Goal: Task Accomplishment & Management: Manage account settings

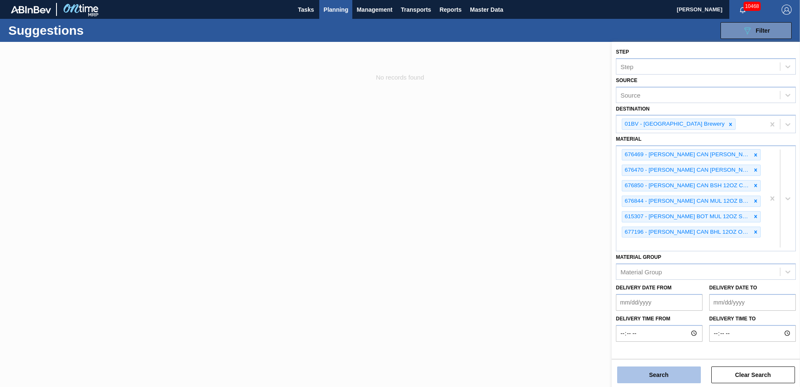
click at [649, 374] on button "Search" at bounding box center [659, 374] width 84 height 17
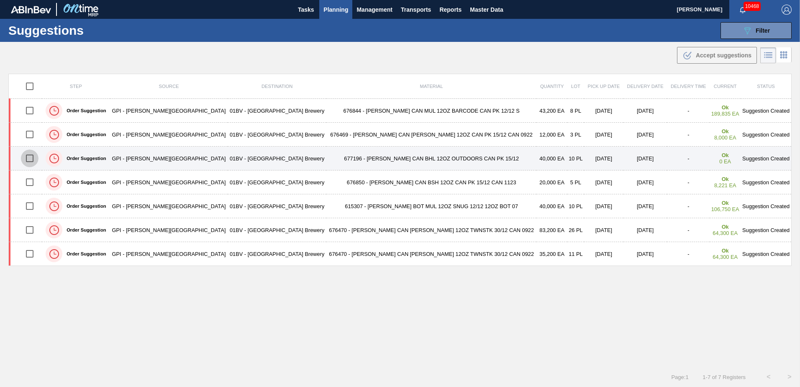
click at [35, 157] on input "checkbox" at bounding box center [30, 158] width 18 height 18
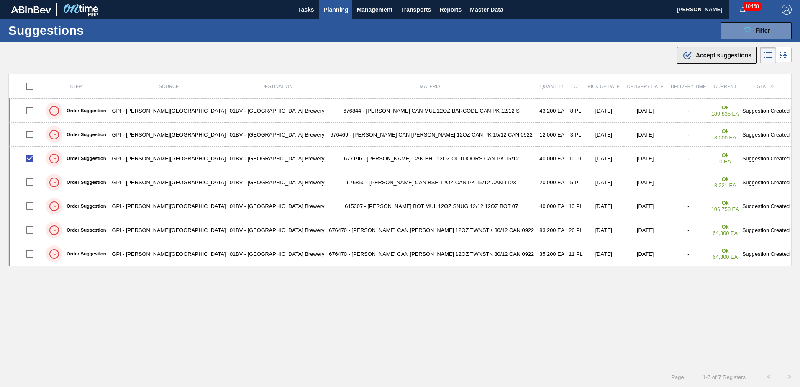
click at [703, 55] on span "Accept suggestions" at bounding box center [724, 55] width 56 height 7
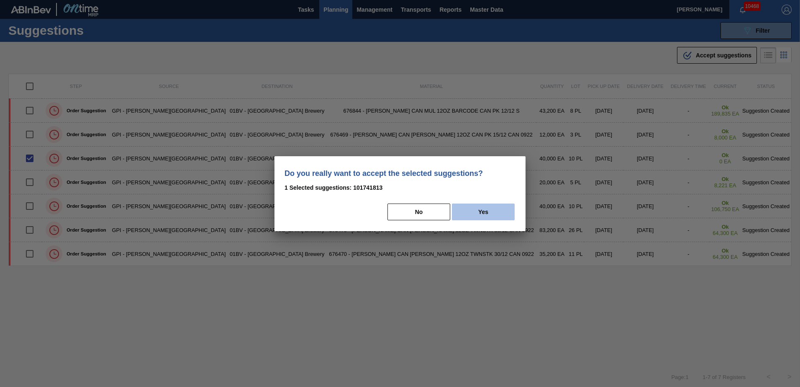
click at [491, 213] on button "Yes" at bounding box center [483, 211] width 63 height 17
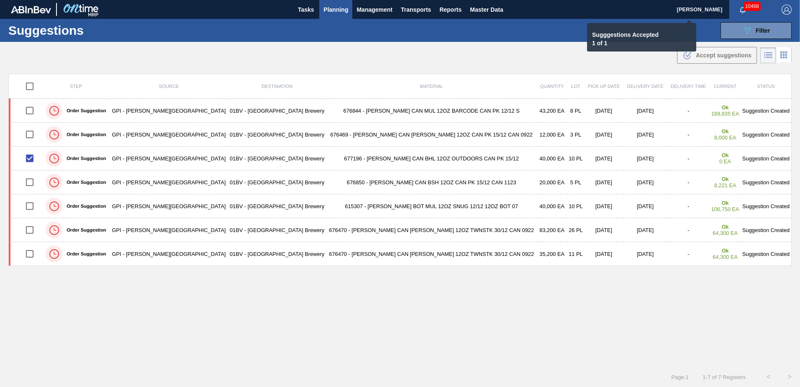
checkbox input "false"
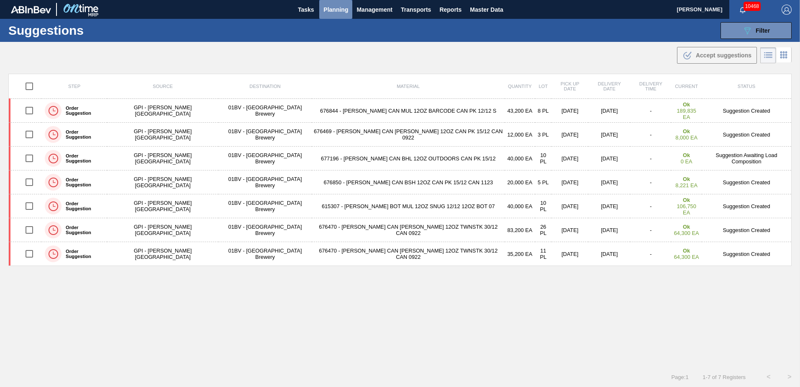
click at [333, 8] on span "Planning" at bounding box center [336, 10] width 25 height 10
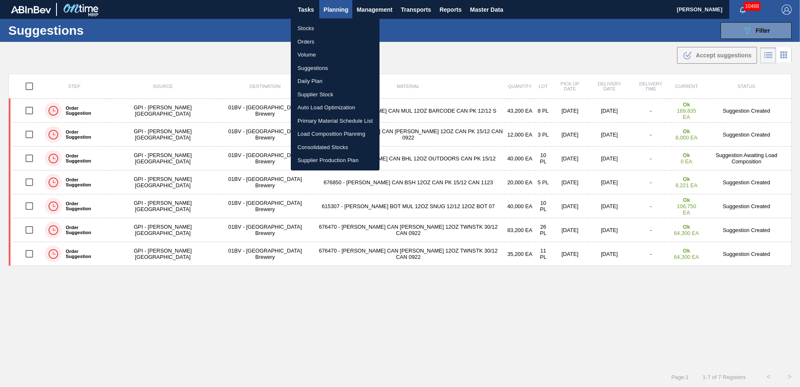
click at [329, 134] on li "Load Composition Planning" at bounding box center [335, 133] width 89 height 13
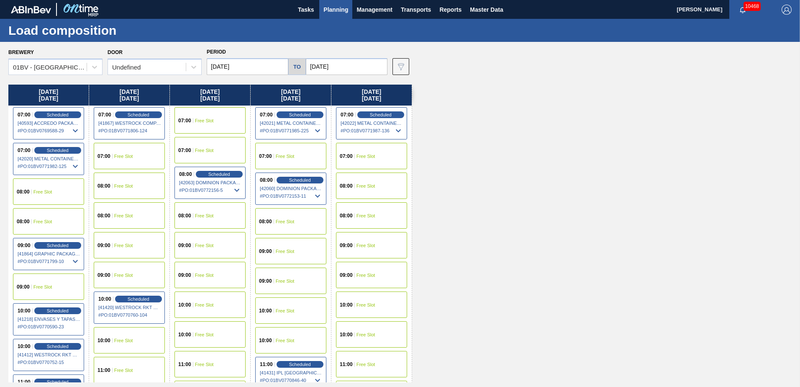
click at [261, 69] on input "[DATE]" at bounding box center [248, 66] width 82 height 17
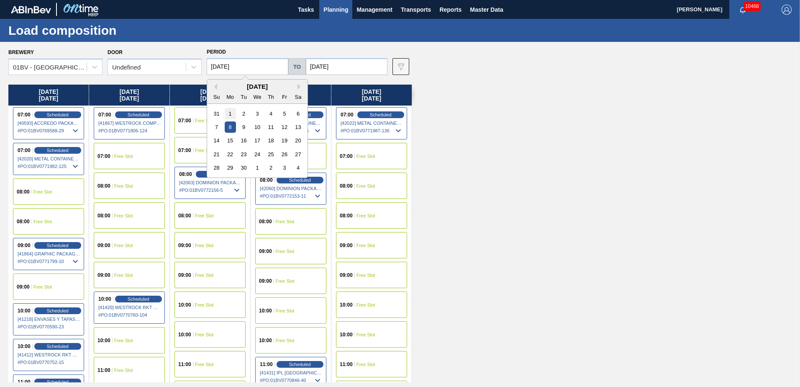
click at [231, 111] on div "1" at bounding box center [230, 113] width 11 height 11
type input "[DATE]"
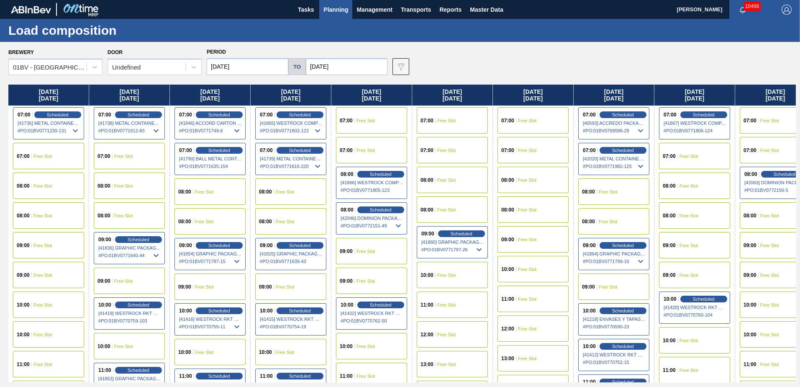
click at [349, 67] on input "[DATE]" at bounding box center [347, 66] width 82 height 17
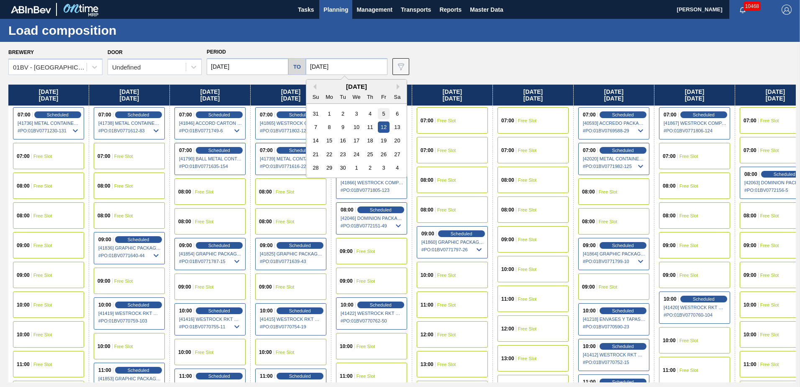
click at [383, 113] on div "5" at bounding box center [383, 113] width 11 height 11
type input "[DATE]"
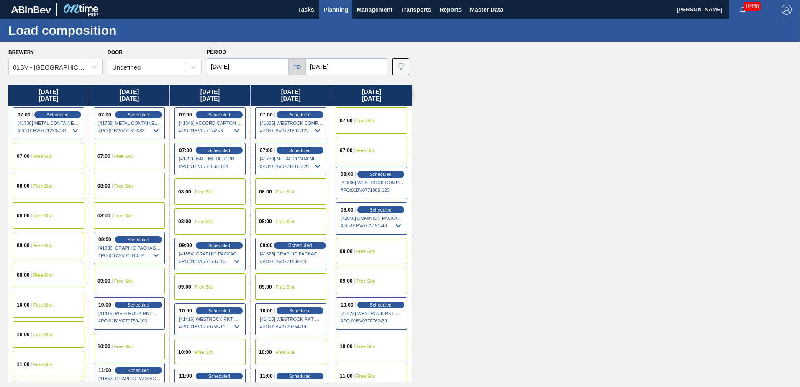
click at [289, 247] on span "Scheduled" at bounding box center [300, 244] width 24 height 5
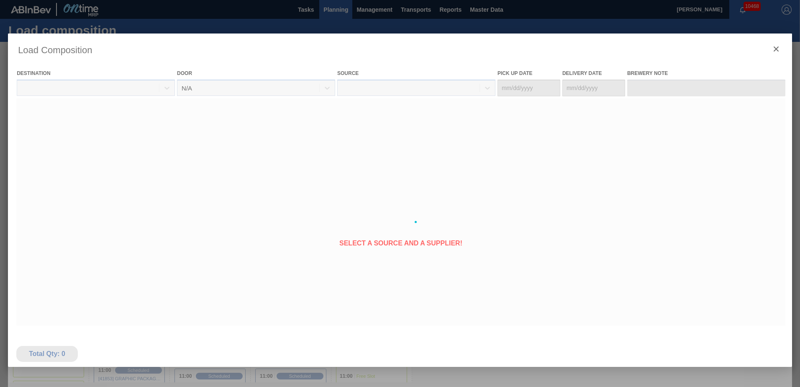
type Date "[DATE]"
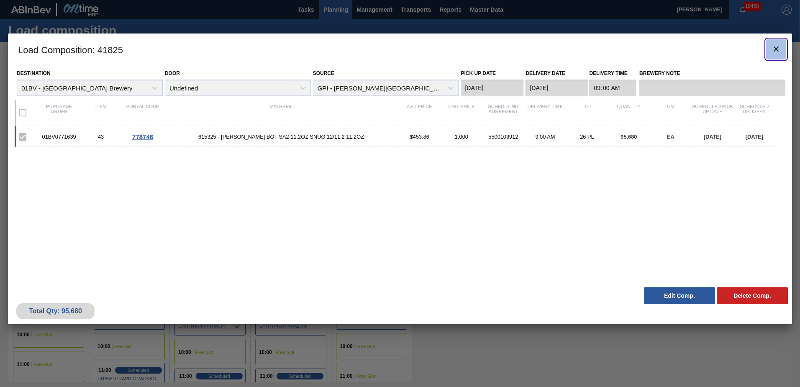
click at [776, 49] on icon "botão de ícone" at bounding box center [776, 48] width 5 height 5
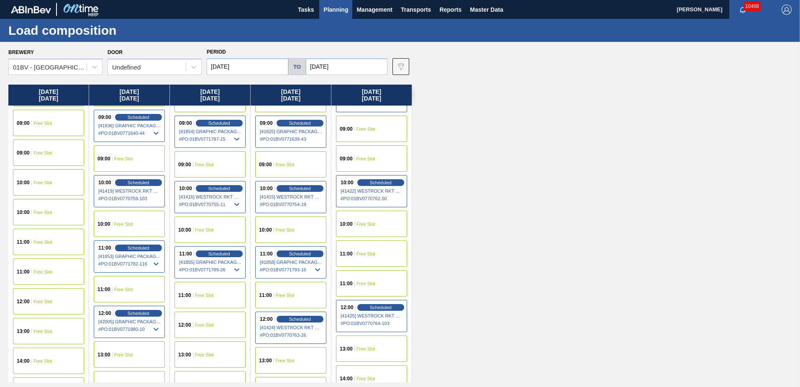
scroll to position [126, 0]
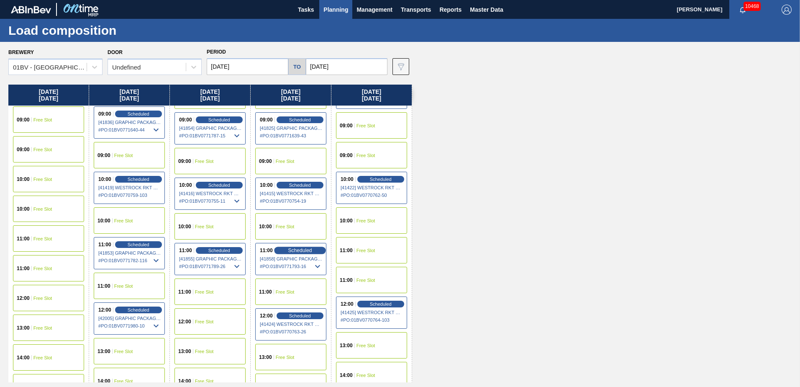
click at [289, 250] on span "Scheduled" at bounding box center [300, 249] width 24 height 5
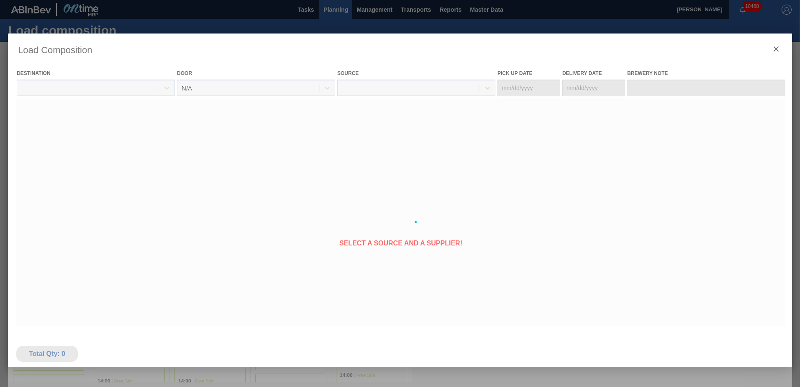
type Date "[DATE]"
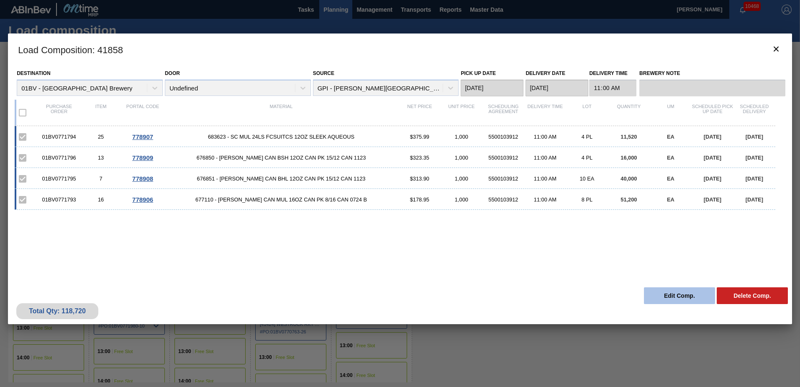
click at [667, 297] on button "Edit Comp." at bounding box center [679, 295] width 71 height 17
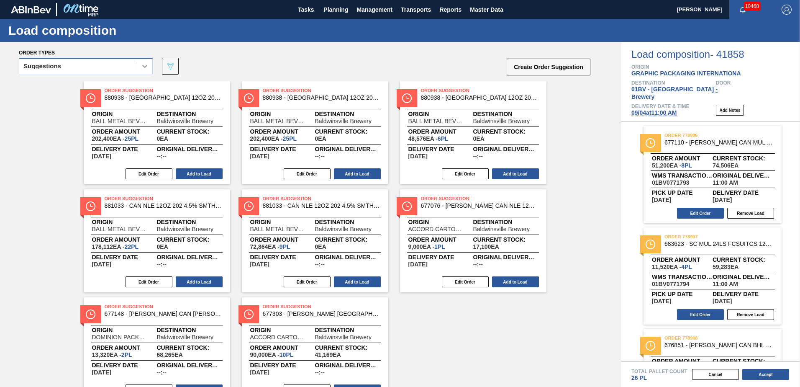
click at [144, 67] on icon at bounding box center [144, 66] width 5 height 3
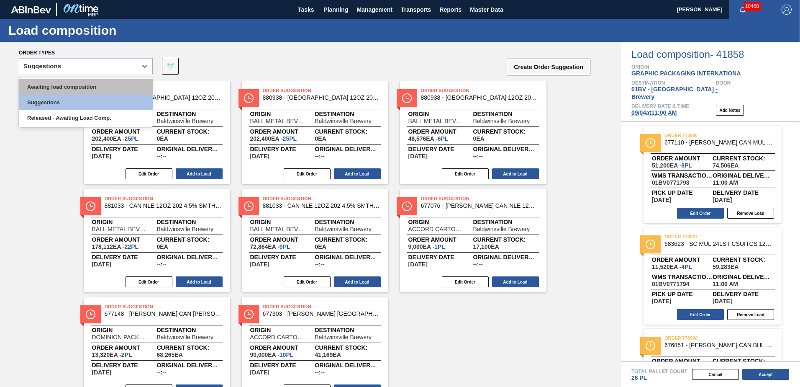
click at [93, 86] on div "Awaiting load composition" at bounding box center [86, 86] width 134 height 15
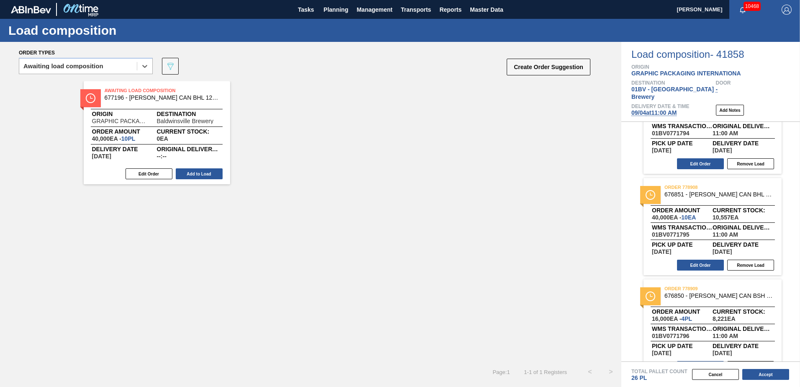
scroll to position [162, 0]
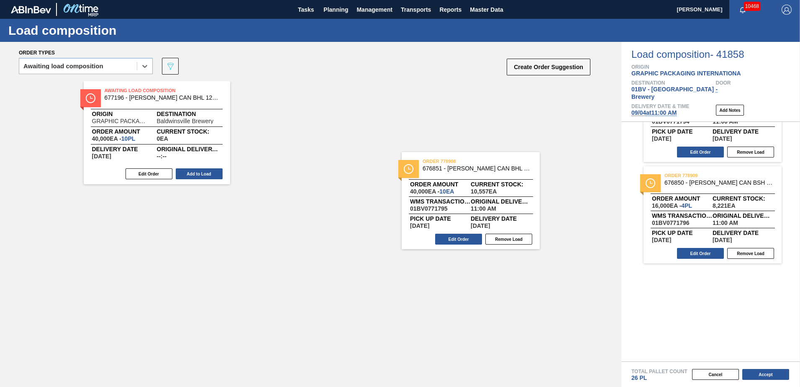
drag, startPoint x: 697, startPoint y: 171, endPoint x: 448, endPoint y: 165, distance: 249.1
click at [448, 165] on div "Order types option Awaiting load composition, selected. Select is focused ,type…" at bounding box center [400, 214] width 800 height 345
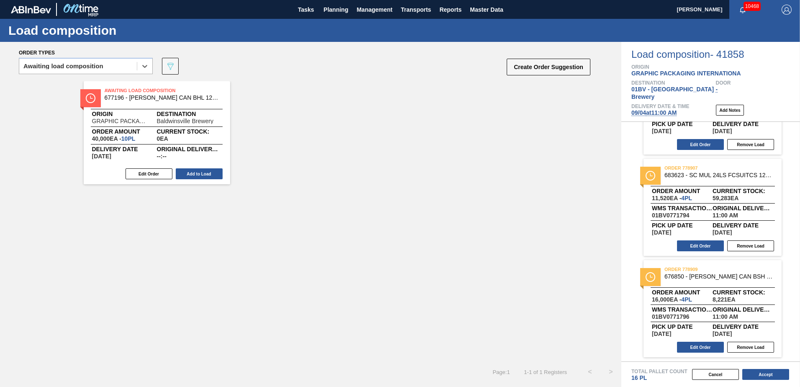
scroll to position [61, 0]
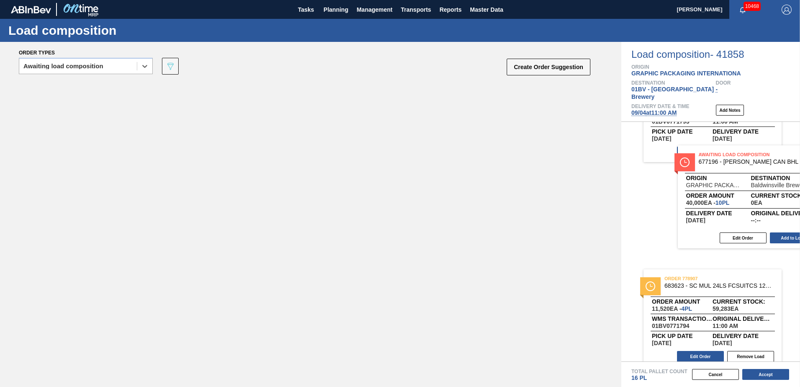
drag, startPoint x: 136, startPoint y: 95, endPoint x: 725, endPoint y: 162, distance: 592.4
click at [725, 162] on div "Order types option Awaiting load composition, selected. Select is focused ,type…" at bounding box center [400, 214] width 800 height 345
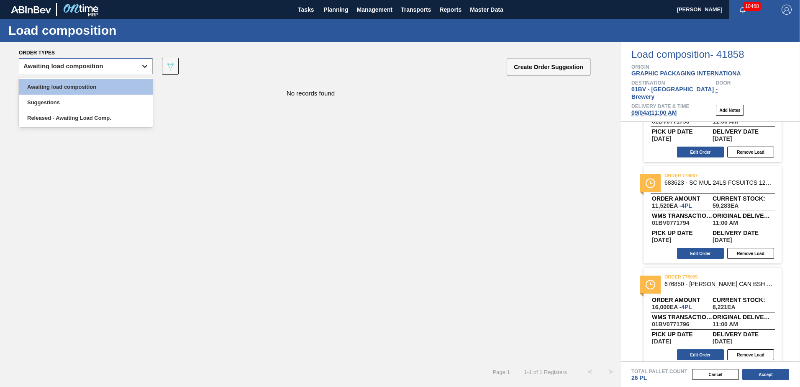
click at [144, 65] on icon at bounding box center [145, 66] width 8 height 8
click at [84, 120] on div "Released - Awaiting Load Comp." at bounding box center [86, 117] width 134 height 15
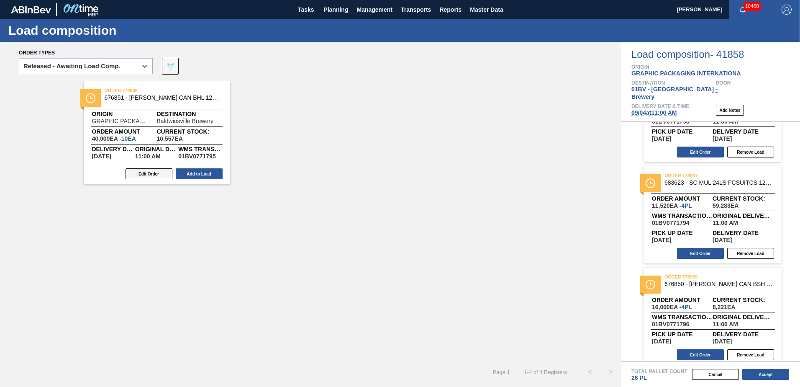
click at [146, 174] on button "Edit Order" at bounding box center [149, 173] width 47 height 11
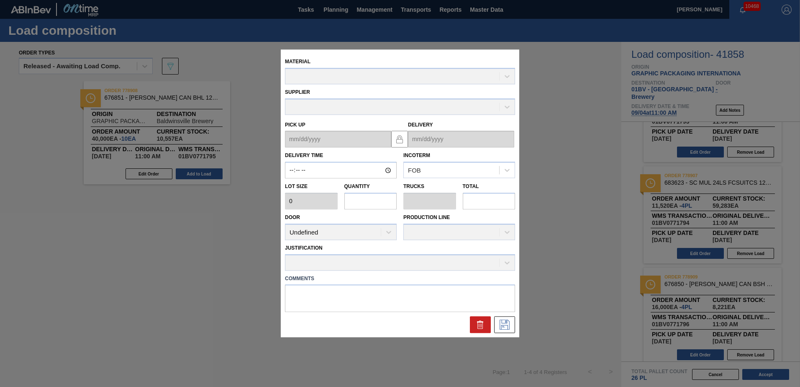
type input "11:00:00"
type input "4,000"
type input "10"
type input "0.385"
type input "40,000"
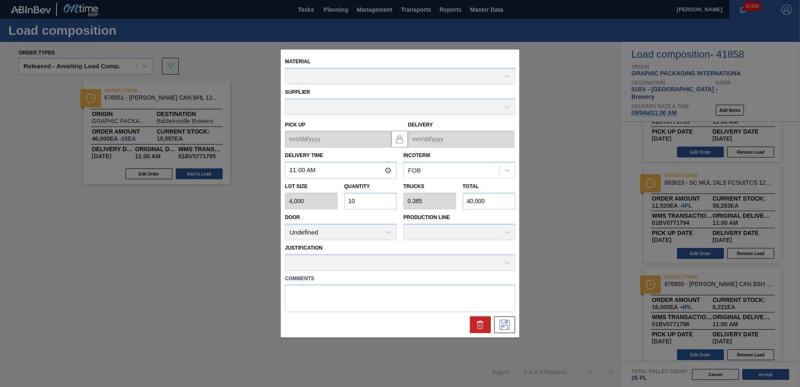
type up "[DATE]"
type input "[DATE]"
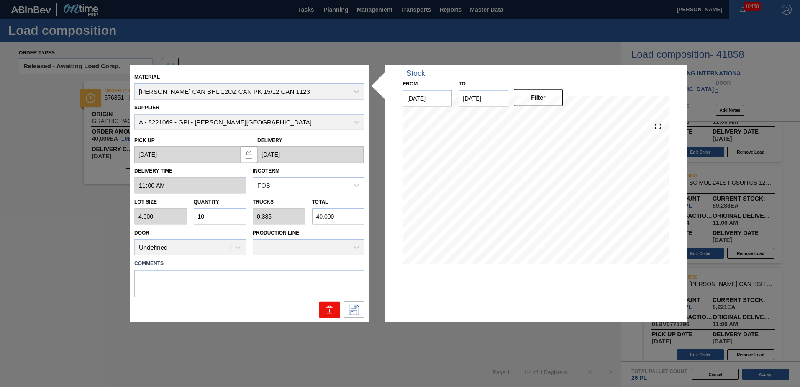
click at [329, 310] on icon at bounding box center [329, 310] width 0 height 4
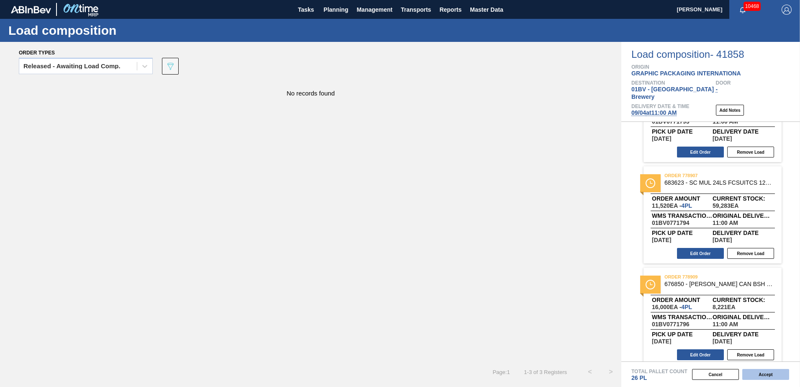
click at [765, 372] on button "Accept" at bounding box center [766, 374] width 47 height 11
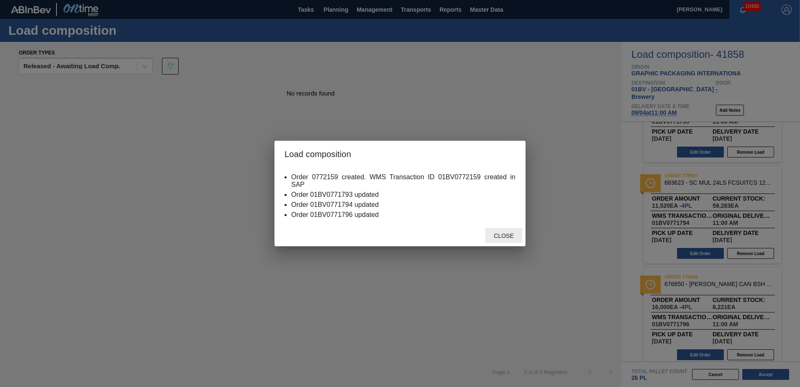
click at [499, 231] on div "Close" at bounding box center [504, 235] width 37 height 15
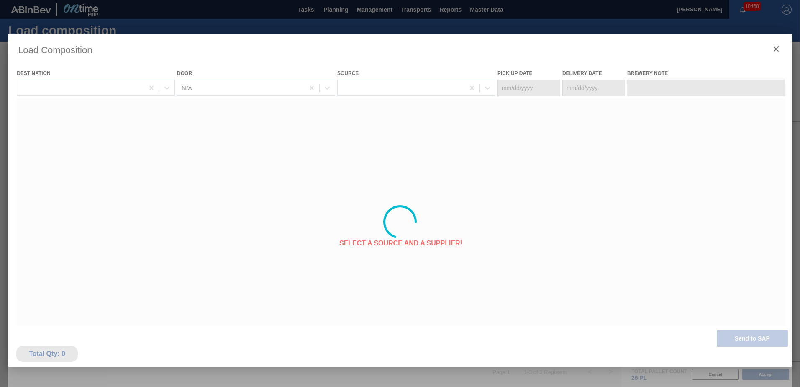
type Date "[DATE]"
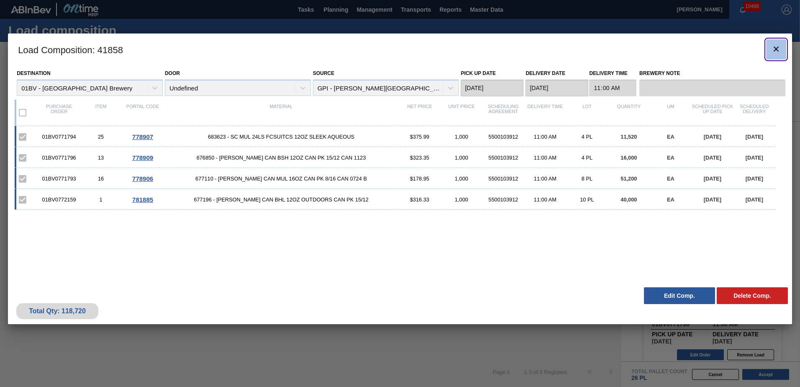
click at [774, 50] on icon "botão de ícone" at bounding box center [776, 49] width 10 height 10
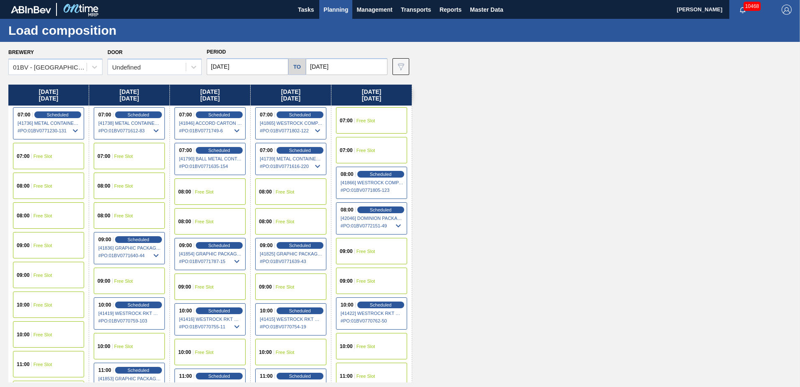
click at [334, 10] on span "Planning" at bounding box center [336, 10] width 25 height 10
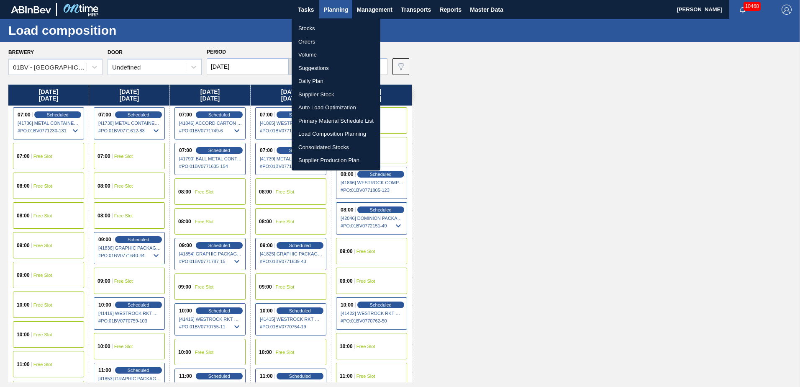
click at [316, 67] on li "Suggestions" at bounding box center [336, 68] width 89 height 13
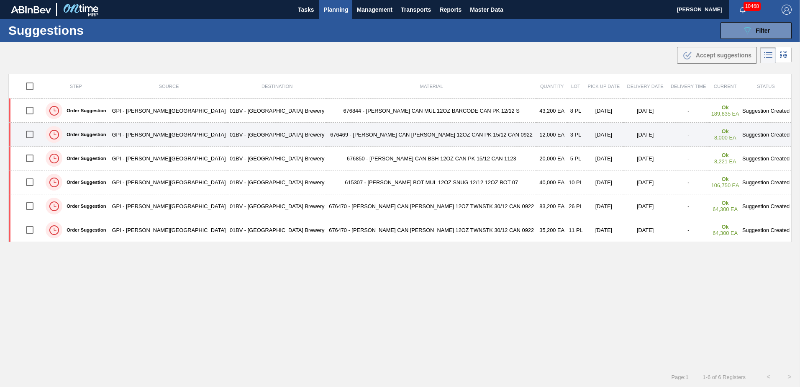
drag, startPoint x: 34, startPoint y: 135, endPoint x: 96, endPoint y: 135, distance: 62.4
click at [34, 135] on input "checkbox" at bounding box center [30, 135] width 18 height 18
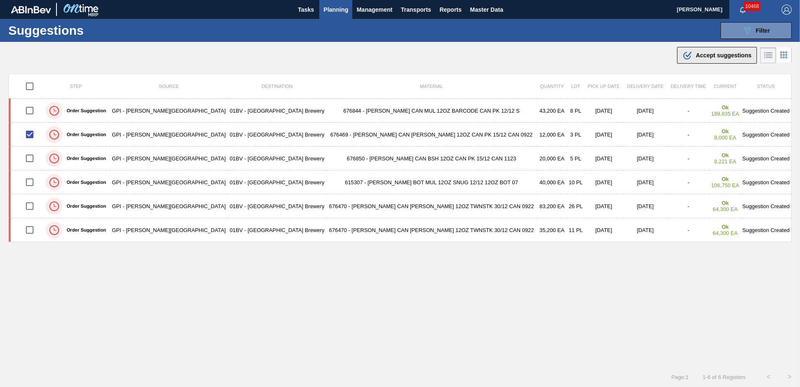
click at [704, 53] on span "Accept suggestions" at bounding box center [724, 55] width 56 height 7
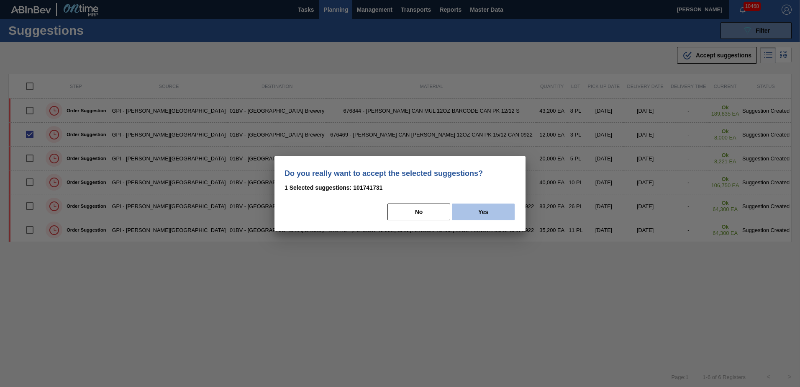
click at [474, 210] on button "Yes" at bounding box center [483, 211] width 63 height 17
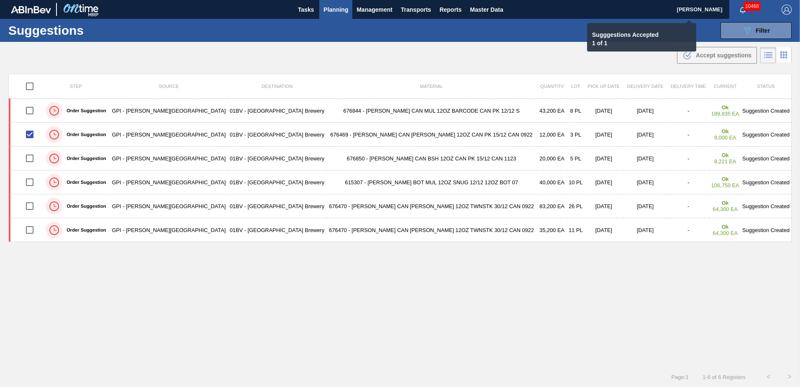
checkbox input "false"
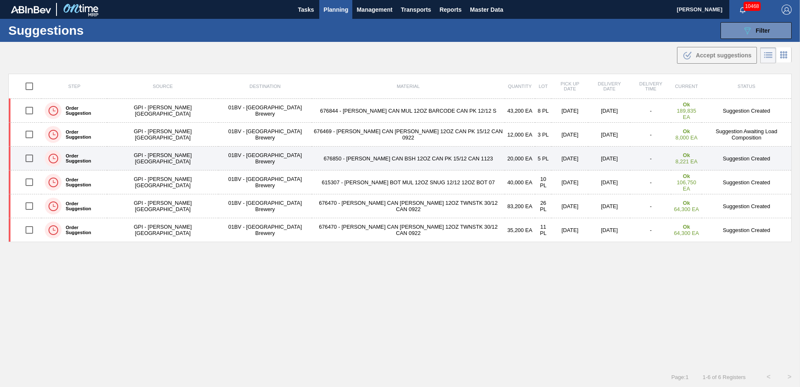
click at [362, 162] on td "676850 - [PERSON_NAME] CAN BSH 12OZ CAN PK 15/12 CAN 1123" at bounding box center [408, 159] width 193 height 24
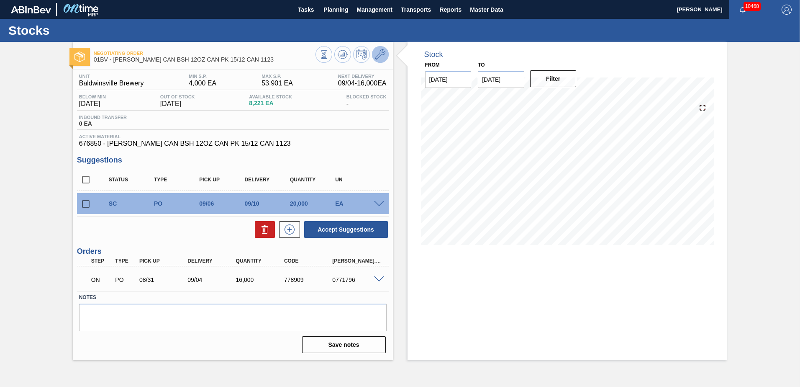
click at [379, 52] on icon at bounding box center [380, 54] width 10 height 10
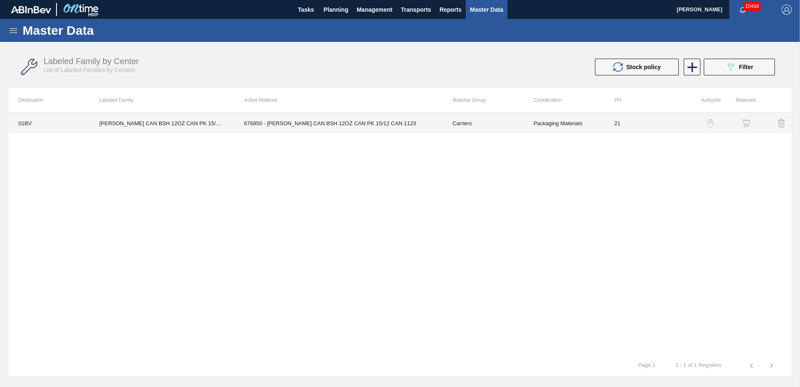
click at [283, 121] on td "676850 - [PERSON_NAME] CAN BSH 12OZ CAN PK 15/12 CAN 1123" at bounding box center [338, 123] width 208 height 21
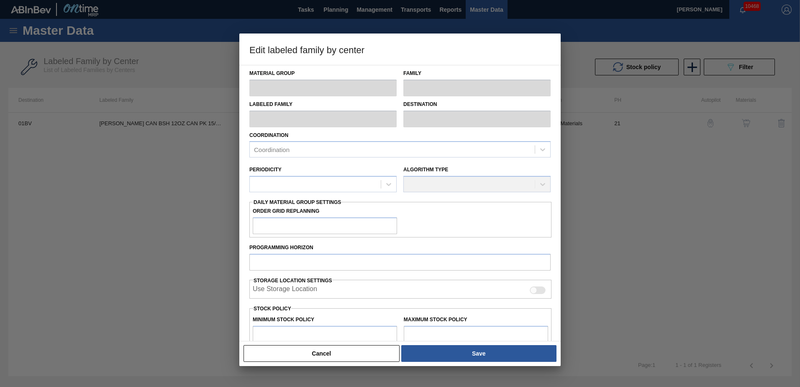
type input "Carriers"
type input "Can Carriers"
type input "[PERSON_NAME] CAN BSH 12OZ CAN PK 15/12 CAN 1123"
type input "01BV - [GEOGRAPHIC_DATA] Brewery"
type input "21"
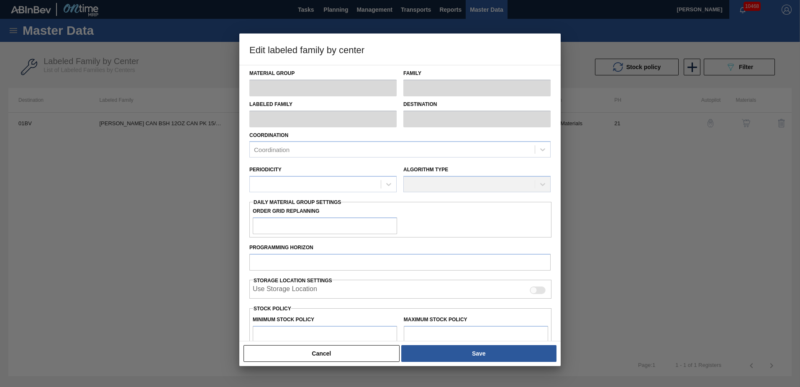
type input "4,000"
type input "53,901"
type input "0"
type input "4,000"
checkbox input "true"
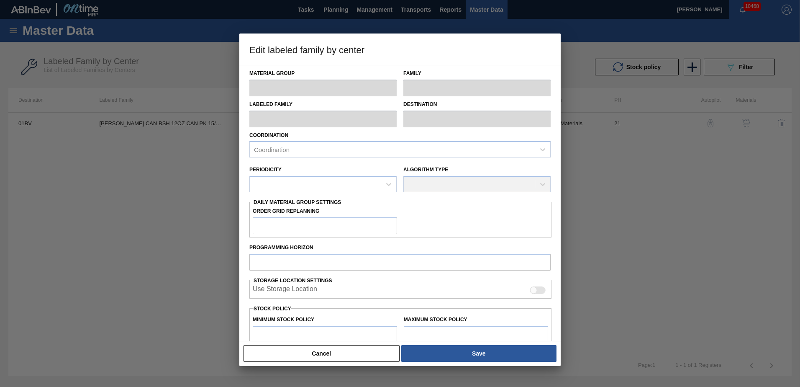
checkbox input "true"
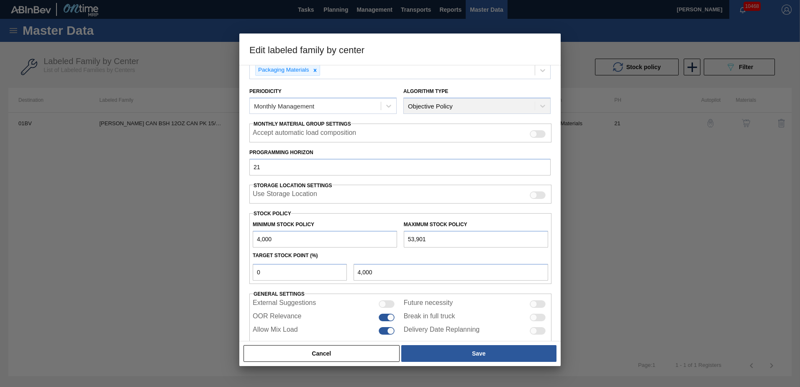
scroll to position [96, 0]
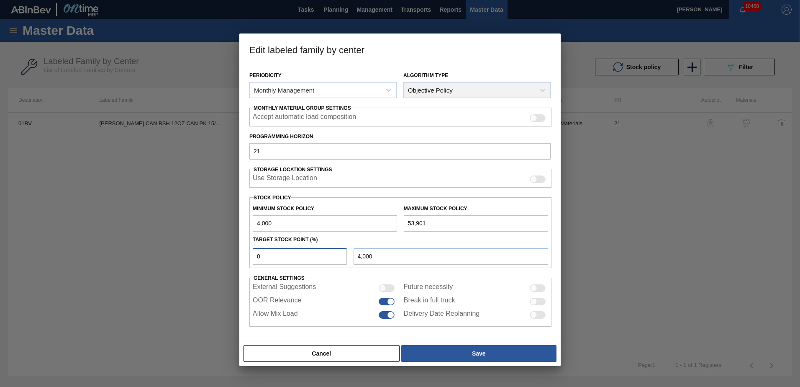
drag, startPoint x: 275, startPoint y: 255, endPoint x: 189, endPoint y: 255, distance: 85.8
click at [192, 255] on div "Edit labeled family by center Material Group Carriers Family Can Carriers Label…" at bounding box center [400, 193] width 800 height 387
type input "6"
type input "6,994"
type input "4,000"
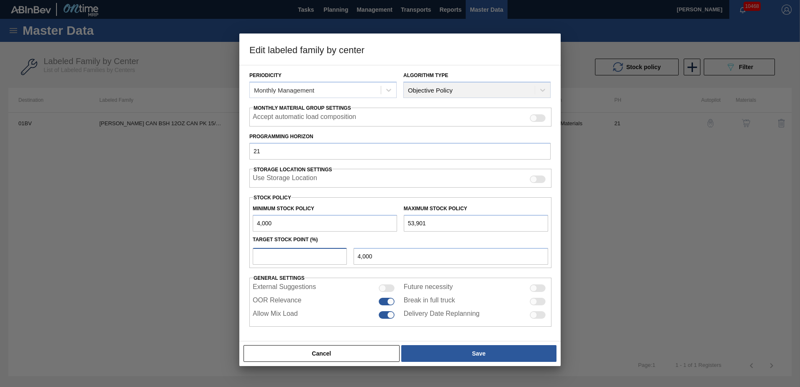
type input "8"
type input "7,992"
type input "4,000"
type input "9"
type input "8,491"
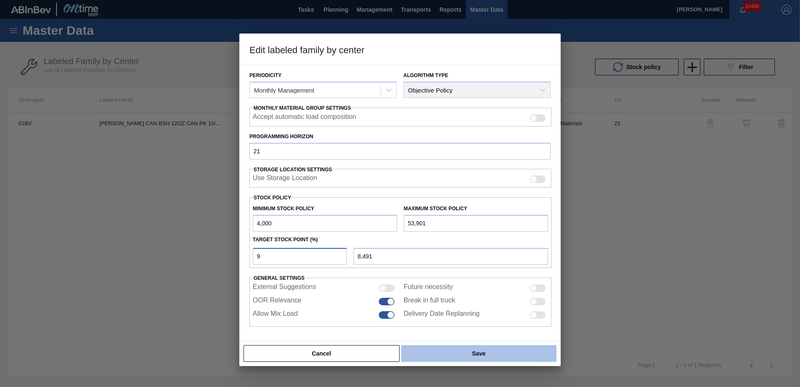
type input "9"
click at [479, 352] on button "Save" at bounding box center [478, 353] width 155 height 17
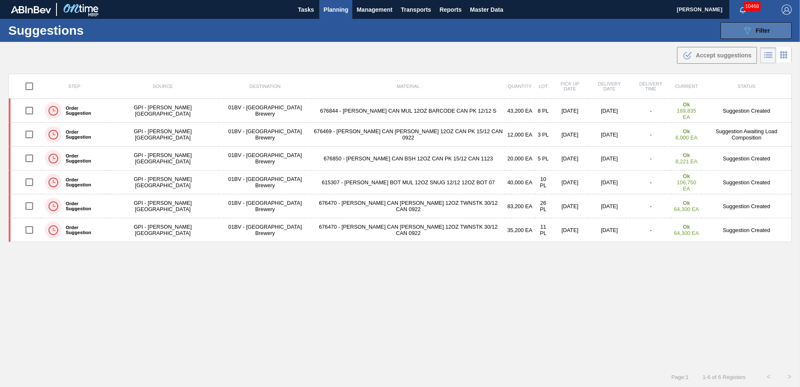
click at [766, 27] on span "Filter" at bounding box center [763, 30] width 14 height 7
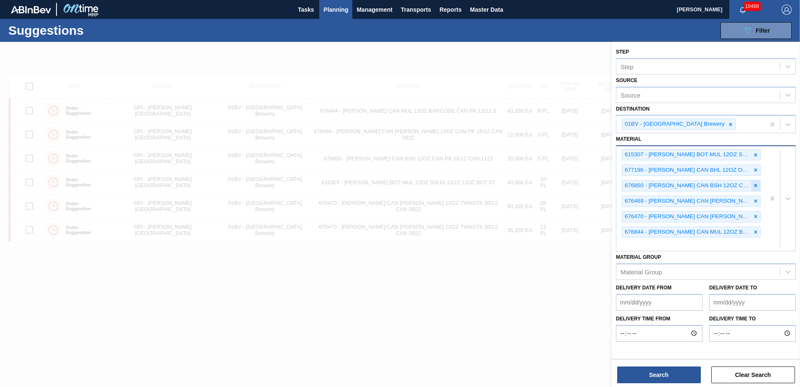
click at [756, 183] on icon at bounding box center [756, 186] width 6 height 6
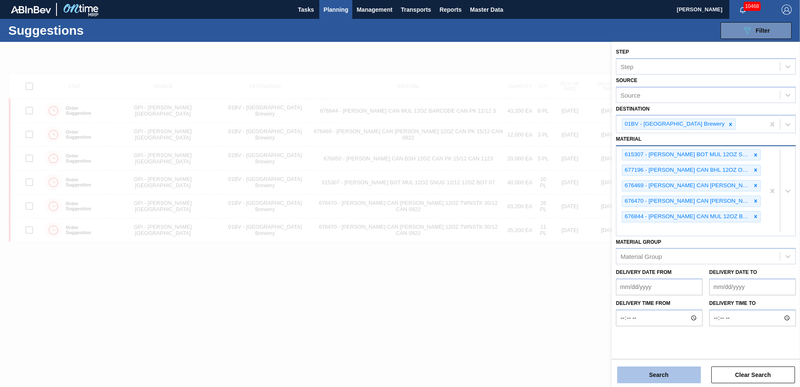
click at [645, 372] on button "Search" at bounding box center [659, 374] width 84 height 17
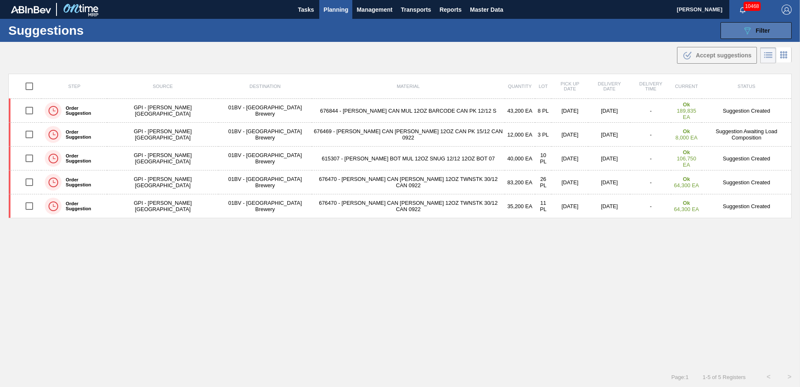
click at [748, 30] on icon "089F7B8B-B2A5-4AFE-B5C0-19BA573D28AC" at bounding box center [748, 31] width 10 height 10
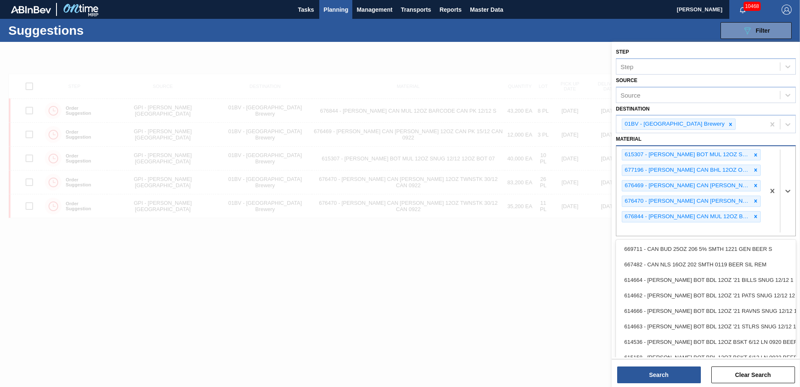
click at [639, 226] on div "615307 - [PERSON_NAME] BOT MUL 12OZ SNUG 12/12 12OZ BOT 07 677196 - [PERSON_NAM…" at bounding box center [691, 190] width 149 height 89
type input "676850"
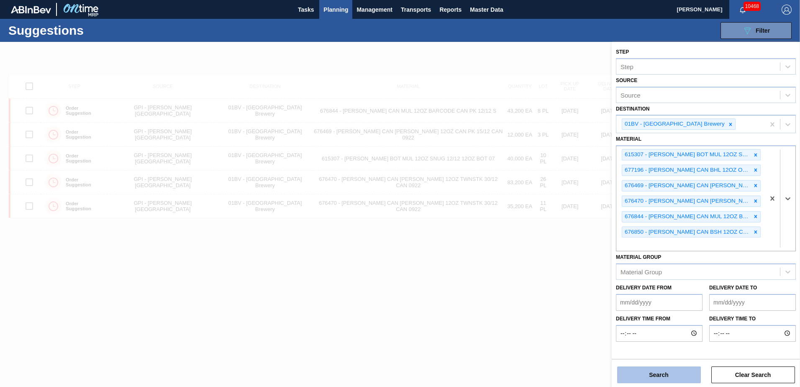
click at [656, 377] on button "Search" at bounding box center [659, 374] width 84 height 17
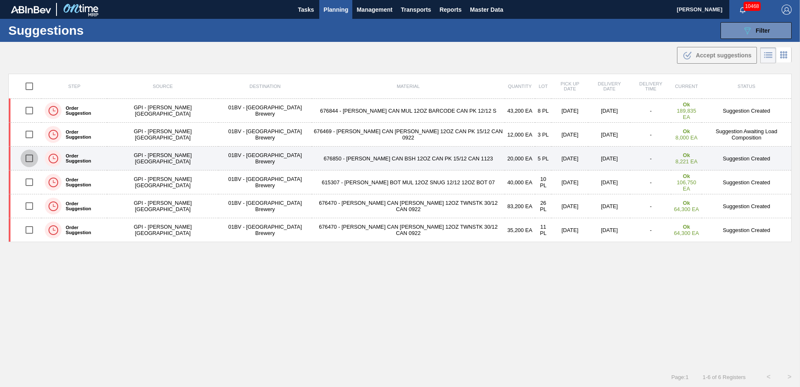
drag, startPoint x: 33, startPoint y: 158, endPoint x: 76, endPoint y: 162, distance: 42.9
click at [35, 158] on input "checkbox" at bounding box center [30, 158] width 18 height 18
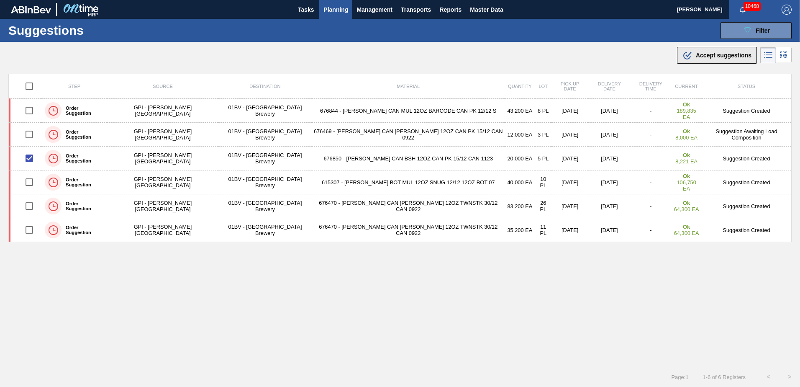
click at [709, 53] on span "Accept suggestions" at bounding box center [724, 55] width 56 height 7
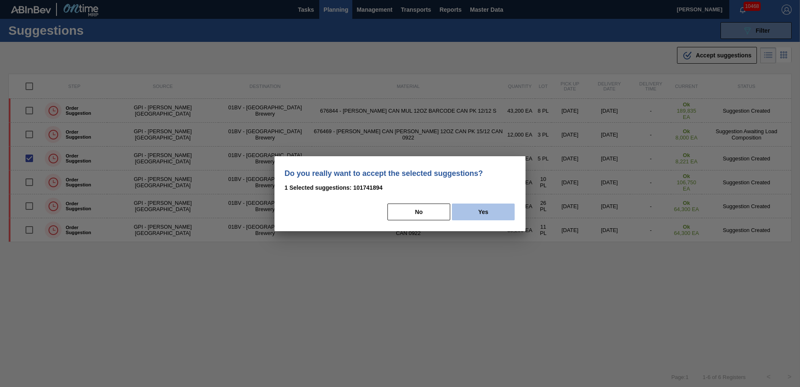
click at [496, 217] on button "Yes" at bounding box center [483, 211] width 63 height 17
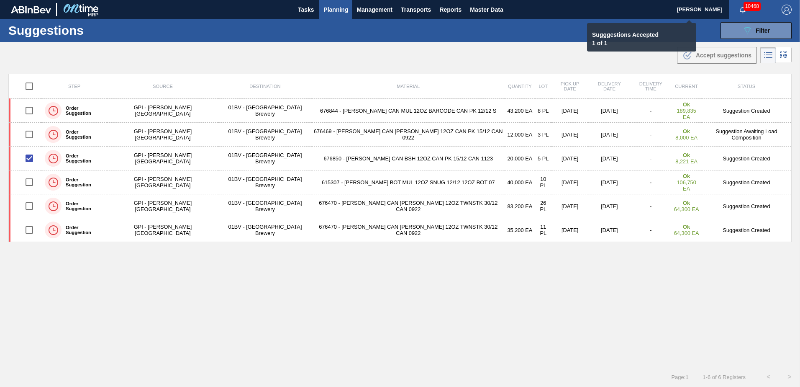
checkbox input "false"
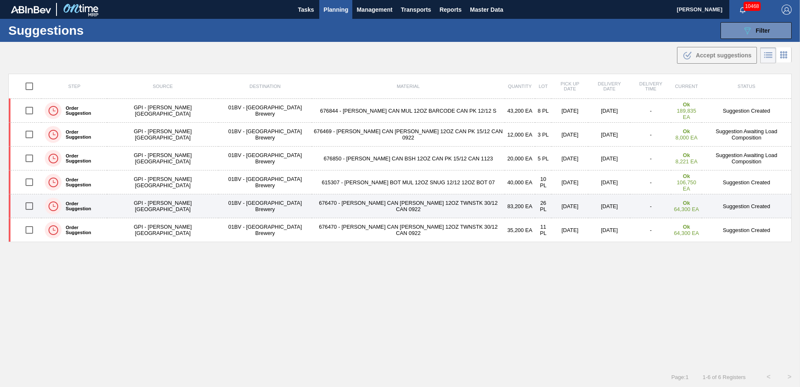
click at [374, 206] on td "676470 - [PERSON_NAME] CAN [PERSON_NAME] 12OZ TWNSTK 30/12 CAN 0922" at bounding box center [408, 206] width 193 height 24
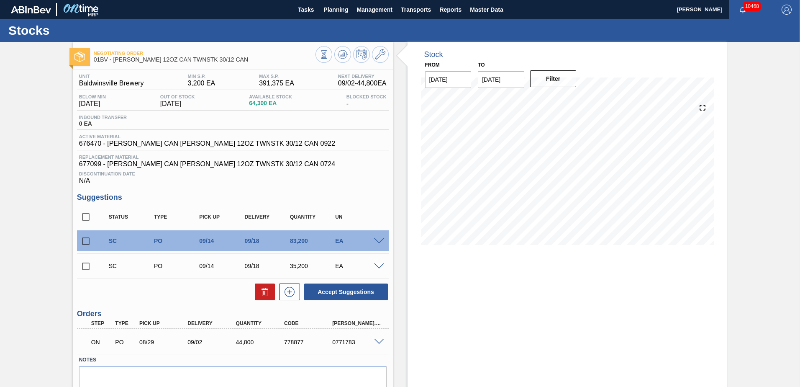
click at [380, 55] on icon at bounding box center [380, 54] width 10 height 10
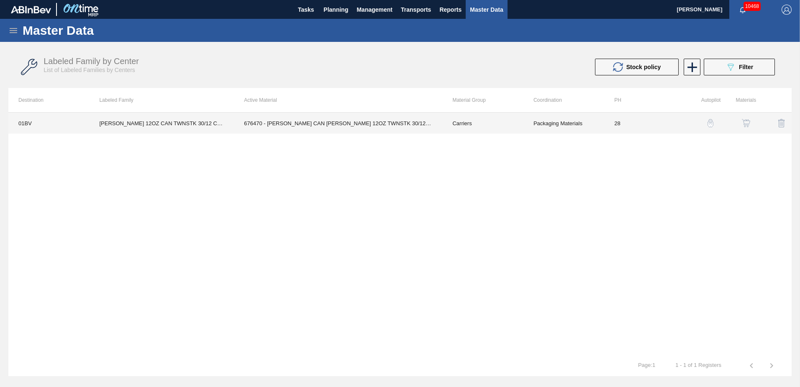
click at [338, 123] on td "676470 - [PERSON_NAME] CAN [PERSON_NAME] 12OZ TWNSTK 30/12 CAN 0922" at bounding box center [338, 123] width 208 height 21
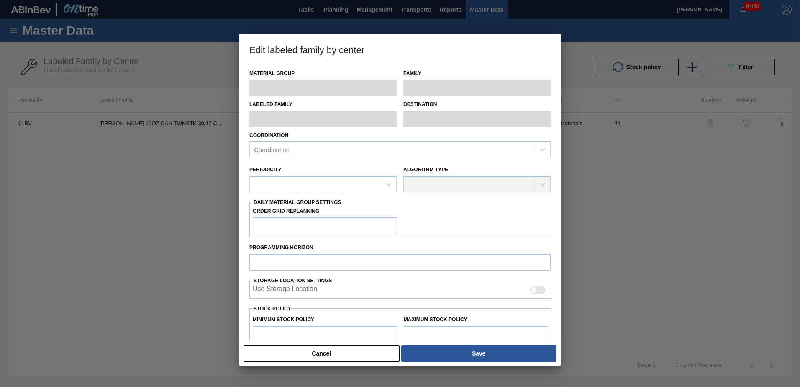
type input "Carriers"
type input "Can Carriers"
type input "[PERSON_NAME] 12OZ CAN TWNSTK 30/12 CAN"
type input "01BV - [GEOGRAPHIC_DATA] Brewery"
type input "28"
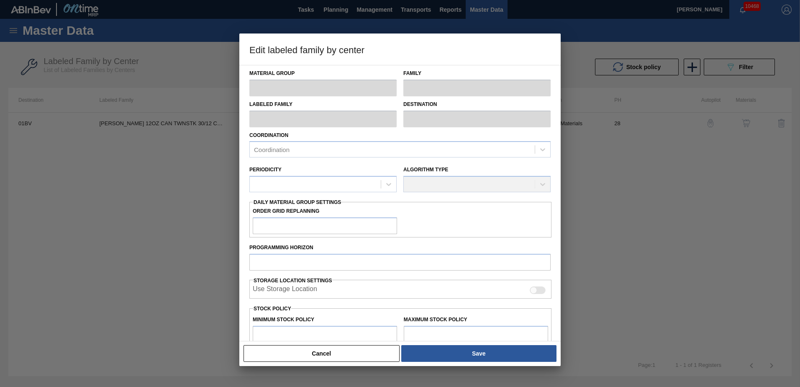
type input "3,200"
type input "391,375"
type input "2"
type input "10,964"
checkbox input "true"
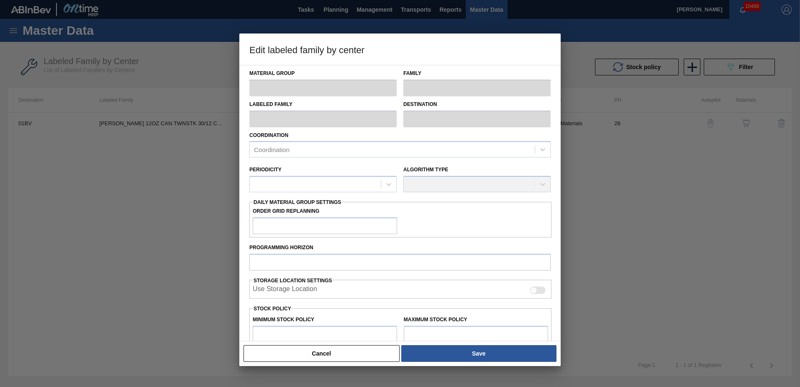
checkbox input "true"
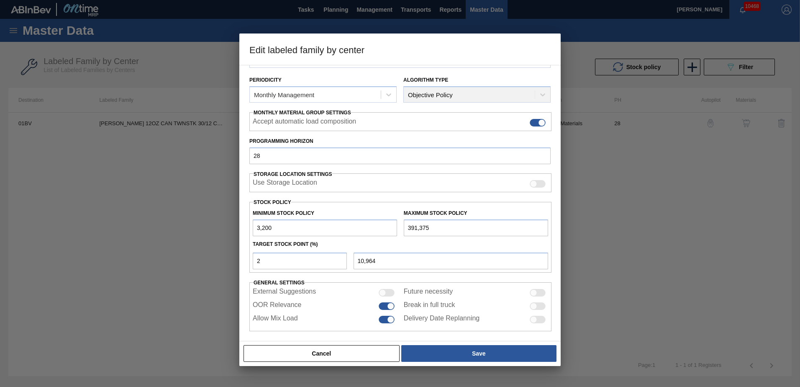
scroll to position [96, 0]
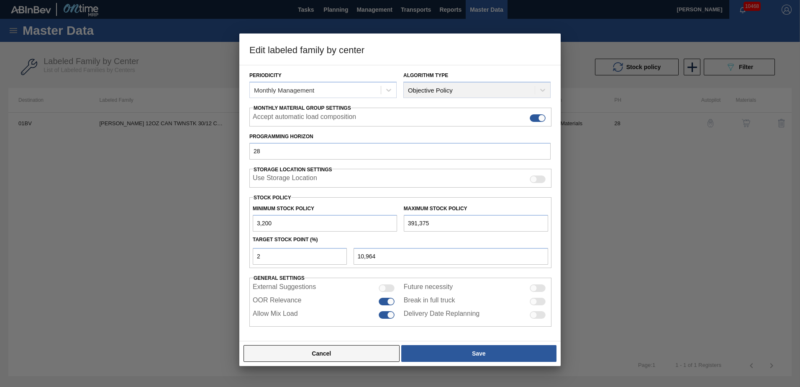
drag, startPoint x: 324, startPoint y: 355, endPoint x: 292, endPoint y: 330, distance: 40.5
click at [324, 355] on button "Cancel" at bounding box center [322, 353] width 156 height 17
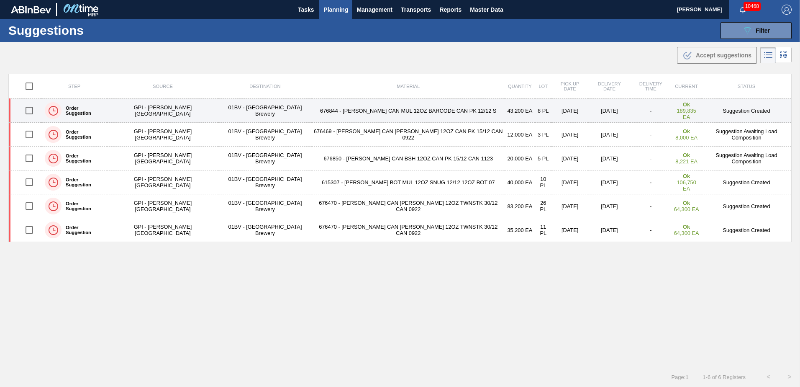
drag, startPoint x: 29, startPoint y: 111, endPoint x: 74, endPoint y: 111, distance: 44.8
click at [29, 111] on input "checkbox" at bounding box center [30, 111] width 18 height 18
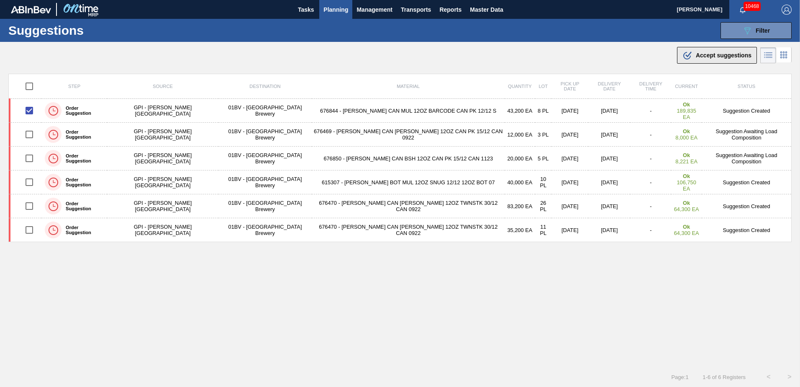
click at [692, 55] on div ".b{fill:var(--color-action-default)} Accept suggestions" at bounding box center [717, 55] width 69 height 10
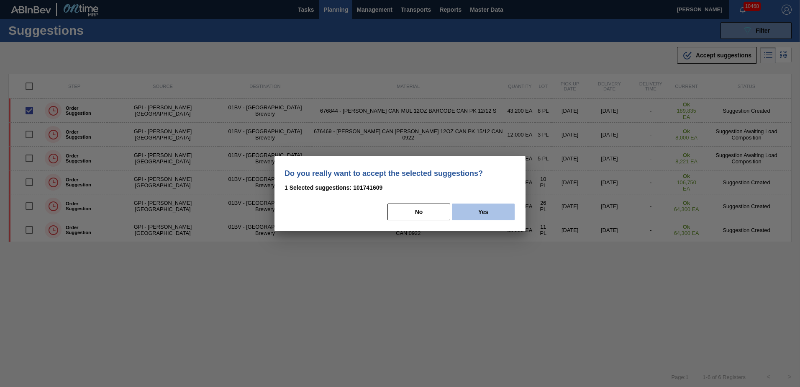
click at [481, 209] on button "Yes" at bounding box center [483, 211] width 63 height 17
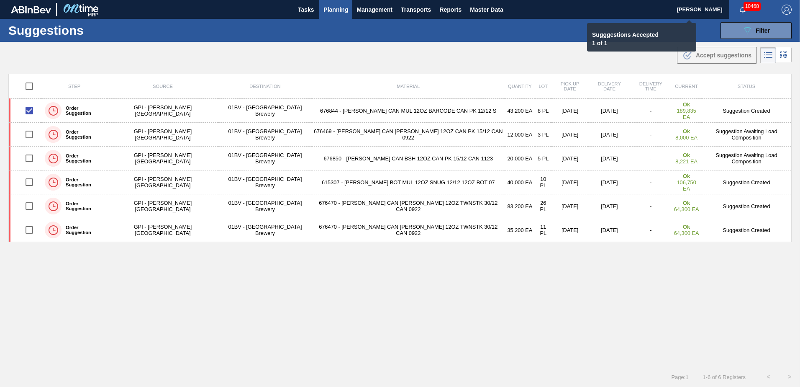
checkbox input "false"
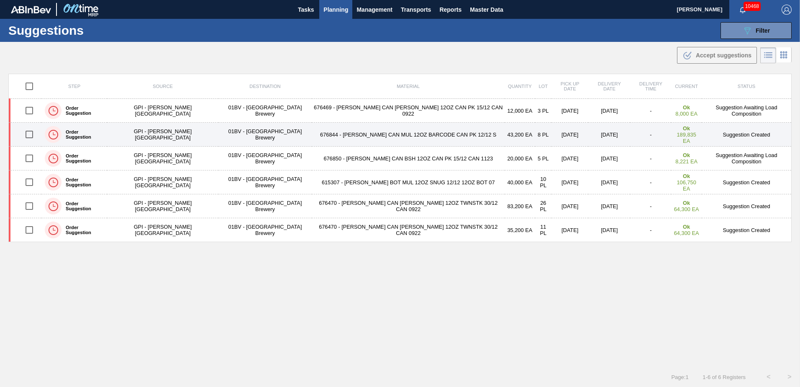
click at [26, 134] on input "checkbox" at bounding box center [30, 135] width 18 height 18
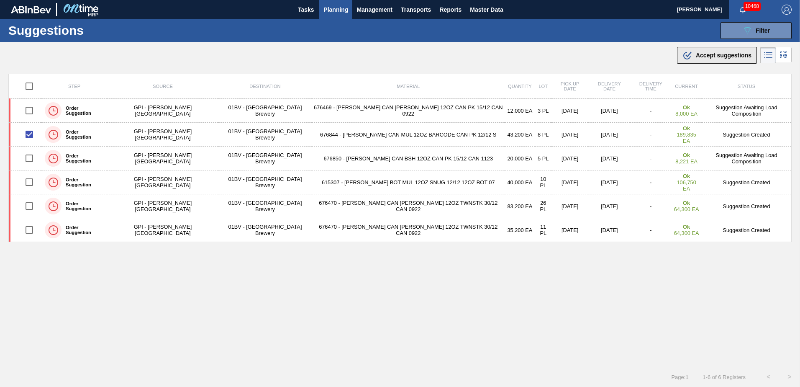
click at [696, 57] on span "Accept suggestions" at bounding box center [724, 55] width 56 height 7
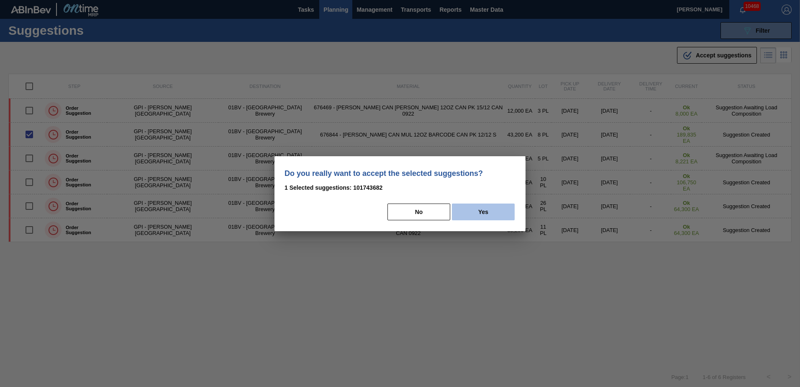
click at [498, 207] on button "Yes" at bounding box center [483, 211] width 63 height 17
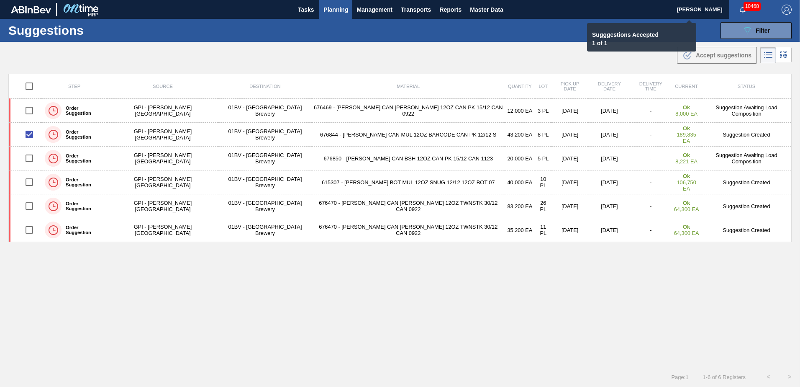
checkbox input "false"
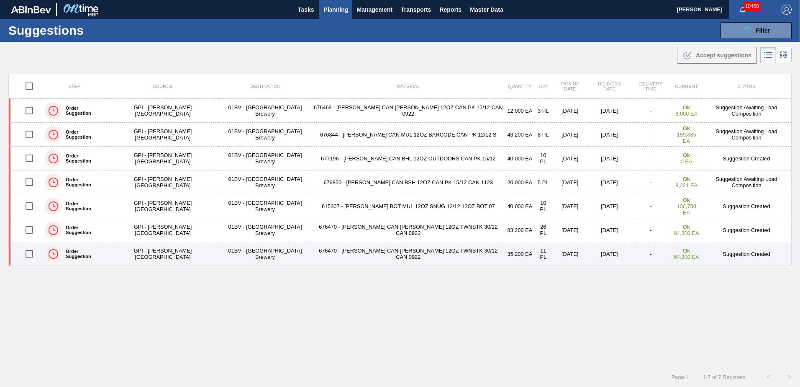
drag, startPoint x: 30, startPoint y: 255, endPoint x: 46, endPoint y: 252, distance: 16.5
click at [30, 254] on input "checkbox" at bounding box center [30, 254] width 18 height 18
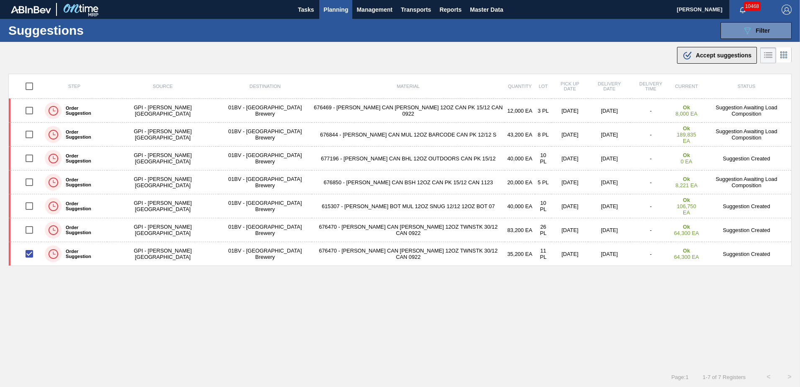
click at [705, 54] on span "Accept suggestions" at bounding box center [724, 55] width 56 height 7
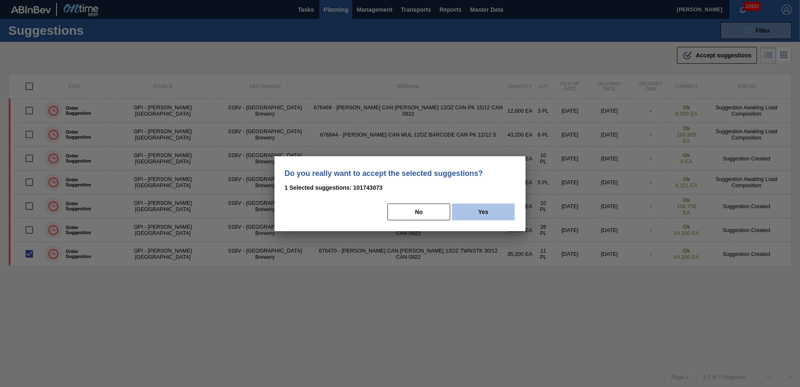
click at [490, 208] on button "Yes" at bounding box center [483, 211] width 63 height 17
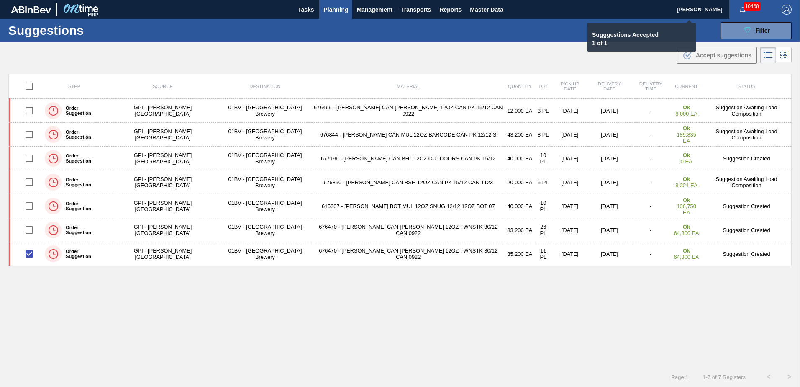
checkbox input "false"
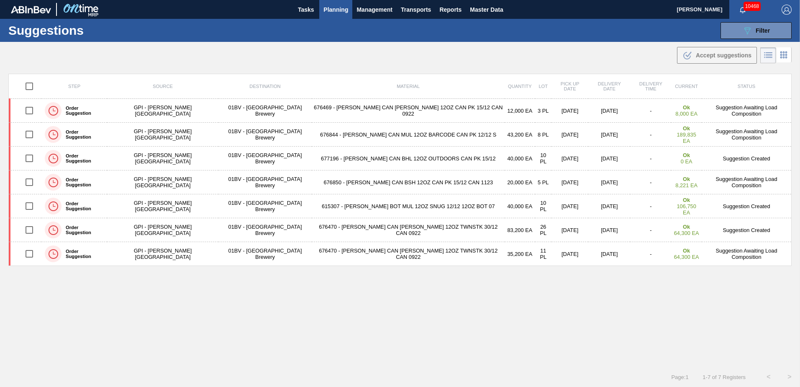
click at [334, 8] on span "Planning" at bounding box center [336, 10] width 25 height 10
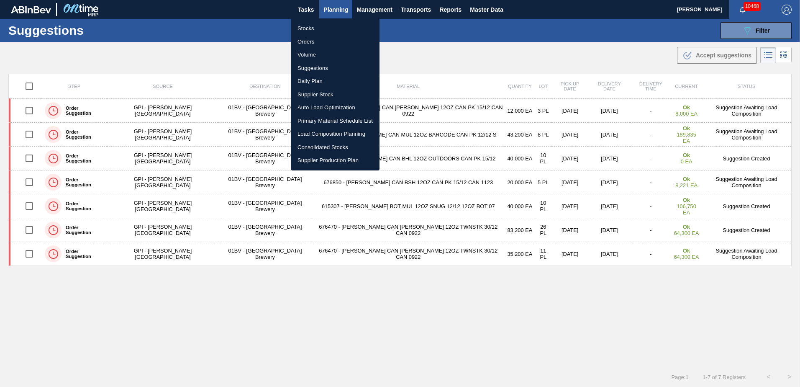
click at [333, 131] on li "Load Composition Planning" at bounding box center [335, 133] width 89 height 13
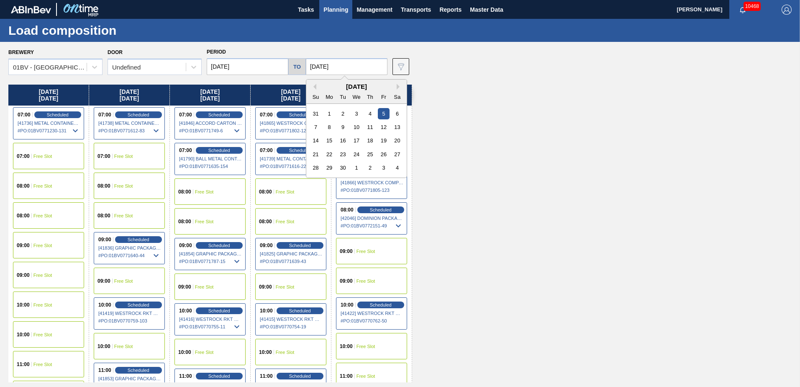
click at [342, 63] on input "[DATE]" at bounding box center [347, 66] width 82 height 17
click at [394, 116] on div "6" at bounding box center [397, 113] width 11 height 11
type input "[DATE]"
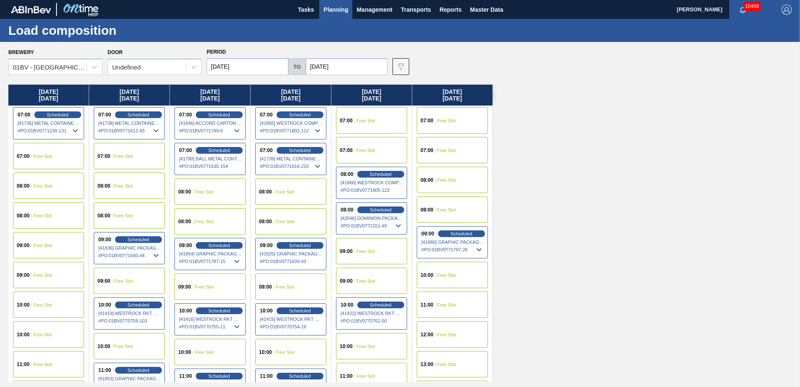
click at [448, 303] on span "Free Slot" at bounding box center [446, 304] width 19 height 5
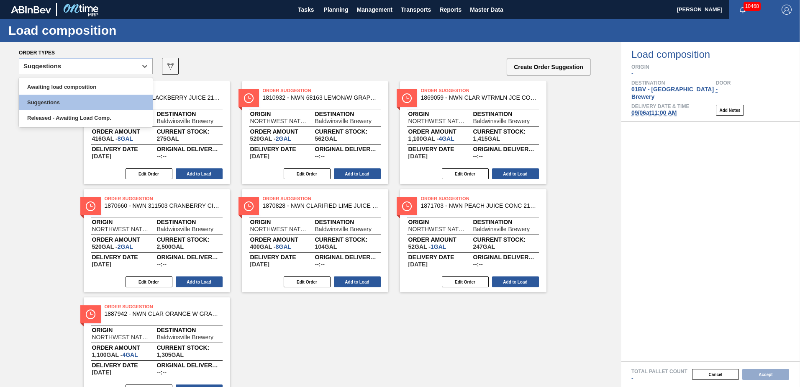
click at [146, 66] on icon at bounding box center [144, 66] width 5 height 3
click at [94, 87] on div "Awaiting load composition" at bounding box center [86, 86] width 134 height 15
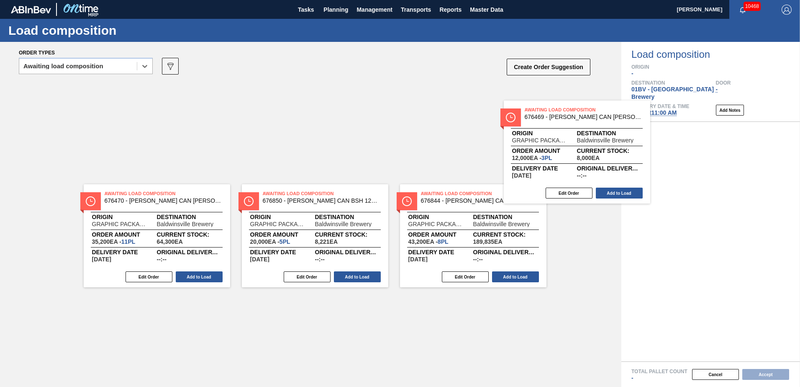
drag, startPoint x: 434, startPoint y: 96, endPoint x: 645, endPoint y: 129, distance: 213.6
click at [645, 129] on div "Order types option Awaiting load composition, selected. Select is focused ,type…" at bounding box center [400, 214] width 800 height 345
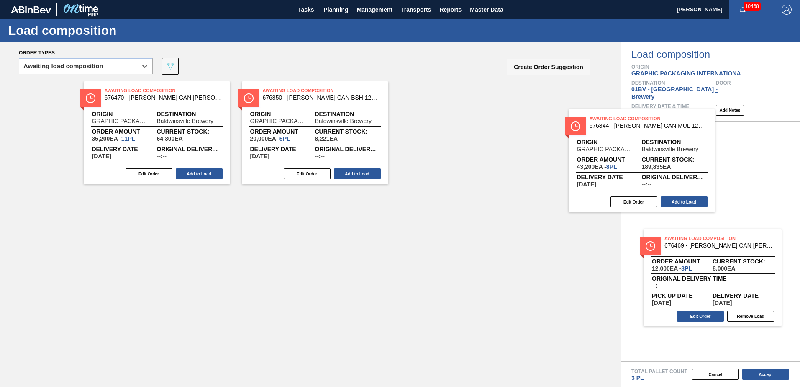
drag, startPoint x: 433, startPoint y: 98, endPoint x: 645, endPoint y: 133, distance: 214.3
click at [650, 134] on div "Order types option Awaiting load composition, selected. Select is focused ,type…" at bounding box center [400, 214] width 800 height 345
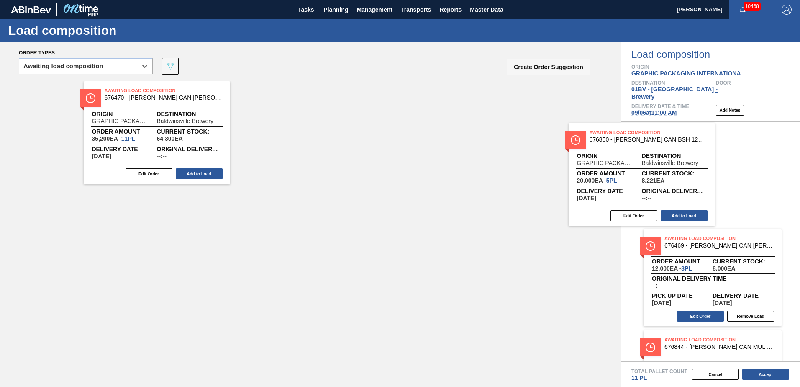
drag, startPoint x: 278, startPoint y: 95, endPoint x: 640, endPoint y: 142, distance: 364.8
click at [641, 142] on div "Order types option Awaiting load composition, selected. Select is focused ,type…" at bounding box center [400, 214] width 800 height 345
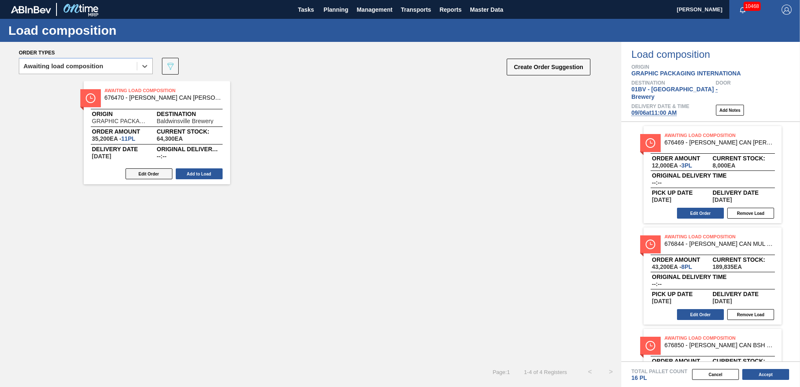
click at [137, 174] on button "Edit Order" at bounding box center [149, 173] width 47 height 11
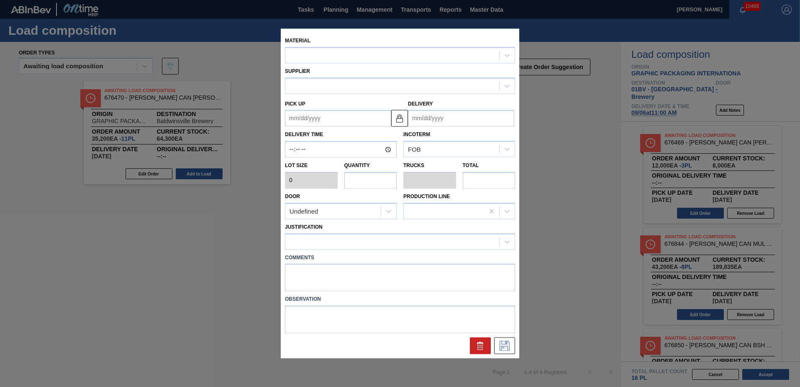
type input "3,200"
type input "11"
type input "0.423"
type input "35,200"
type up "[DATE]"
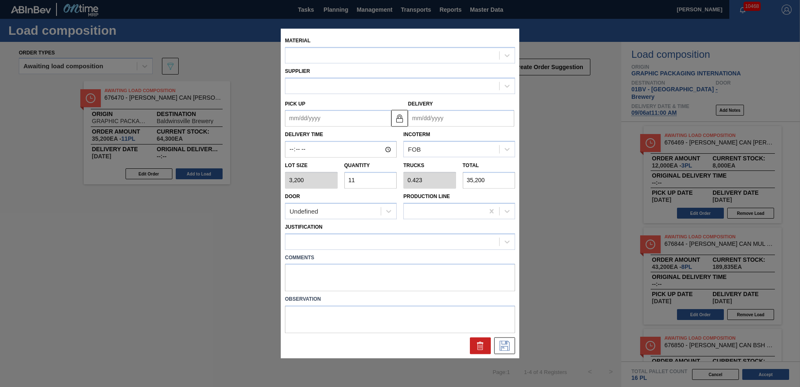
type input "[DATE]"
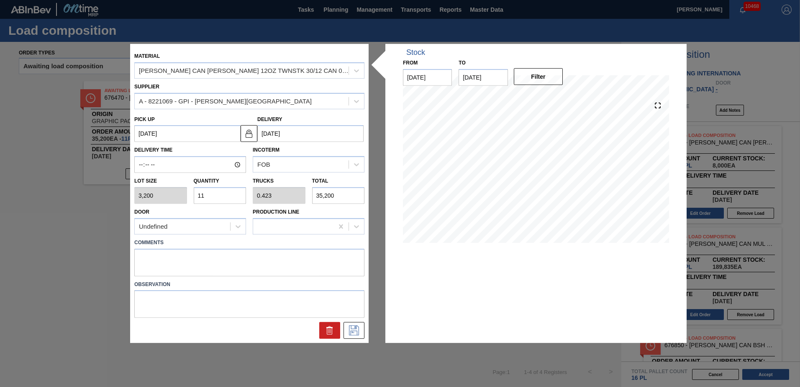
drag, startPoint x: 218, startPoint y: 194, endPoint x: 23, endPoint y: 187, distance: 195.2
click at [38, 191] on div "Material [PERSON_NAME] CAN [PERSON_NAME] 12OZ TWNSTK 30/12 CAN 0922 Supplier A …" at bounding box center [400, 193] width 800 height 387
type input "1"
type input "0.038"
type input "3,200"
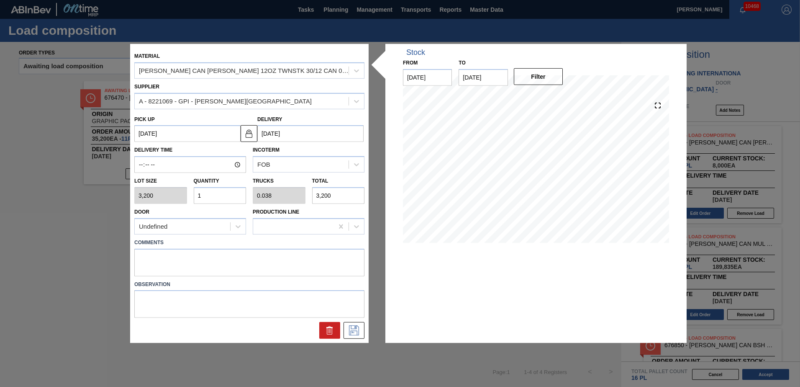
type input "10"
type input "0.385"
type input "32,000"
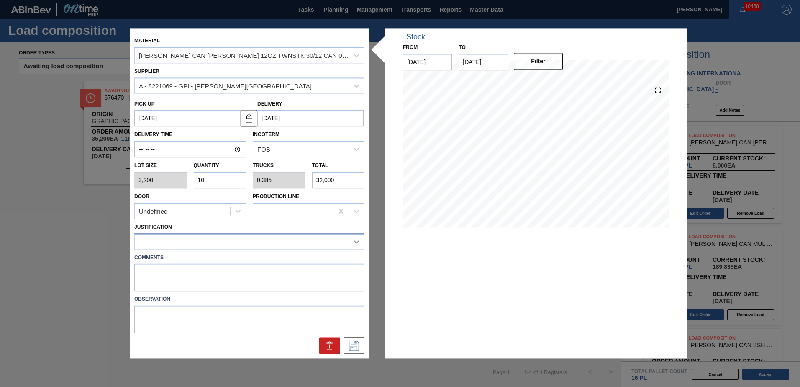
type input "10"
click at [355, 245] on icon at bounding box center [356, 241] width 8 height 8
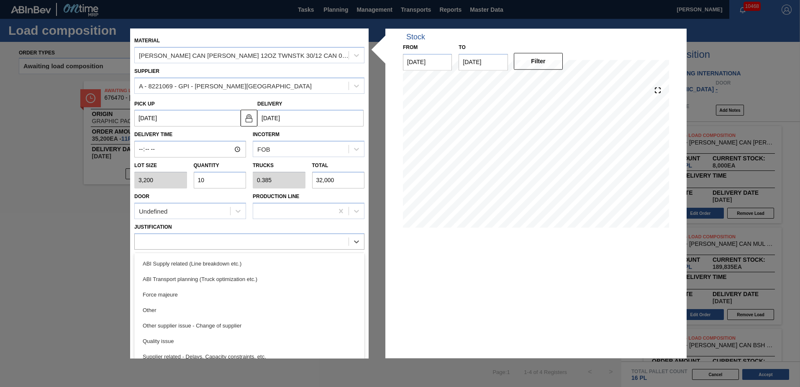
scroll to position [126, 0]
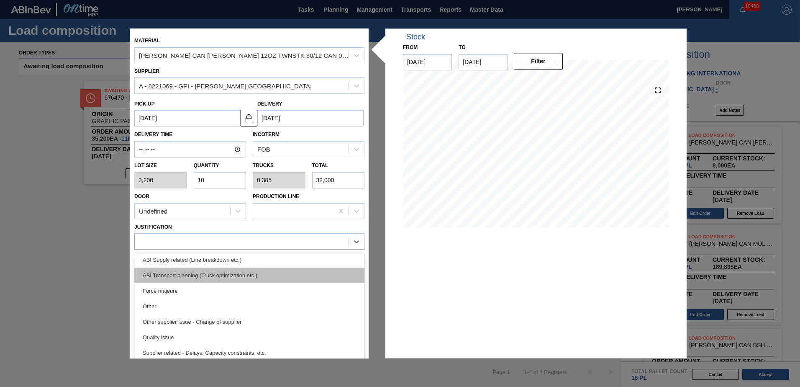
click at [202, 273] on div "ABI Transport planning (Truck optimization etc.)" at bounding box center [249, 274] width 230 height 15
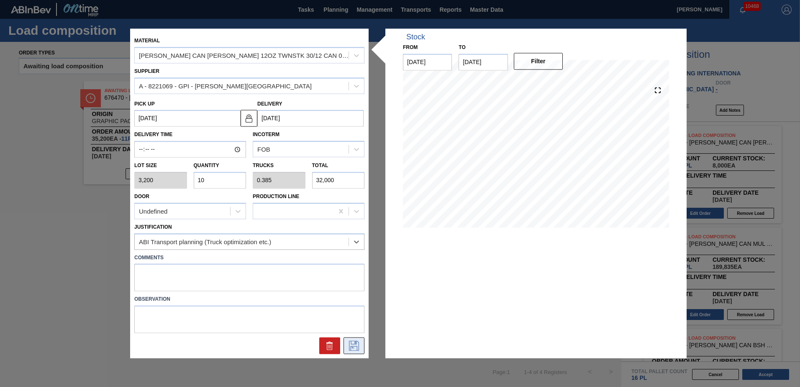
click at [356, 345] on icon at bounding box center [353, 346] width 13 height 10
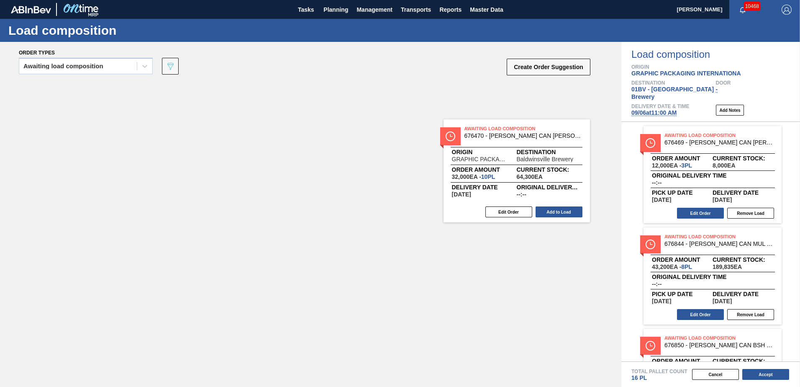
drag, startPoint x: 135, startPoint y: 98, endPoint x: 595, endPoint y: 153, distance: 463.4
click at [587, 151] on div "Awaiting Load Composition 676470 - [PERSON_NAME] CAN [PERSON_NAME] 12OZ TWNSTK …" at bounding box center [311, 221] width 622 height 280
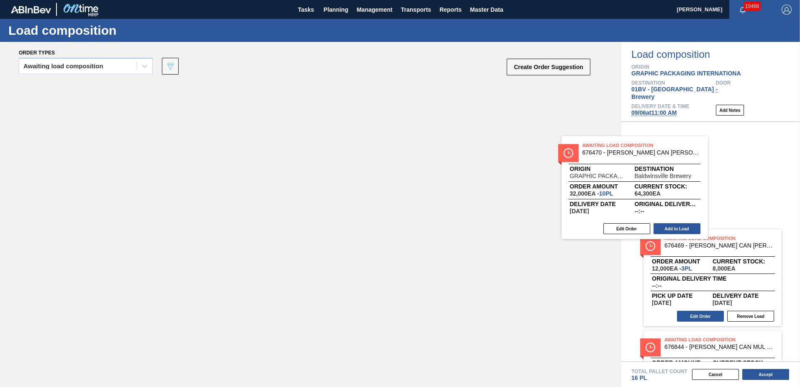
drag, startPoint x: 121, startPoint y: 96, endPoint x: 700, endPoint y: 164, distance: 582.4
click at [700, 164] on div "Order types Awaiting load composition 089F7B8B-B2A5-4AFE-B5C0-19BA573D28AC Crea…" at bounding box center [400, 214] width 800 height 345
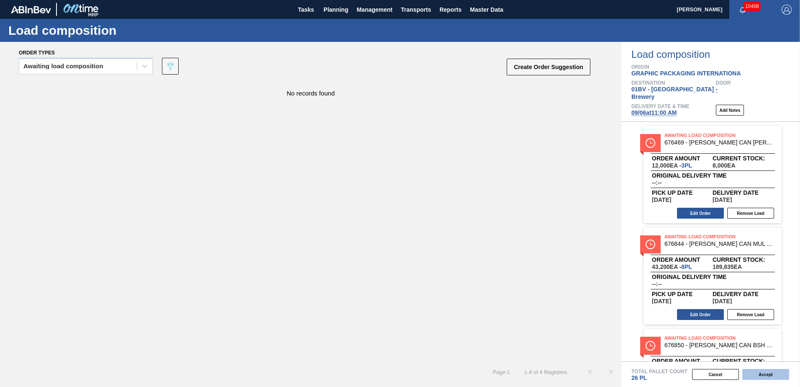
click at [769, 372] on button "Accept" at bounding box center [766, 374] width 47 height 11
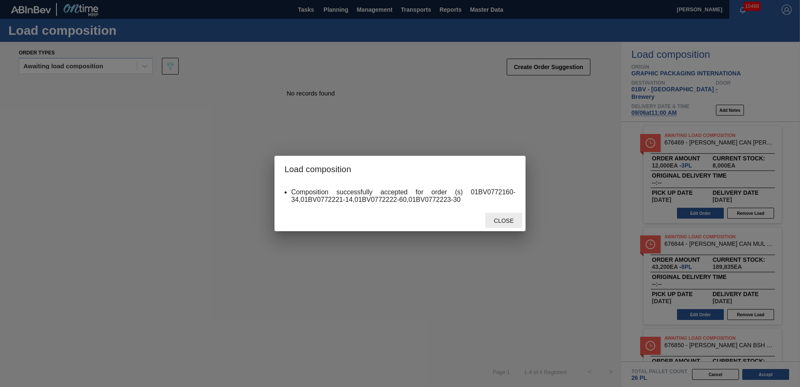
click at [495, 219] on span "Close" at bounding box center [503, 220] width 33 height 7
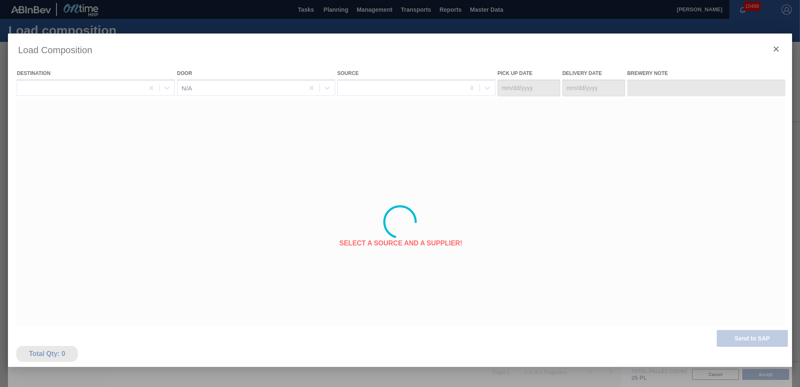
type Date "[DATE]"
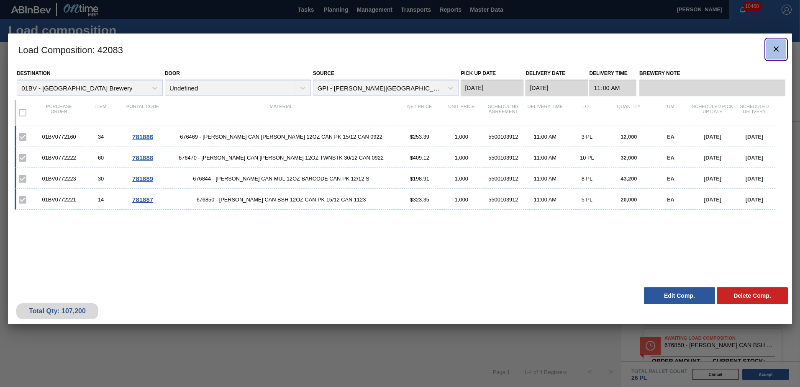
click at [775, 48] on icon "botão de ícone" at bounding box center [776, 48] width 5 height 5
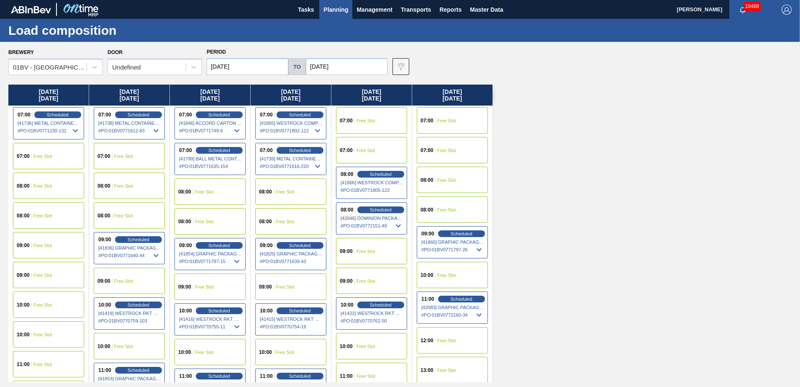
click at [368, 63] on input "[DATE]" at bounding box center [347, 66] width 82 height 17
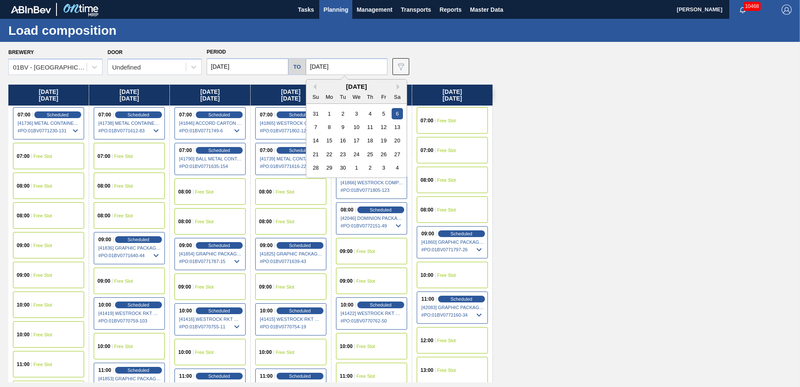
click at [378, 125] on div "12" at bounding box center [383, 126] width 11 height 11
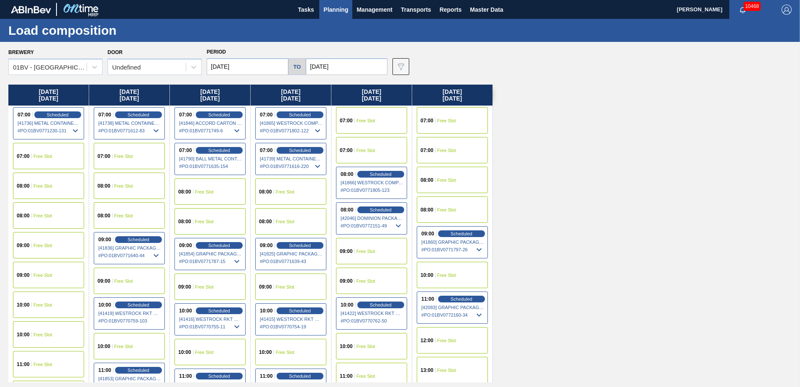
type input "[DATE]"
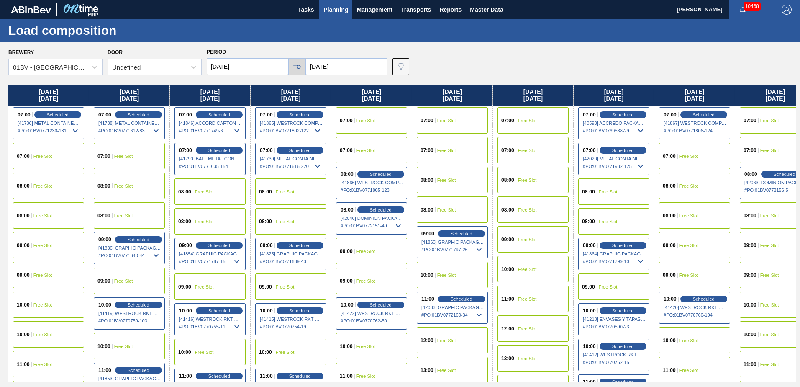
click at [255, 66] on input "[DATE]" at bounding box center [248, 66] width 82 height 17
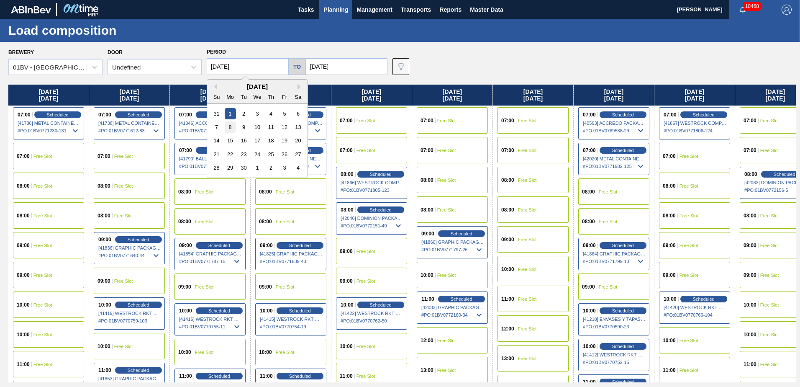
click at [231, 126] on div "8" at bounding box center [230, 126] width 11 height 11
type input "[DATE]"
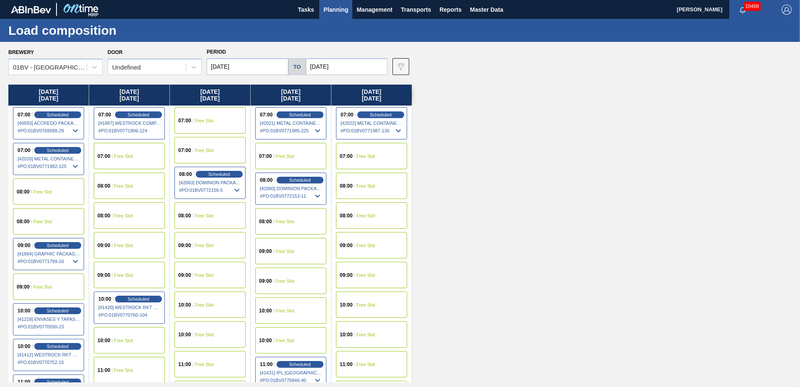
click at [331, 14] on span "Planning" at bounding box center [336, 10] width 25 height 10
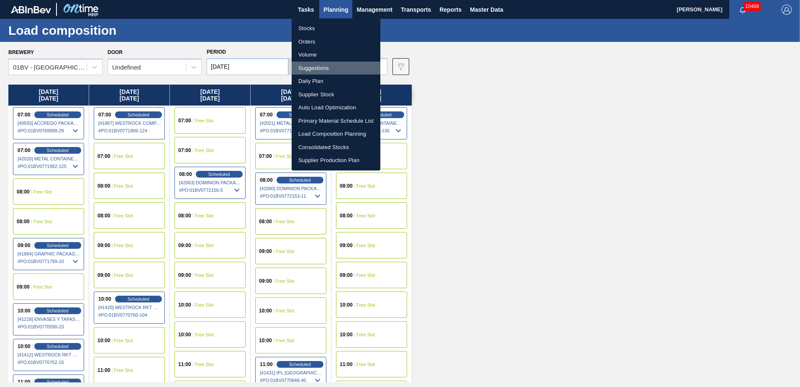
click at [311, 68] on li "Suggestions" at bounding box center [336, 68] width 89 height 13
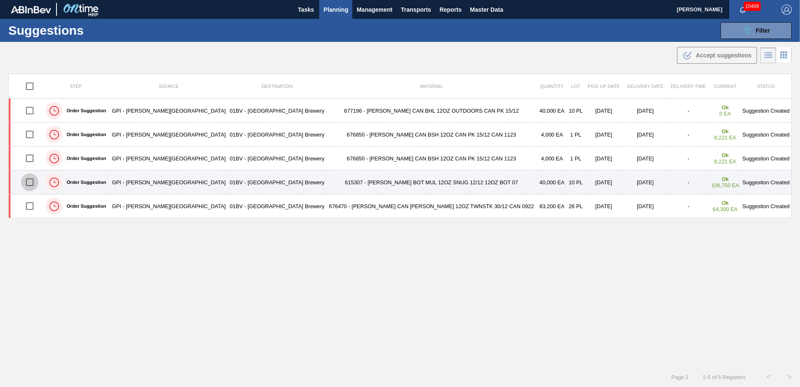
click at [32, 181] on input "checkbox" at bounding box center [30, 182] width 18 height 18
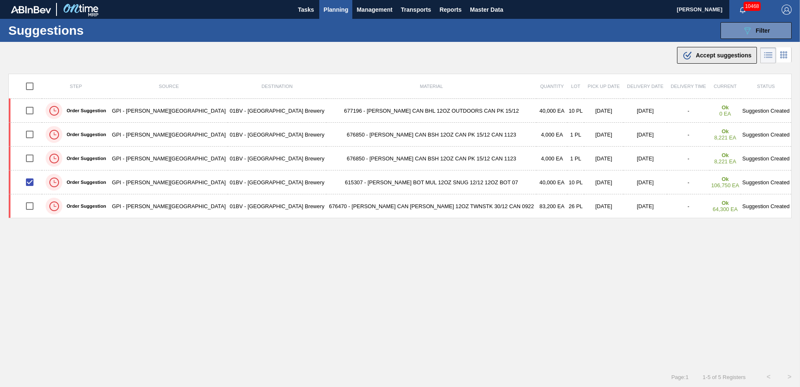
click at [715, 54] on span "Accept suggestions" at bounding box center [724, 55] width 56 height 7
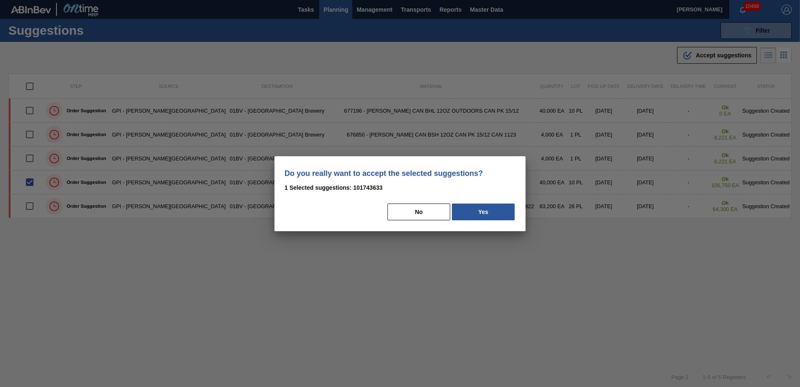
drag, startPoint x: 491, startPoint y: 211, endPoint x: 491, endPoint y: 223, distance: 11.7
click at [492, 211] on button "Yes" at bounding box center [483, 211] width 63 height 17
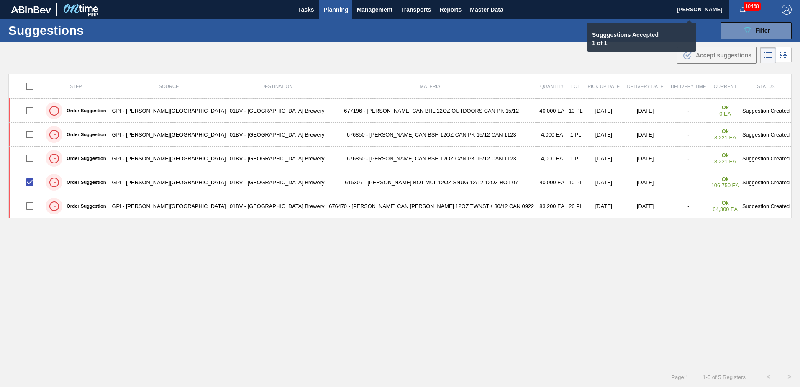
checkbox input "false"
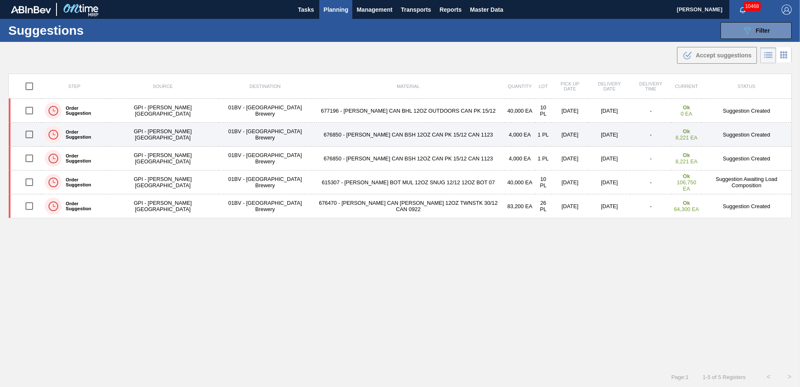
drag, startPoint x: 29, startPoint y: 134, endPoint x: 35, endPoint y: 134, distance: 5.9
click at [29, 134] on input "checkbox" at bounding box center [30, 135] width 18 height 18
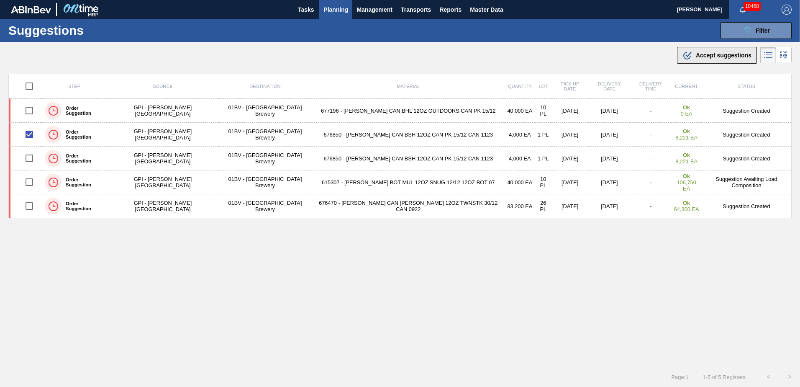
click at [704, 53] on span "Accept suggestions" at bounding box center [724, 55] width 56 height 7
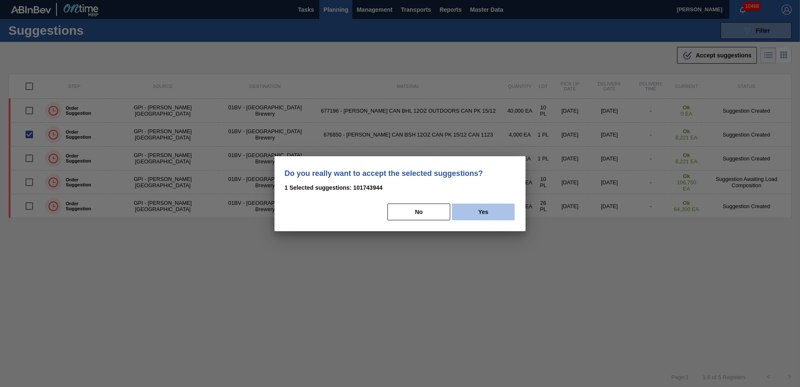
click at [486, 210] on button "Yes" at bounding box center [483, 211] width 63 height 17
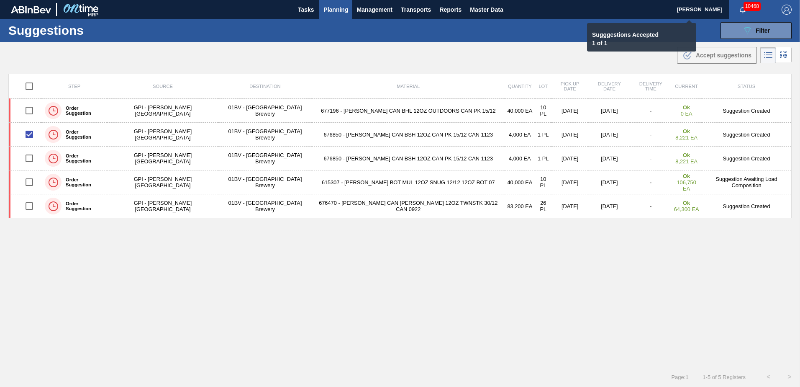
checkbox input "false"
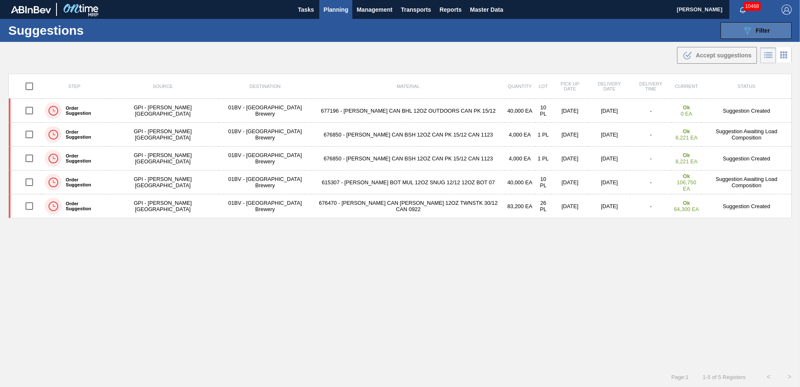
click at [756, 29] on span "Filter" at bounding box center [763, 30] width 14 height 7
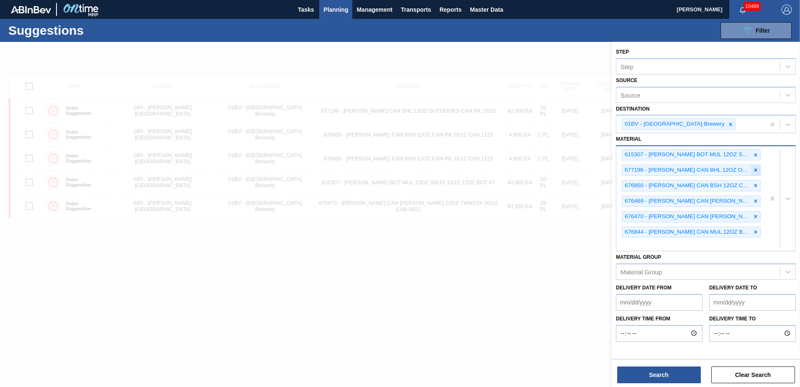
click at [757, 169] on icon at bounding box center [756, 170] width 3 height 3
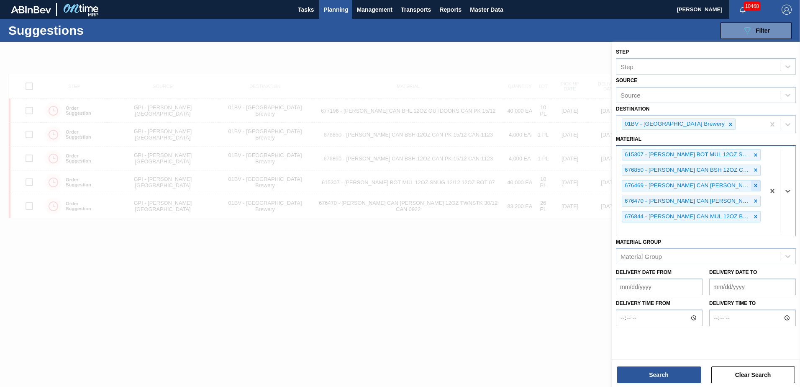
click at [755, 183] on icon at bounding box center [756, 186] width 6 height 6
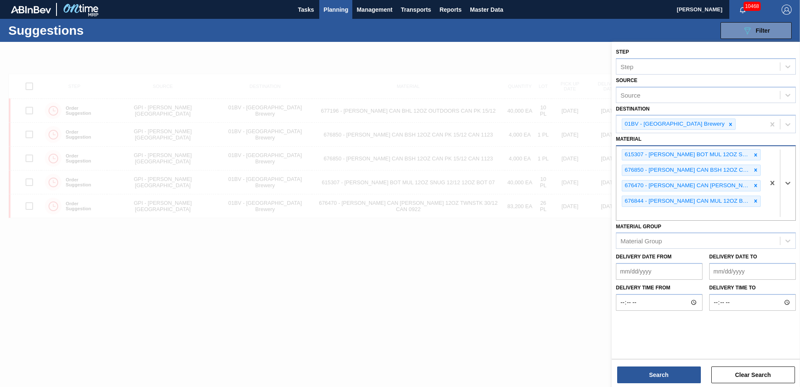
click at [755, 183] on icon at bounding box center [756, 186] width 6 height 6
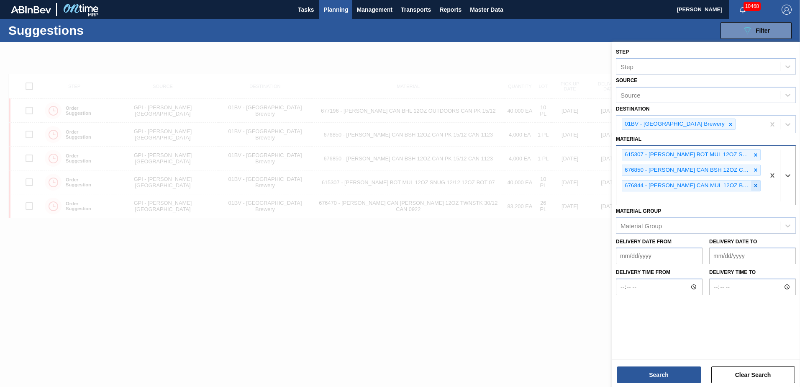
click at [756, 185] on icon at bounding box center [756, 185] width 3 height 3
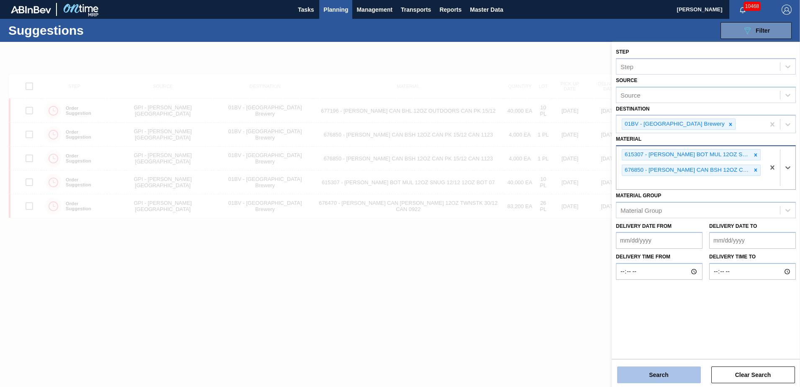
click at [655, 376] on button "Search" at bounding box center [659, 374] width 84 height 17
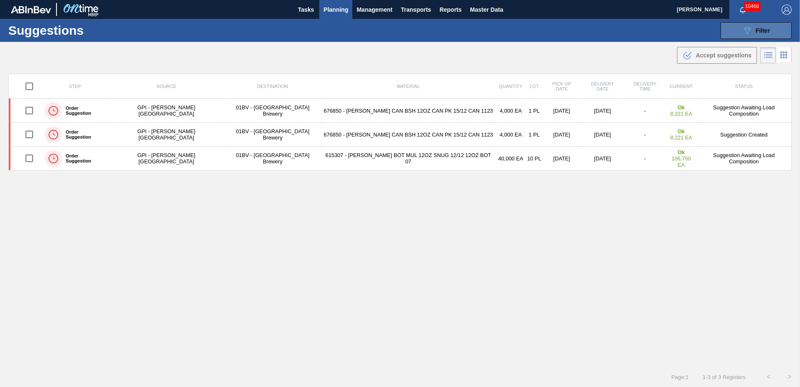
click at [756, 28] on span "Filter" at bounding box center [763, 30] width 14 height 7
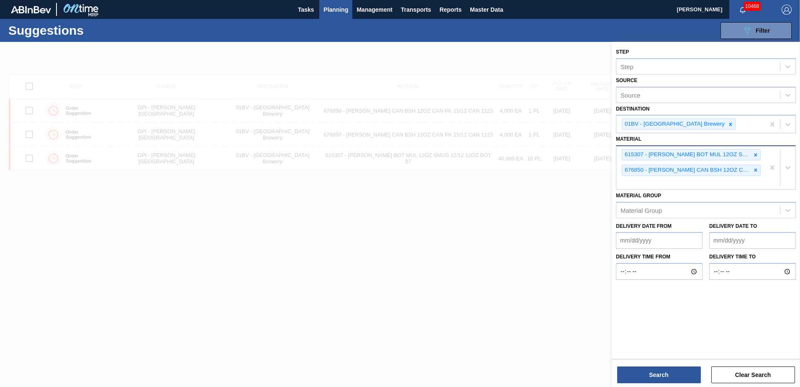
click at [665, 181] on div "615307 - [PERSON_NAME] BOT MUL 12OZ SNUG 12/12 12OZ BOT 07 676850 - [PERSON_NAM…" at bounding box center [691, 167] width 149 height 43
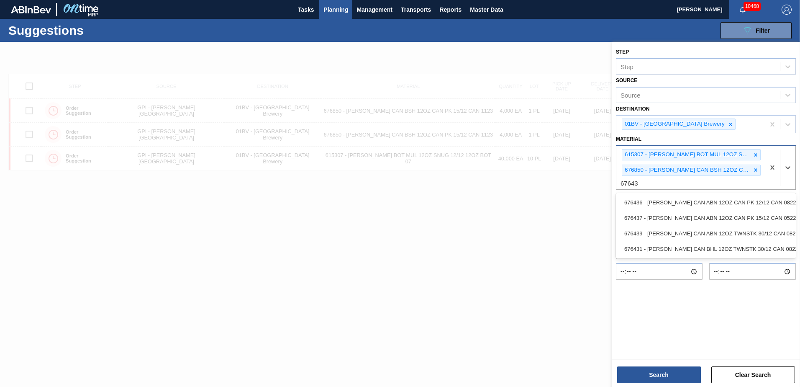
type input "676439"
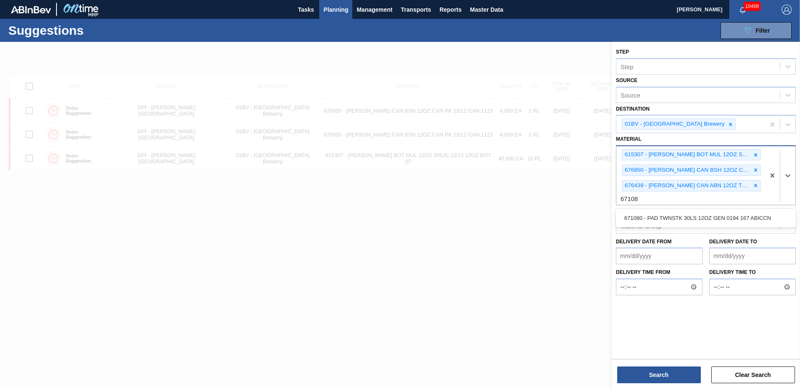
type input "671080"
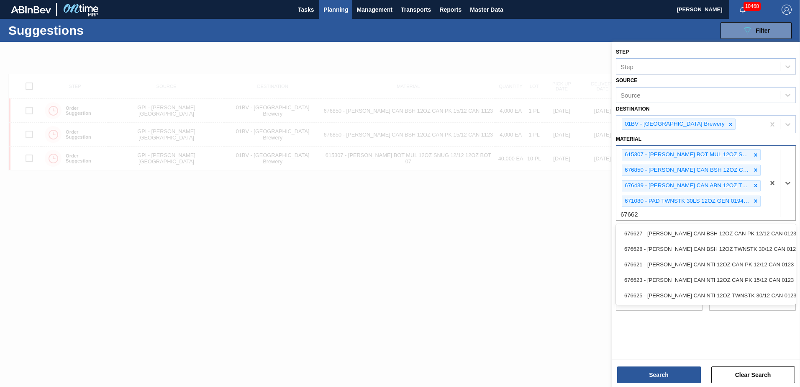
type input "676625"
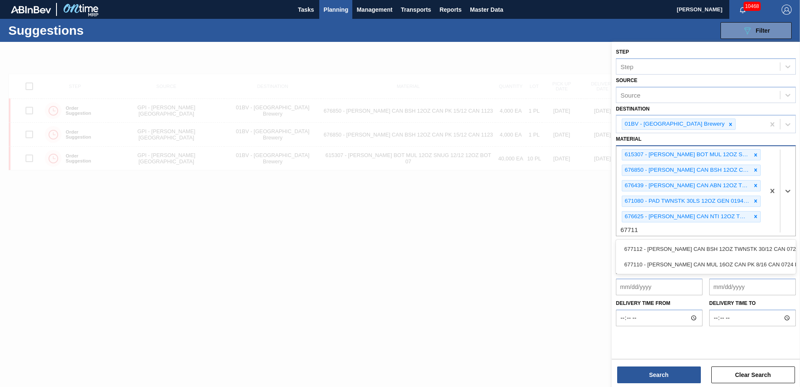
type input "677112"
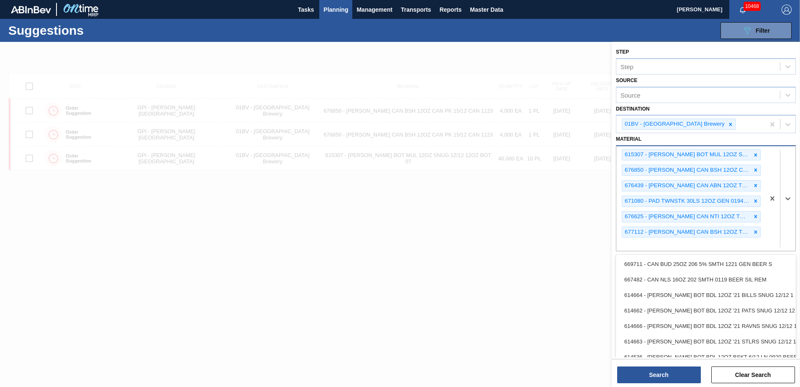
click at [631, 242] on div "615307 - [PERSON_NAME] BOT MUL 12OZ SNUG 12/12 12OZ BOT 07 676850 - [PERSON_NAM…" at bounding box center [691, 198] width 149 height 105
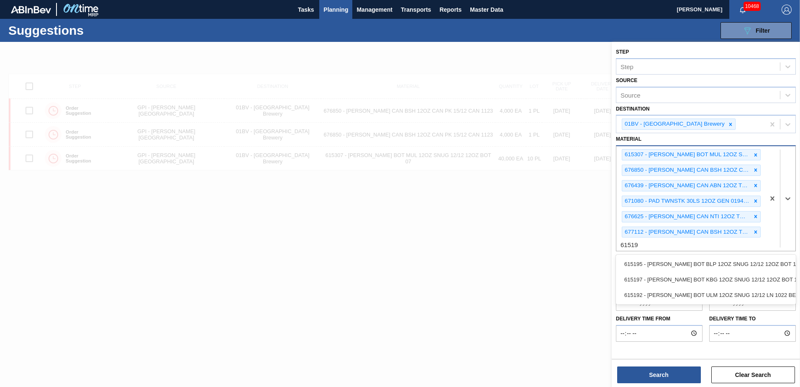
type input "615195"
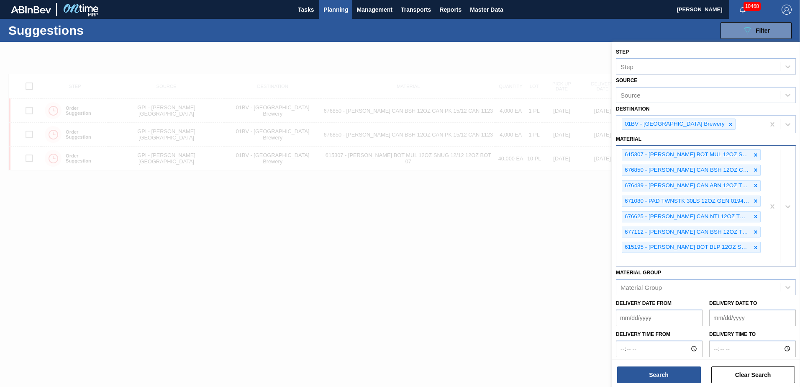
click at [641, 260] on div "615307 - [PERSON_NAME] BOT MUL 12OZ SNUG 12/12 12OZ BOT 07 676850 - [PERSON_NAM…" at bounding box center [691, 206] width 149 height 120
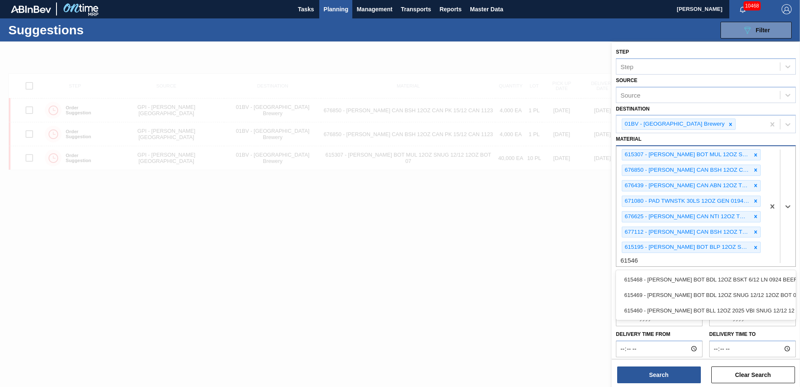
type input "615469"
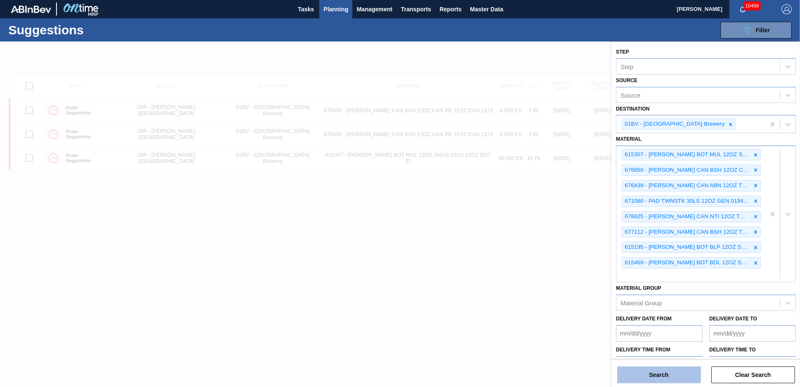
click at [666, 378] on button "Search" at bounding box center [659, 374] width 84 height 17
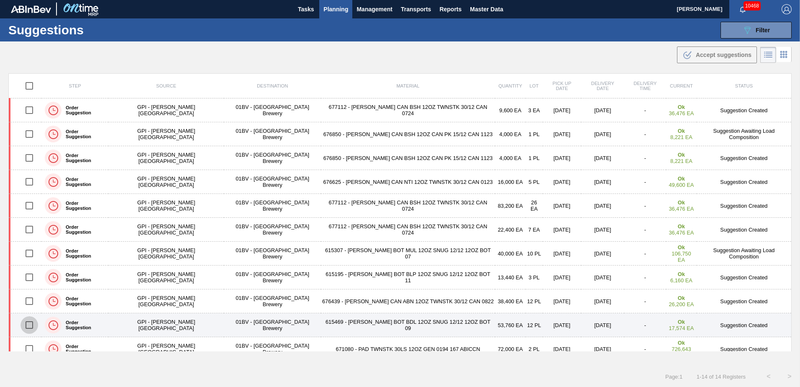
click at [32, 326] on input "checkbox" at bounding box center [30, 325] width 18 height 18
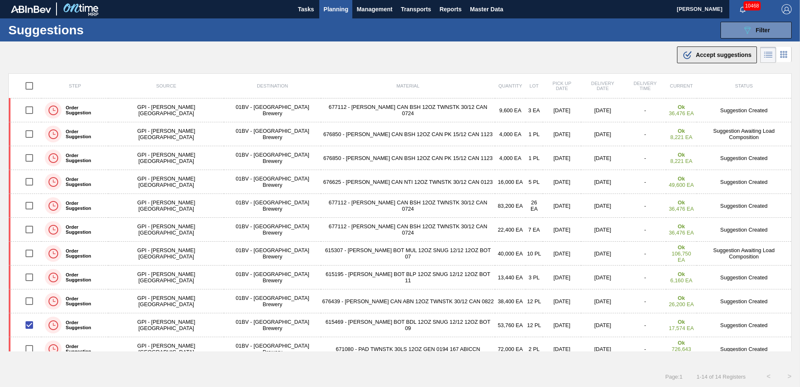
click at [707, 55] on span "Accept suggestions" at bounding box center [724, 54] width 56 height 7
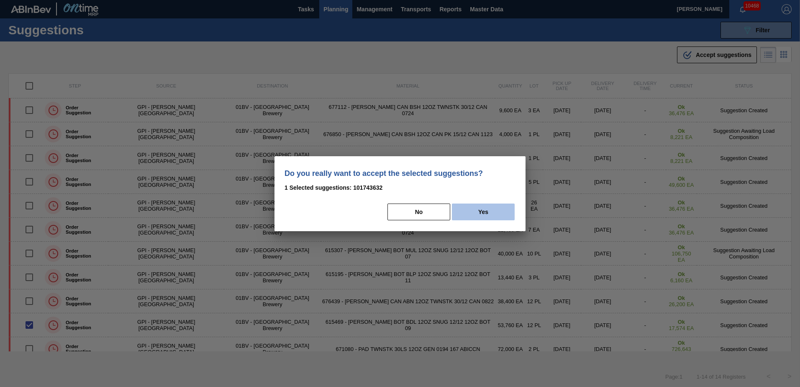
click at [484, 206] on button "Yes" at bounding box center [483, 211] width 63 height 17
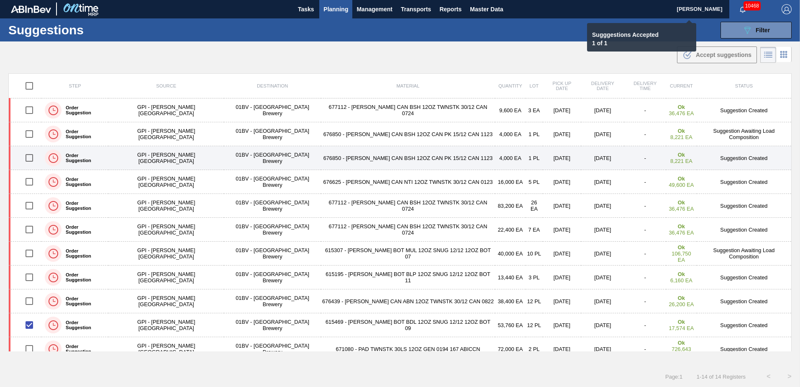
checkbox input "false"
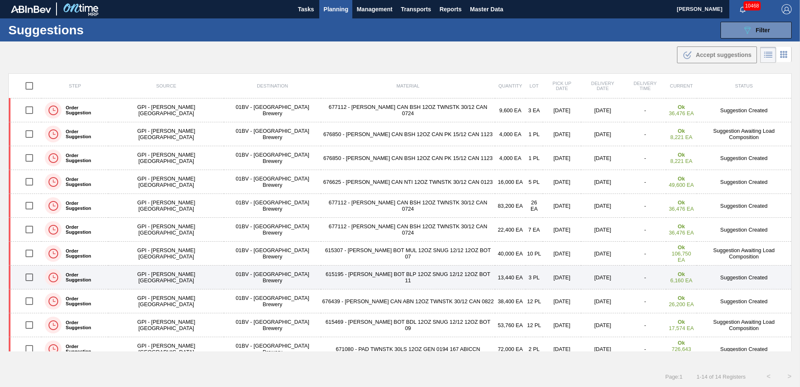
click at [32, 278] on input "checkbox" at bounding box center [30, 277] width 18 height 18
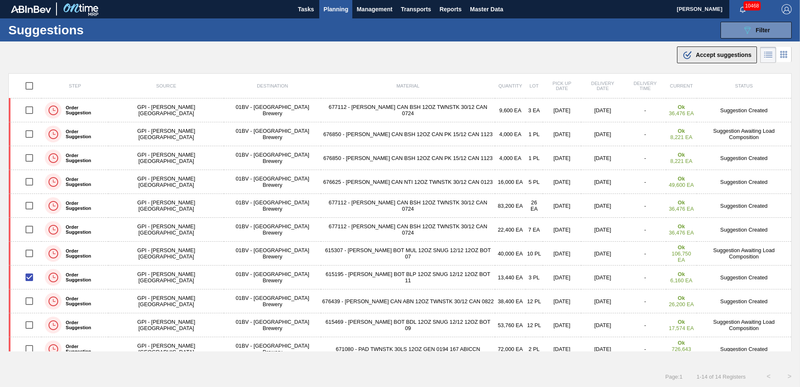
click at [712, 54] on span "Accept suggestions" at bounding box center [724, 54] width 56 height 7
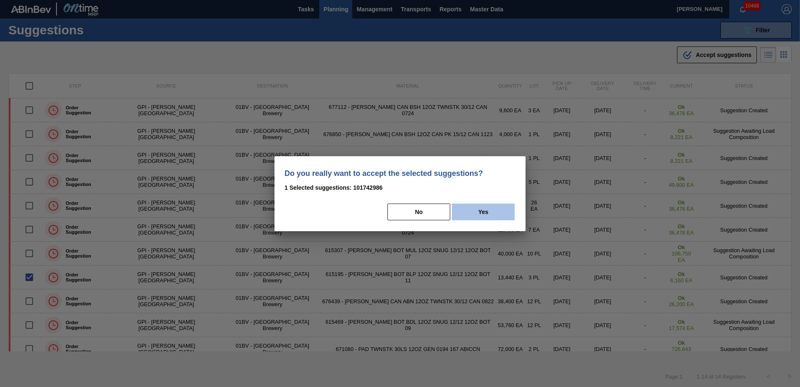
click at [489, 211] on button "Yes" at bounding box center [483, 211] width 63 height 17
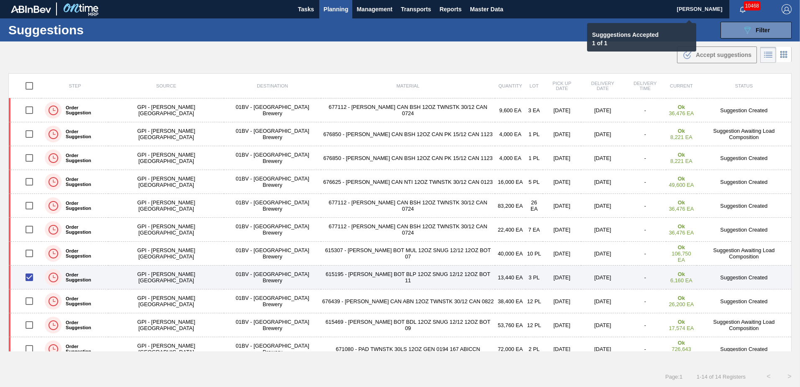
checkbox input "false"
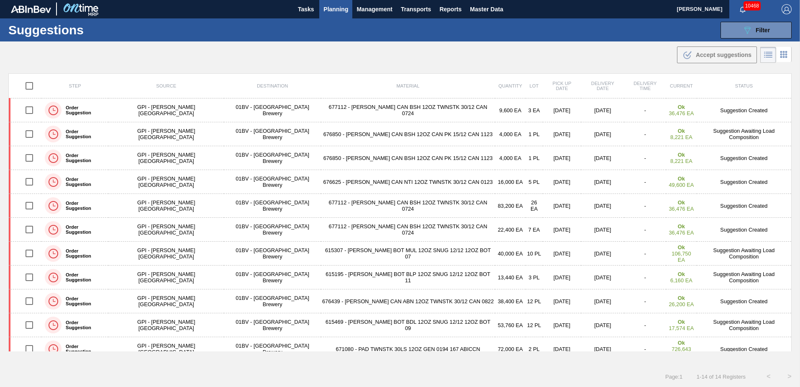
click at [329, 8] on span "Planning" at bounding box center [336, 9] width 25 height 10
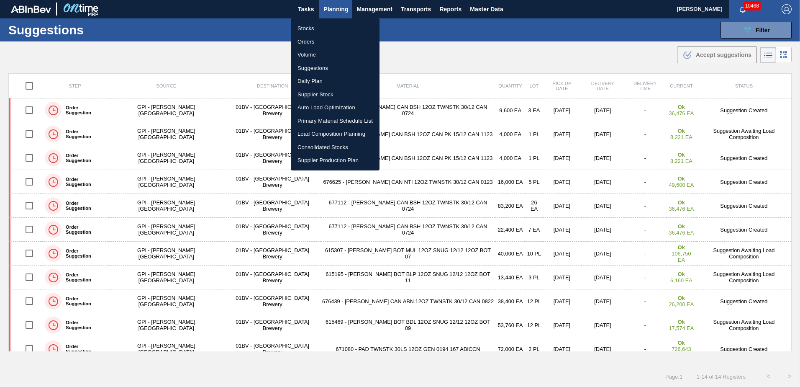
click at [325, 133] on li "Load Composition Planning" at bounding box center [335, 133] width 89 height 13
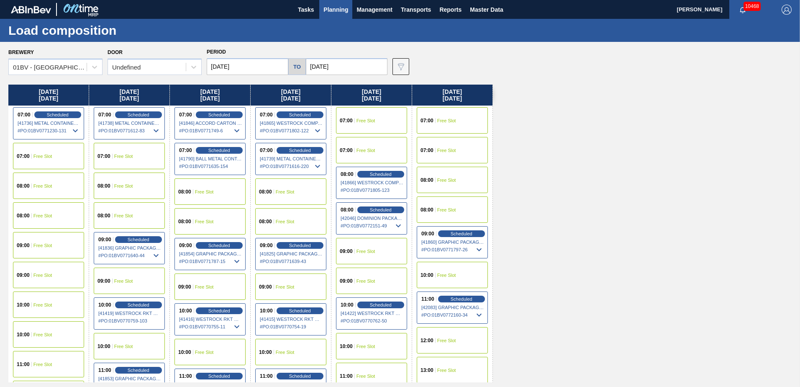
click at [347, 67] on input "[DATE]" at bounding box center [347, 66] width 82 height 17
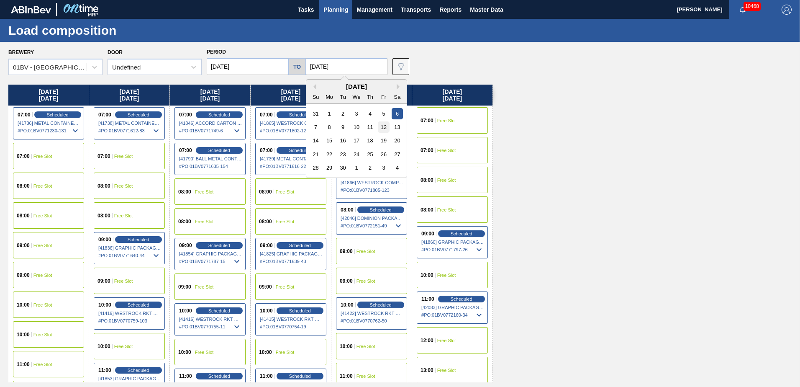
click at [381, 126] on div "12" at bounding box center [383, 126] width 11 height 11
type input "[DATE]"
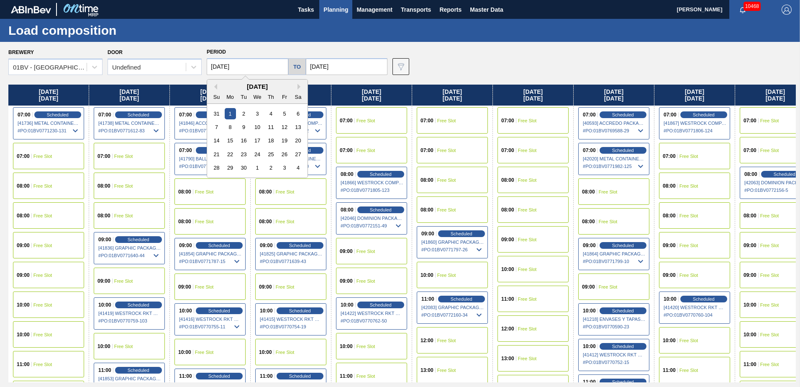
click at [246, 68] on input "[DATE]" at bounding box center [248, 66] width 82 height 17
click at [230, 128] on div "8" at bounding box center [230, 126] width 11 height 11
type input "[DATE]"
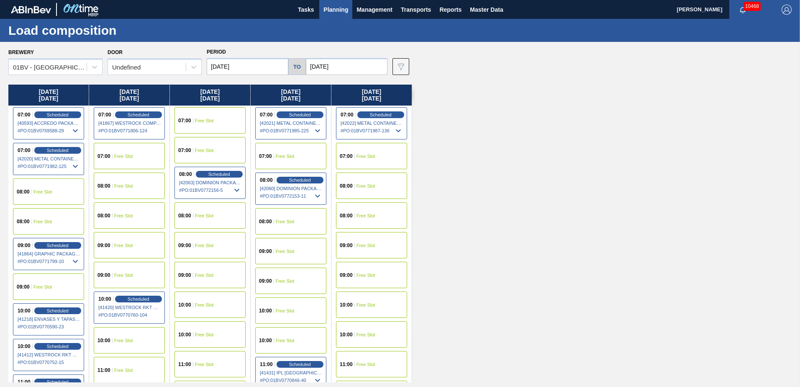
click at [123, 243] on span "Free Slot" at bounding box center [123, 245] width 19 height 5
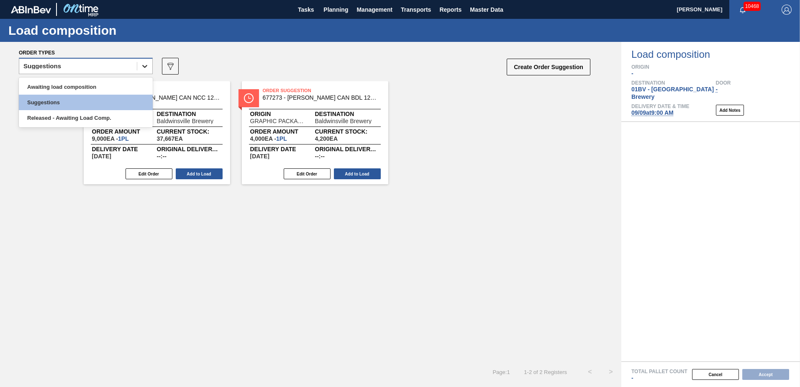
click at [141, 67] on icon at bounding box center [145, 66] width 8 height 8
click at [103, 87] on div "Awaiting load composition" at bounding box center [86, 86] width 134 height 15
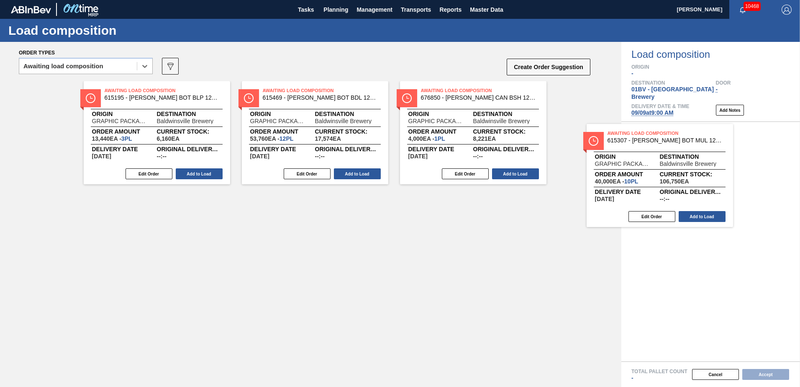
drag, startPoint x: 422, startPoint y: 94, endPoint x: 616, endPoint y: 140, distance: 199.2
click at [616, 140] on div "Awaiting Load Composition 615195 - [PERSON_NAME] BOT BLP 12OZ SNUG 12/12 12OZ B…" at bounding box center [311, 132] width 622 height 103
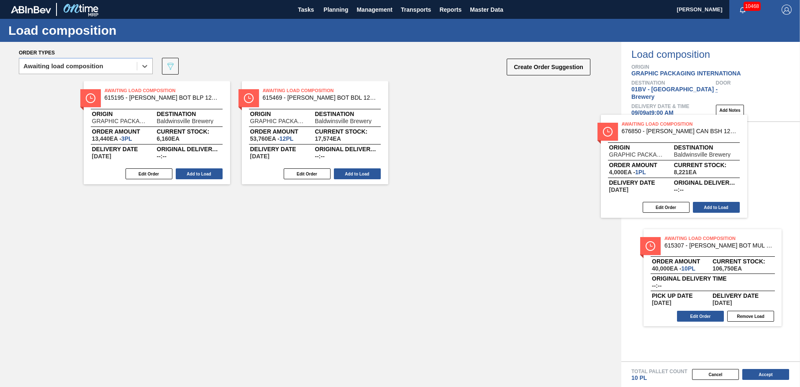
drag, startPoint x: 422, startPoint y: 98, endPoint x: 644, endPoint y: 134, distance: 224.9
click at [643, 134] on div "Order types option Awaiting load composition, selected. Select is focused ,type…" at bounding box center [400, 214] width 800 height 345
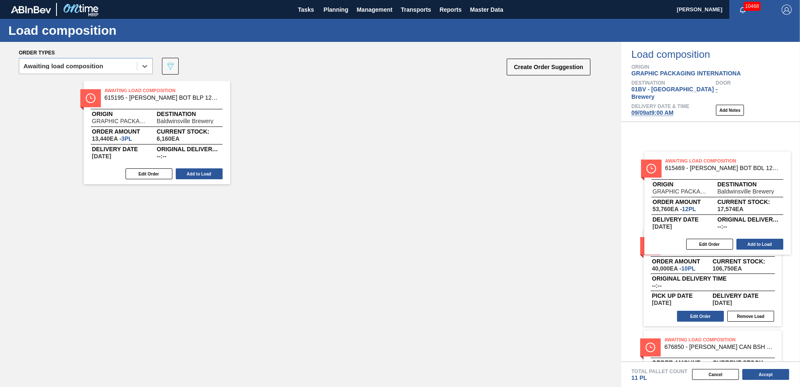
drag, startPoint x: 269, startPoint y: 96, endPoint x: 606, endPoint y: 159, distance: 342.7
click at [686, 168] on div "Order types option Awaiting load composition, selected. Select is focused ,type…" at bounding box center [400, 214] width 800 height 345
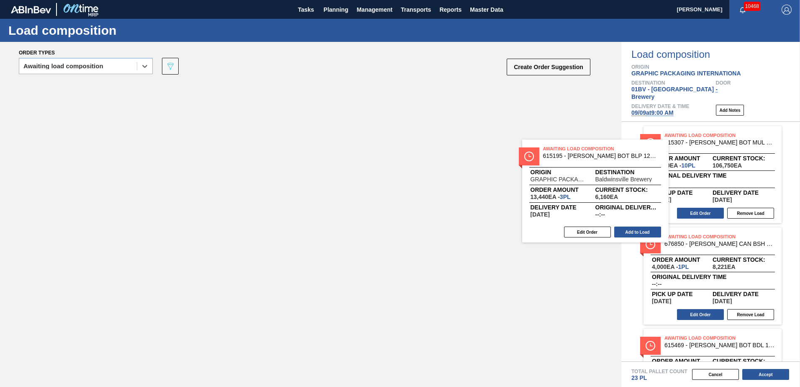
drag, startPoint x: 240, startPoint y: 120, endPoint x: 657, endPoint y: 159, distance: 418.8
click at [583, 159] on div "Awaiting Load Composition 615195 - [PERSON_NAME] BOT BLP 12OZ SNUG 12/12 12OZ B…" at bounding box center [311, 221] width 622 height 280
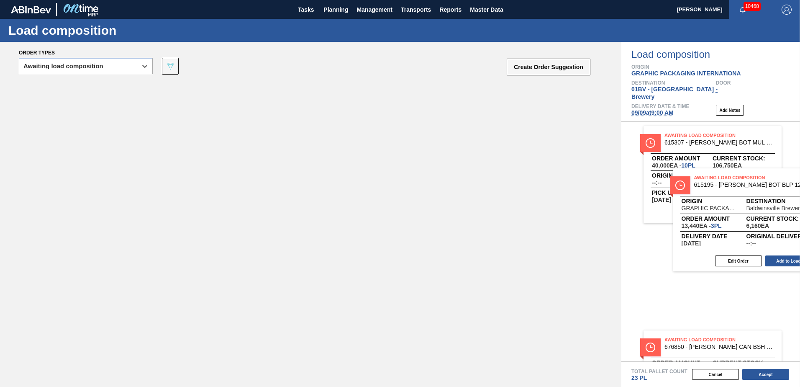
drag, startPoint x: 163, startPoint y: 108, endPoint x: 755, endPoint y: 196, distance: 598.8
click at [755, 196] on div "Order types option Awaiting load composition, selected. Select is focused ,type…" at bounding box center [400, 214] width 800 height 345
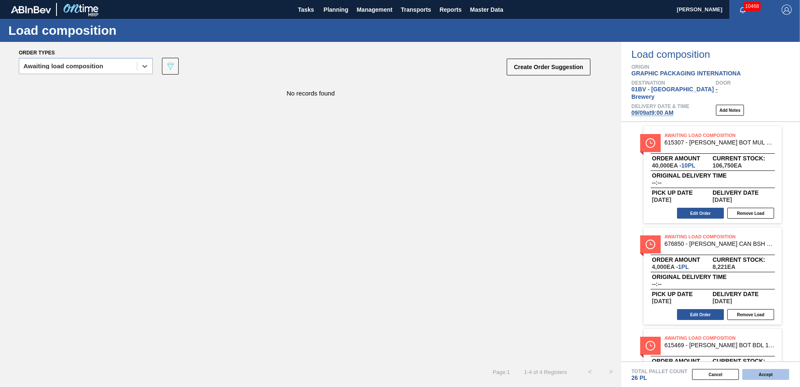
click at [758, 376] on button "Accept" at bounding box center [766, 374] width 47 height 11
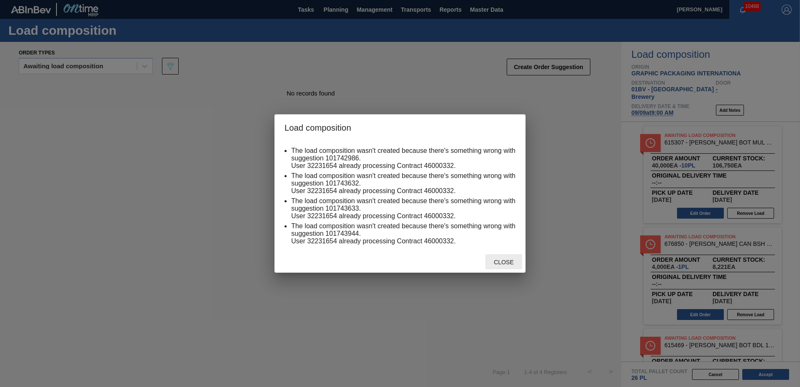
click at [509, 261] on span "Close" at bounding box center [503, 262] width 33 height 7
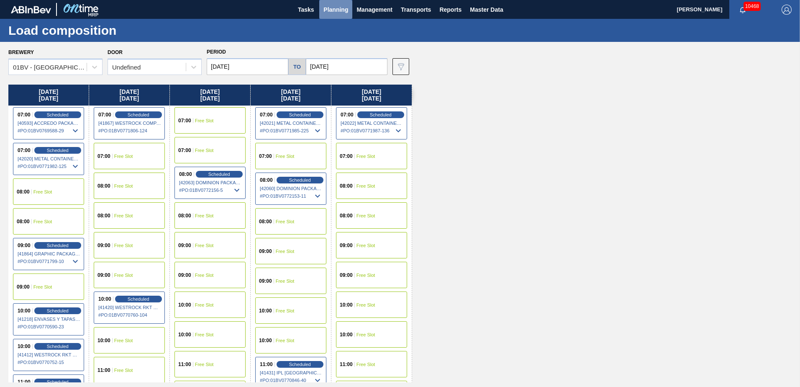
click at [334, 13] on span "Planning" at bounding box center [336, 10] width 25 height 10
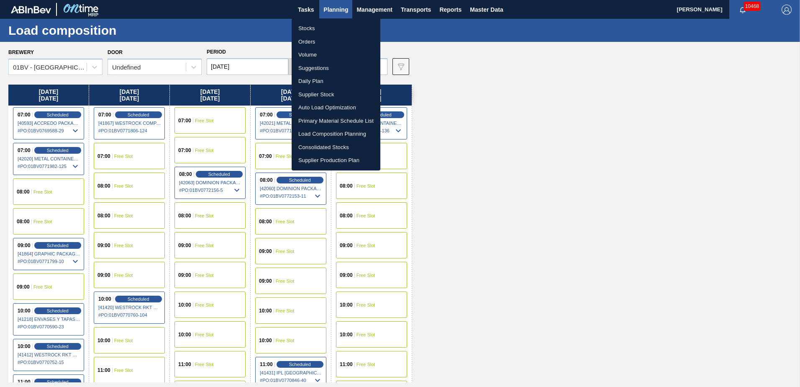
click at [328, 135] on li "Load Composition Planning" at bounding box center [336, 133] width 89 height 13
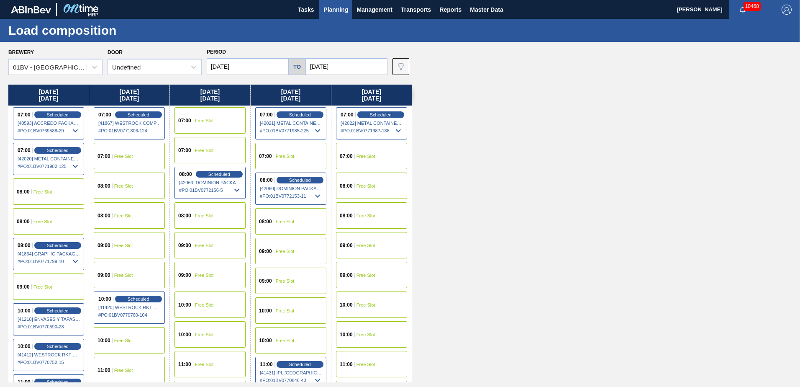
click at [123, 241] on div "09:00 Free Slot" at bounding box center [129, 245] width 71 height 26
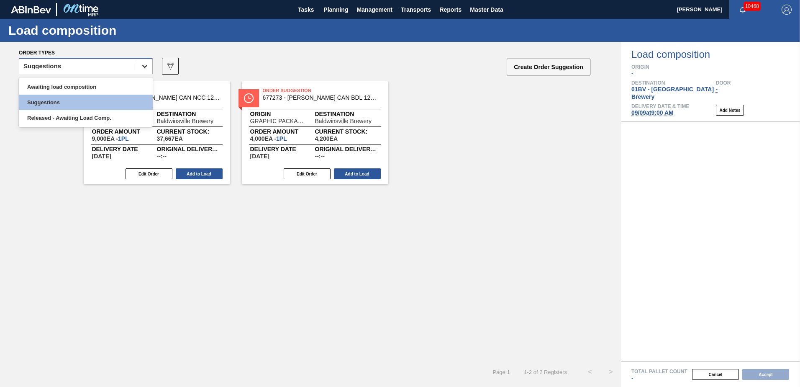
click at [144, 67] on icon at bounding box center [144, 66] width 5 height 3
click at [87, 87] on div "Awaiting load composition" at bounding box center [86, 86] width 134 height 15
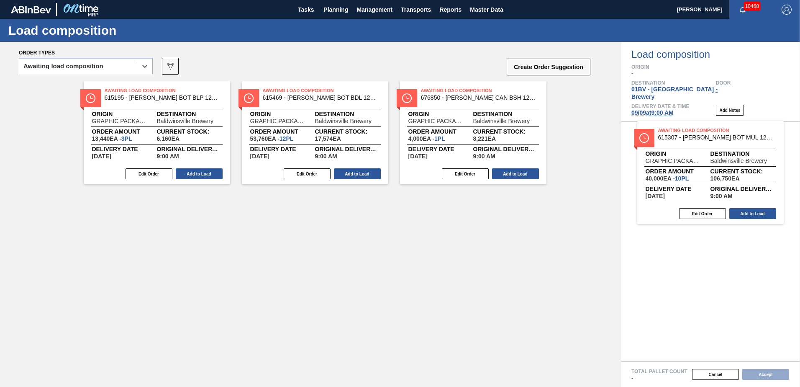
drag, startPoint x: 434, startPoint y: 97, endPoint x: 680, endPoint y: 144, distance: 250.6
click at [684, 141] on div "Order types option Awaiting load composition, selected. Select is focused ,type…" at bounding box center [400, 214] width 800 height 345
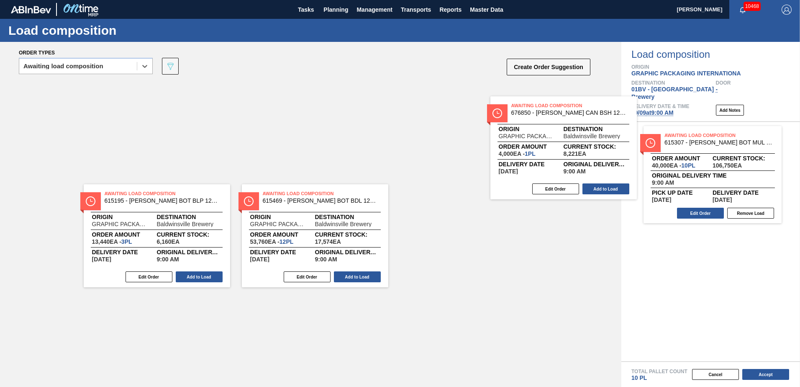
drag, startPoint x: 436, startPoint y: 98, endPoint x: 681, endPoint y: 133, distance: 247.8
click at [681, 133] on div "Order types option Awaiting load composition, selected. Select is focused ,type…" at bounding box center [400, 214] width 800 height 345
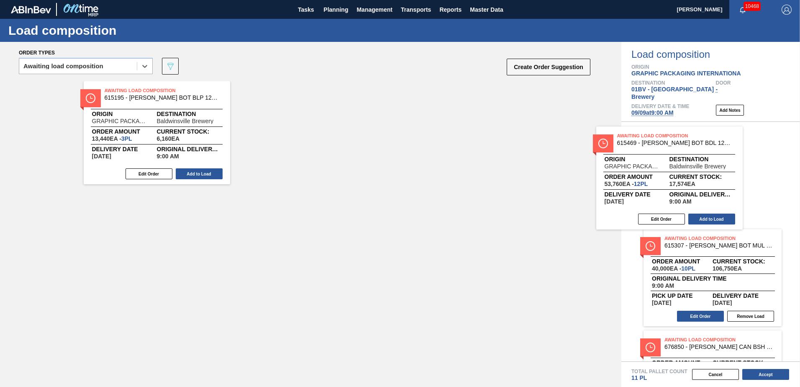
drag, startPoint x: 317, startPoint y: 98, endPoint x: 701, endPoint y: 144, distance: 386.7
click at [701, 144] on div "Order types option Awaiting load composition, selected. Select is focused ,type…" at bounding box center [400, 214] width 800 height 345
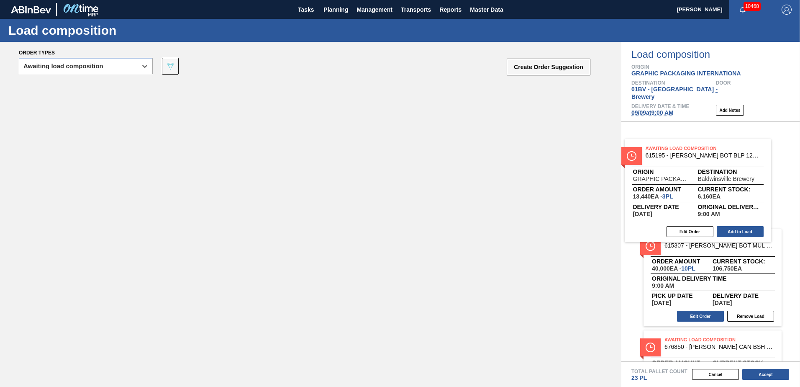
drag, startPoint x: 157, startPoint y: 100, endPoint x: 679, endPoint y: 154, distance: 524.3
click at [679, 154] on div "Order types option Awaiting load composition, selected. Select is focused ,type…" at bounding box center [400, 214] width 800 height 345
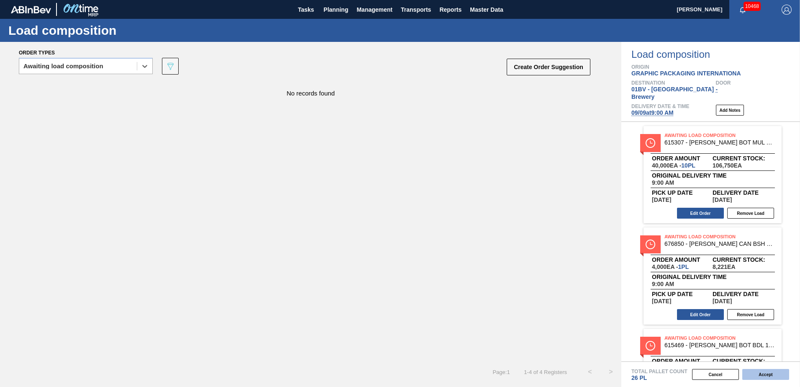
click at [763, 373] on button "Accept" at bounding box center [766, 374] width 47 height 11
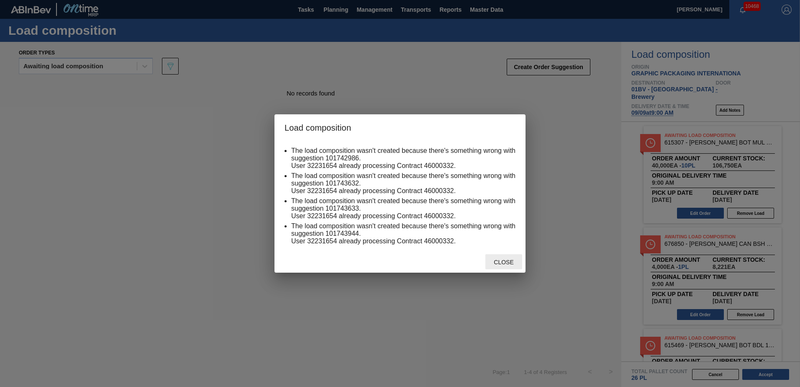
click at [496, 259] on span "Close" at bounding box center [503, 262] width 33 height 7
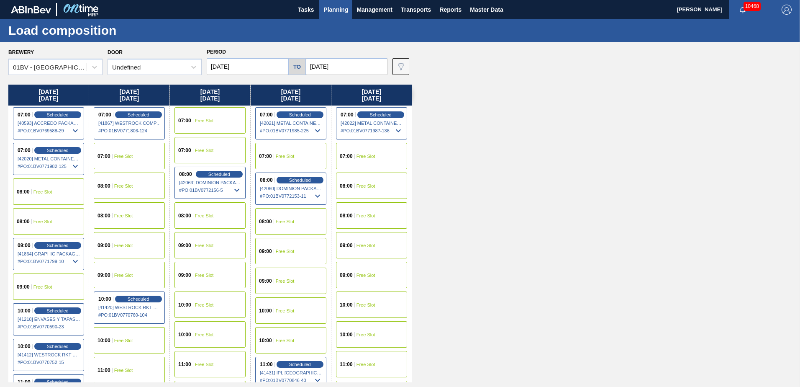
click at [337, 9] on span "Planning" at bounding box center [336, 10] width 25 height 10
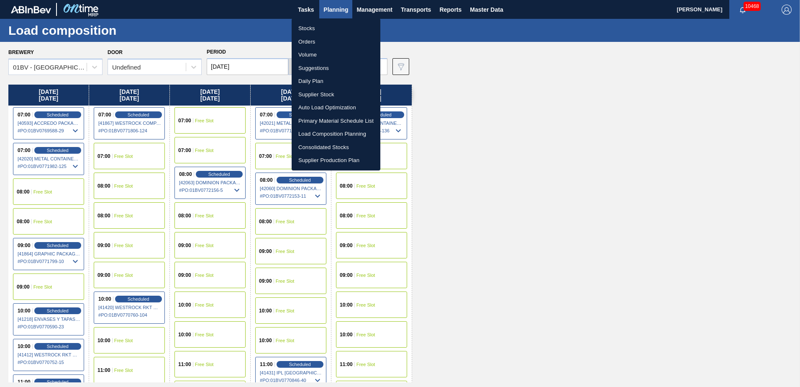
click at [567, 123] on div at bounding box center [400, 193] width 800 height 387
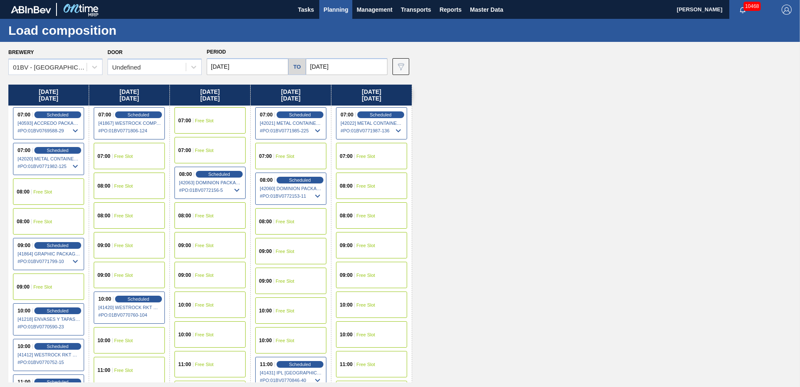
click at [332, 10] on span "Planning" at bounding box center [336, 10] width 25 height 10
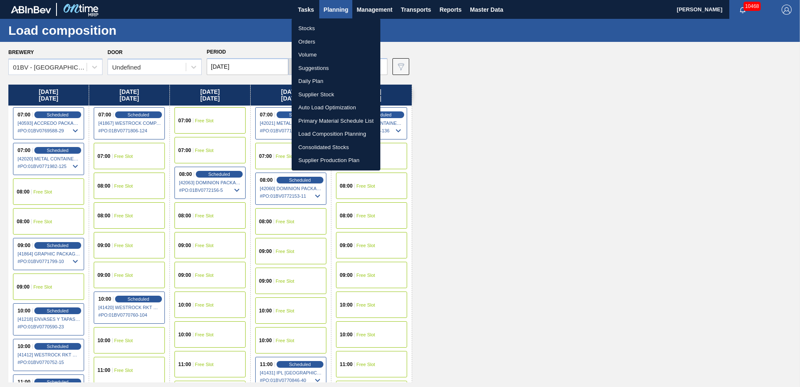
click at [330, 133] on li "Load Composition Planning" at bounding box center [336, 133] width 89 height 13
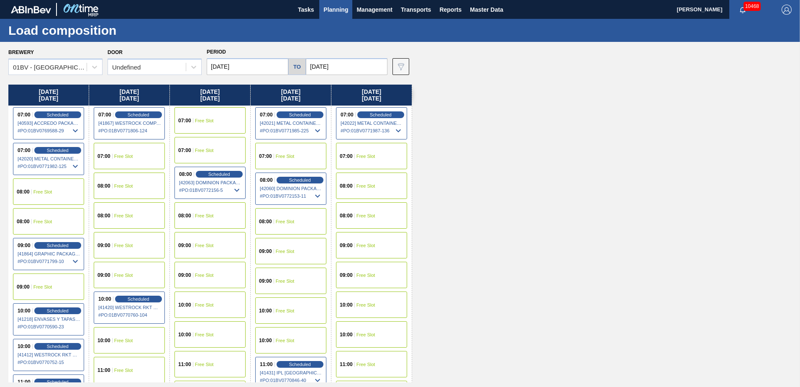
click at [118, 239] on div "09:00 Free Slot" at bounding box center [129, 245] width 71 height 26
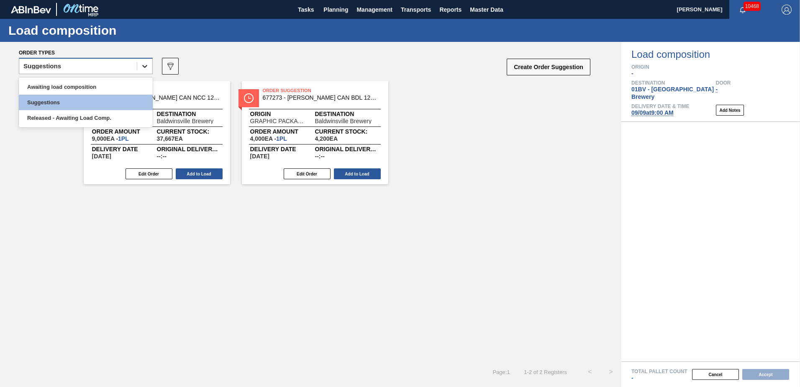
click at [147, 64] on icon at bounding box center [145, 66] width 8 height 8
click at [109, 85] on div "Awaiting load composition" at bounding box center [86, 86] width 134 height 15
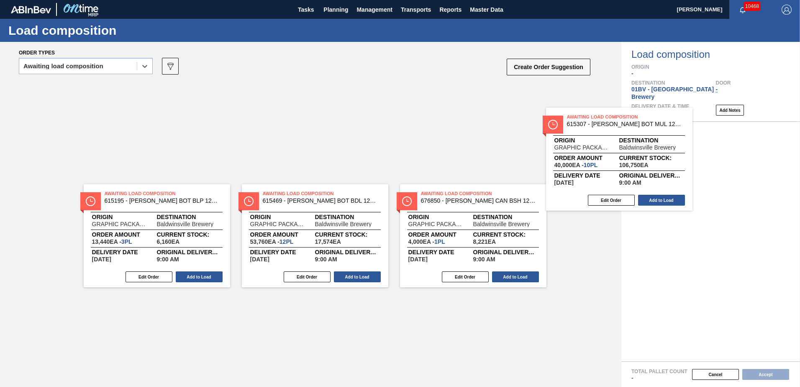
drag, startPoint x: 461, startPoint y: 95, endPoint x: 678, endPoint y: 132, distance: 219.9
click at [678, 132] on div "Order types option Awaiting load composition, selected. Select is focused ,type…" at bounding box center [400, 214] width 800 height 345
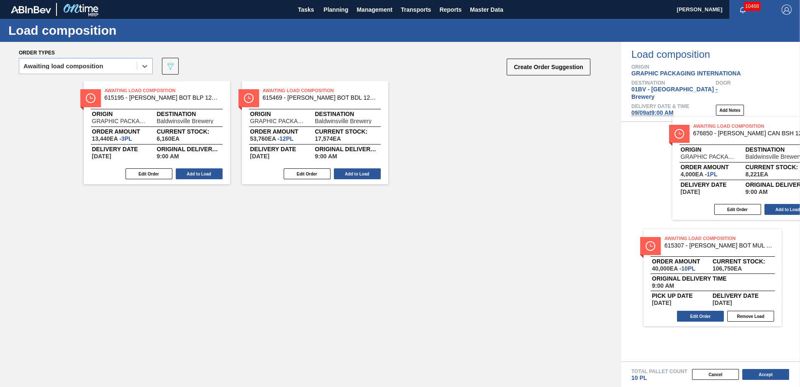
drag, startPoint x: 440, startPoint y: 96, endPoint x: 716, endPoint y: 133, distance: 278.2
click at [716, 133] on div "Order types option Awaiting load composition, selected. Select is focused ,type…" at bounding box center [400, 214] width 800 height 345
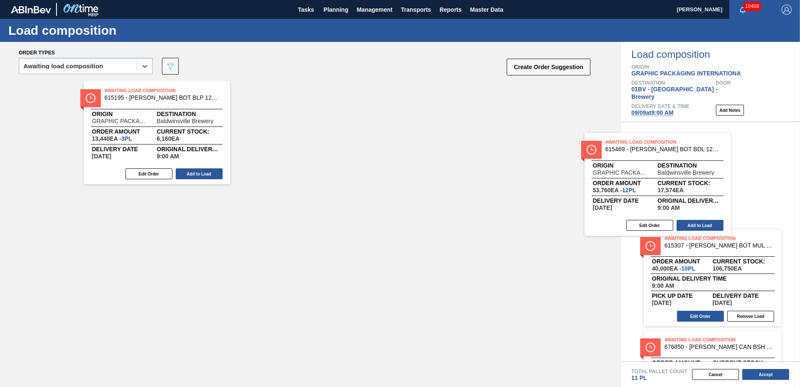
drag, startPoint x: 344, startPoint y: 88, endPoint x: 744, endPoint y: 150, distance: 404.9
click at [782, 153] on div "Order types option Awaiting load composition, selected. Select is focused ,type…" at bounding box center [400, 214] width 800 height 345
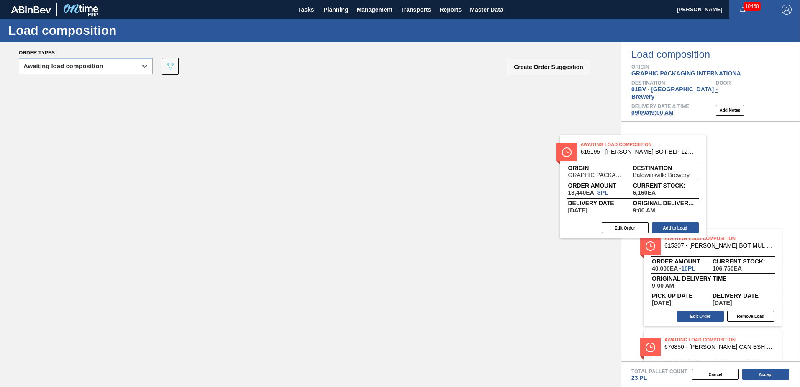
drag, startPoint x: 275, startPoint y: 112, endPoint x: 710, endPoint y: 147, distance: 436.3
click at [710, 147] on div "Order types option Awaiting load composition, selected. Select is focused ,type…" at bounding box center [400, 214] width 800 height 345
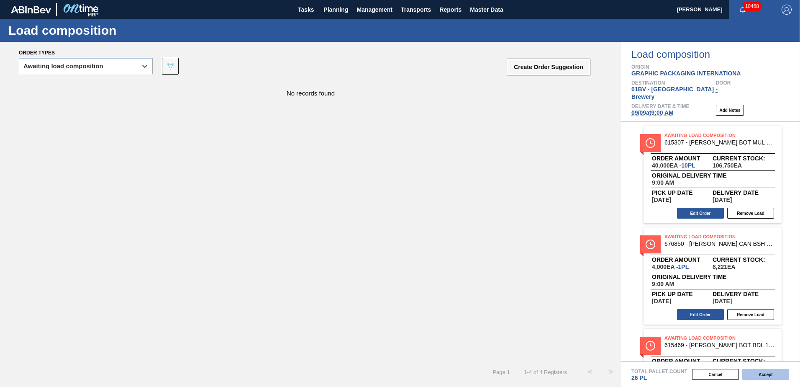
click at [766, 374] on button "Accept" at bounding box center [766, 374] width 47 height 11
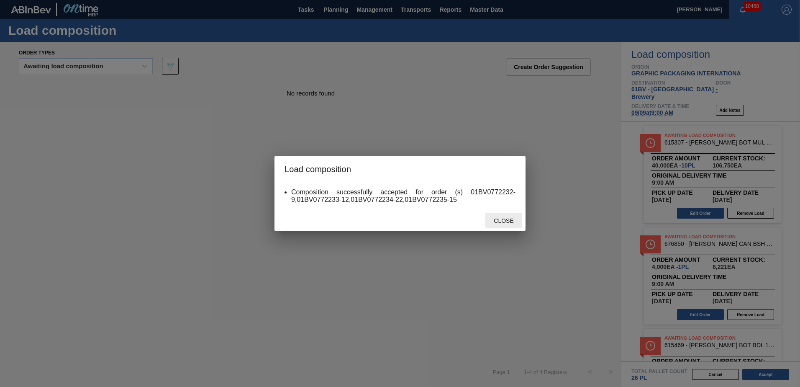
click at [500, 221] on span "Close" at bounding box center [503, 220] width 33 height 7
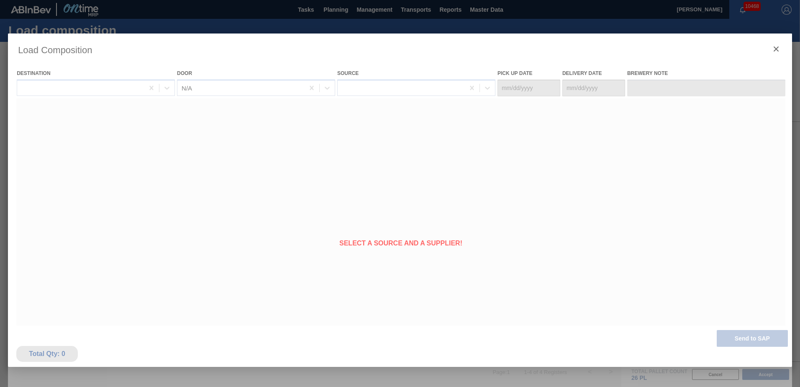
type Date "[DATE]"
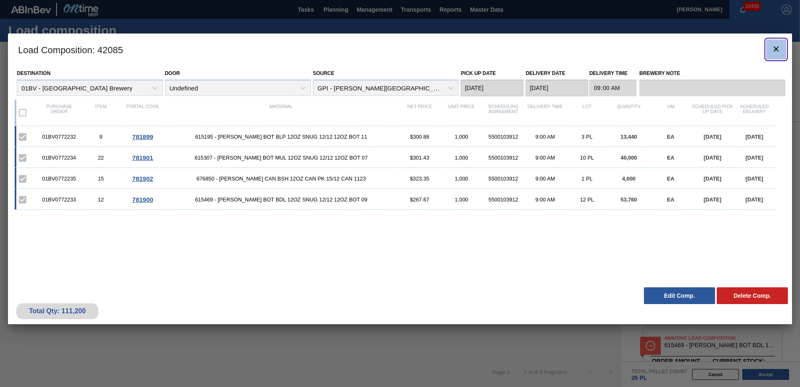
click at [778, 50] on icon "botão de ícone" at bounding box center [776, 48] width 5 height 5
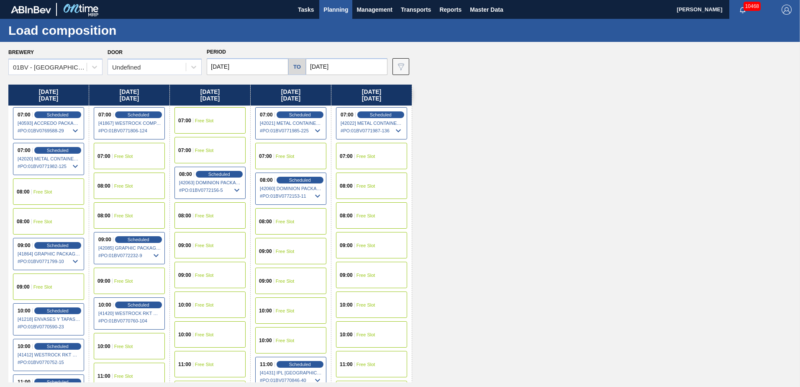
click at [334, 9] on span "Planning" at bounding box center [336, 10] width 25 height 10
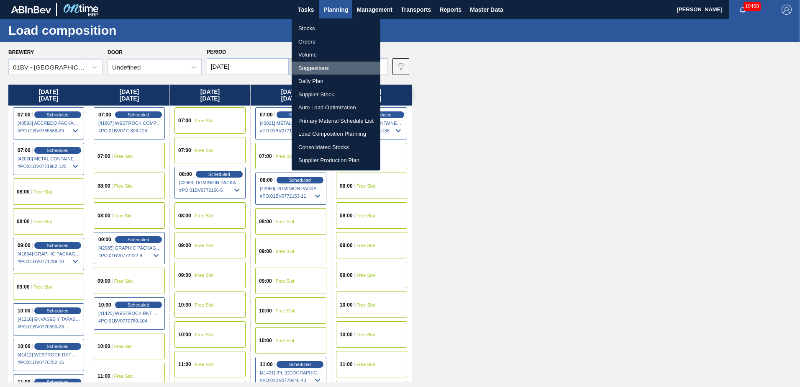
click at [311, 67] on li "Suggestions" at bounding box center [336, 68] width 89 height 13
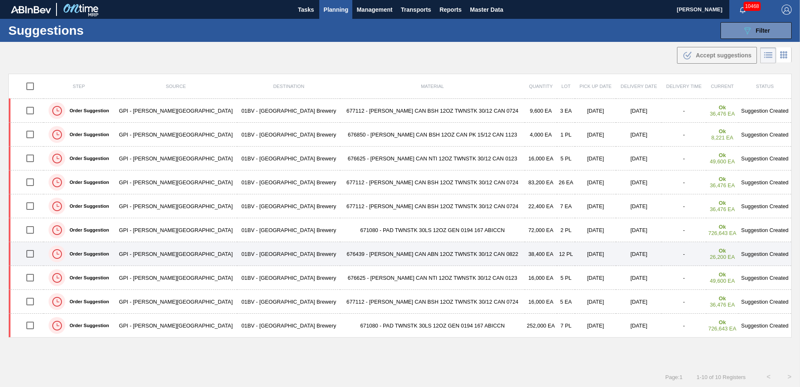
click at [375, 256] on td "676439 - [PERSON_NAME] CAN ABN 12OZ TWNSTK 30/12 CAN 0822" at bounding box center [432, 254] width 185 height 24
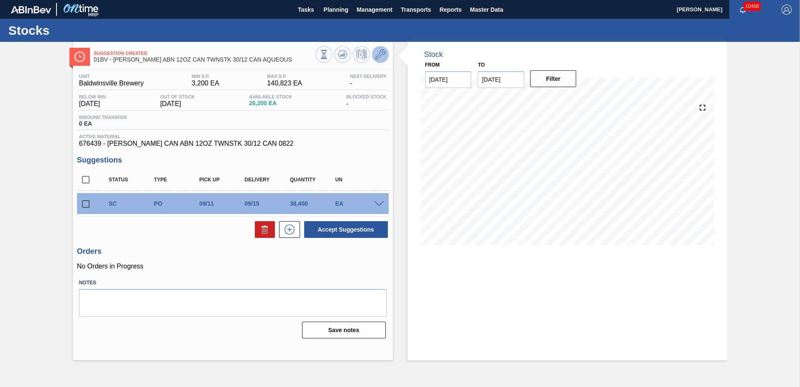
click at [381, 56] on icon at bounding box center [380, 54] width 10 height 10
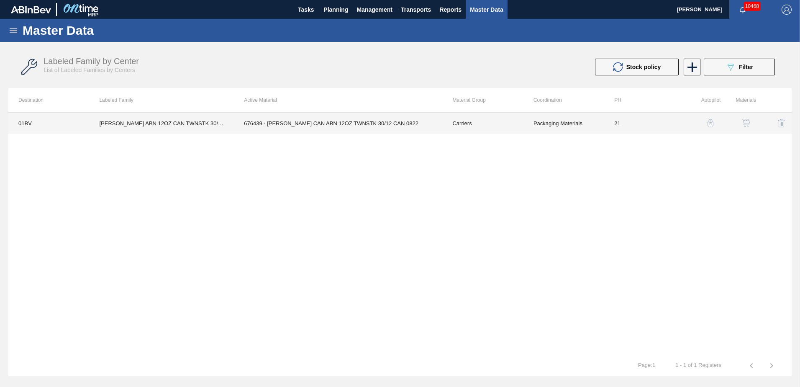
click at [341, 123] on td "676439 - [PERSON_NAME] CAN ABN 12OZ TWNSTK 30/12 CAN 0822" at bounding box center [338, 123] width 208 height 21
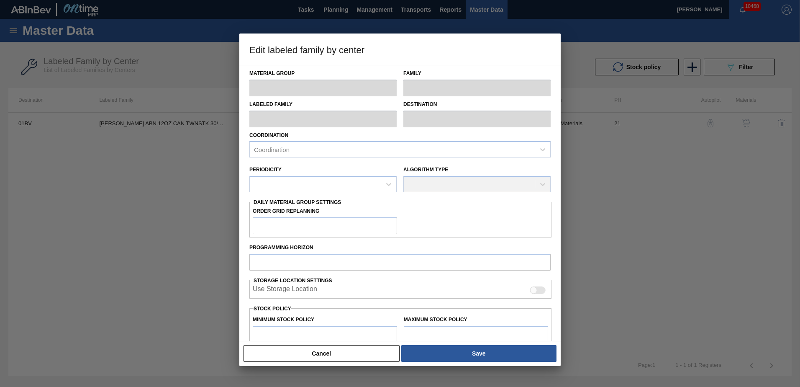
type input "Carriers"
type input "Can Carriers"
type input "[PERSON_NAME] ABN 12OZ CAN TWNSTK 30/12 CAN AQUEOUS"
type input "01BV - [GEOGRAPHIC_DATA] Brewery"
type input "21"
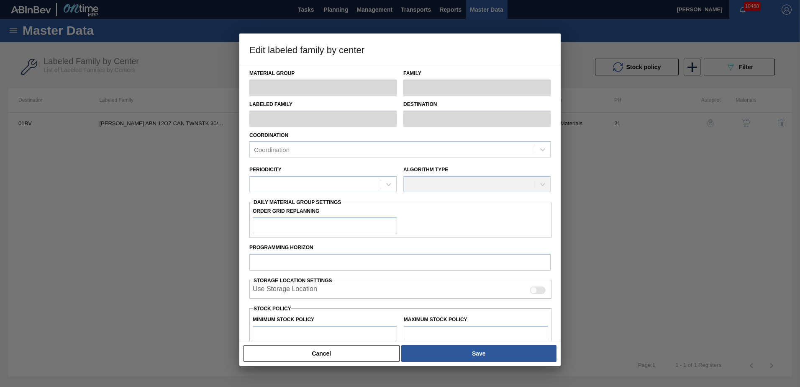
type input "3,200"
type input "140,823"
type input "0"
type input "3,200"
checkbox input "true"
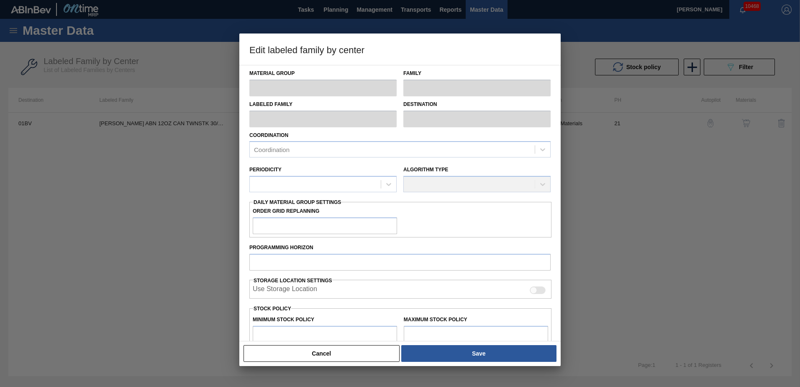
checkbox input "true"
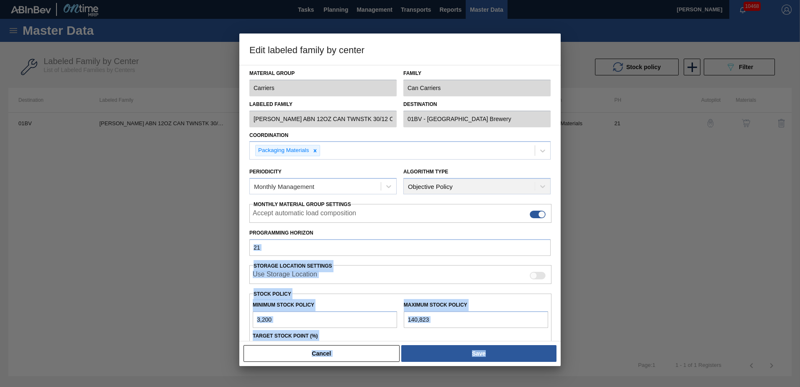
drag, startPoint x: 559, startPoint y: 248, endPoint x: 562, endPoint y: 279, distance: 31.1
click at [562, 279] on div "Edit labeled family by center Material Group Carriers Family Can Carriers Label…" at bounding box center [400, 193] width 800 height 387
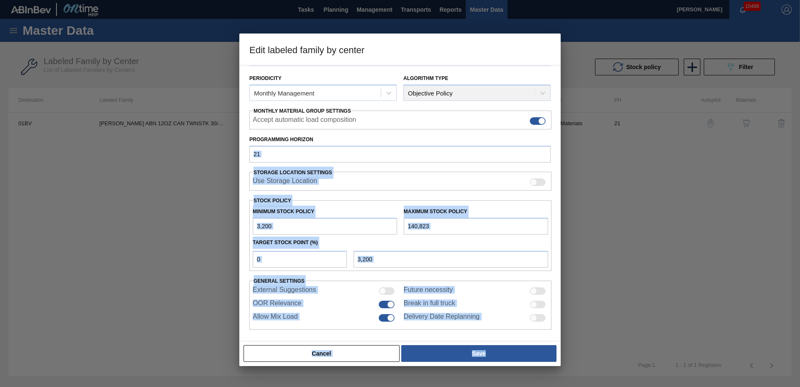
scroll to position [96, 0]
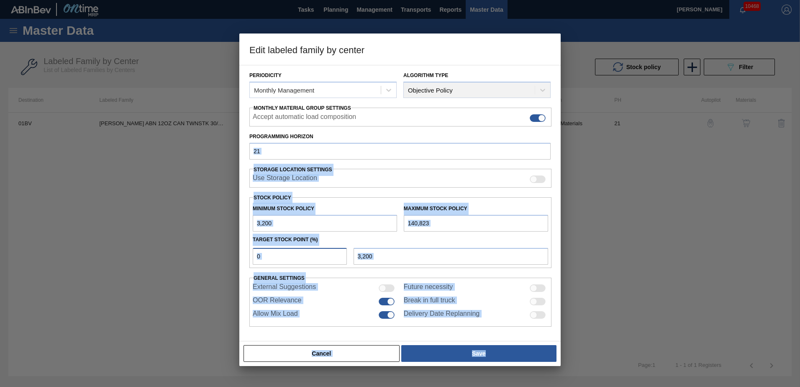
click at [291, 259] on input "0" at bounding box center [300, 256] width 94 height 17
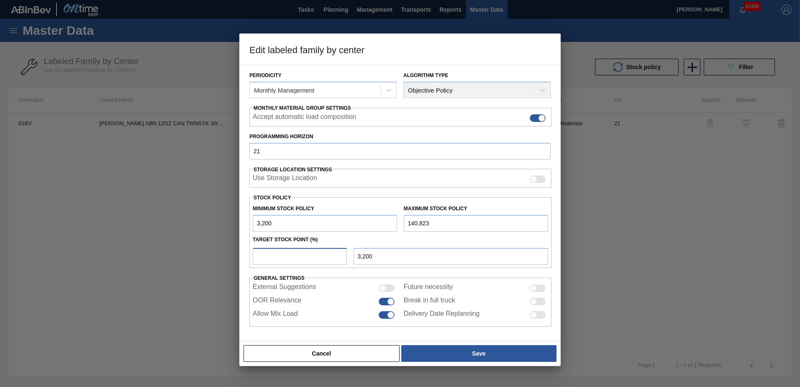
type input "4"
type input "8,705"
type input "3,200"
type input "5"
type input "10,081"
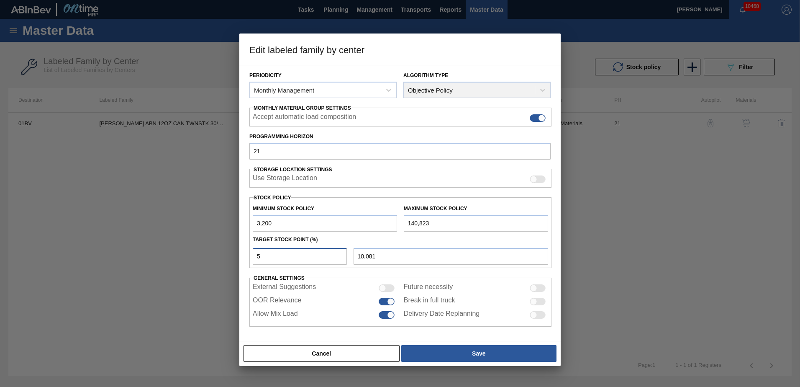
type input "3,200"
type input "4"
type input "8,705"
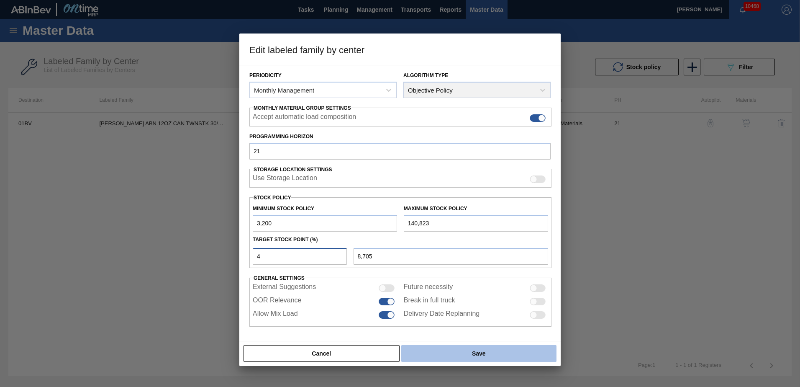
type input "4"
click at [473, 358] on button "Save" at bounding box center [478, 353] width 155 height 17
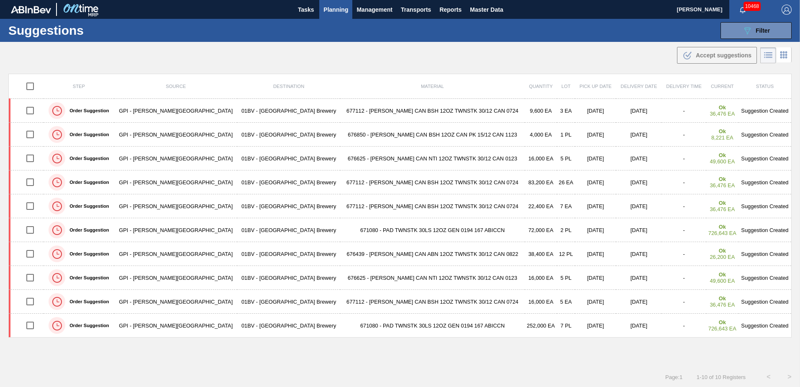
click at [350, 158] on td "676625 - [PERSON_NAME] CAN NTI 12OZ TWNSTK 30/12 CAN 0123" at bounding box center [432, 159] width 185 height 24
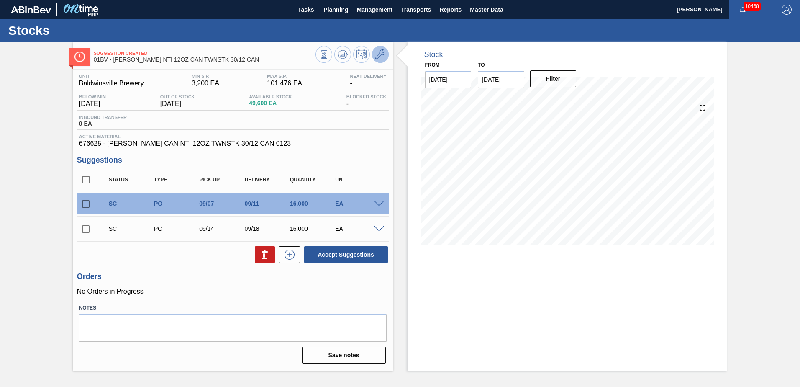
click at [382, 51] on icon at bounding box center [380, 54] width 10 height 10
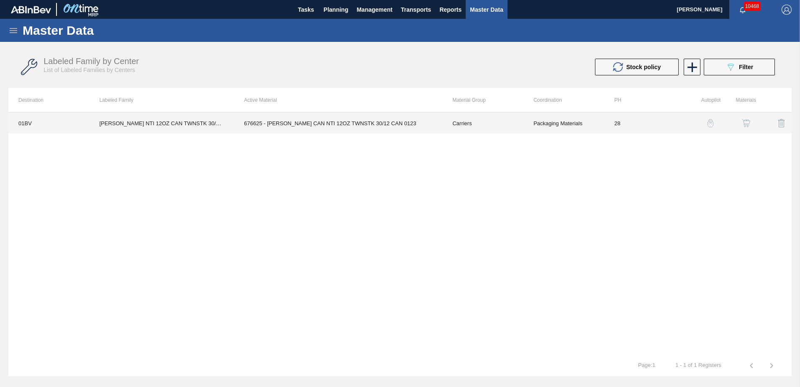
click at [335, 116] on td "676625 - [PERSON_NAME] CAN NTI 12OZ TWNSTK 30/12 CAN 0123" at bounding box center [338, 123] width 208 height 21
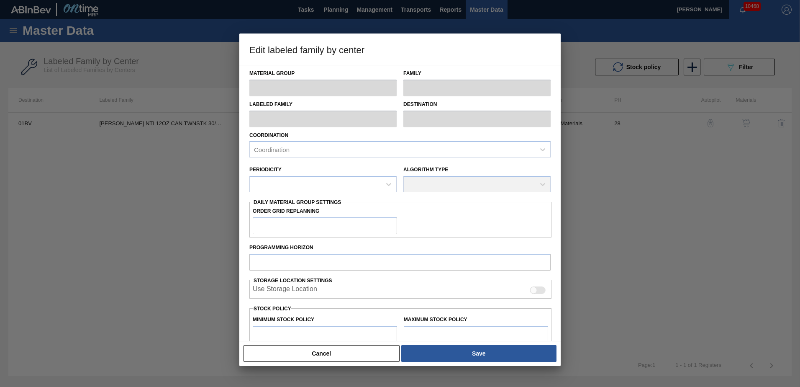
type input "Carriers"
type input "Can Carriers"
type input "[PERSON_NAME] NTI 12OZ CAN TWNSTK 30/12 CAN"
type input "01BV - [GEOGRAPHIC_DATA] Brewery"
type input "28"
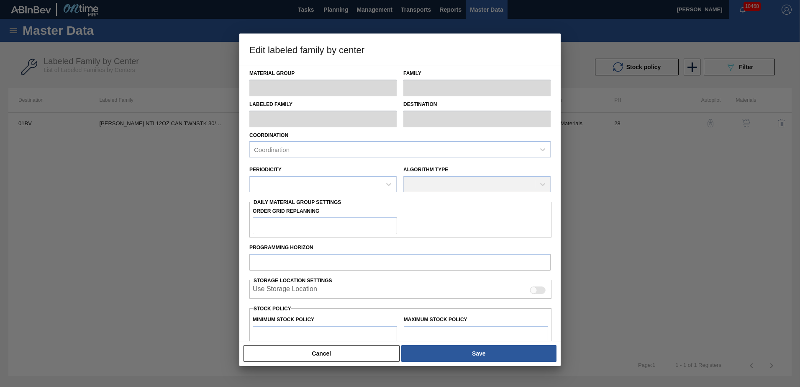
type input "3,200"
type input "101,476"
type input "3"
type input "6,148"
checkbox input "true"
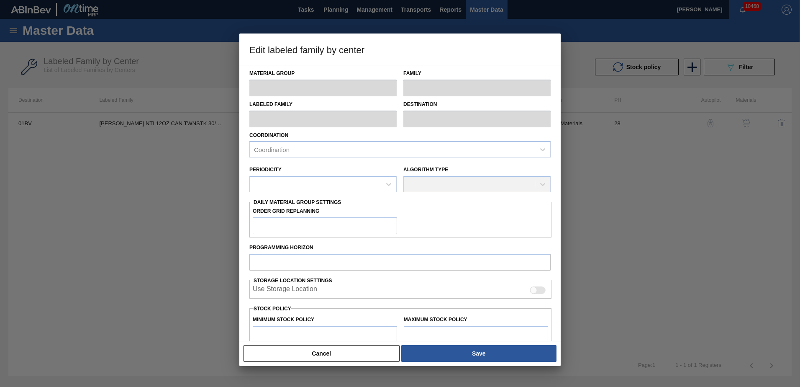
checkbox input "true"
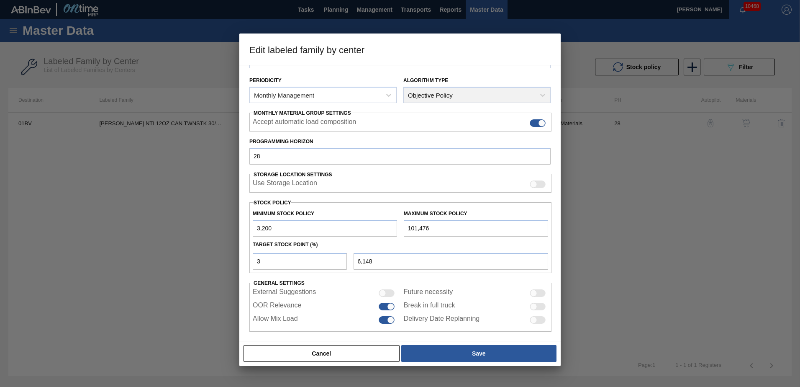
scroll to position [96, 0]
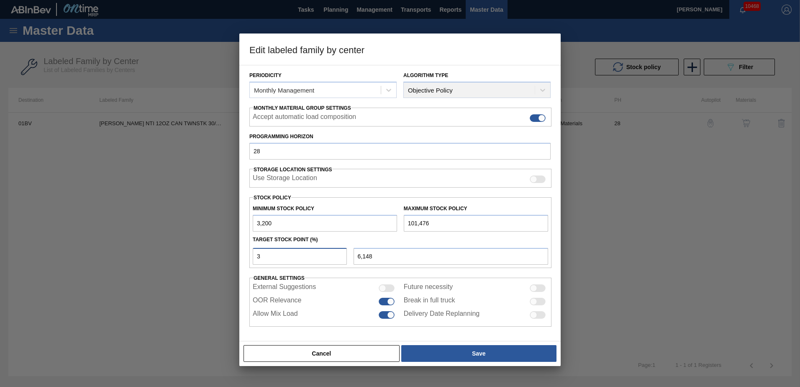
drag, startPoint x: 276, startPoint y: 260, endPoint x: 67, endPoint y: 252, distance: 209.9
click at [88, 252] on div "Edit labeled family by center Material Group Carriers Family Can Carriers Label…" at bounding box center [400, 193] width 800 height 387
type input "4"
type input "7,131"
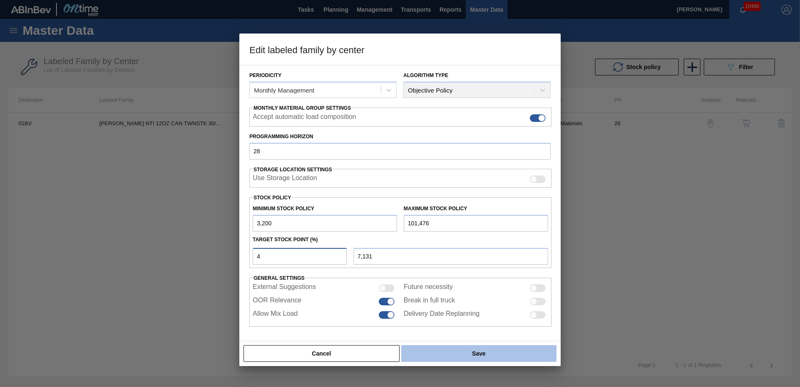
type input "3,200"
type input "5"
type input "8,114"
type input "5"
click at [472, 354] on button "Save" at bounding box center [478, 353] width 155 height 17
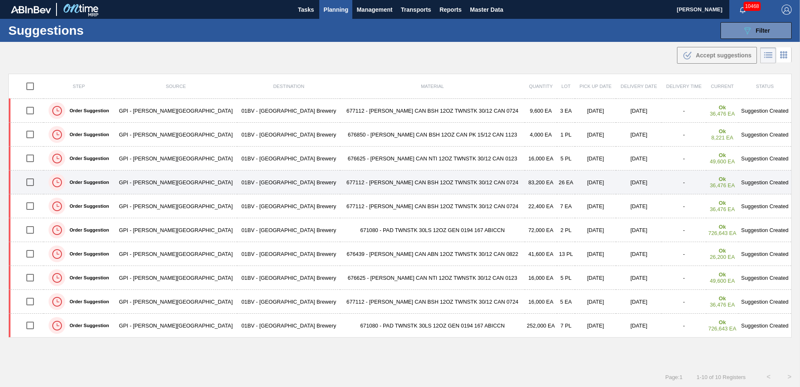
drag, startPoint x: 33, startPoint y: 180, endPoint x: 52, endPoint y: 189, distance: 21.3
click at [33, 180] on input "checkbox" at bounding box center [30, 182] width 18 height 18
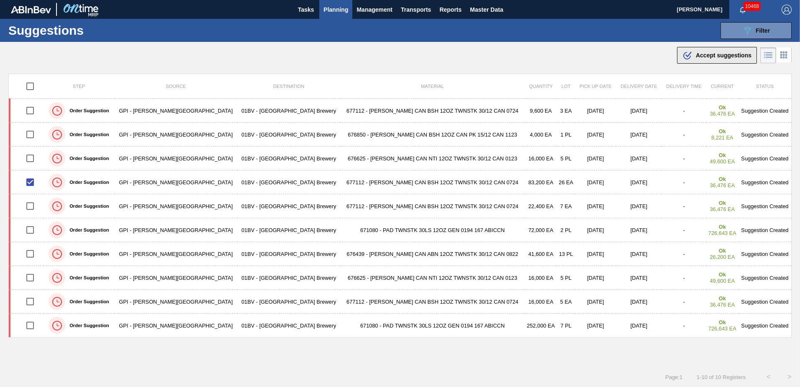
click at [708, 57] on span "Accept suggestions" at bounding box center [724, 55] width 56 height 7
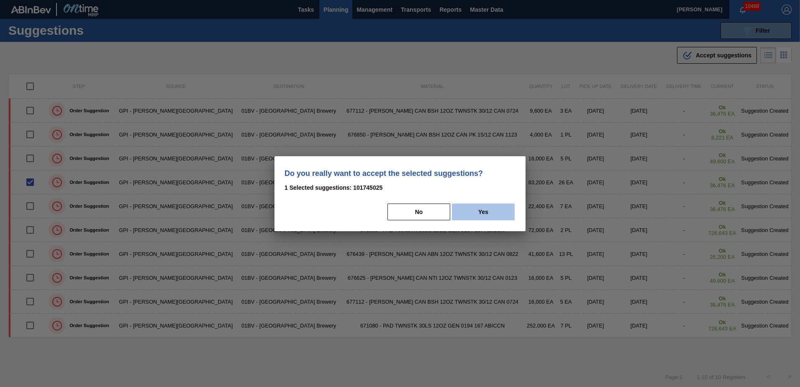
click at [496, 212] on button "Yes" at bounding box center [483, 211] width 63 height 17
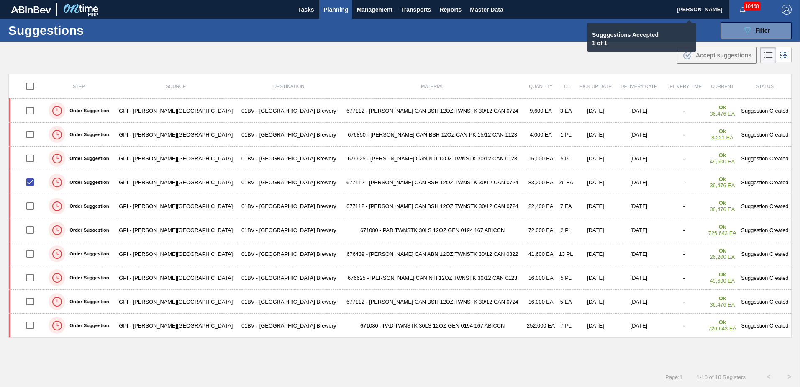
checkbox input "false"
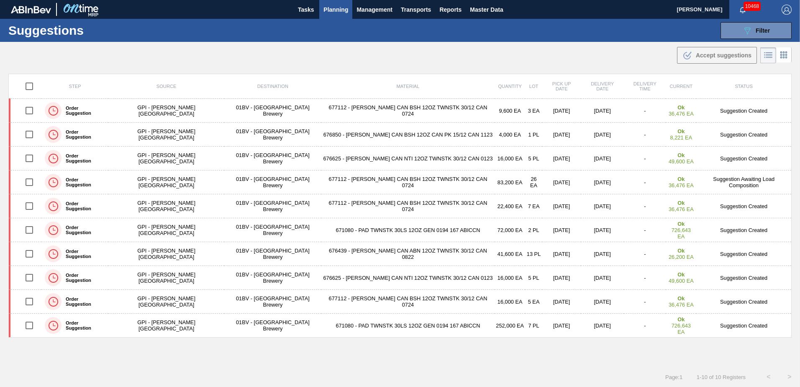
click at [332, 8] on span "Planning" at bounding box center [336, 10] width 25 height 10
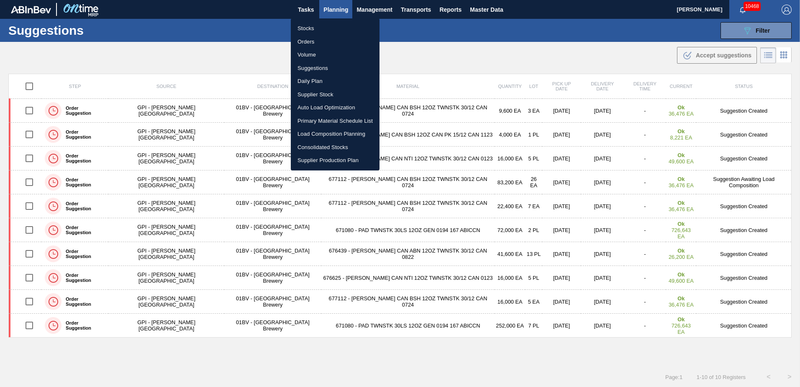
click at [323, 132] on li "Load Composition Planning" at bounding box center [335, 133] width 89 height 13
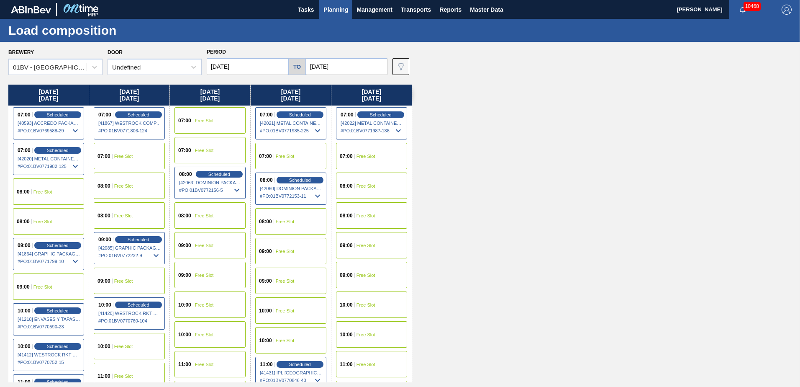
click at [339, 68] on input "[DATE]" at bounding box center [347, 66] width 82 height 17
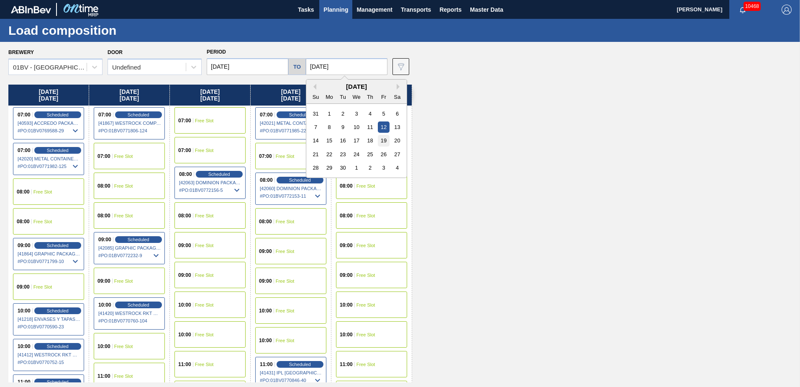
click at [379, 140] on div "19" at bounding box center [383, 140] width 11 height 11
type input "[DATE]"
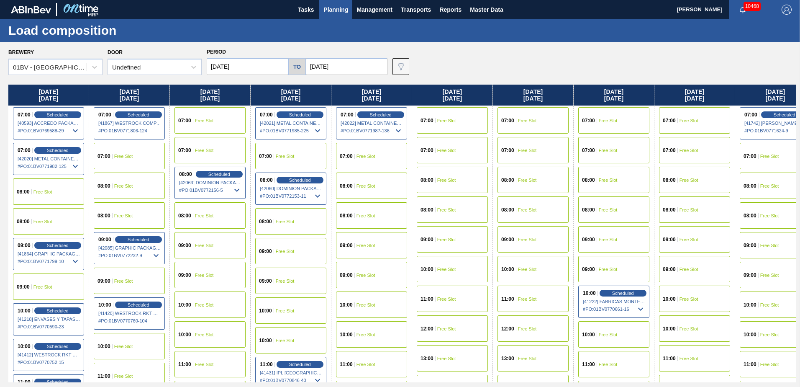
click at [248, 67] on input "[DATE]" at bounding box center [248, 66] width 82 height 17
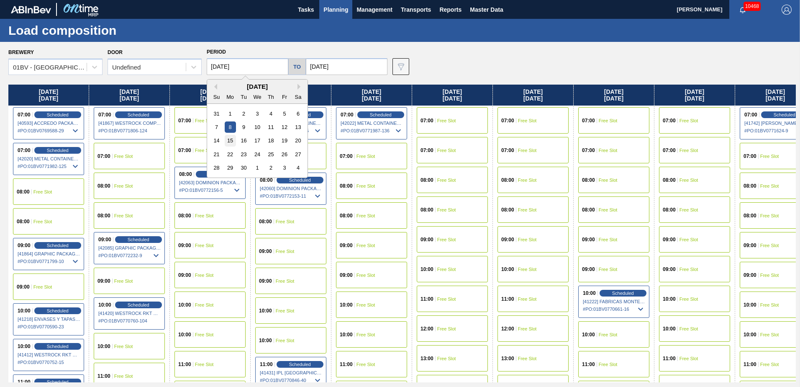
click at [232, 140] on div "15" at bounding box center [230, 140] width 11 height 11
type input "[DATE]"
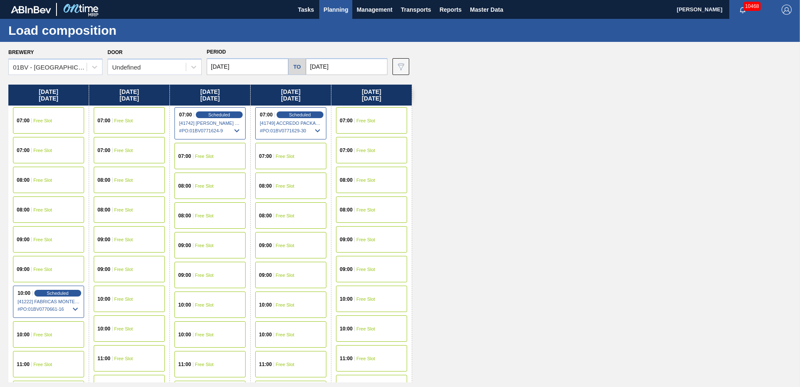
click at [42, 236] on div "09:00 Free Slot" at bounding box center [48, 239] width 71 height 26
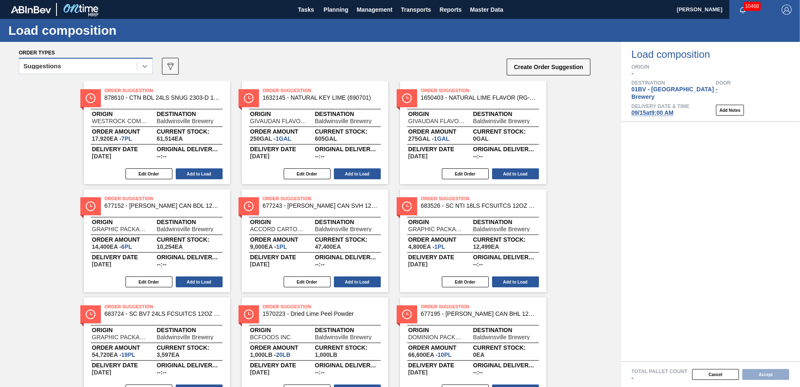
click at [143, 67] on icon at bounding box center [145, 66] width 8 height 8
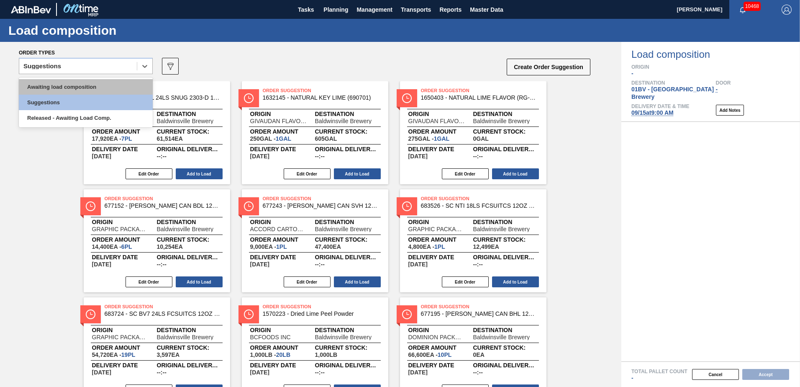
click at [101, 88] on div "Awaiting load composition" at bounding box center [86, 86] width 134 height 15
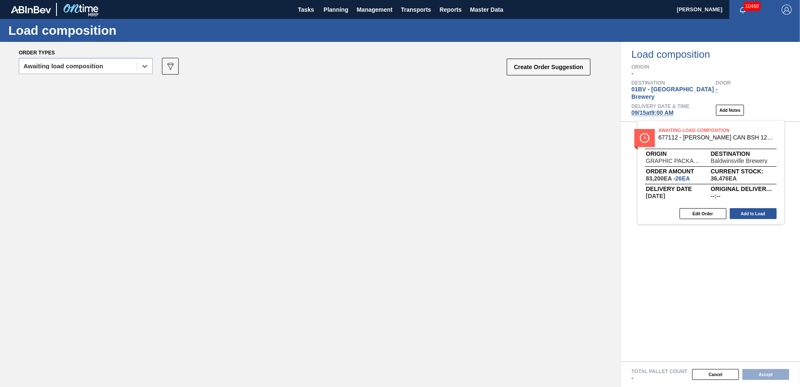
drag, startPoint x: 137, startPoint y: 96, endPoint x: 706, endPoint y: 136, distance: 570.3
click at [706, 136] on div "Order types option Awaiting load composition, selected. Select is focused ,type…" at bounding box center [400, 214] width 800 height 345
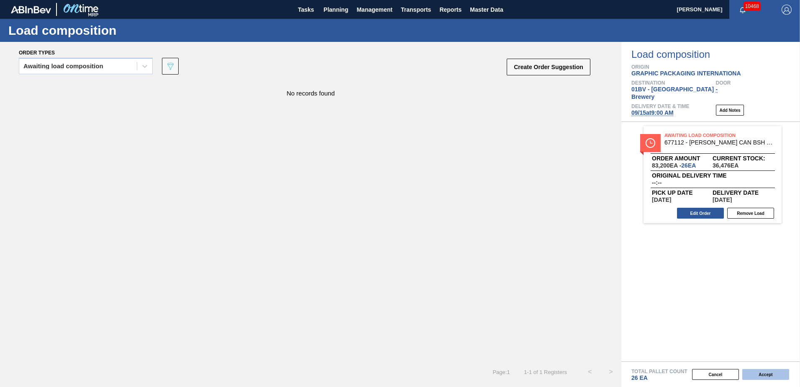
click at [757, 374] on button "Accept" at bounding box center [766, 374] width 47 height 11
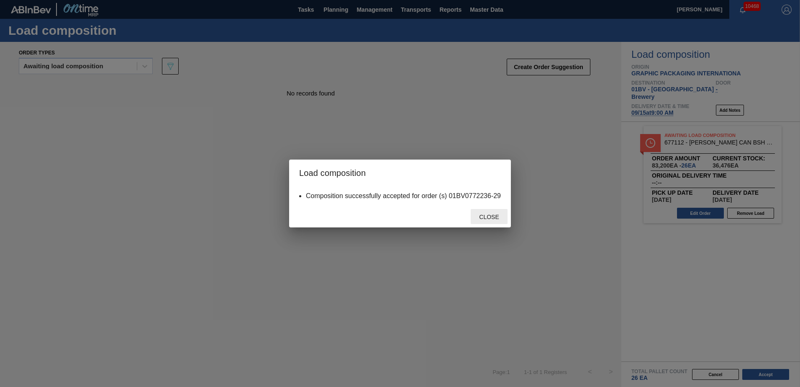
click at [487, 214] on span "Close" at bounding box center [489, 216] width 33 height 7
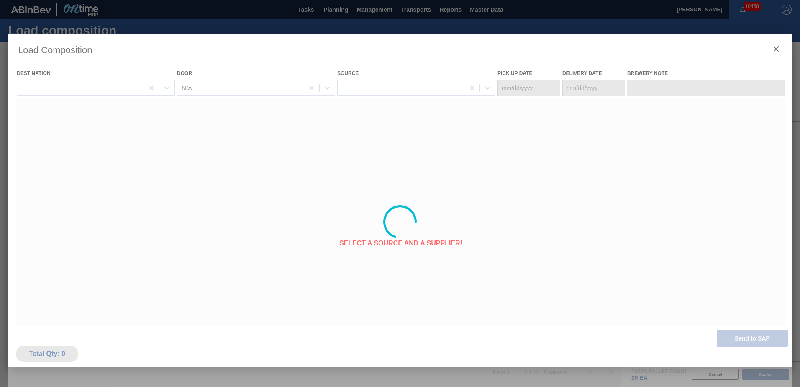
type Date "[DATE]"
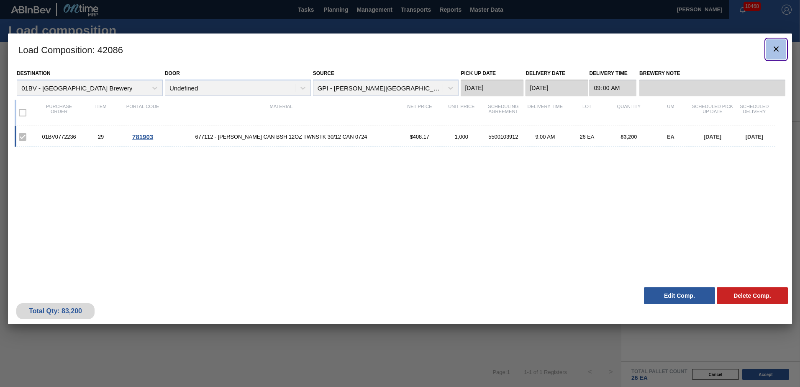
click at [776, 50] on icon "botão de ícone" at bounding box center [776, 49] width 10 height 10
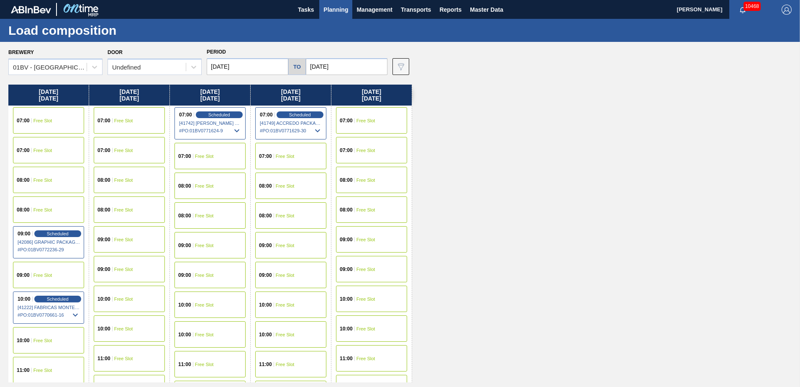
click at [340, 10] on span "Planning" at bounding box center [336, 10] width 25 height 10
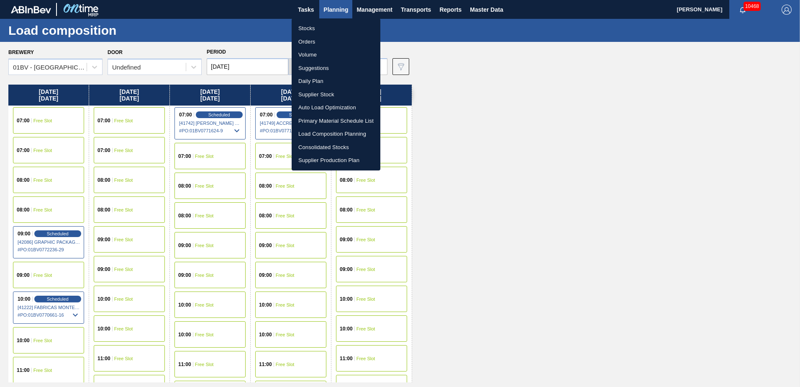
click at [310, 69] on li "Suggestions" at bounding box center [336, 68] width 89 height 13
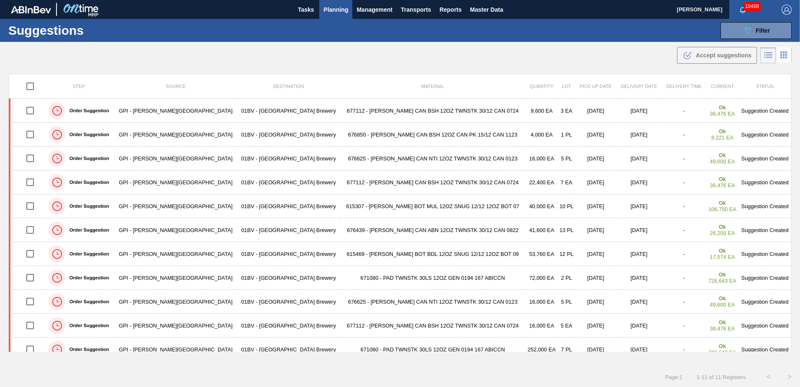
scroll to position [10, 0]
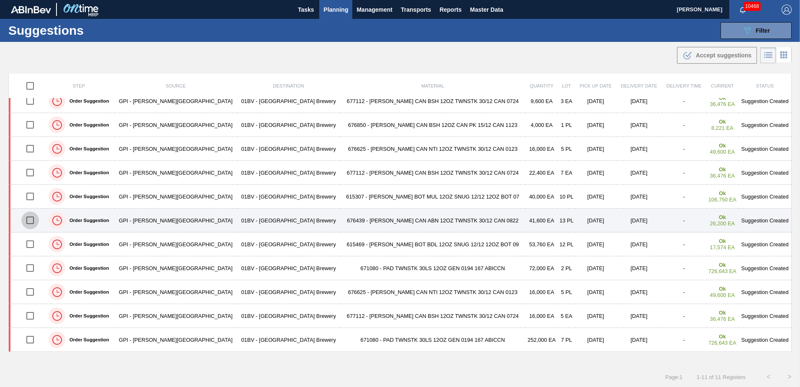
drag, startPoint x: 33, startPoint y: 219, endPoint x: 53, endPoint y: 221, distance: 19.8
click at [33, 219] on input "checkbox" at bounding box center [30, 220] width 18 height 18
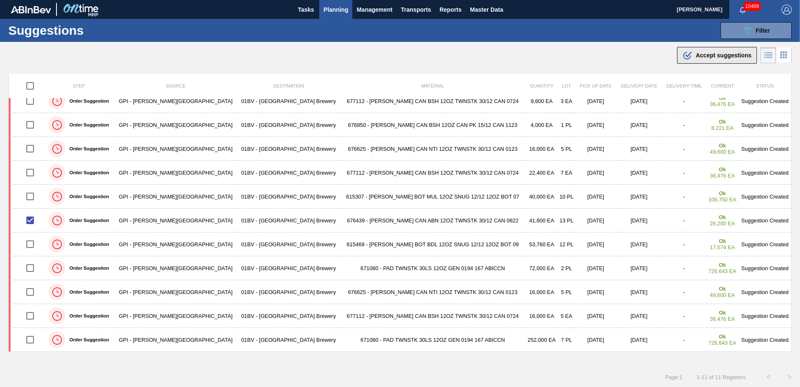
click at [703, 53] on span "Accept suggestions" at bounding box center [724, 55] width 56 height 7
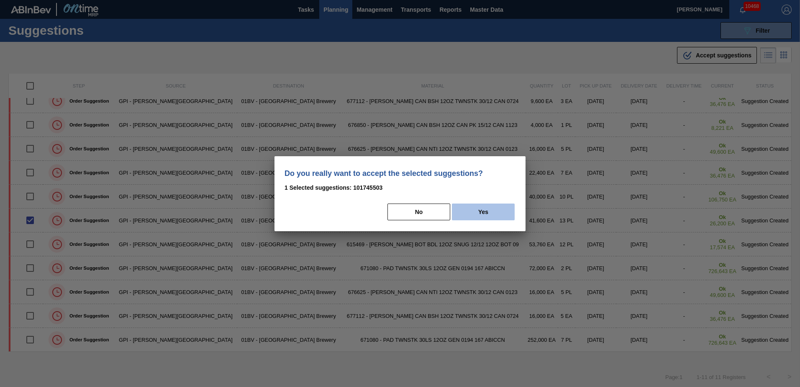
click at [478, 212] on button "Yes" at bounding box center [483, 211] width 63 height 17
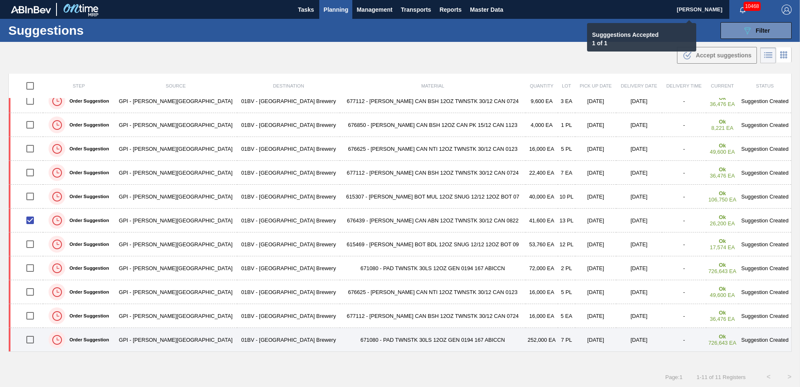
checkbox input "false"
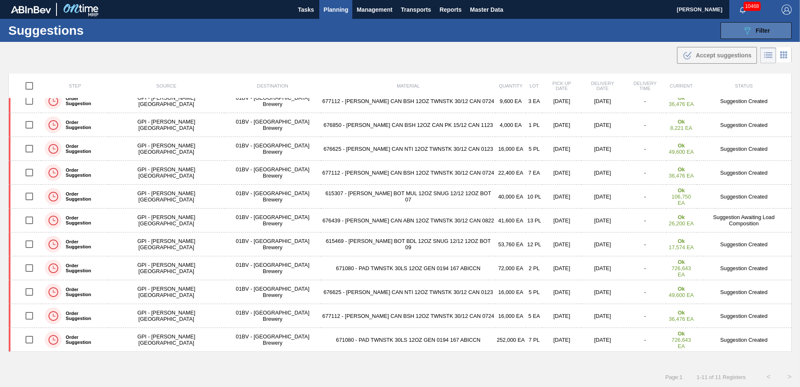
click at [762, 30] on span "Filter" at bounding box center [763, 30] width 14 height 7
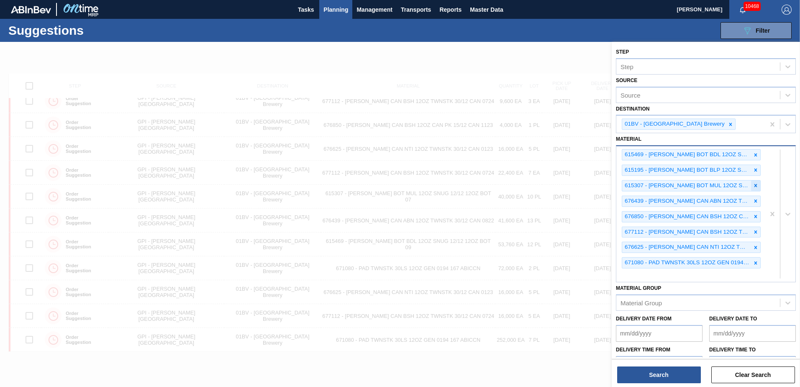
click at [754, 184] on icon at bounding box center [756, 186] width 6 height 6
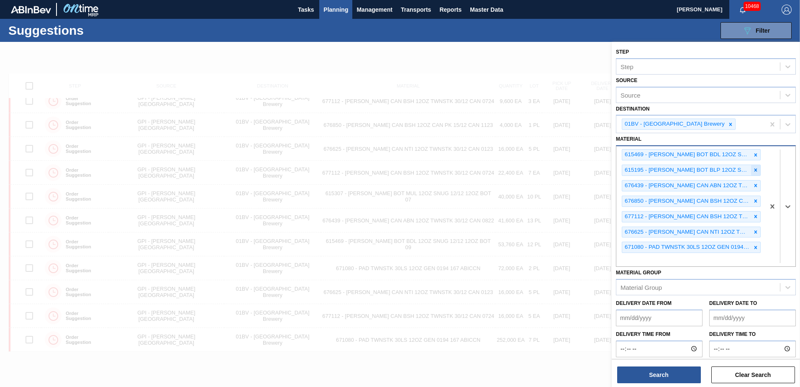
click at [756, 168] on icon at bounding box center [756, 170] width 6 height 6
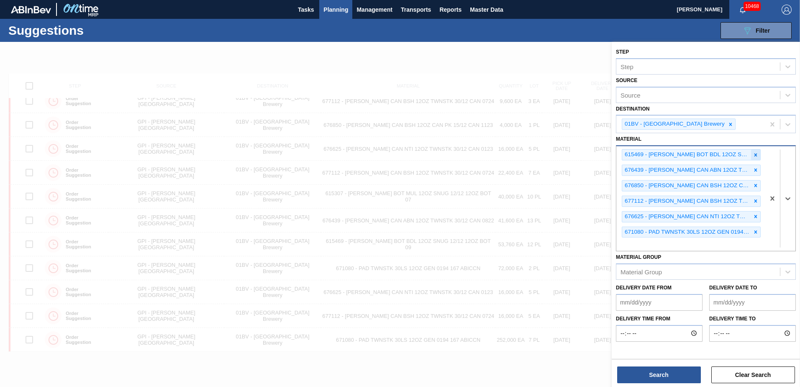
click at [756, 156] on icon at bounding box center [756, 155] width 6 height 6
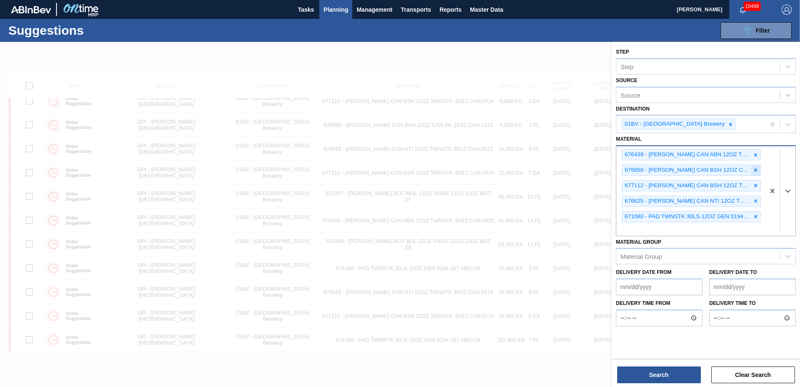
click at [757, 169] on icon at bounding box center [756, 170] width 3 height 3
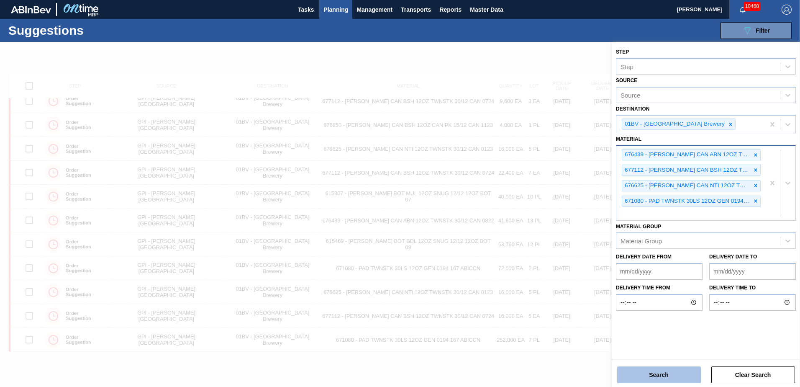
click at [661, 374] on button "Search" at bounding box center [659, 374] width 84 height 17
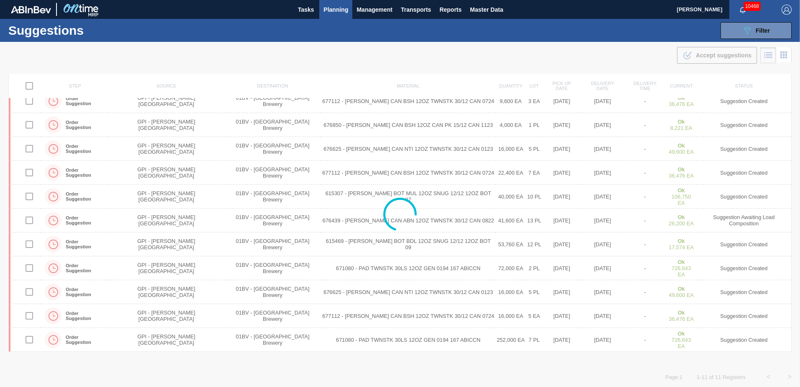
scroll to position [0, 0]
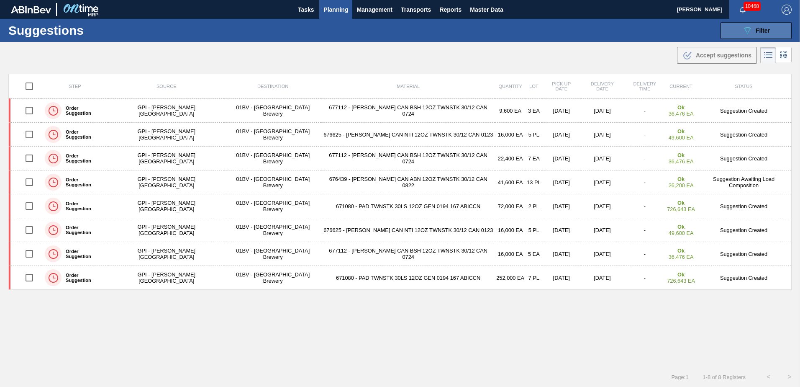
click at [759, 26] on div "089F7B8B-B2A5-4AFE-B5C0-19BA573D28AC Filter" at bounding box center [757, 31] width 28 height 10
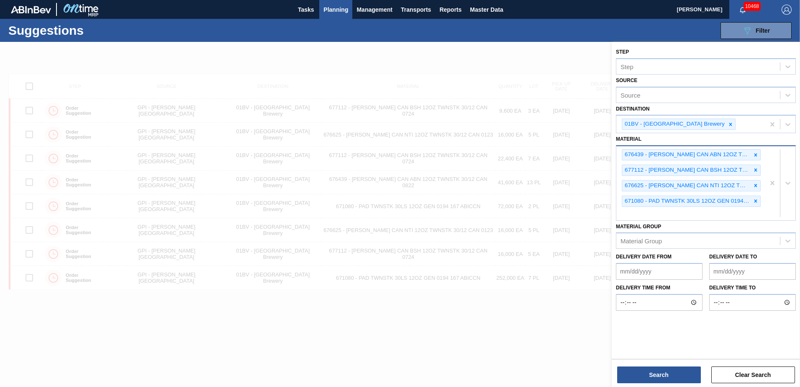
click at [647, 211] on div "676439 - [PERSON_NAME] CAN ABN 12OZ TWNSTK 30/12 CAN 0822 677112 - [PERSON_NAME…" at bounding box center [691, 183] width 149 height 74
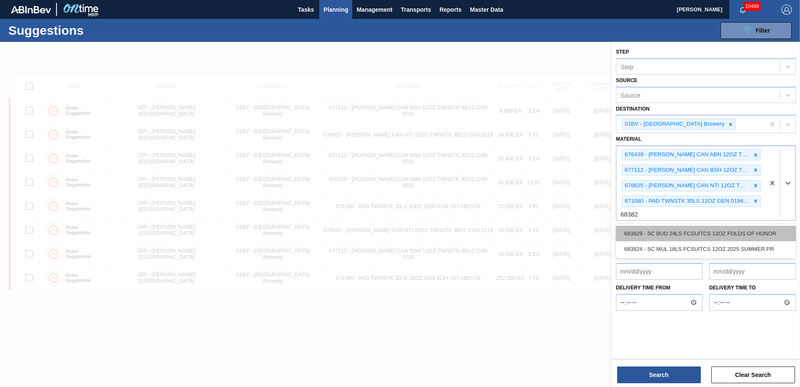
type input "683824"
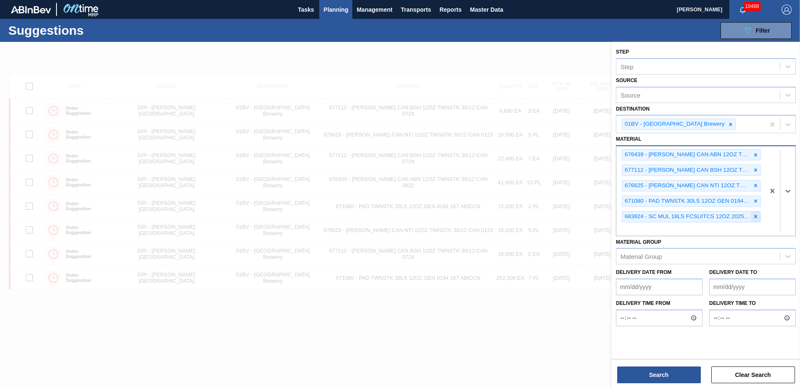
click at [756, 215] on icon at bounding box center [756, 216] width 6 height 6
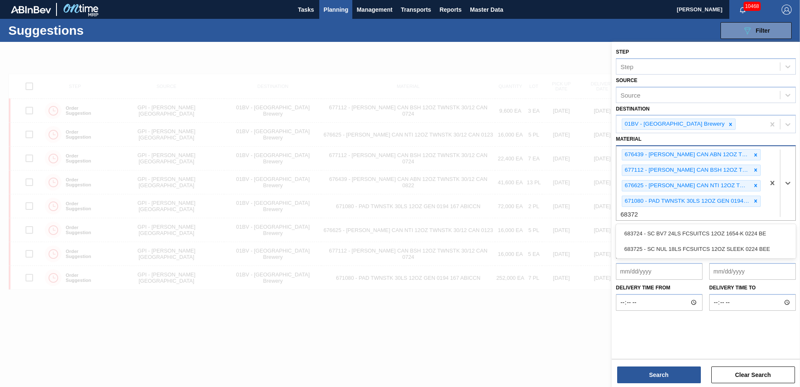
type input "683724"
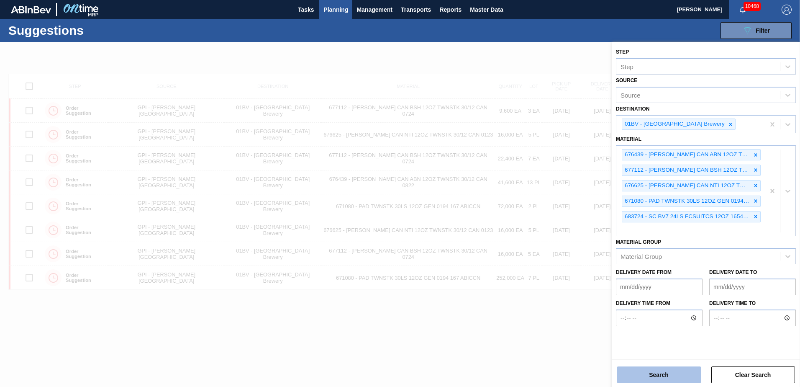
click at [659, 378] on button "Search" at bounding box center [659, 374] width 84 height 17
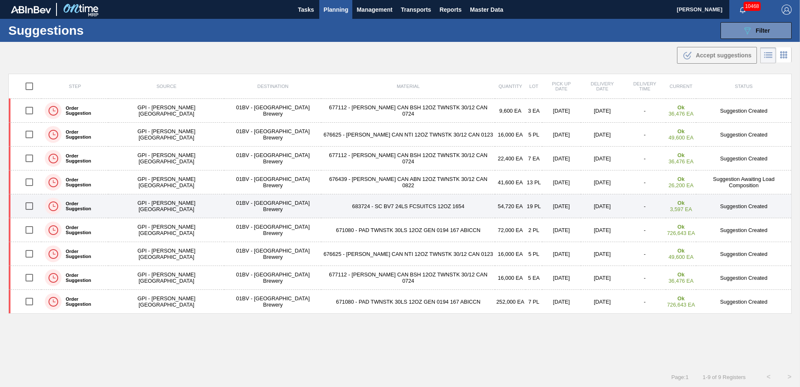
click at [495, 206] on td "54,720 EA" at bounding box center [510, 206] width 31 height 24
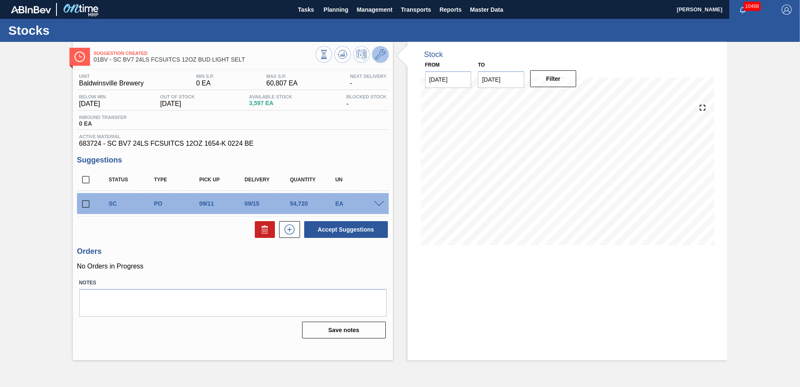
click at [377, 57] on icon at bounding box center [380, 54] width 10 height 10
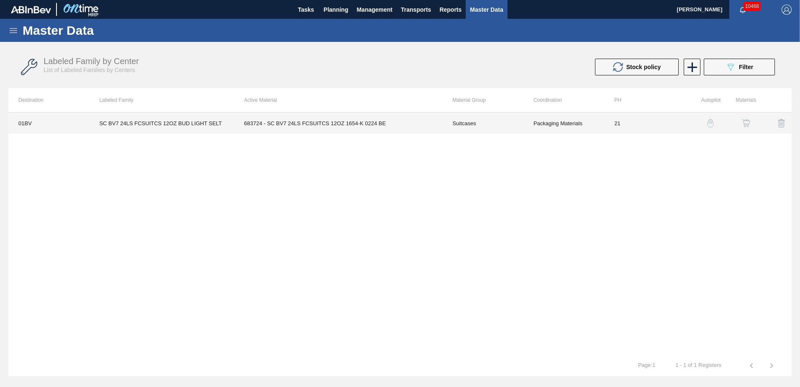
click at [317, 122] on td "683724 - SC BV7 24LS FCSUITCS 12OZ 1654-K 0224 BE" at bounding box center [338, 123] width 208 height 21
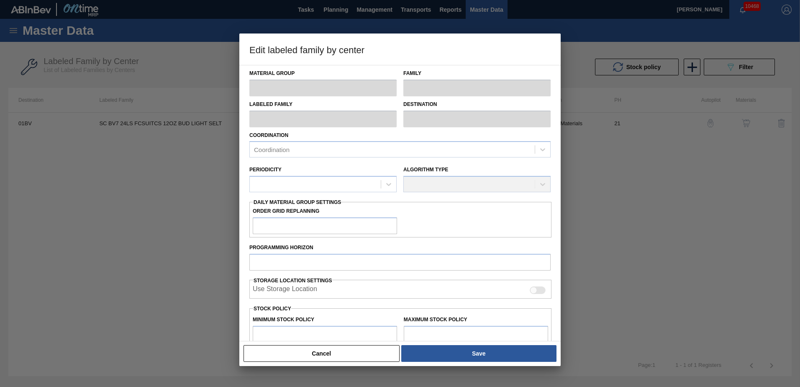
type input "Suitcases"
type input "SC BV7 24LS FCSUITCS 12OZ BUD LIGHT SELT"
type input "01BV - [GEOGRAPHIC_DATA] Brewery"
type input "21"
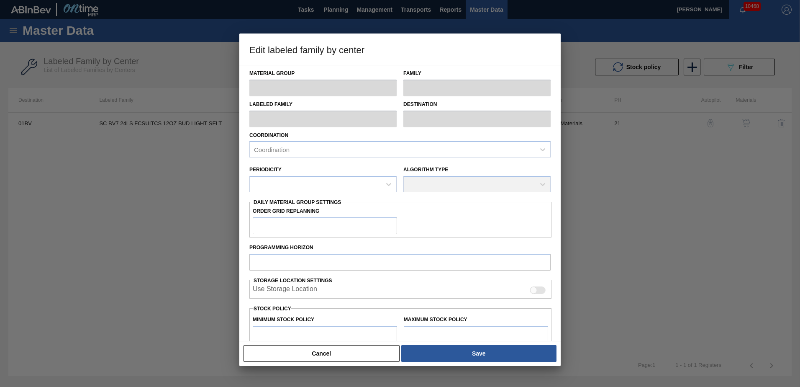
type input "0"
type input "60,807"
type input "0"
checkbox input "true"
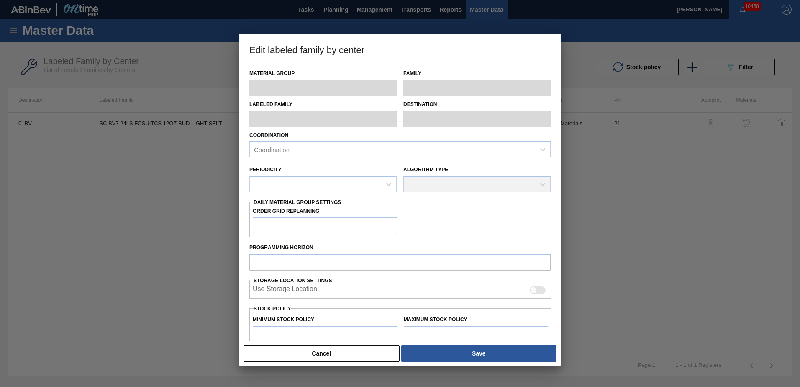
checkbox input "true"
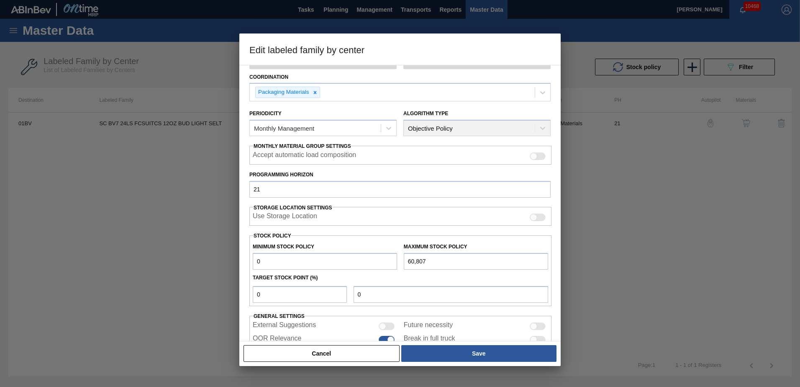
scroll to position [89, 0]
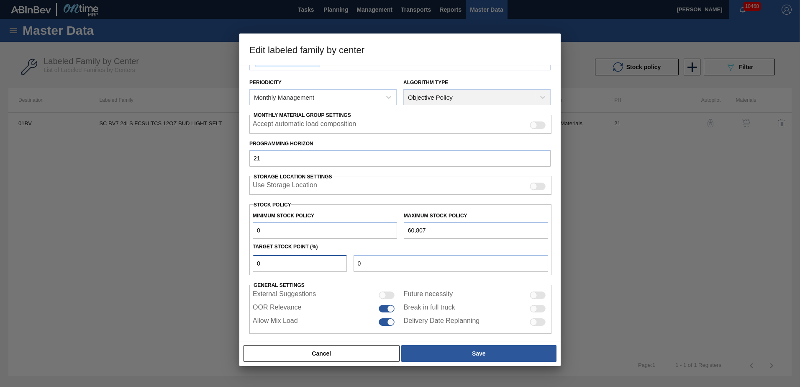
click at [265, 264] on input "0" at bounding box center [300, 263] width 94 height 17
type input "1"
type input "608"
type input "10"
type input "6,081"
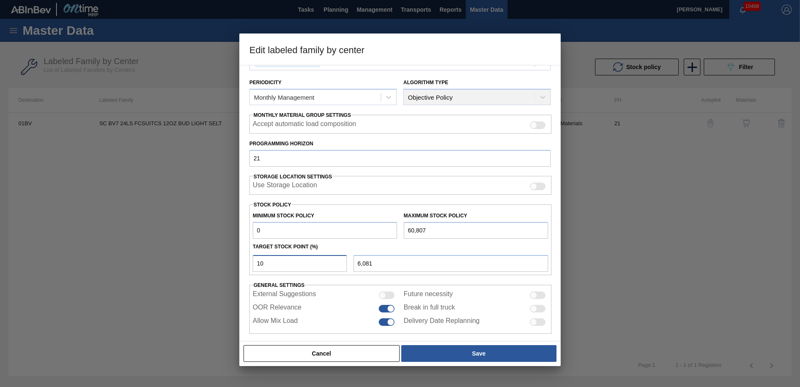
type input "1"
type input "608"
type input "0"
type input "1"
type input "608"
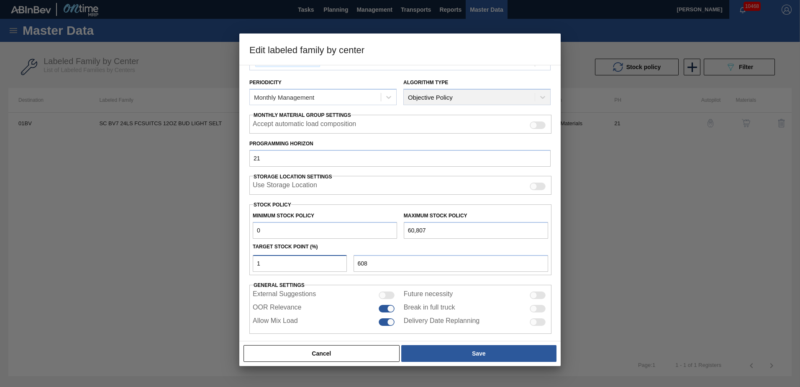
type input "11"
type input "6,689"
type input "1"
type input "608"
type input "0"
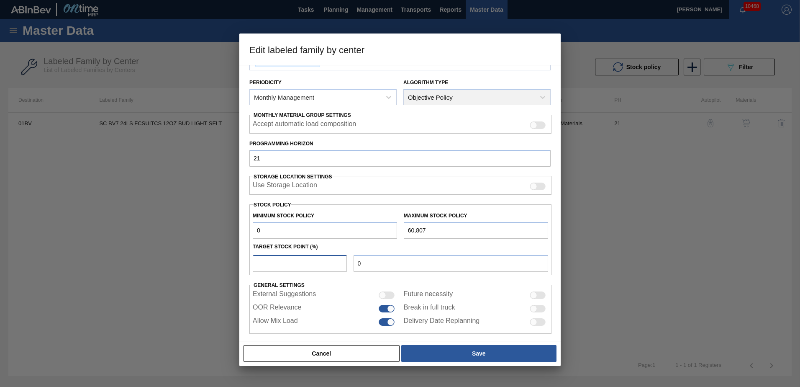
type input "1"
type input "608"
type input "12"
type input "7,297"
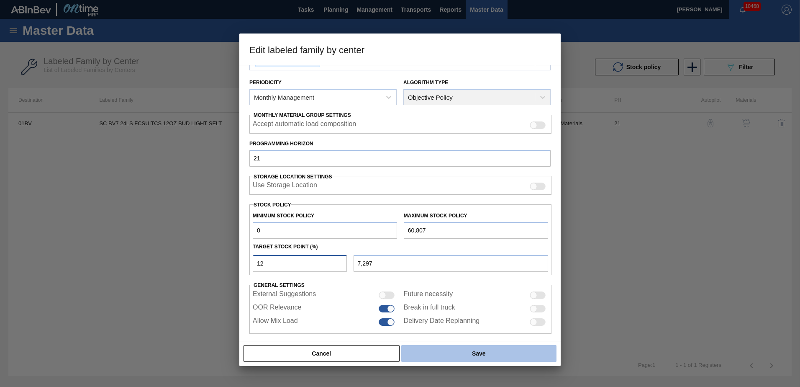
type input "12"
click at [473, 352] on button "Save" at bounding box center [478, 353] width 155 height 17
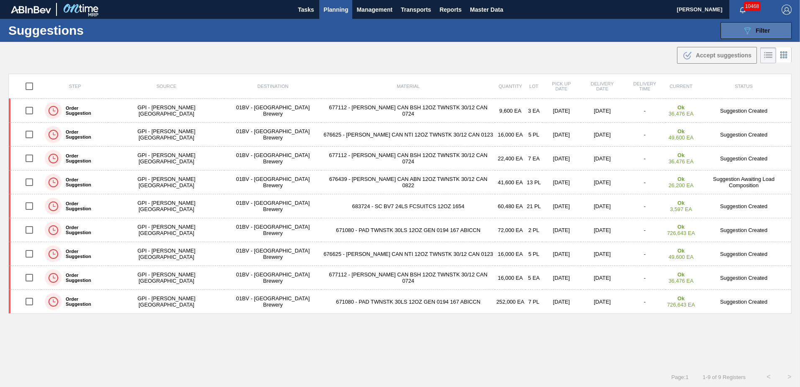
drag, startPoint x: 756, startPoint y: 28, endPoint x: 756, endPoint y: 33, distance: 5.0
click at [756, 28] on span "Filter" at bounding box center [763, 30] width 14 height 7
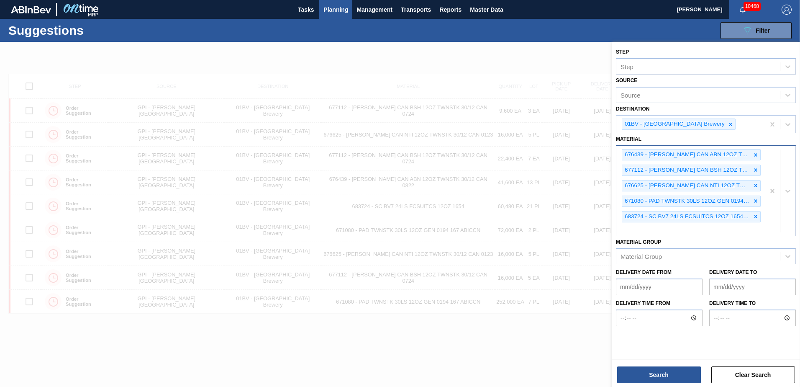
click at [641, 229] on div "676439 - [PERSON_NAME] CAN ABN 12OZ TWNSTK 30/12 CAN 0822 677112 - [PERSON_NAME…" at bounding box center [691, 190] width 149 height 89
type input "683505"
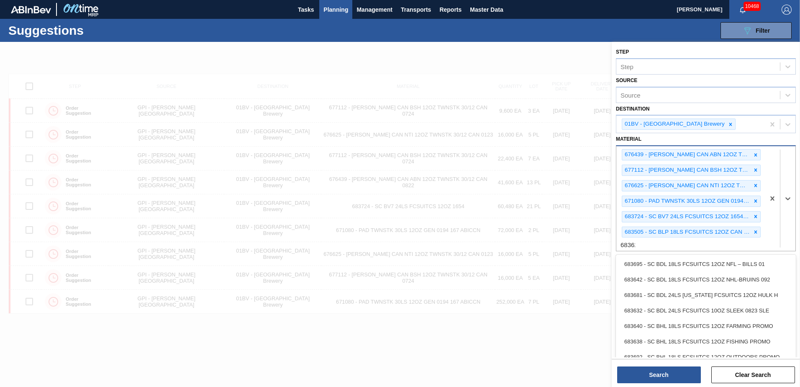
type input "683622"
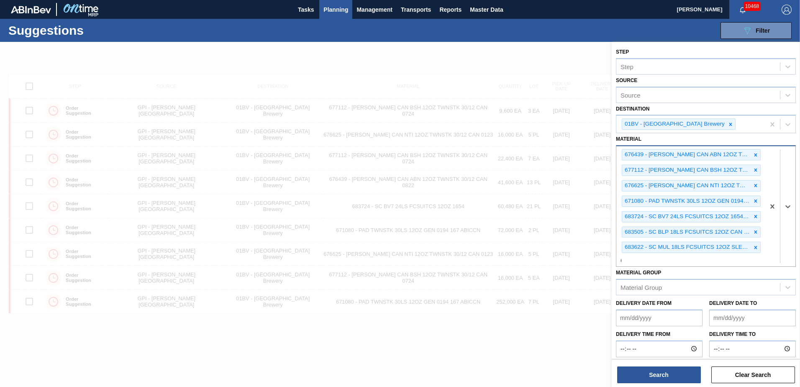
scroll to position [0, 0]
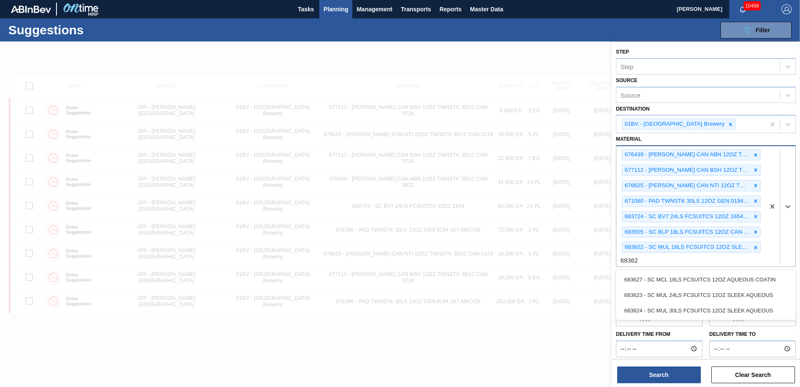
type input "683623"
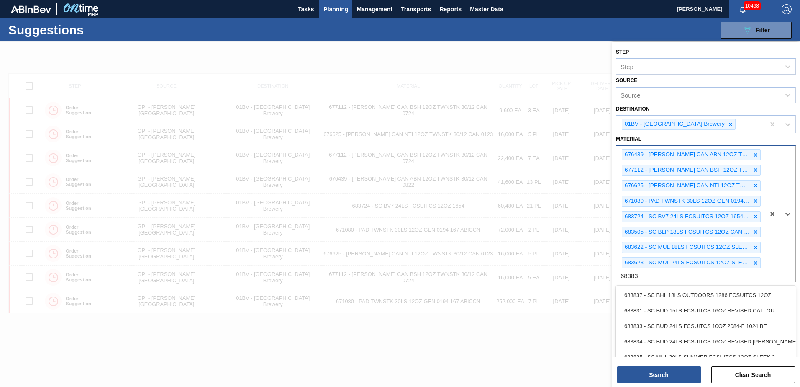
type input "683837"
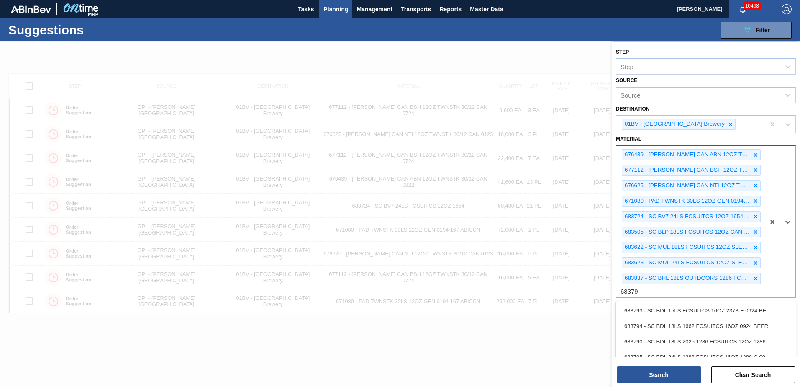
type input "683790"
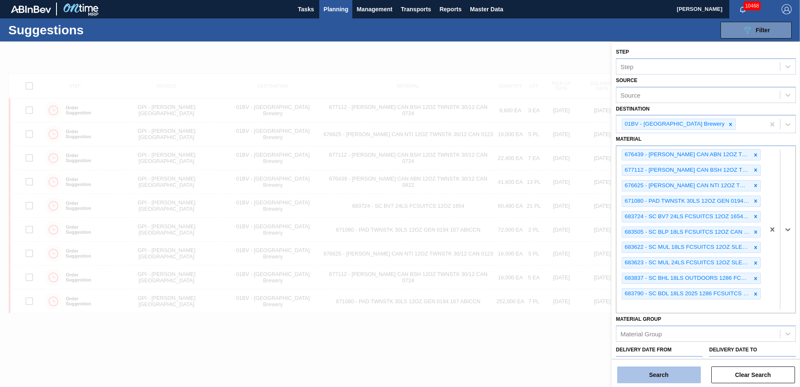
click at [654, 374] on button "Search" at bounding box center [659, 374] width 84 height 17
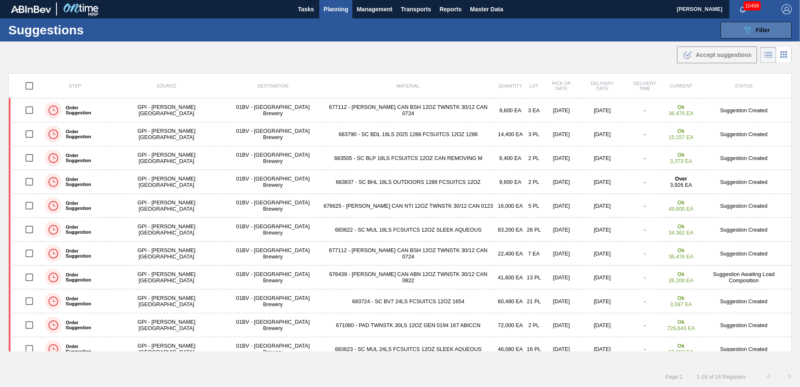
click at [738, 32] on button "089F7B8B-B2A5-4AFE-B5C0-19BA573D28AC Filter" at bounding box center [756, 30] width 71 height 17
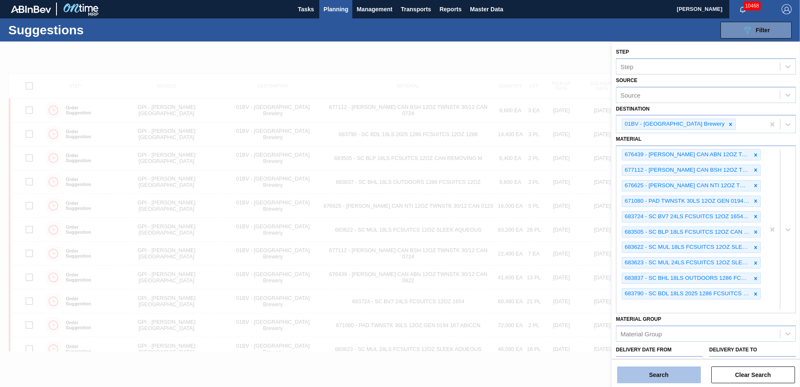
click at [652, 378] on button "Search" at bounding box center [659, 374] width 84 height 17
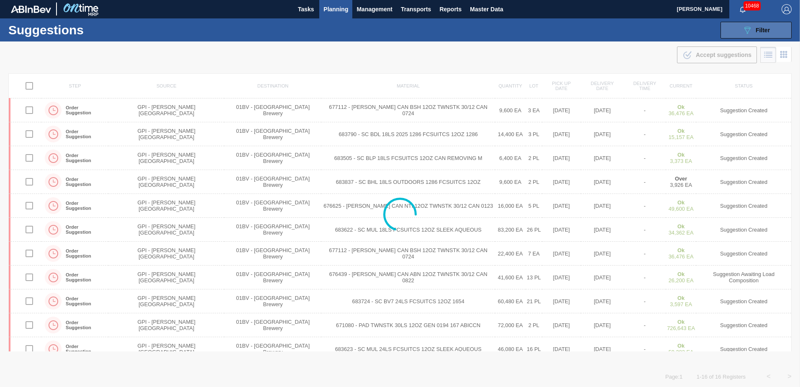
click at [759, 31] on span "Filter" at bounding box center [763, 30] width 14 height 7
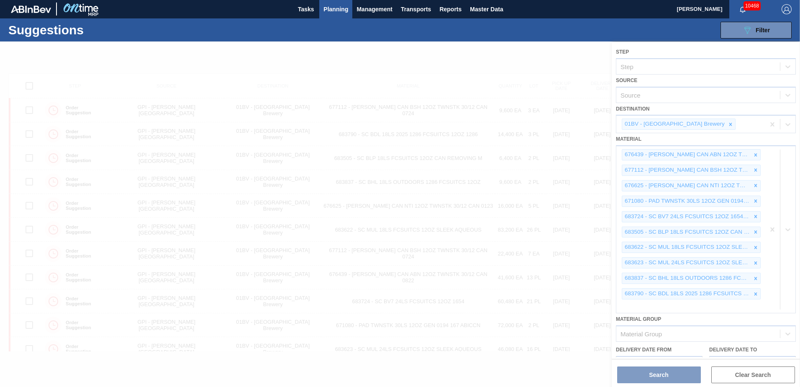
click at [534, 65] on div at bounding box center [400, 214] width 800 height 345
click at [648, 380] on div at bounding box center [400, 214] width 800 height 345
click at [343, 9] on span "Planning" at bounding box center [336, 9] width 25 height 10
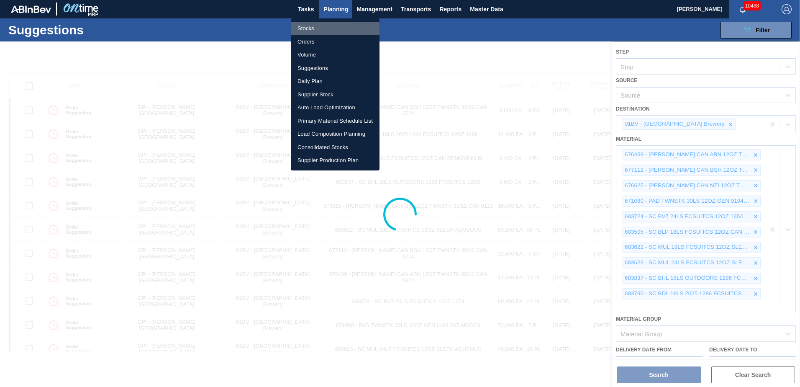
click at [317, 26] on li "Stocks" at bounding box center [335, 28] width 89 height 13
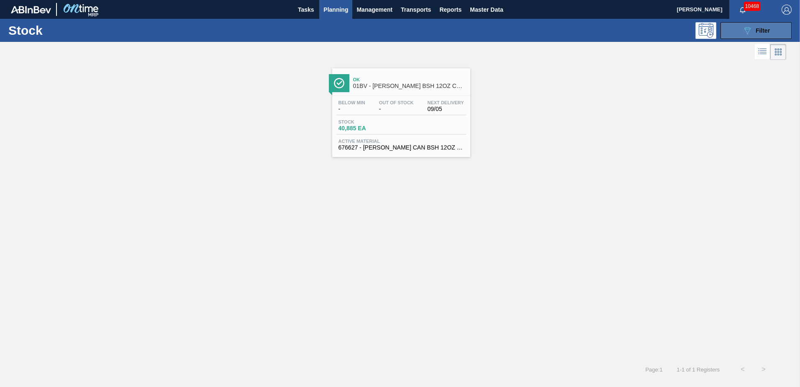
click at [753, 28] on div "089F7B8B-B2A5-4AFE-B5C0-19BA573D28AC Filter" at bounding box center [757, 31] width 28 height 10
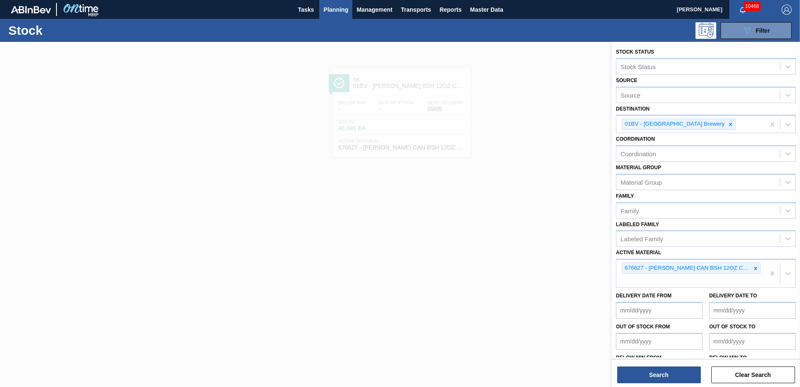
click at [486, 73] on div at bounding box center [400, 235] width 800 height 387
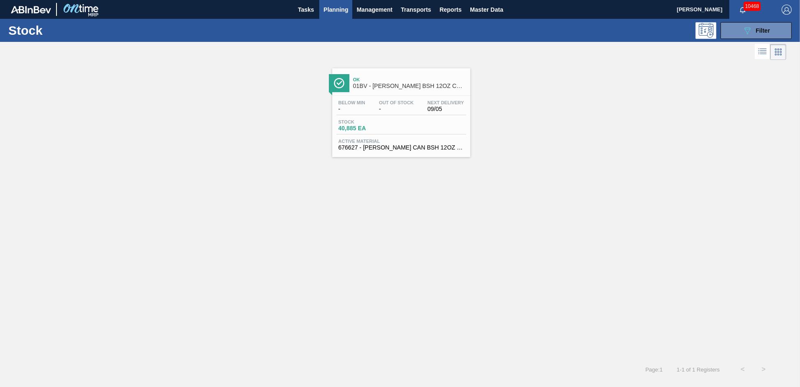
click at [332, 9] on span "Planning" at bounding box center [336, 10] width 25 height 10
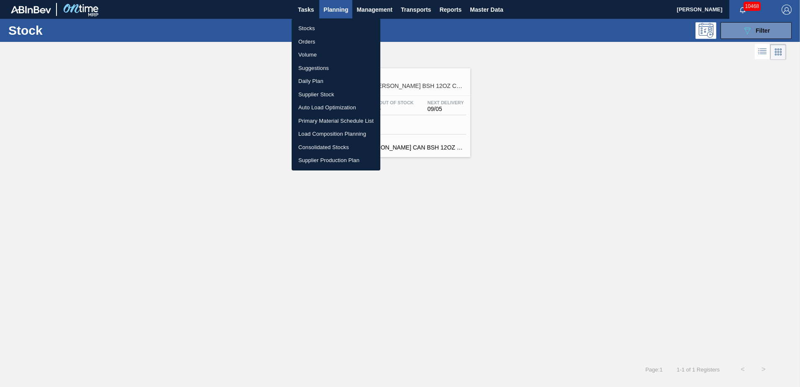
click at [316, 68] on li "Suggestions" at bounding box center [336, 68] width 89 height 13
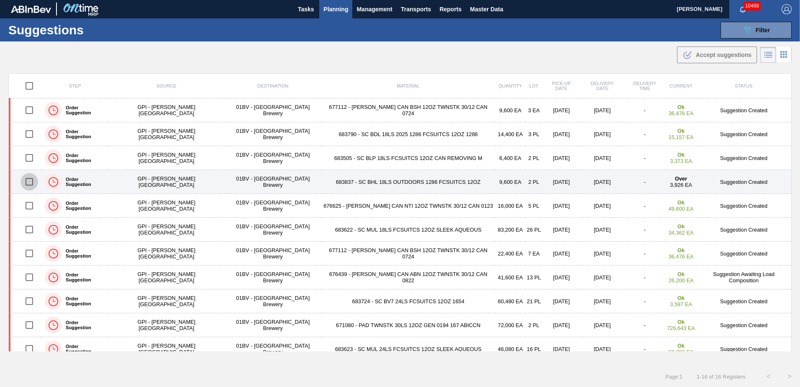
click at [33, 181] on input "checkbox" at bounding box center [30, 182] width 18 height 18
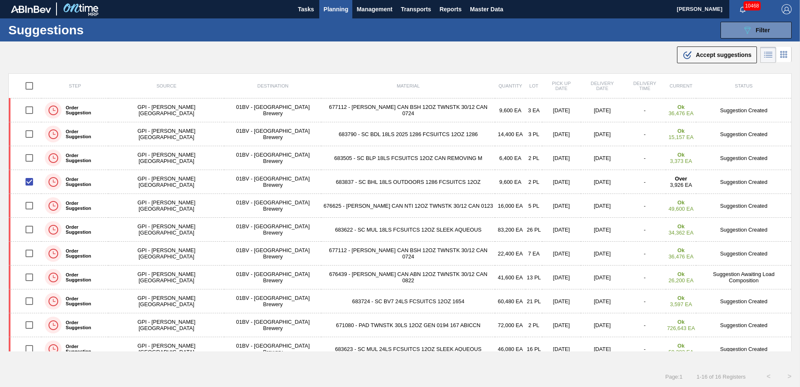
click at [697, 59] on div ".b{fill:var(--color-action-default)} Accept suggestions" at bounding box center [717, 55] width 69 height 10
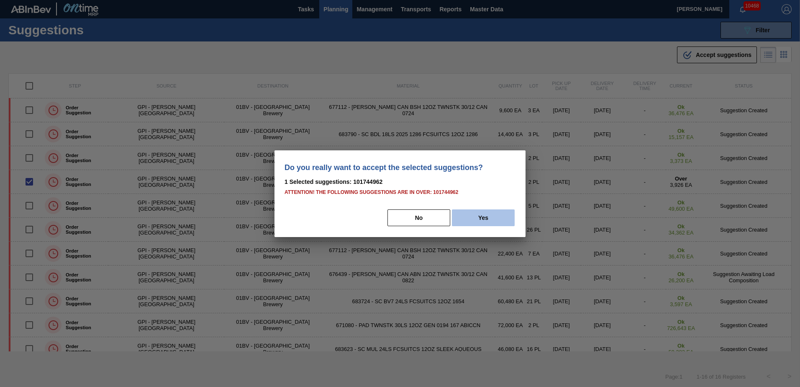
click at [490, 218] on button "Yes" at bounding box center [483, 217] width 63 height 17
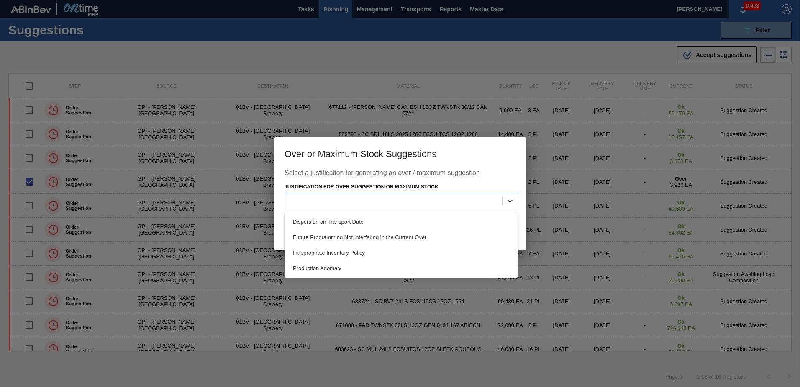
click at [510, 200] on icon at bounding box center [510, 201] width 8 height 8
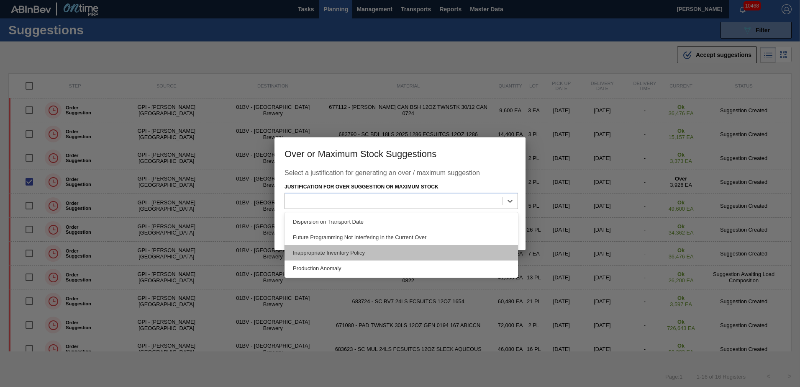
click at [355, 250] on div "Inappropriate Inventory Policy" at bounding box center [402, 252] width 234 height 15
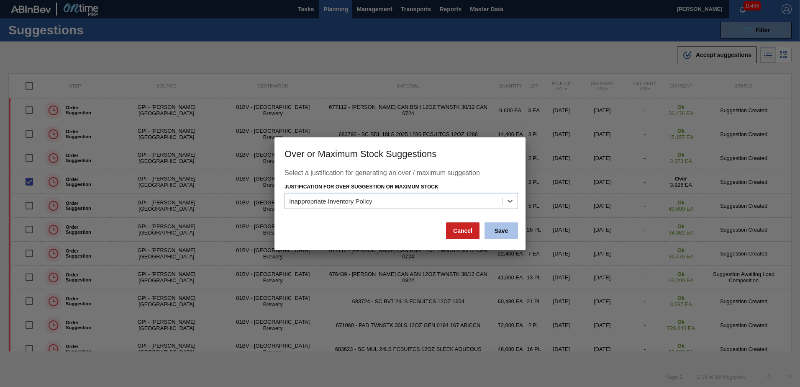
click at [504, 230] on button "Save" at bounding box center [501, 230] width 33 height 17
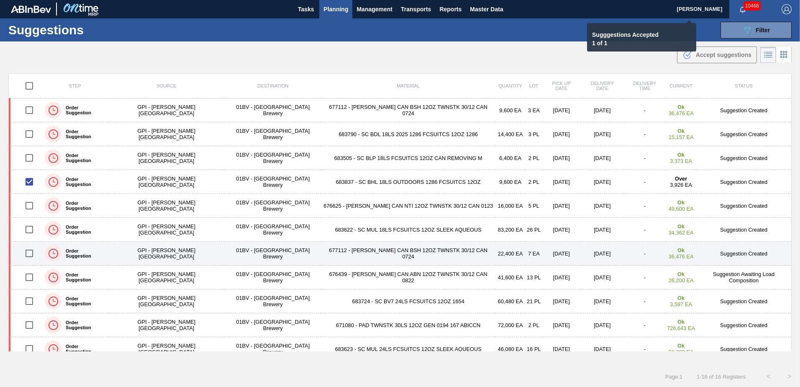
checkbox input "false"
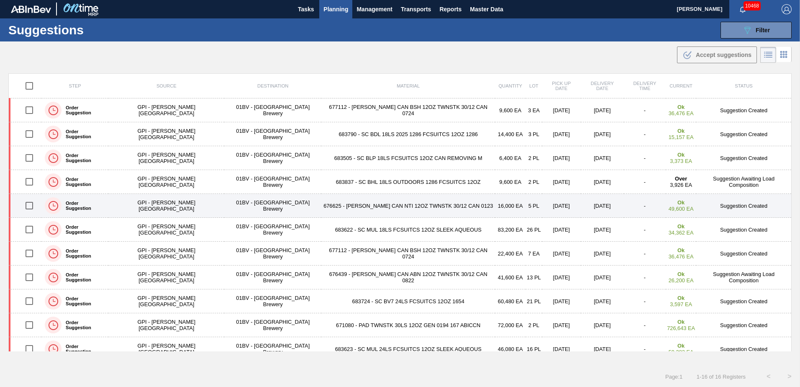
click at [340, 204] on td "676625 - [PERSON_NAME] CAN NTI 12OZ TWNSTK 30/12 CAN 0123" at bounding box center [408, 206] width 174 height 24
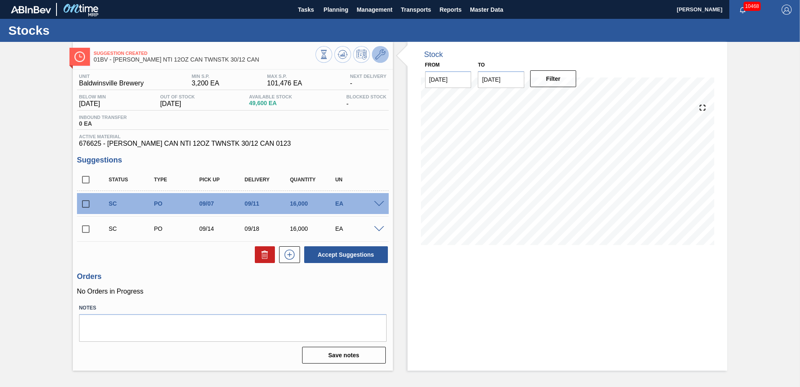
click at [380, 52] on icon at bounding box center [380, 54] width 10 height 10
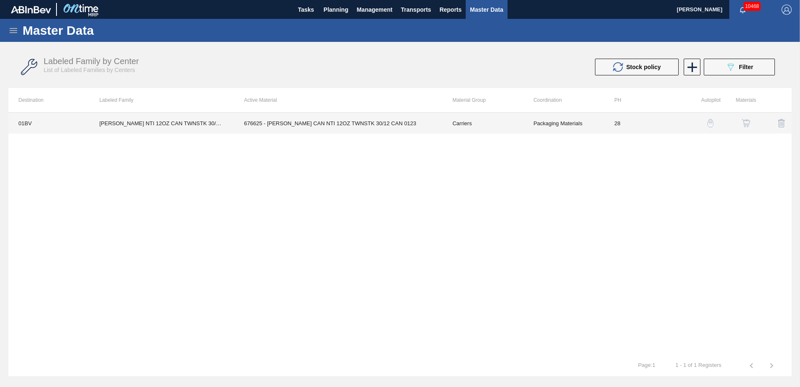
click at [323, 126] on td "676625 - [PERSON_NAME] CAN NTI 12OZ TWNSTK 30/12 CAN 0123" at bounding box center [338, 123] width 208 height 21
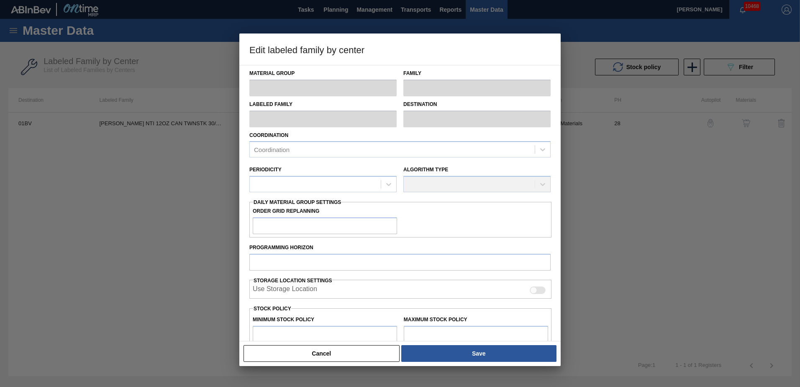
type input "Carriers"
type input "Can Carriers"
type input "[PERSON_NAME] NTI 12OZ CAN TWNSTK 30/12 CAN"
type input "01BV - [GEOGRAPHIC_DATA] Brewery"
type input "28"
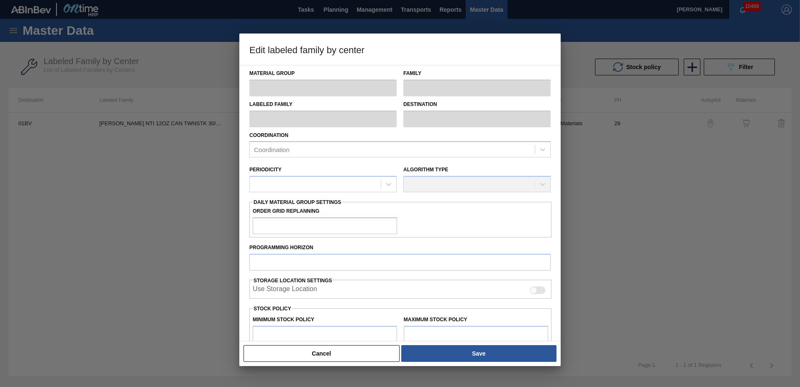
type input "3,200"
type input "101,476"
type input "5"
type input "8,114"
checkbox input "true"
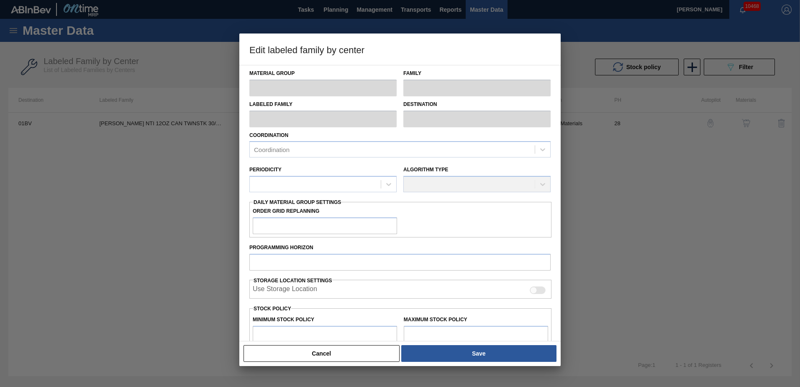
checkbox input "true"
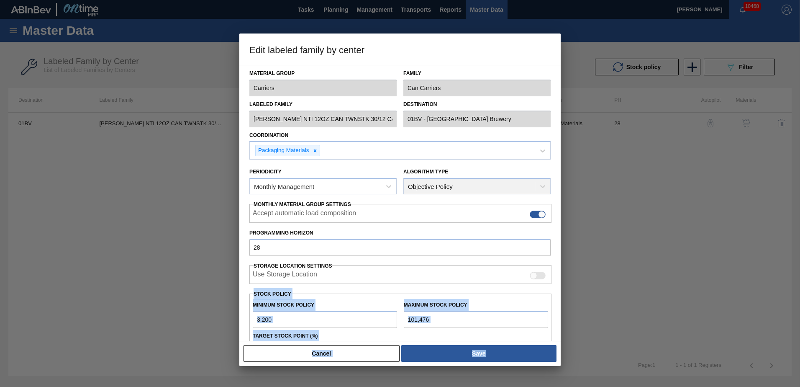
drag, startPoint x: 561, startPoint y: 230, endPoint x: 555, endPoint y: 273, distance: 43.6
click at [555, 273] on div "Edit labeled family by center Material Group Carriers Family Can Carriers Label…" at bounding box center [400, 193] width 800 height 387
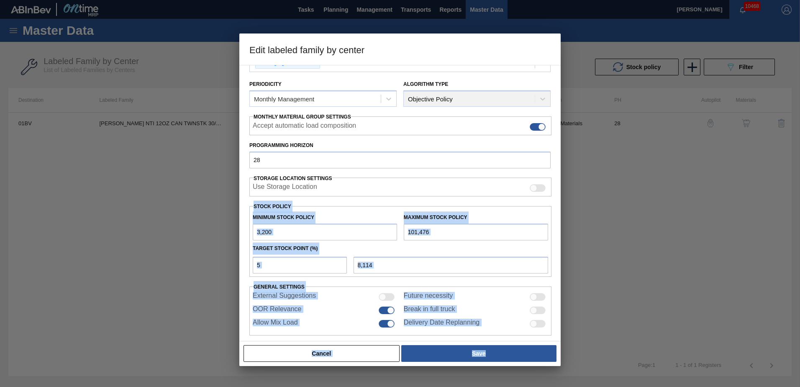
scroll to position [96, 0]
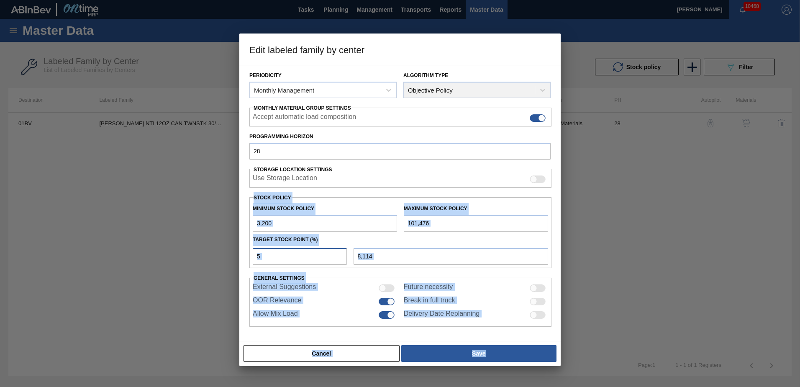
click at [292, 258] on input "5" at bounding box center [300, 256] width 94 height 17
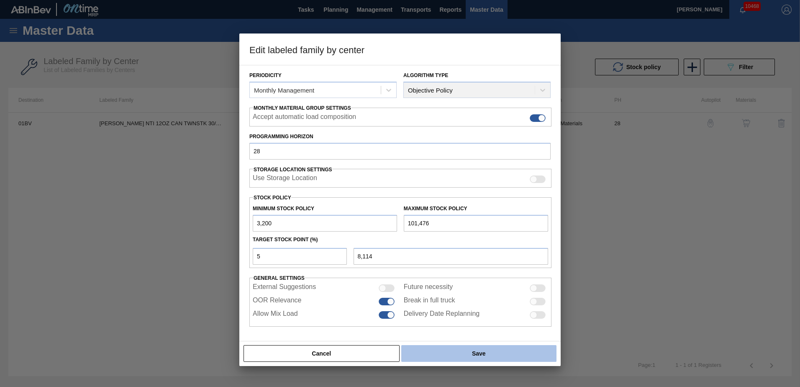
click at [478, 351] on button "Save" at bounding box center [478, 353] width 155 height 17
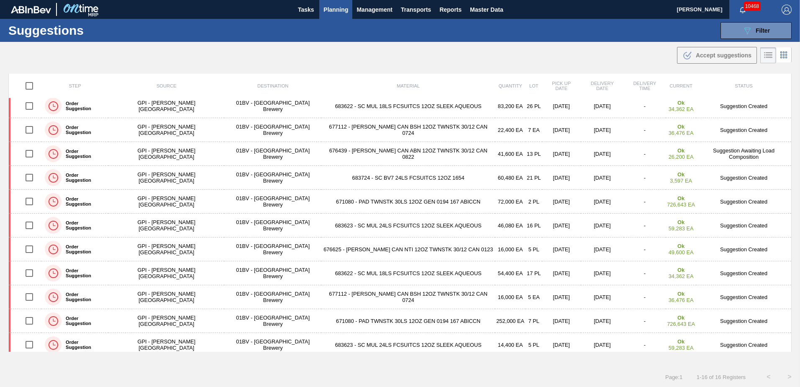
scroll to position [129, 0]
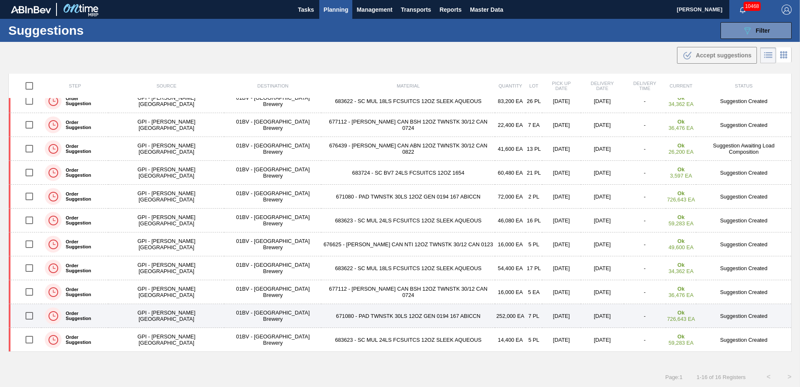
click at [33, 317] on input "checkbox" at bounding box center [30, 316] width 18 height 18
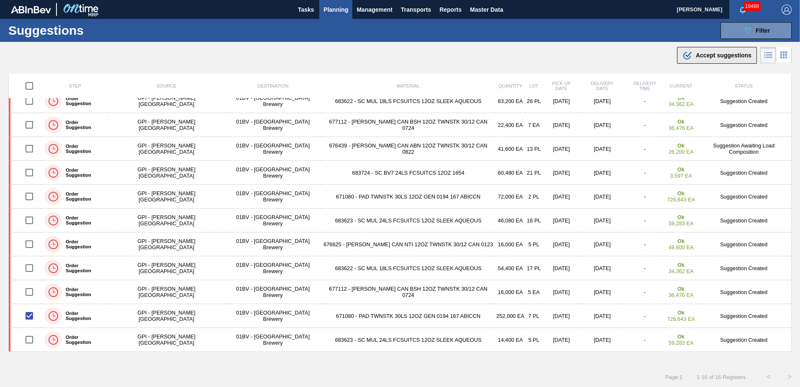
click at [689, 57] on icon at bounding box center [688, 56] width 8 height 8
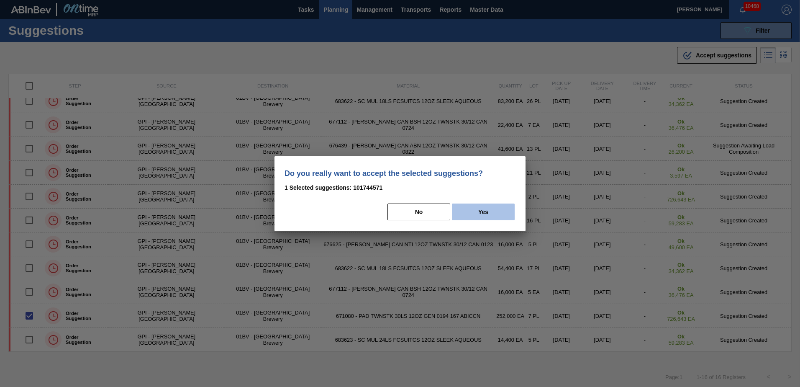
click at [489, 217] on button "Yes" at bounding box center [483, 211] width 63 height 17
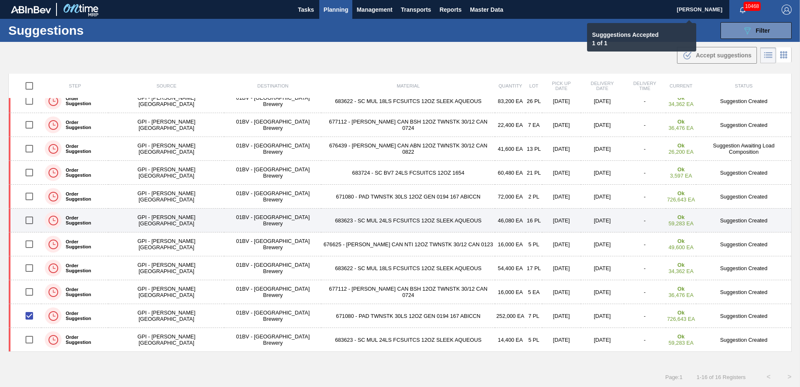
checkbox input "false"
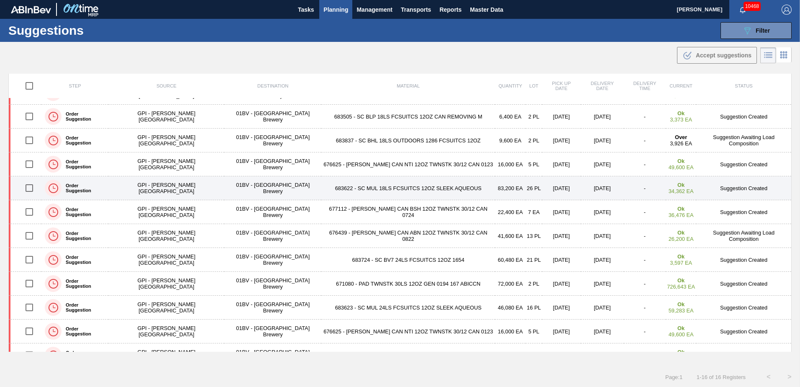
scroll to position [0, 0]
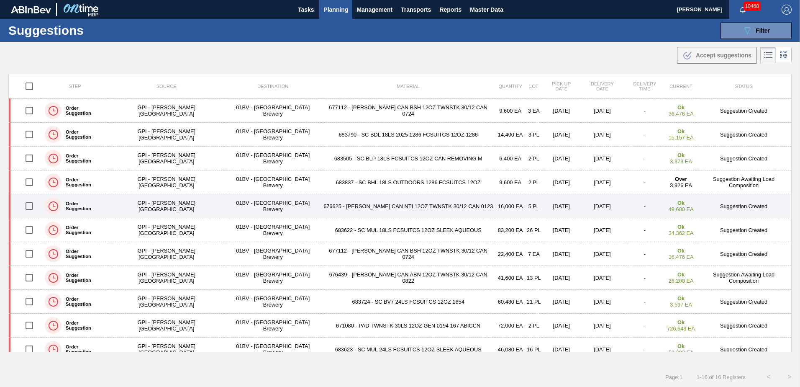
click at [31, 208] on input "checkbox" at bounding box center [30, 206] width 18 height 18
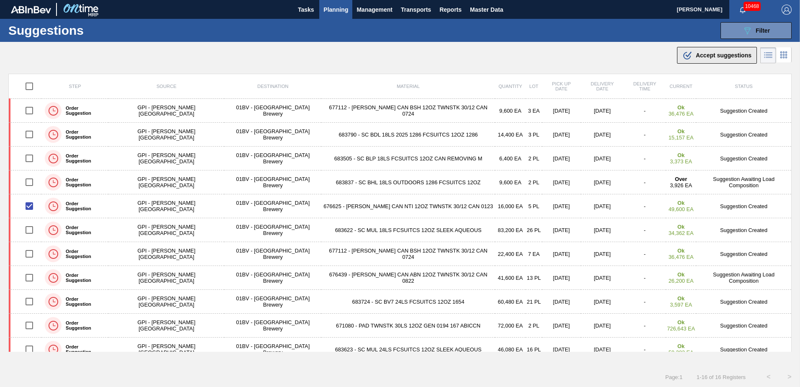
click at [714, 57] on span "Accept suggestions" at bounding box center [724, 55] width 56 height 7
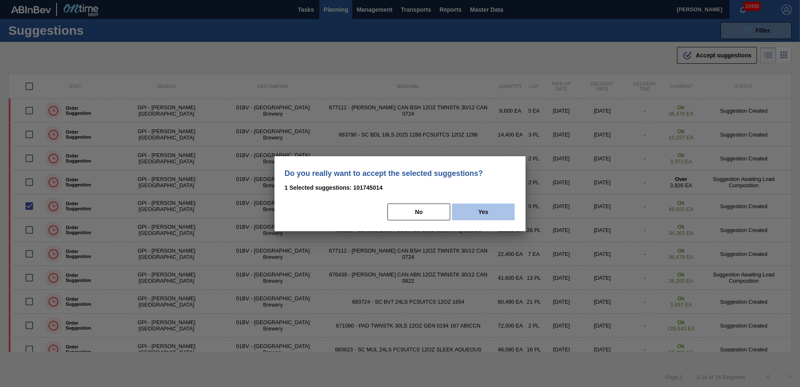
click at [499, 209] on button "Yes" at bounding box center [483, 211] width 63 height 17
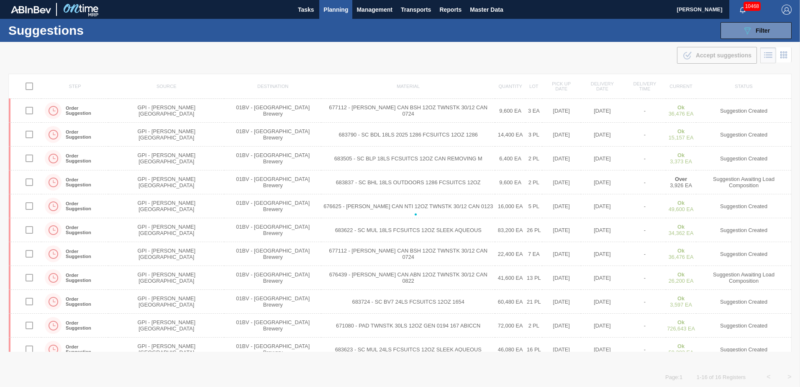
checkbox input "false"
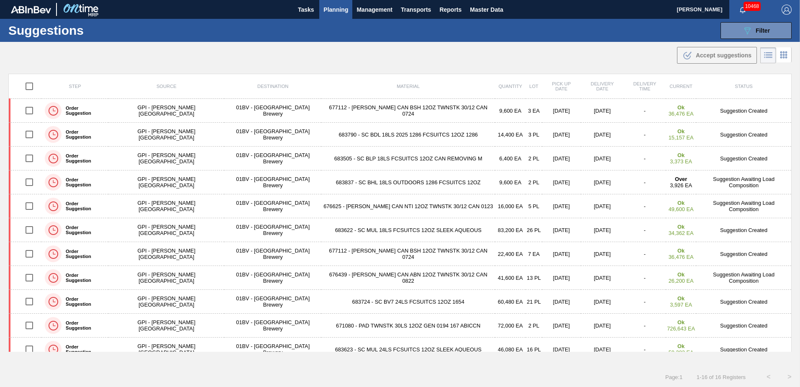
click at [337, 13] on span "Planning" at bounding box center [336, 10] width 25 height 10
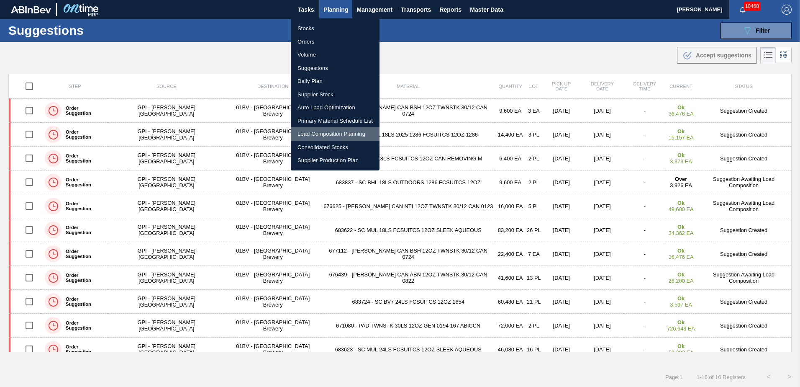
click at [331, 133] on li "Load Composition Planning" at bounding box center [335, 133] width 89 height 13
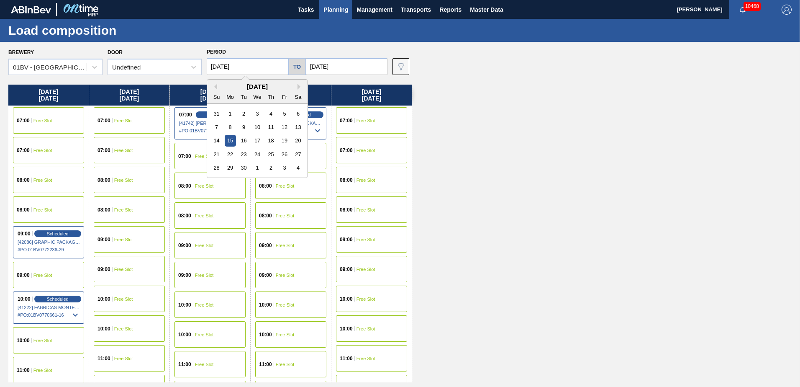
click at [242, 69] on input "[DATE]" at bounding box center [248, 66] width 82 height 17
click at [231, 126] on div "8" at bounding box center [230, 126] width 11 height 11
type input "[DATE]"
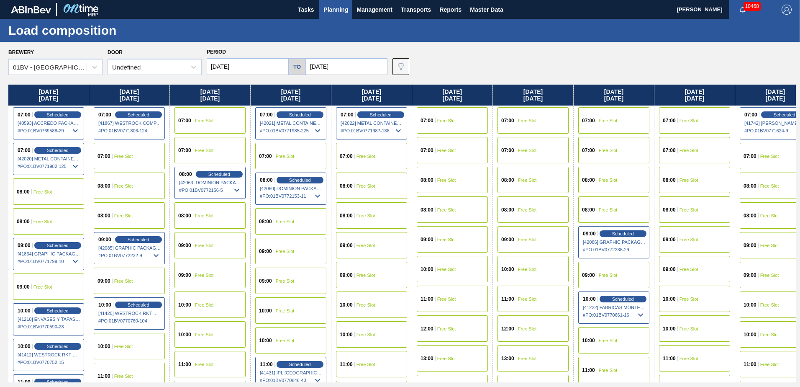
drag, startPoint x: 339, startPoint y: 63, endPoint x: 339, endPoint y: 70, distance: 6.7
click at [339, 64] on input "[DATE]" at bounding box center [347, 66] width 82 height 17
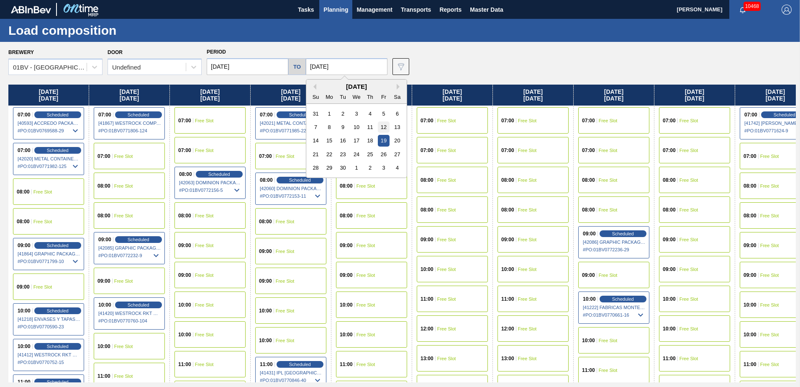
click at [385, 126] on div "12" at bounding box center [383, 126] width 11 height 11
type input "[DATE]"
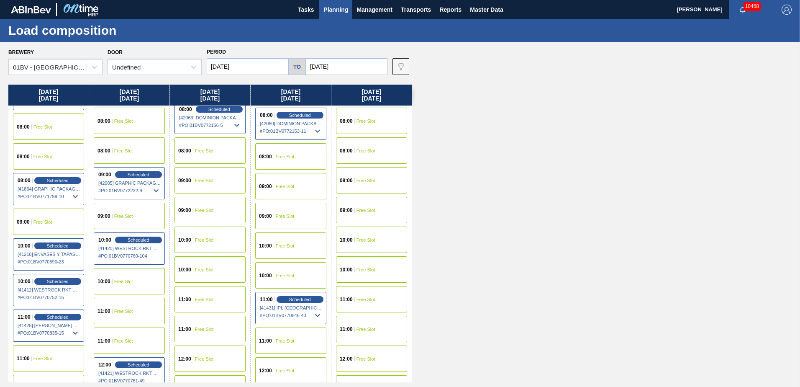
scroll to position [84, 0]
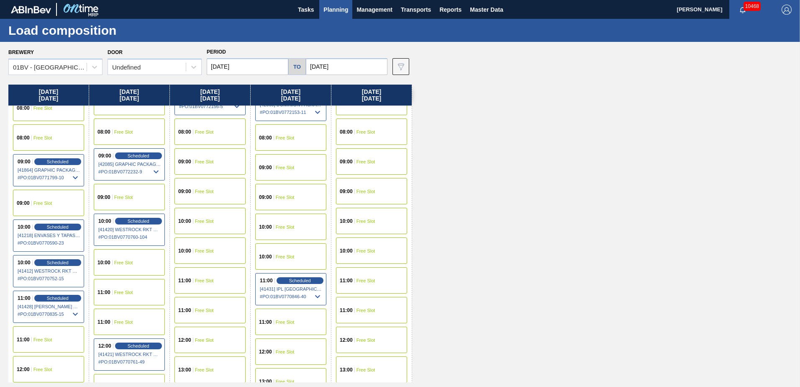
click at [198, 161] on span "Free Slot" at bounding box center [204, 161] width 19 height 5
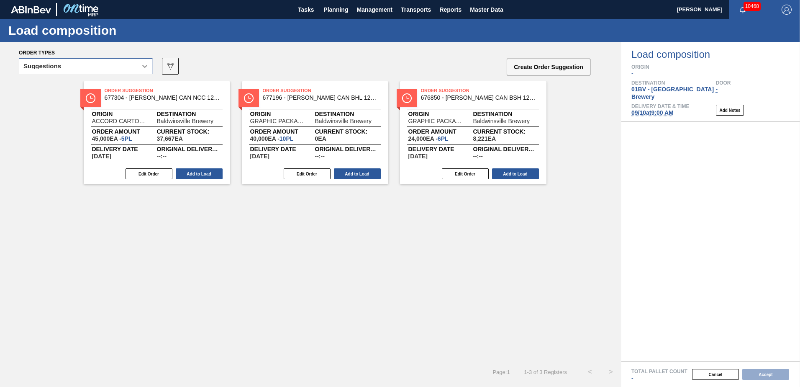
click at [142, 69] on icon at bounding box center [145, 66] width 8 height 8
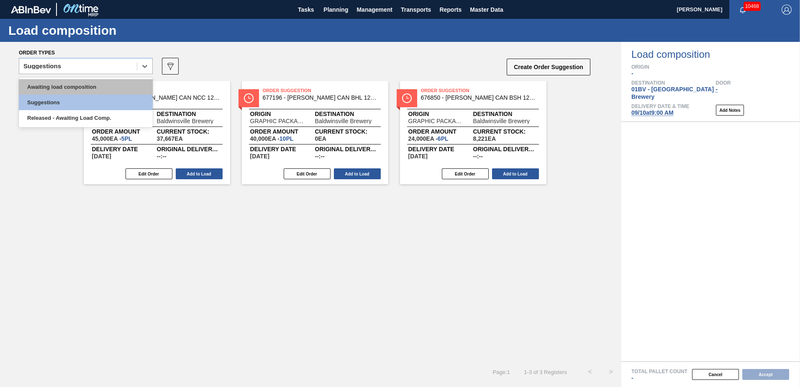
click at [83, 87] on div "Awaiting load composition" at bounding box center [86, 86] width 134 height 15
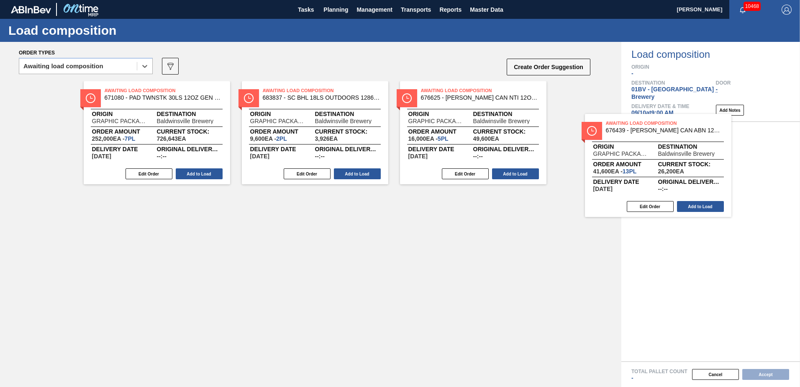
drag, startPoint x: 288, startPoint y: 100, endPoint x: 651, endPoint y: 133, distance: 364.4
click at [651, 133] on div "Order types option Awaiting load composition, selected. Select is focused ,type…" at bounding box center [400, 214] width 800 height 345
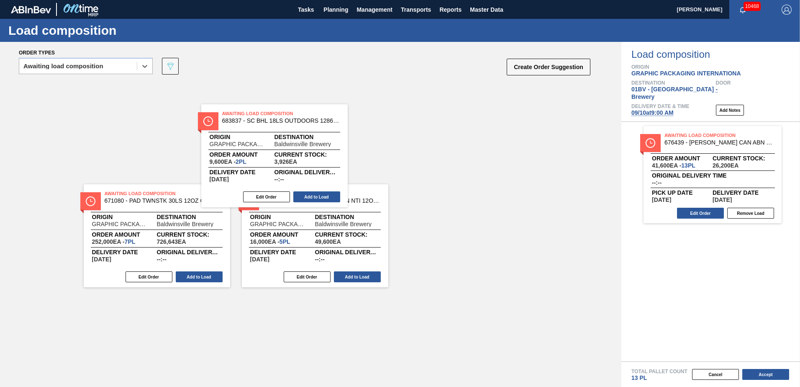
drag, startPoint x: 271, startPoint y: 99, endPoint x: 235, endPoint y: 122, distance: 42.7
click at [235, 122] on div "Awaiting Load Composition 671080 - PAD TWNSTK 30LS 12OZ GEN 0194 167 ABICCN Ori…" at bounding box center [311, 132] width 622 height 103
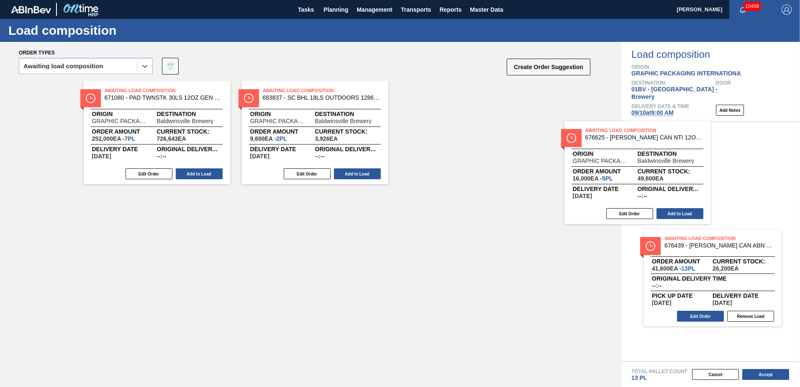
drag, startPoint x: 441, startPoint y: 94, endPoint x: 653, endPoint y: 145, distance: 217.9
click at [653, 144] on div "Order types option Awaiting load composition, selected. Select is focused ,type…" at bounding box center [400, 214] width 800 height 345
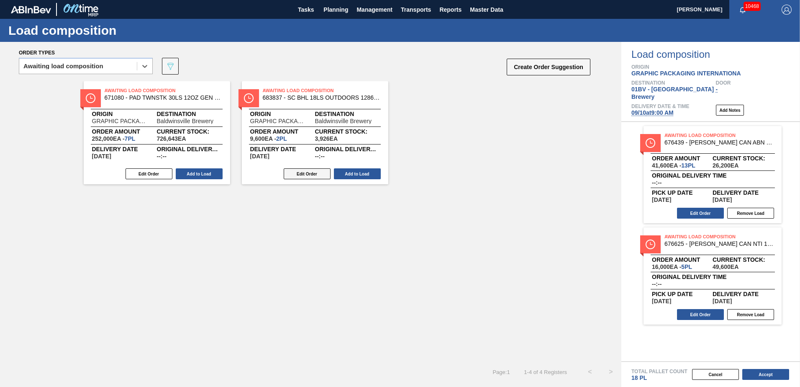
click at [298, 173] on button "Edit Order" at bounding box center [307, 173] width 47 height 11
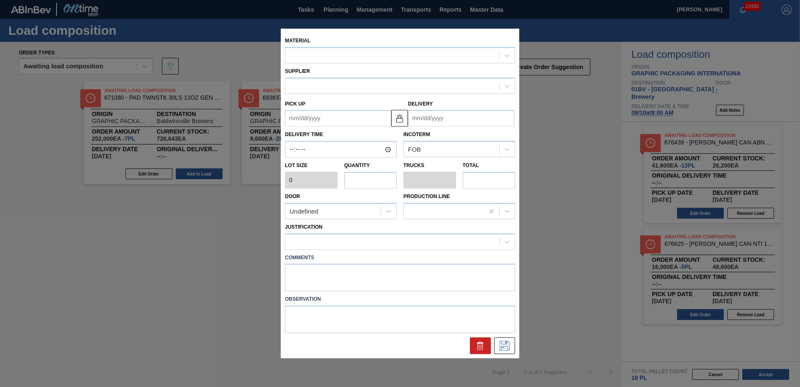
type input "4,800"
type input "2"
type input "0.077"
type input "9,600"
type up "[DATE]"
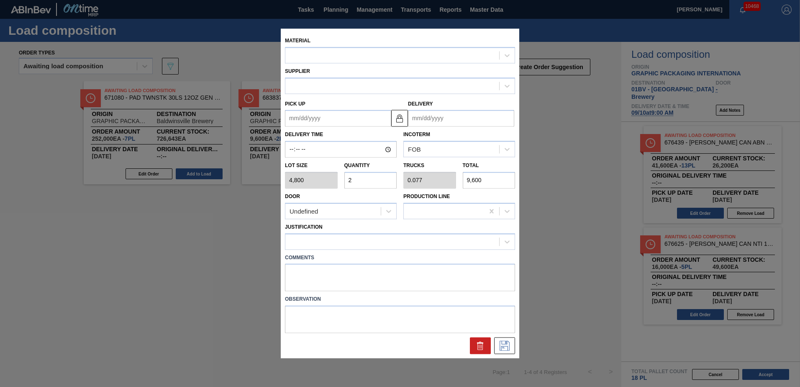
type input "[DATE]"
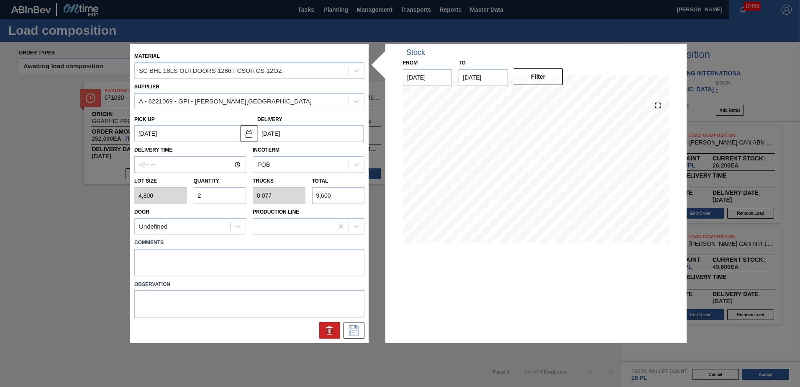
click at [149, 192] on div "Lot size 4,800 Quantity 2 Trucks 0.077 Total 9,600" at bounding box center [249, 188] width 237 height 31
type input "3"
type input "0.115"
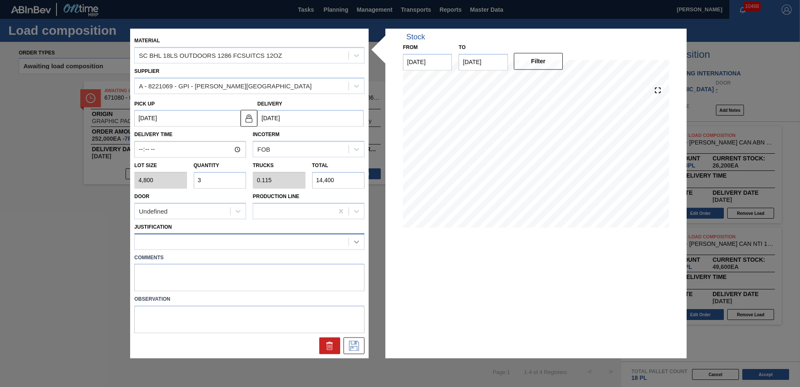
click at [355, 241] on icon at bounding box center [356, 241] width 8 height 8
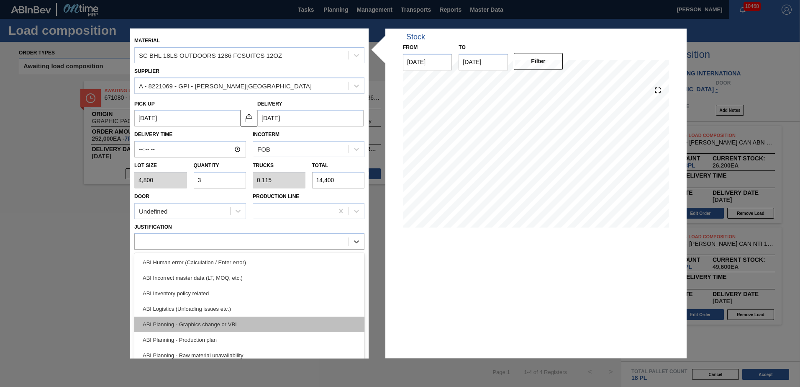
click at [157, 323] on div "ABI Planning - Graphics change or VBI" at bounding box center [249, 323] width 230 height 15
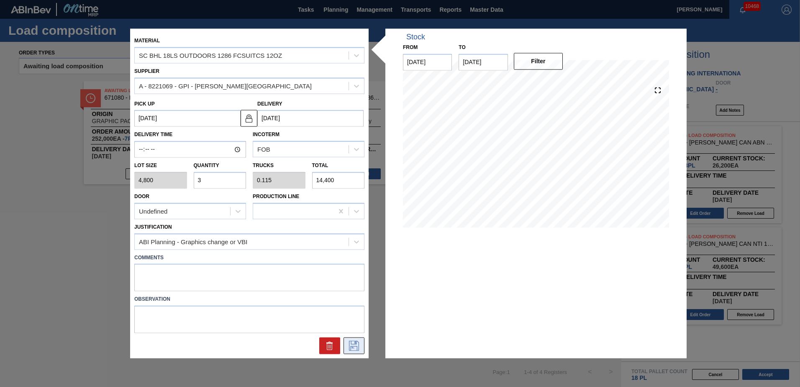
click at [355, 344] on icon at bounding box center [353, 346] width 13 height 10
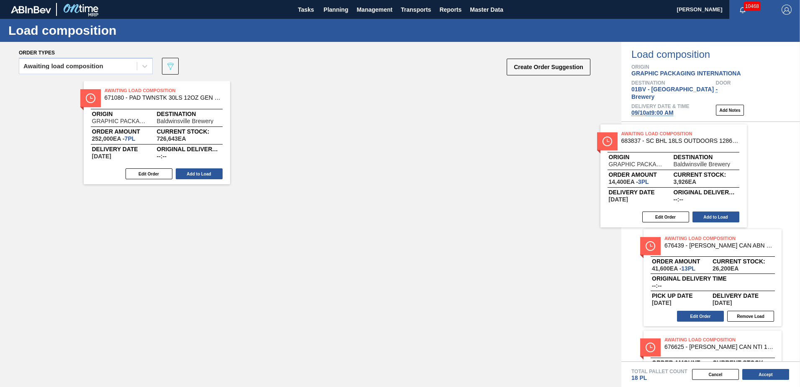
drag, startPoint x: 271, startPoint y: 97, endPoint x: 635, endPoint y: 140, distance: 366.7
click at [635, 140] on div "Order types Awaiting load composition 089F7B8B-B2A5-4AFE-B5C0-19BA573D28AC Crea…" at bounding box center [400, 214] width 800 height 345
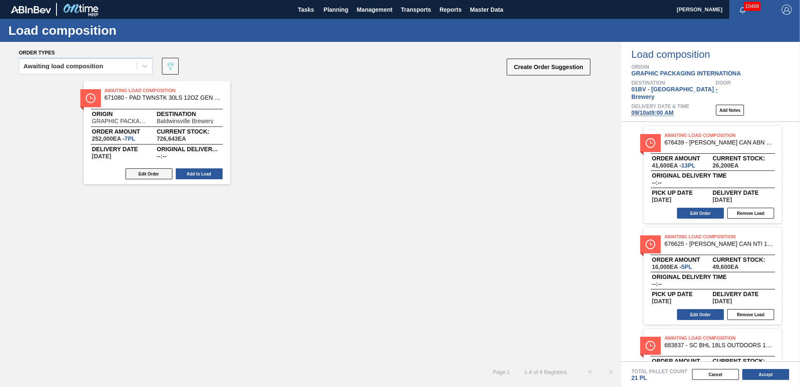
click at [147, 172] on button "Edit Order" at bounding box center [149, 173] width 47 height 11
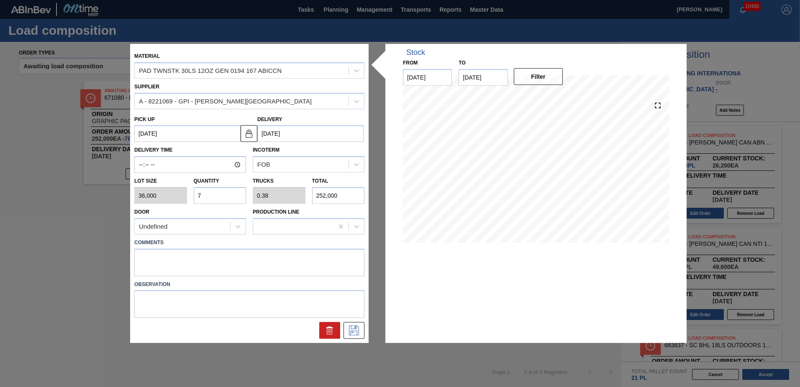
drag, startPoint x: 221, startPoint y: 194, endPoint x: 13, endPoint y: 199, distance: 207.3
click at [31, 194] on div "Material PAD TWNSTK 30LS 12OZ GEN 0194 167 ABICCN Supplier A - 8221069 - GPI - …" at bounding box center [400, 193] width 800 height 387
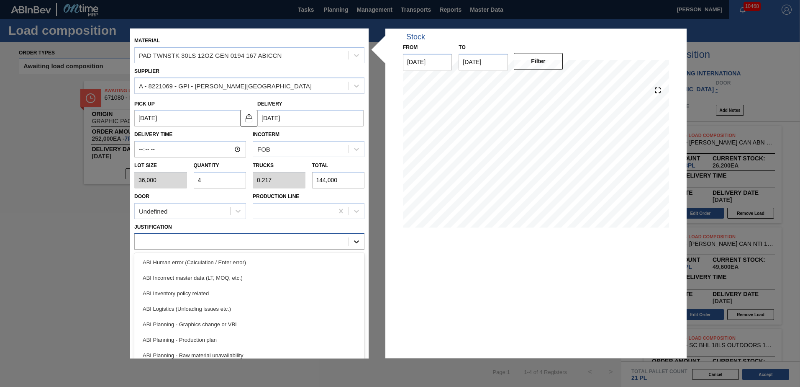
click at [355, 242] on icon at bounding box center [356, 241] width 8 height 8
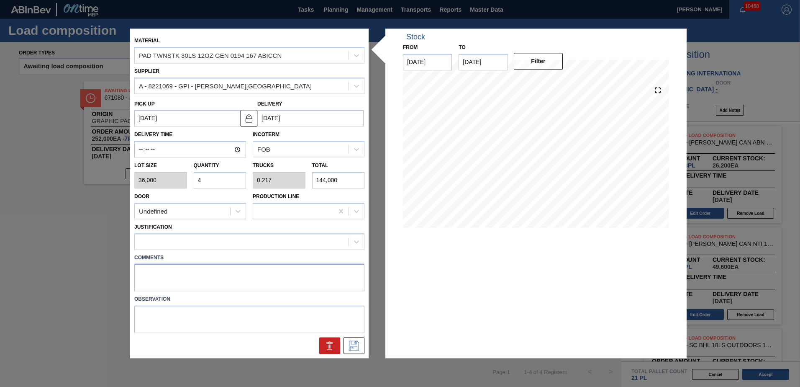
drag, startPoint x: 363, startPoint y: 267, endPoint x: 365, endPoint y: 291, distance: 24.0
click at [365, 291] on div "Comments" at bounding box center [249, 272] width 237 height 40
click at [357, 239] on icon at bounding box center [356, 241] width 8 height 8
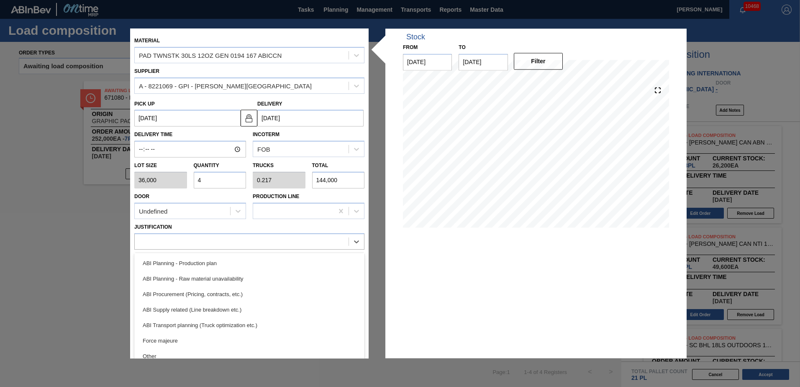
scroll to position [77, 0]
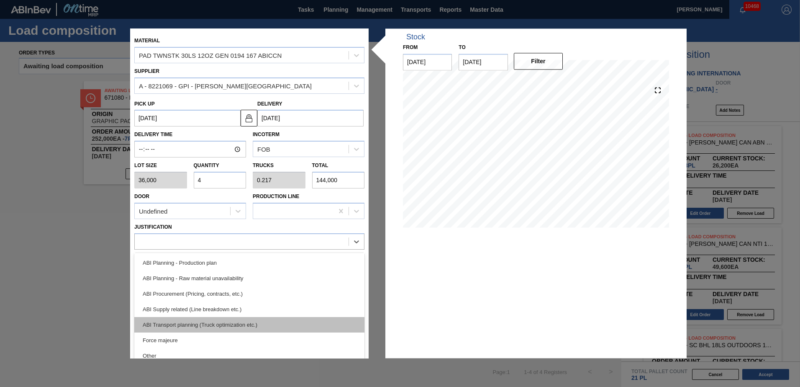
click at [203, 324] on div "ABI Transport planning (Truck optimization etc.)" at bounding box center [249, 324] width 230 height 15
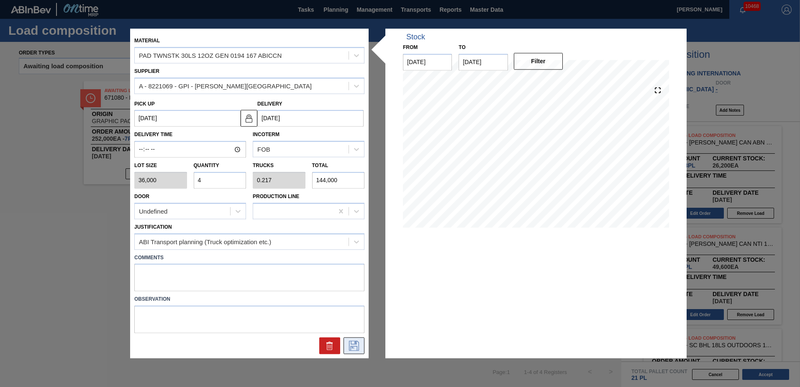
click at [350, 344] on icon at bounding box center [353, 346] width 13 height 10
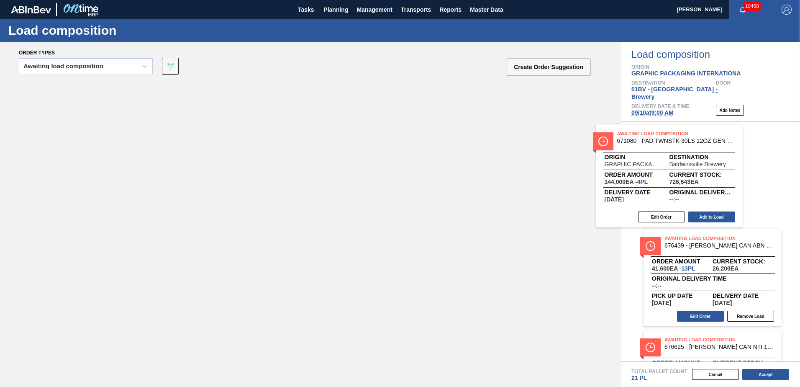
drag, startPoint x: 115, startPoint y: 96, endPoint x: 663, endPoint y: 141, distance: 550.6
click at [663, 140] on div "Order types Awaiting load composition 089F7B8B-B2A5-4AFE-B5C0-19BA573D28AC Crea…" at bounding box center [400, 214] width 800 height 345
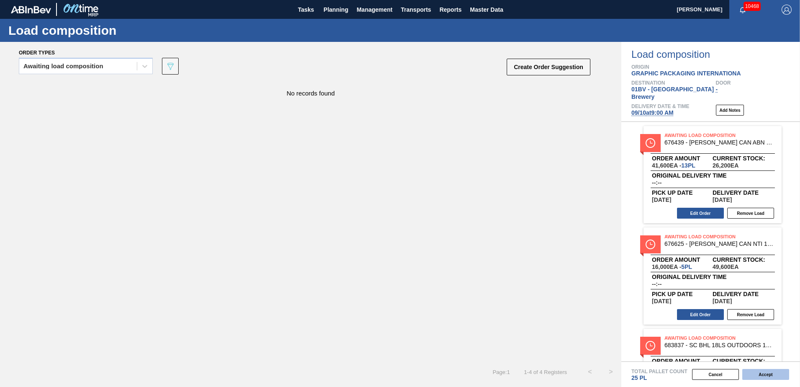
click at [764, 372] on button "Accept" at bounding box center [766, 374] width 47 height 11
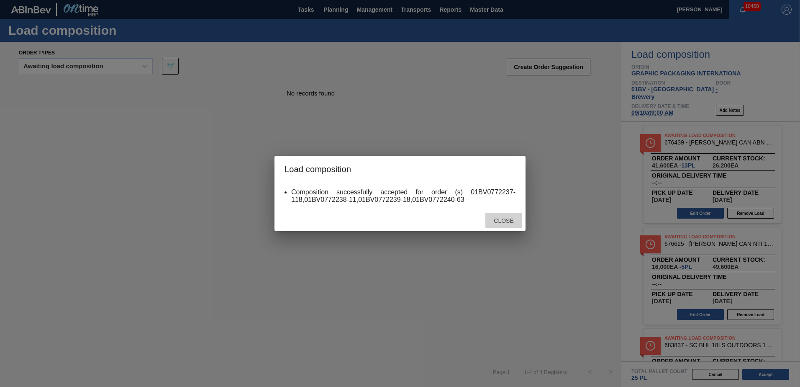
click at [519, 220] on span "Close" at bounding box center [503, 220] width 33 height 7
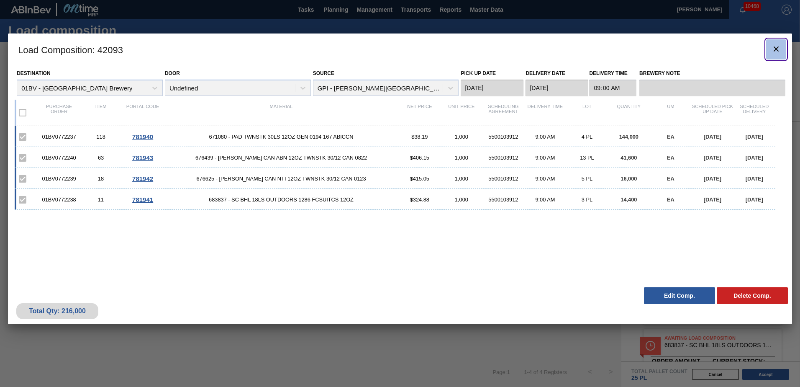
click at [774, 52] on icon "botão de ícone" at bounding box center [776, 49] width 10 height 10
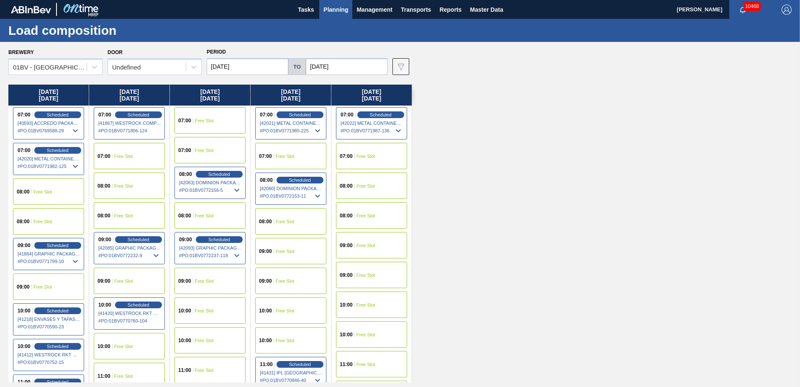
click at [324, 9] on span "Planning" at bounding box center [336, 10] width 25 height 10
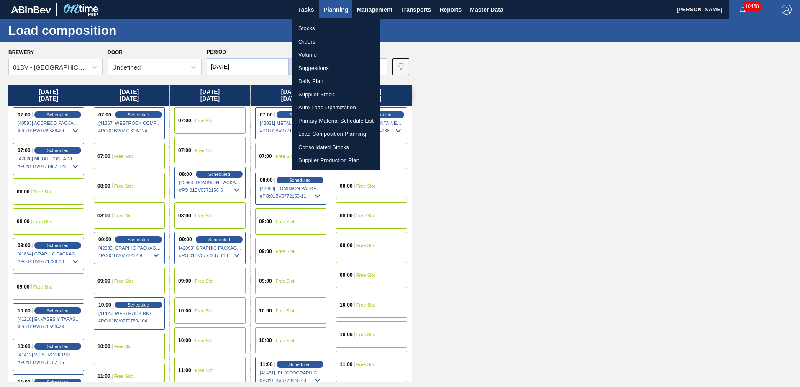
click at [313, 68] on li "Suggestions" at bounding box center [336, 68] width 89 height 13
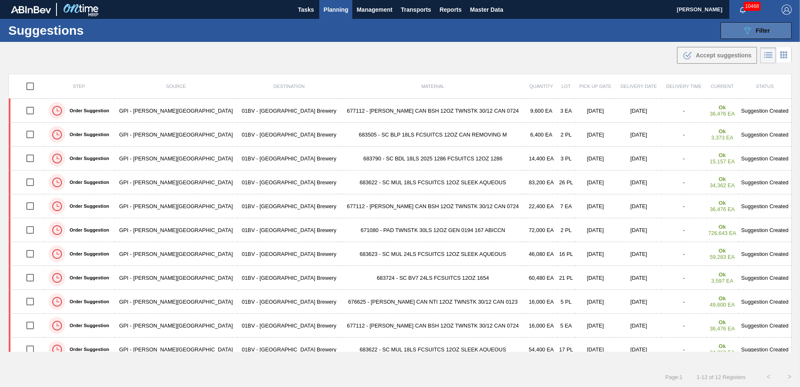
click at [743, 28] on icon "089F7B8B-B2A5-4AFE-B5C0-19BA573D28AC" at bounding box center [748, 31] width 10 height 10
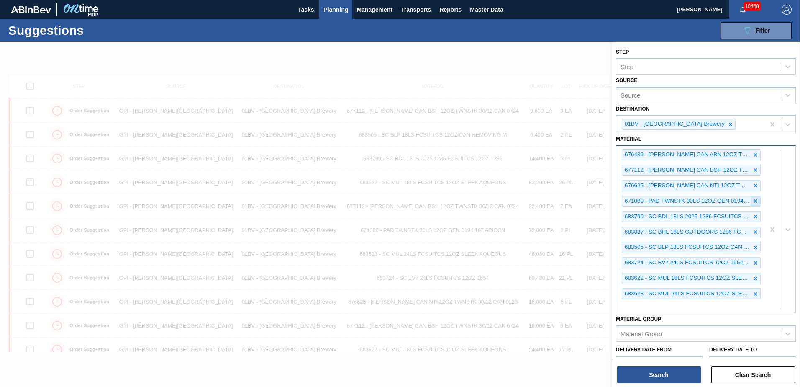
click at [755, 200] on icon at bounding box center [756, 201] width 3 height 3
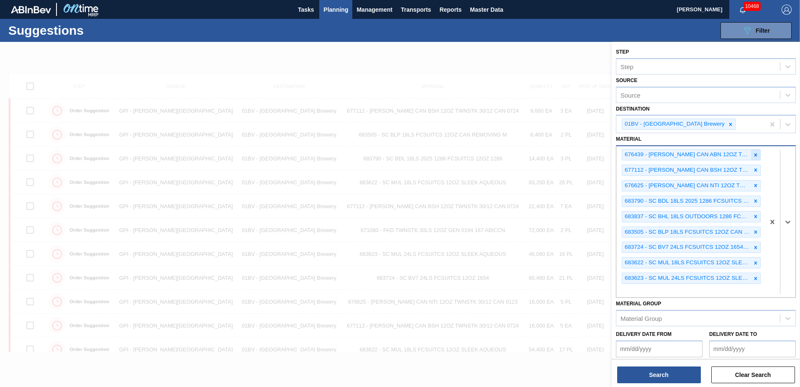
click at [754, 152] on icon at bounding box center [756, 155] width 6 height 6
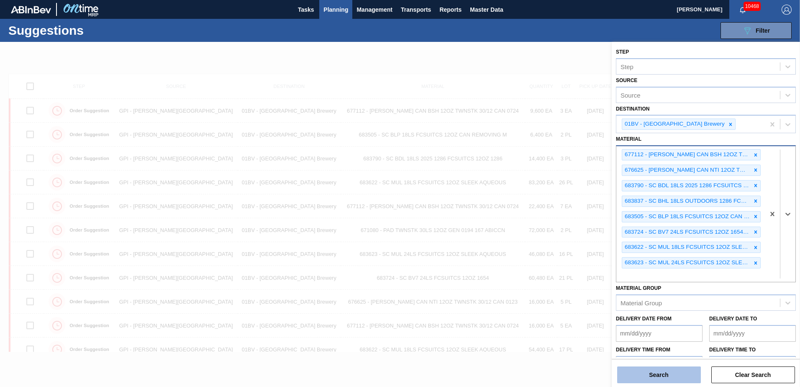
click at [650, 376] on button "Search" at bounding box center [659, 374] width 84 height 17
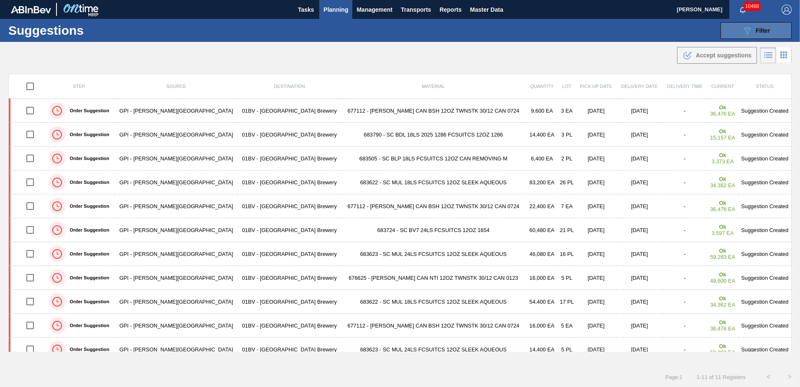
drag, startPoint x: 753, startPoint y: 28, endPoint x: 759, endPoint y: 32, distance: 7.3
click at [753, 28] on div "089F7B8B-B2A5-4AFE-B5C0-19BA573D28AC Filter" at bounding box center [757, 31] width 28 height 10
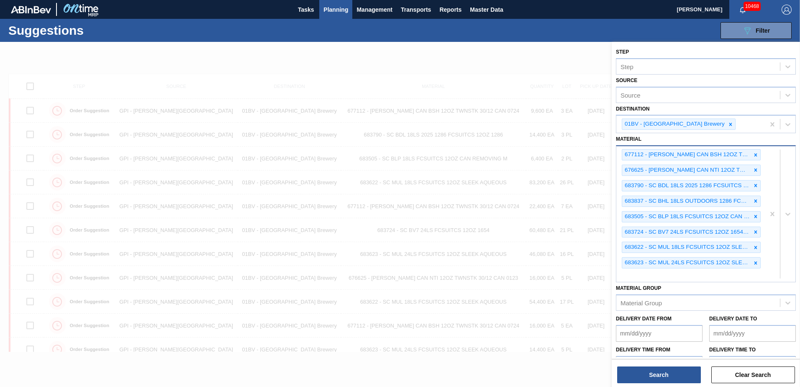
click at [651, 276] on div "677112 - [PERSON_NAME] CAN BSH 12OZ TWNSTK 30/12 CAN 0724 676625 - [PERSON_NAME…" at bounding box center [691, 214] width 149 height 136
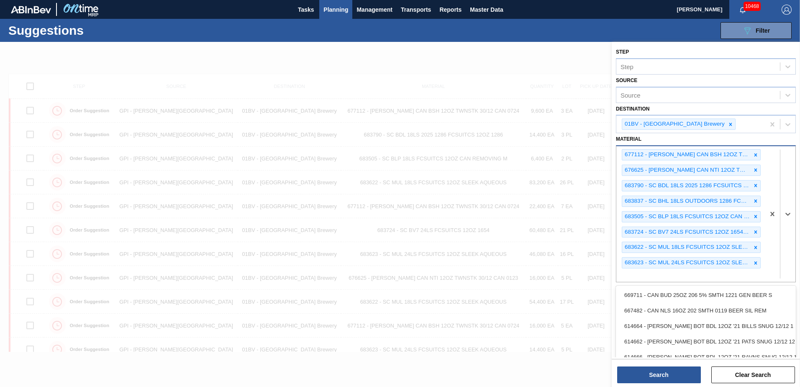
scroll to position [0, 0]
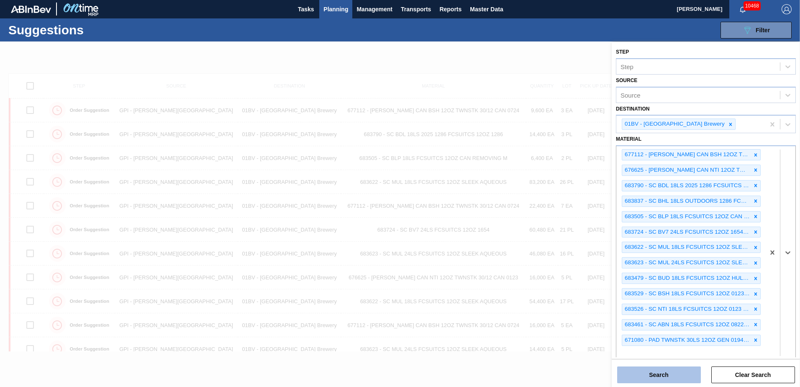
click at [643, 369] on button "Search" at bounding box center [659, 374] width 84 height 17
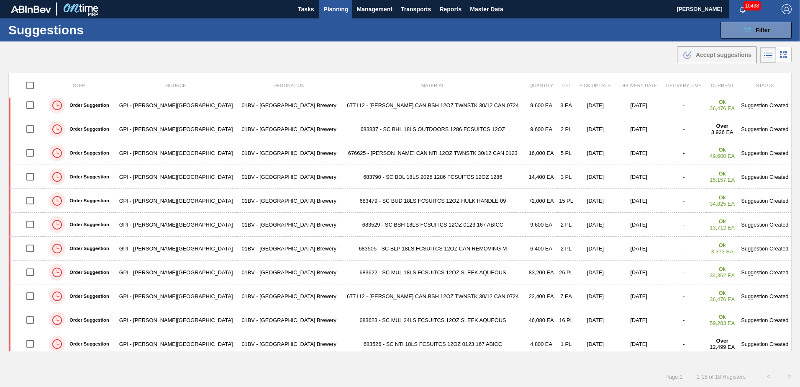
scroll to position [0, 0]
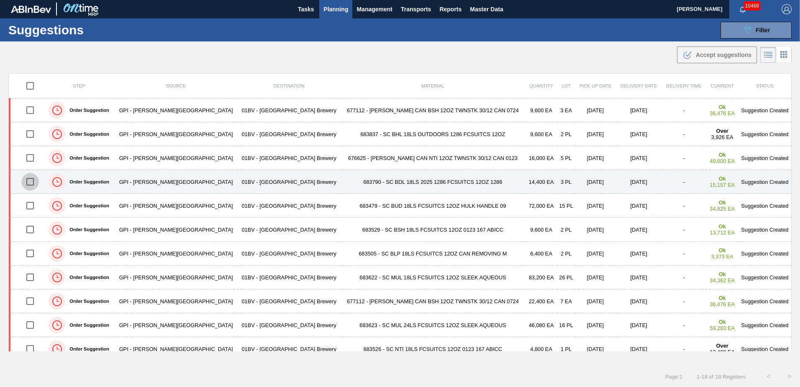
click at [35, 180] on input "checkbox" at bounding box center [30, 182] width 18 height 18
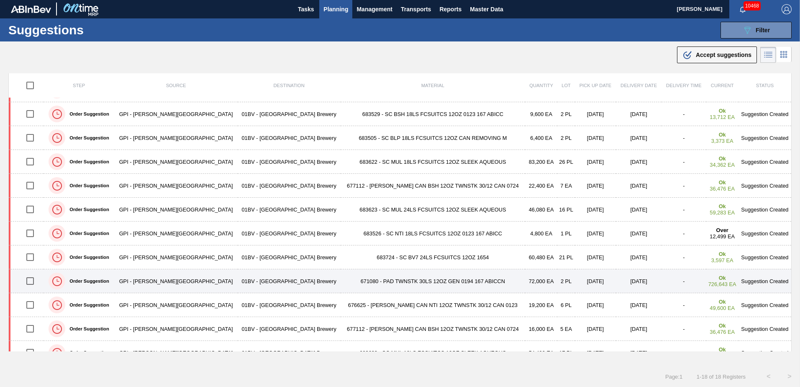
scroll to position [126, 0]
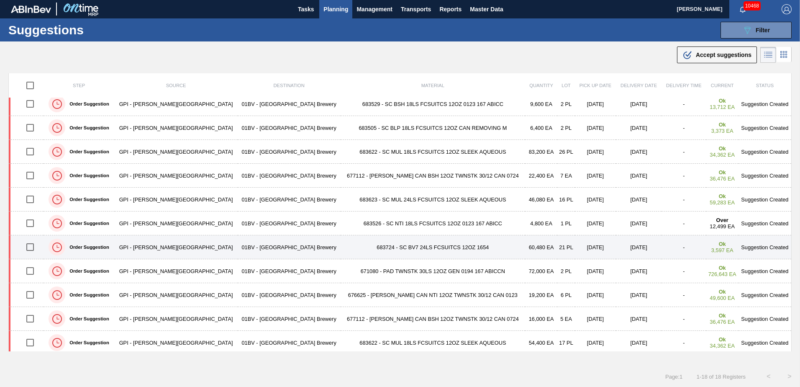
click at [35, 248] on input "checkbox" at bounding box center [30, 247] width 18 height 18
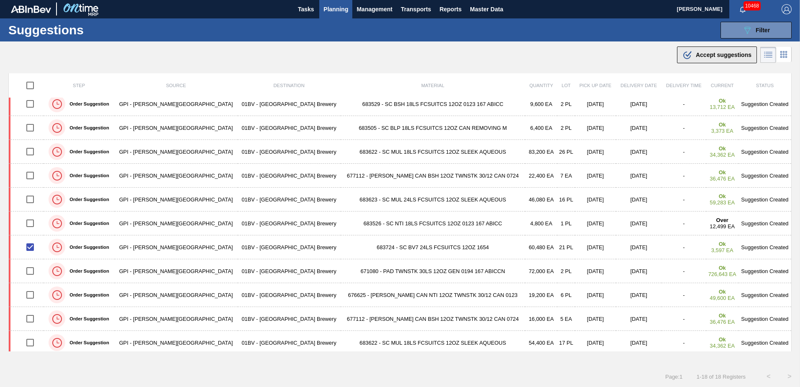
click at [721, 55] on span "Accept suggestions" at bounding box center [724, 54] width 56 height 7
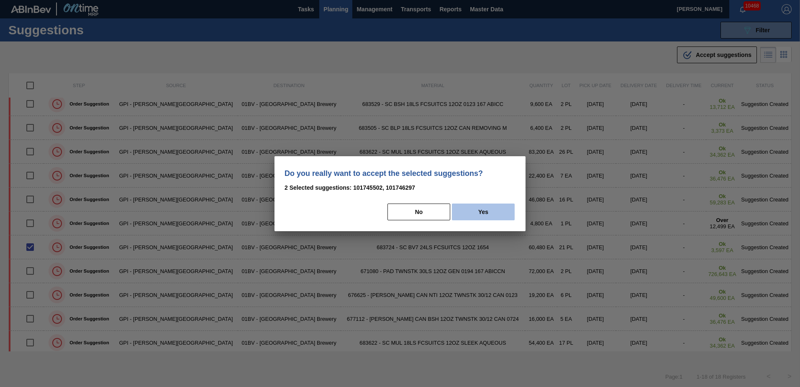
click at [498, 208] on button "Yes" at bounding box center [483, 211] width 63 height 17
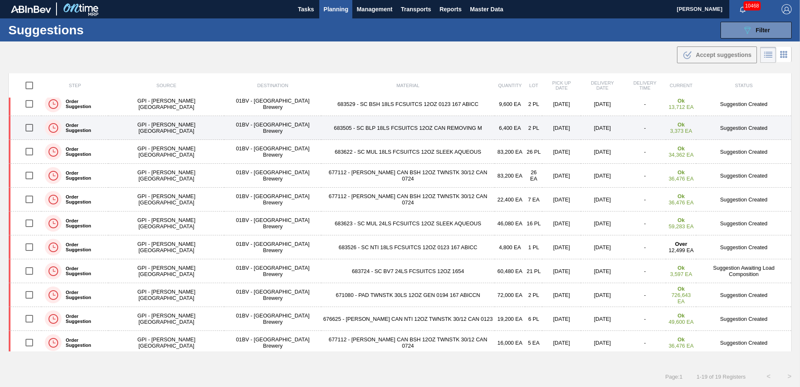
click at [28, 127] on input "checkbox" at bounding box center [30, 128] width 18 height 18
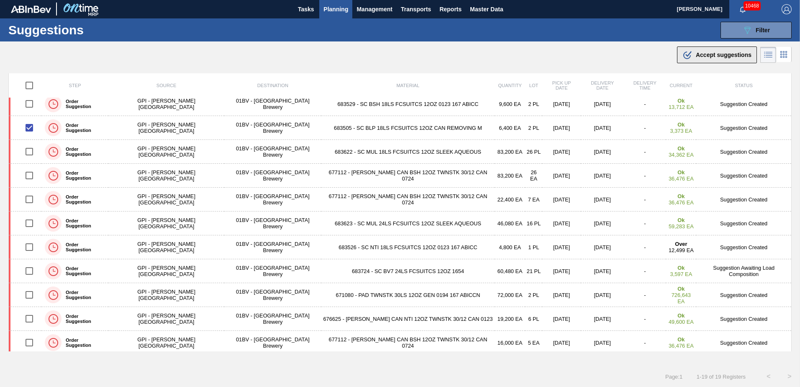
click at [710, 54] on span "Accept suggestions" at bounding box center [724, 54] width 56 height 7
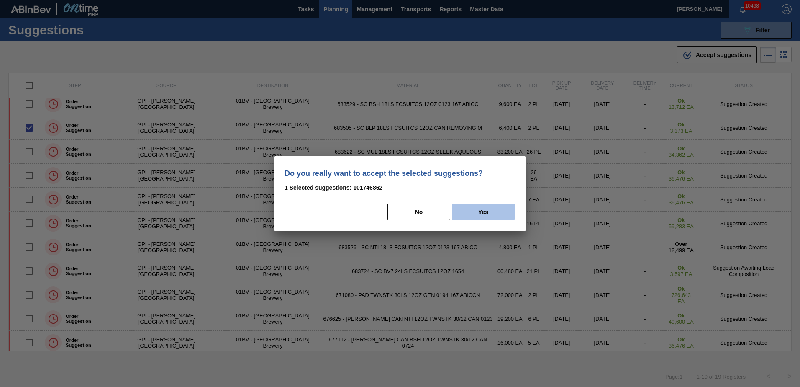
click at [497, 210] on button "Yes" at bounding box center [483, 211] width 63 height 17
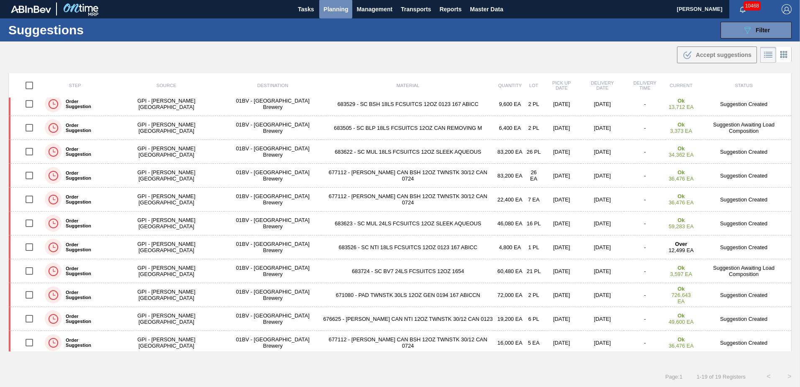
click at [329, 10] on span "Planning" at bounding box center [336, 9] width 25 height 10
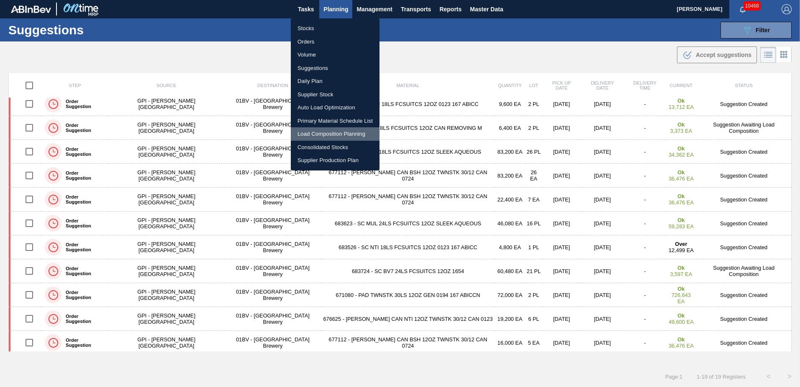
click at [332, 132] on li "Load Composition Planning" at bounding box center [335, 133] width 89 height 13
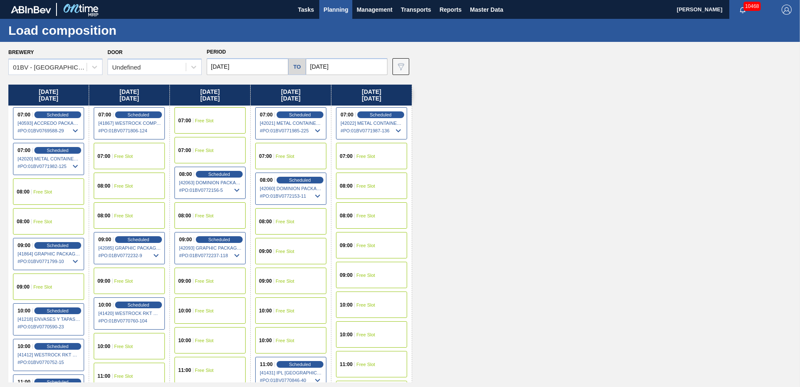
click at [271, 252] on span "09:00" at bounding box center [265, 251] width 13 height 5
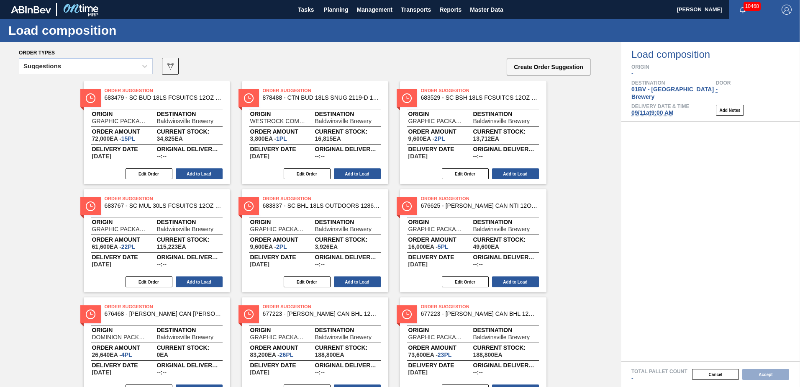
click at [146, 67] on icon at bounding box center [145, 66] width 8 height 8
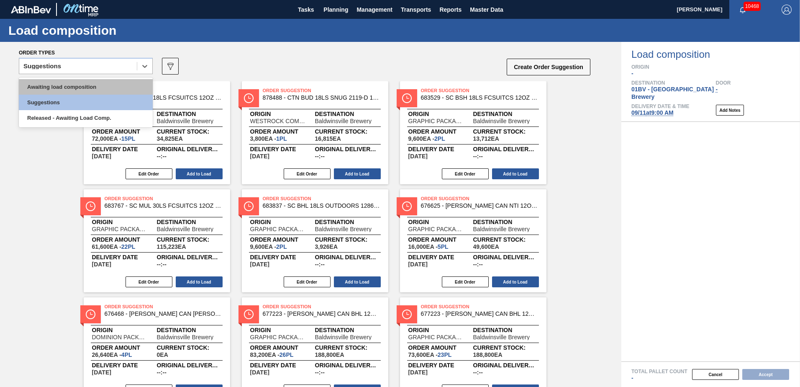
click at [106, 86] on div "Awaiting load composition" at bounding box center [86, 86] width 134 height 15
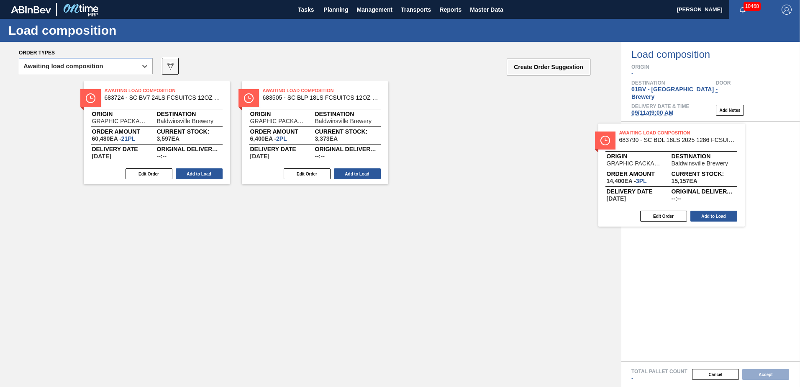
drag, startPoint x: 426, startPoint y: 94, endPoint x: 630, endPoint y: 139, distance: 208.7
click at [630, 139] on div "Order types option Awaiting load composition, selected. Select is focused ,type…" at bounding box center [400, 214] width 800 height 345
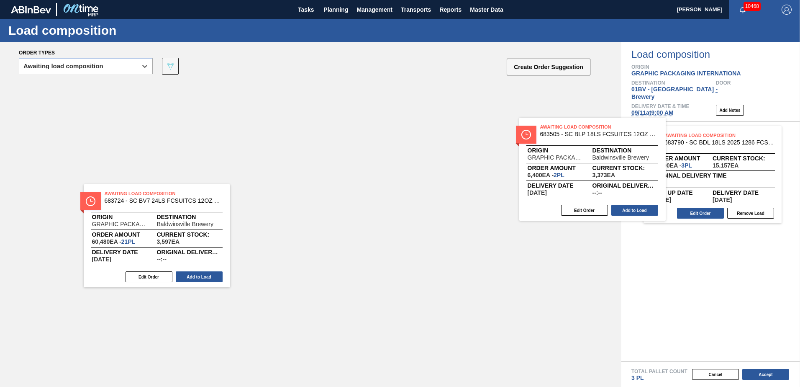
drag, startPoint x: 282, startPoint y: 100, endPoint x: 677, endPoint y: 152, distance: 398.6
click at [677, 152] on div "Order types option Awaiting load composition, selected. Select is focused ,type…" at bounding box center [400, 214] width 800 height 345
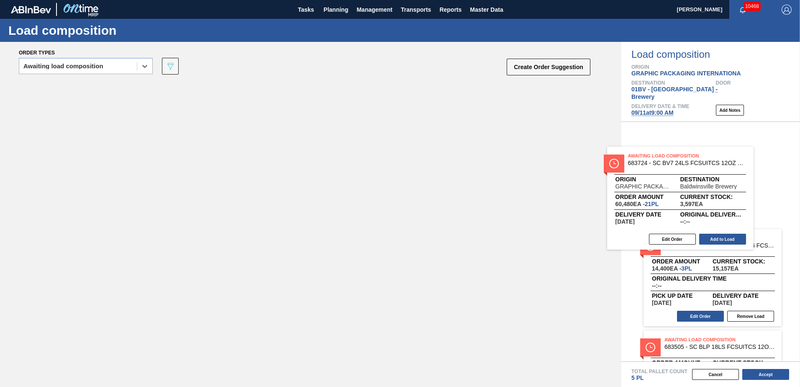
drag, startPoint x: 142, startPoint y: 98, endPoint x: 733, endPoint y: 172, distance: 595.2
click at [733, 172] on div "Order types option Awaiting load composition, selected. Select is focused ,type…" at bounding box center [400, 214] width 800 height 345
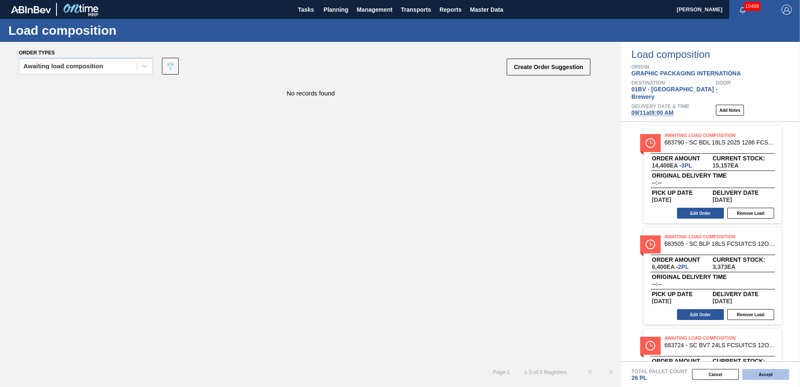
click at [768, 376] on button "Accept" at bounding box center [766, 374] width 47 height 11
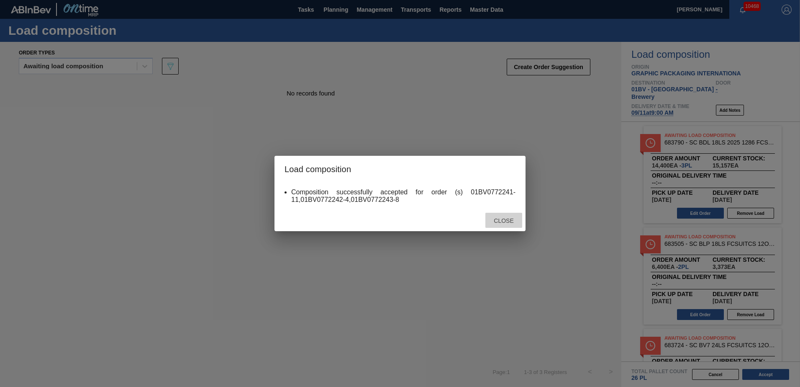
click at [508, 221] on span "Close" at bounding box center [503, 220] width 33 height 7
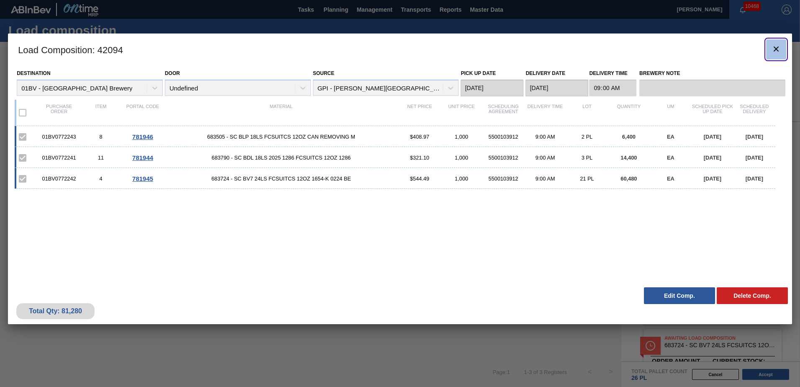
click at [780, 50] on icon "botão de ícone" at bounding box center [776, 49] width 10 height 10
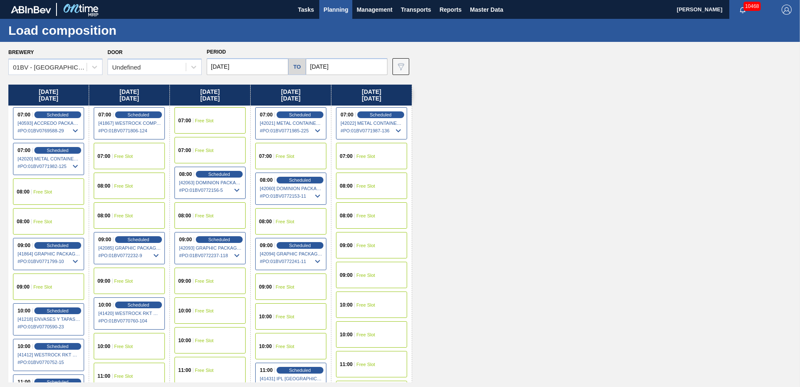
click at [334, 9] on span "Planning" at bounding box center [336, 10] width 25 height 10
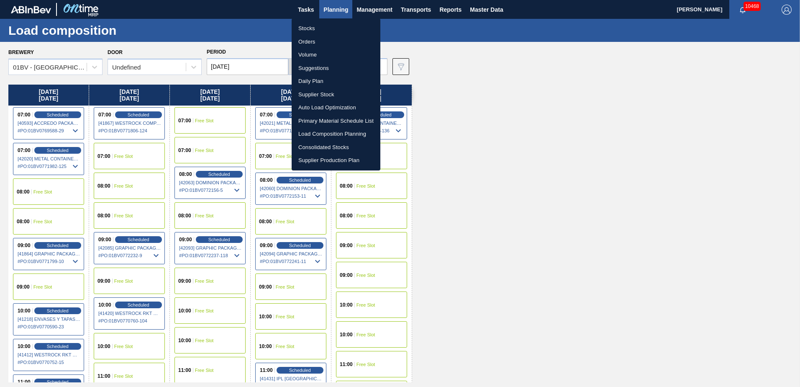
click at [312, 65] on li "Suggestions" at bounding box center [336, 68] width 89 height 13
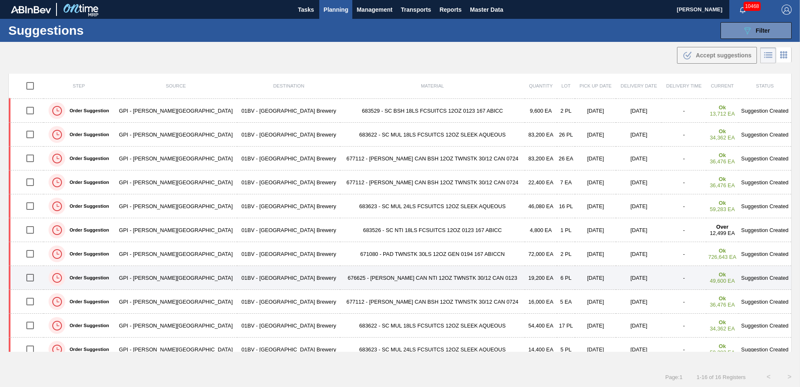
scroll to position [129, 0]
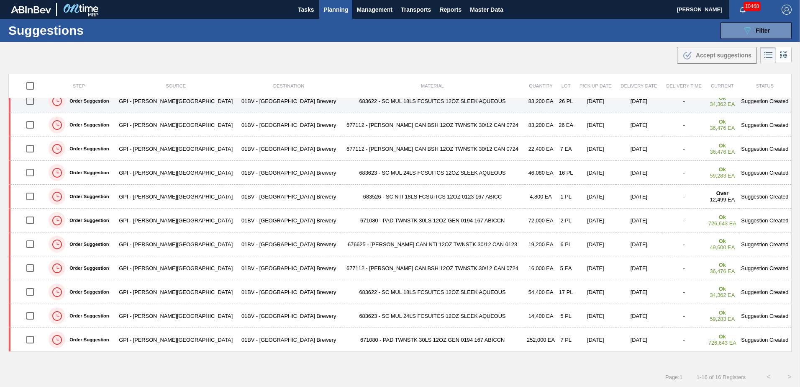
click at [33, 101] on input "checkbox" at bounding box center [30, 101] width 18 height 18
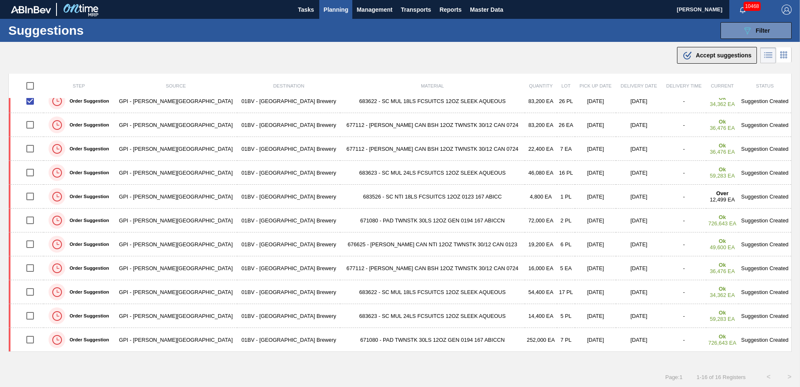
click at [697, 58] on span "Accept suggestions" at bounding box center [724, 55] width 56 height 7
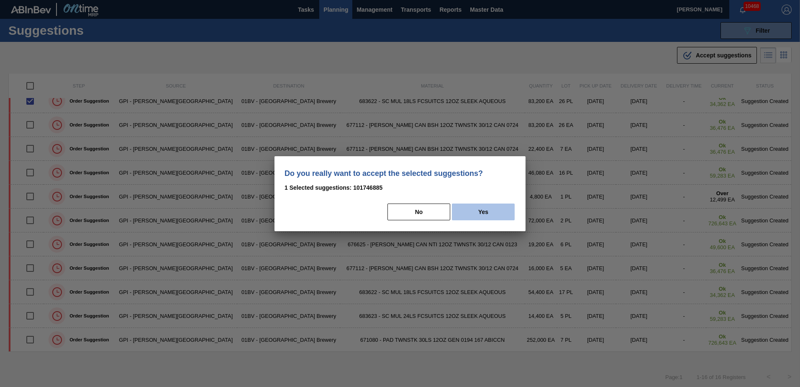
click at [494, 212] on button "Yes" at bounding box center [483, 211] width 63 height 17
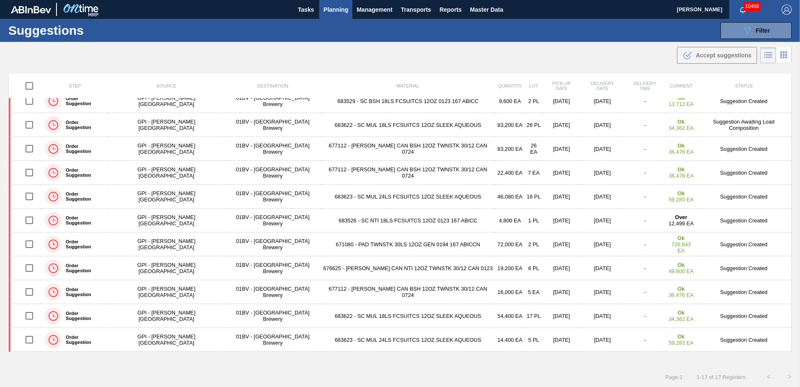
scroll to position [153, 0]
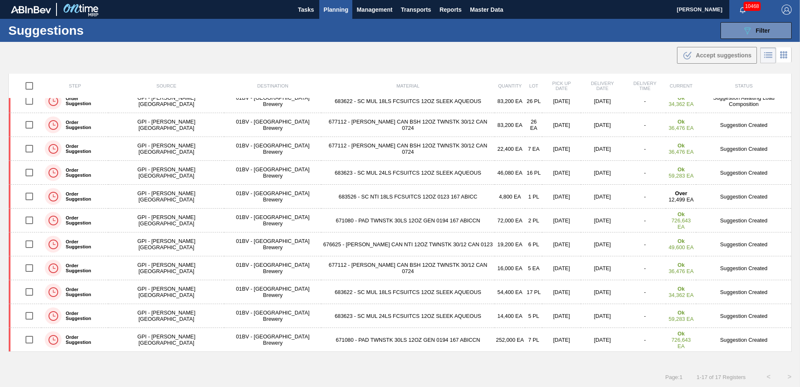
click at [339, 8] on span "Planning" at bounding box center [336, 10] width 25 height 10
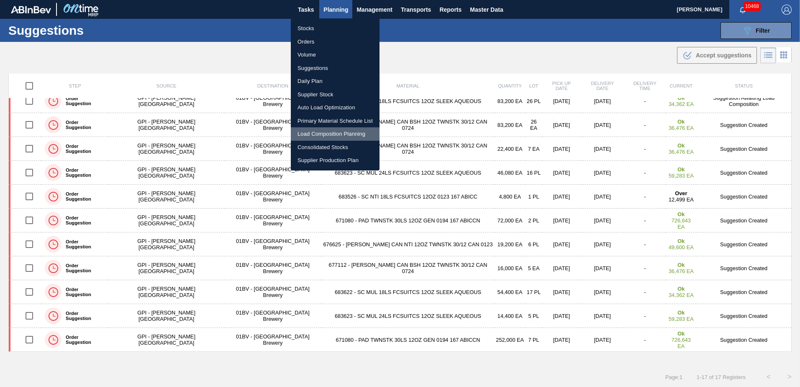
click at [334, 133] on li "Load Composition Planning" at bounding box center [335, 133] width 89 height 13
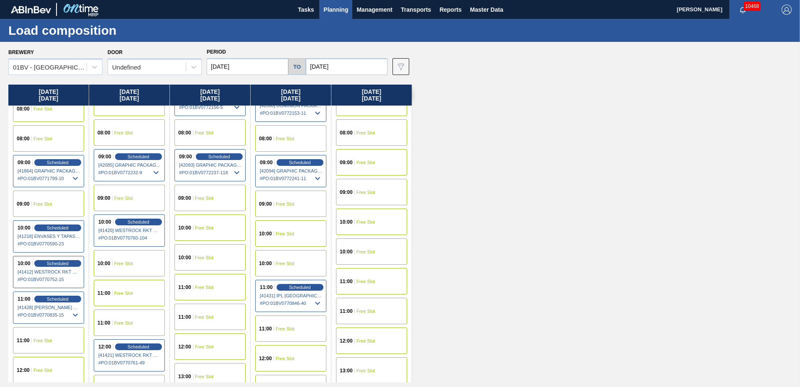
scroll to position [84, 0]
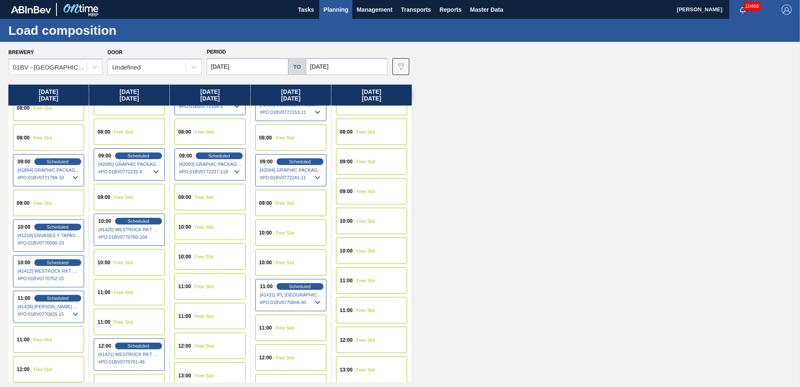
click at [279, 332] on div "11:00 Free Slot" at bounding box center [290, 327] width 71 height 26
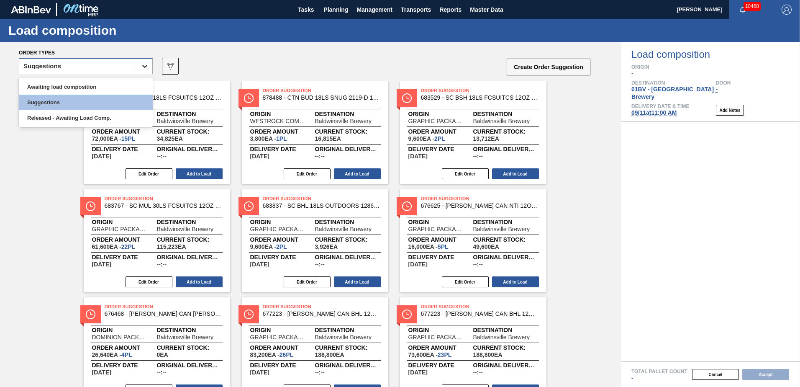
click at [146, 67] on icon at bounding box center [144, 66] width 5 height 3
click at [118, 85] on div "Awaiting load composition" at bounding box center [86, 86] width 134 height 15
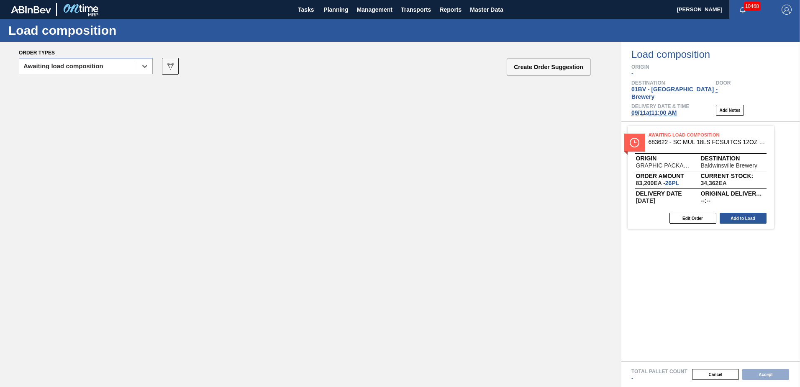
drag, startPoint x: 140, startPoint y: 93, endPoint x: 686, endPoint y: 138, distance: 548.1
click at [686, 138] on div "Order types option Awaiting load composition, selected. Select is focused ,type…" at bounding box center [400, 214] width 800 height 345
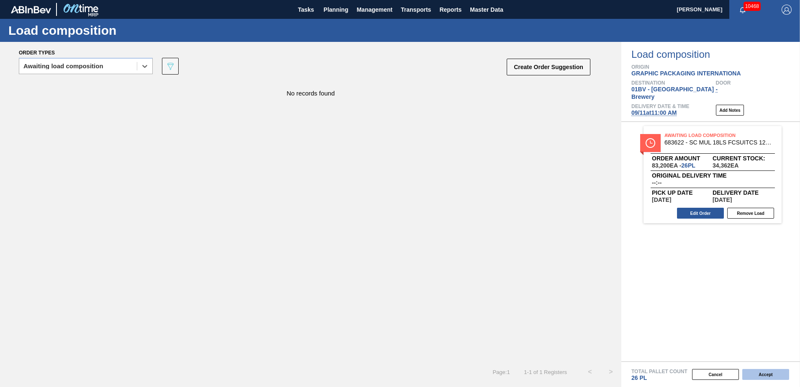
click at [761, 374] on button "Accept" at bounding box center [766, 374] width 47 height 11
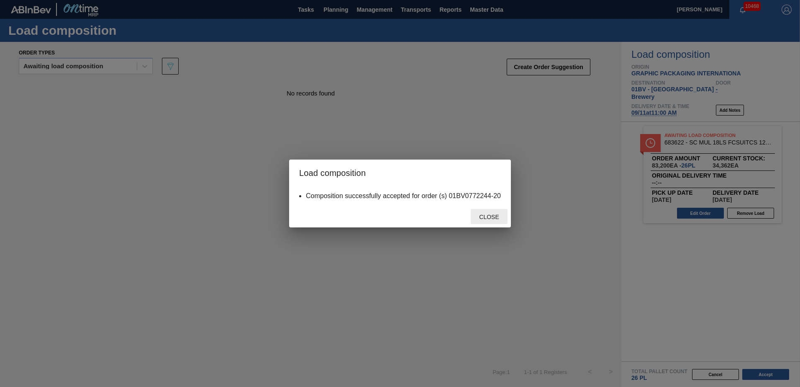
click at [487, 221] on div "Close" at bounding box center [489, 216] width 37 height 15
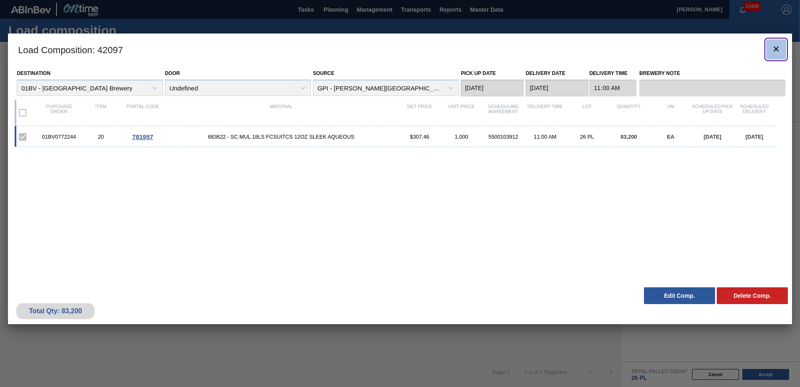
click at [774, 49] on icon "botão de ícone" at bounding box center [776, 49] width 10 height 10
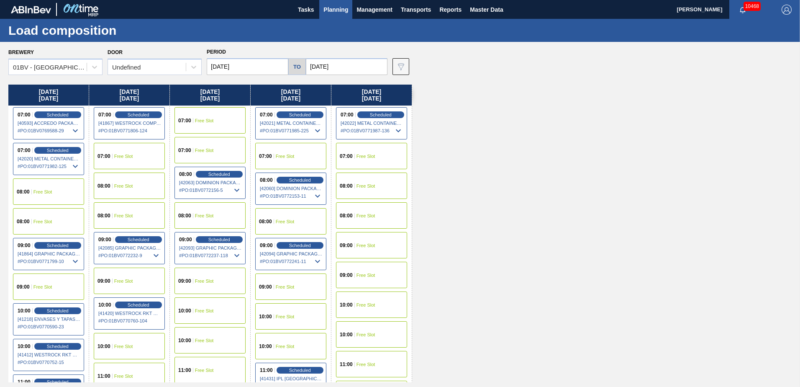
click at [326, 6] on span "Planning" at bounding box center [336, 10] width 25 height 10
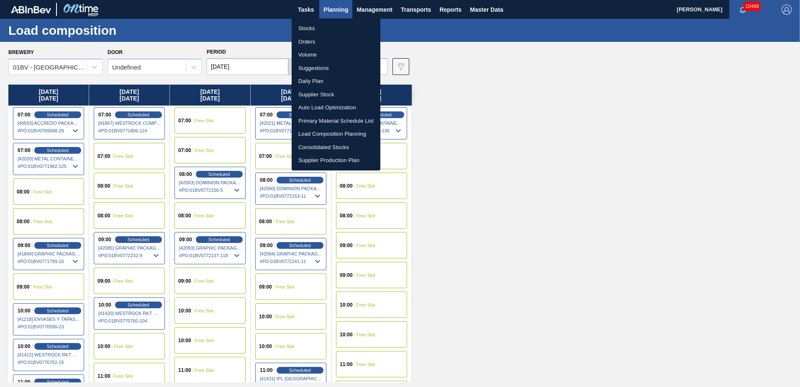
click at [319, 64] on li "Suggestions" at bounding box center [336, 68] width 89 height 13
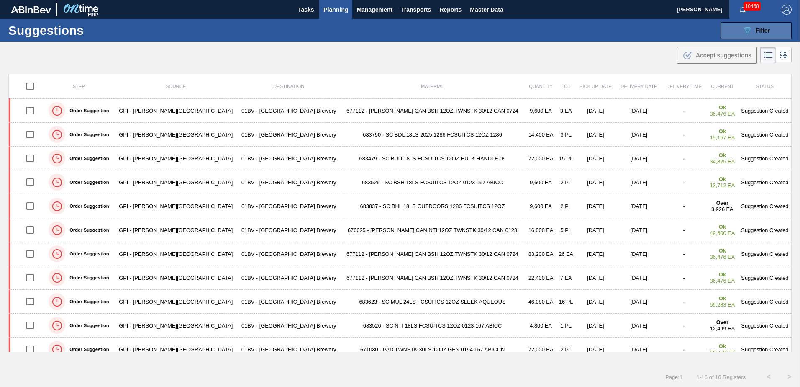
click at [761, 28] on span "Filter" at bounding box center [763, 30] width 14 height 7
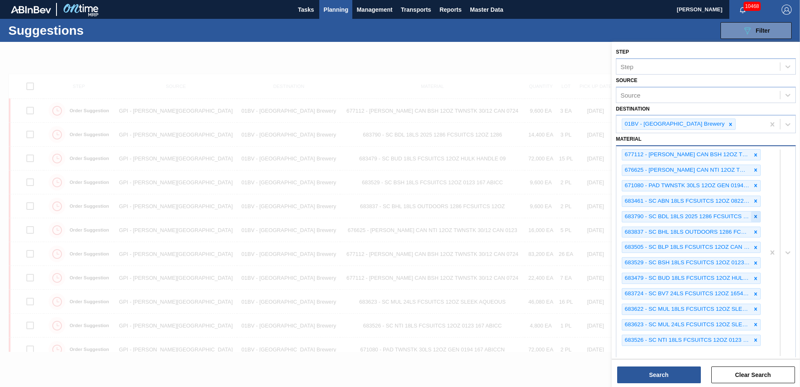
click at [755, 216] on icon at bounding box center [756, 216] width 3 height 3
click at [755, 215] on icon at bounding box center [756, 216] width 6 height 6
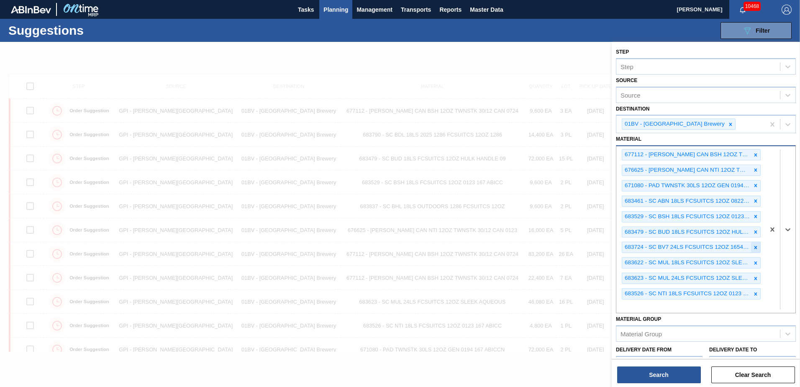
click at [755, 246] on icon at bounding box center [756, 247] width 3 height 3
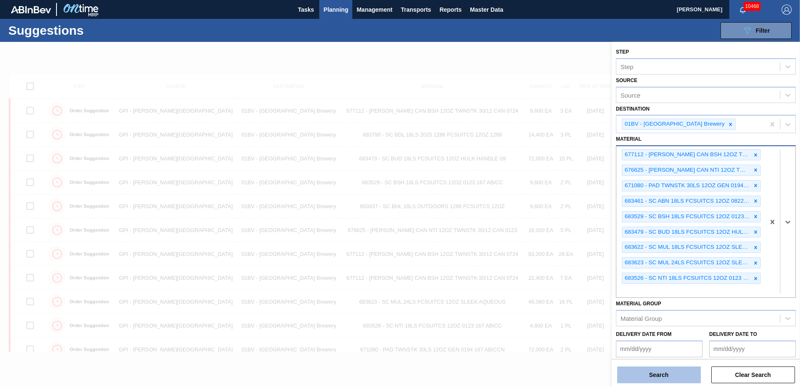
click at [663, 377] on button "Search" at bounding box center [659, 374] width 84 height 17
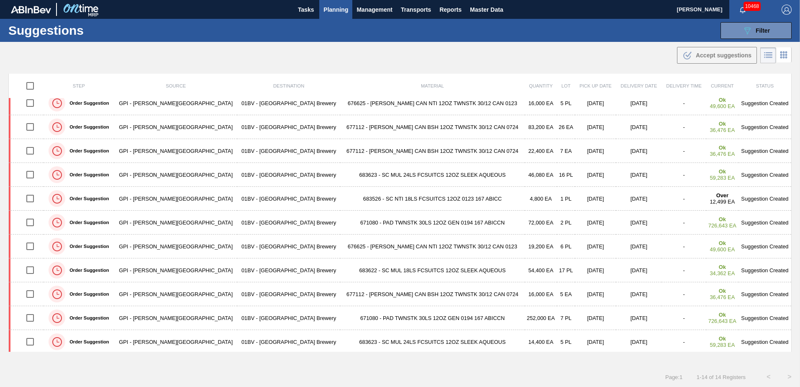
scroll to position [81, 0]
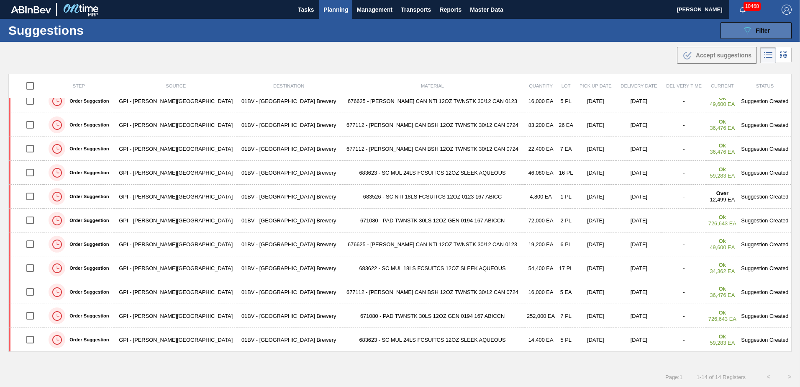
click at [739, 31] on button "089F7B8B-B2A5-4AFE-B5C0-19BA573D28AC Filter" at bounding box center [756, 30] width 71 height 17
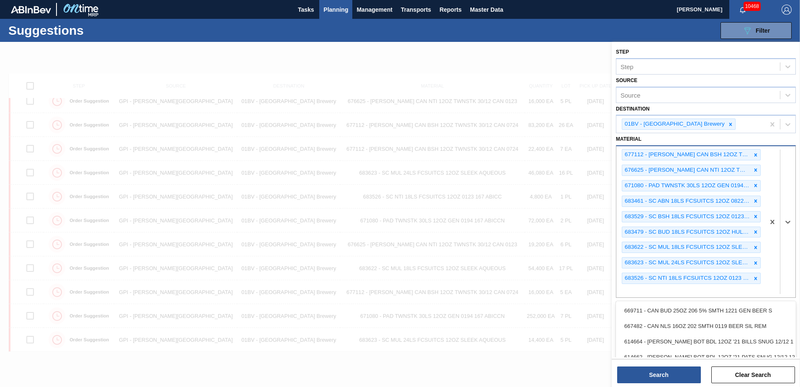
click at [643, 292] on div "677112 - [PERSON_NAME] CAN BSH 12OZ TWNSTK 30/12 CAN 0724 676625 - [PERSON_NAME…" at bounding box center [691, 221] width 149 height 151
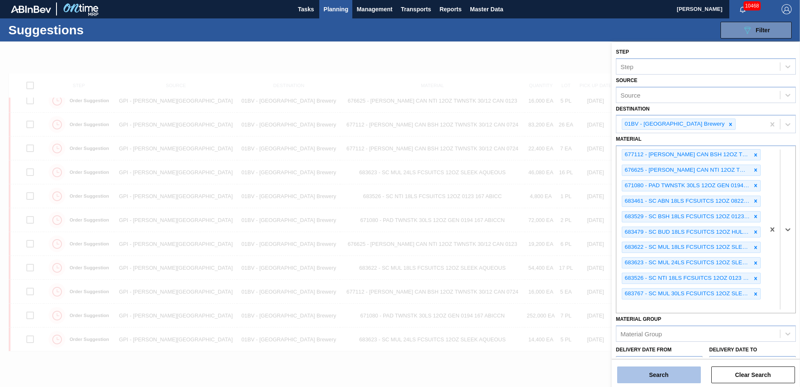
click at [653, 374] on button "Search" at bounding box center [659, 374] width 84 height 17
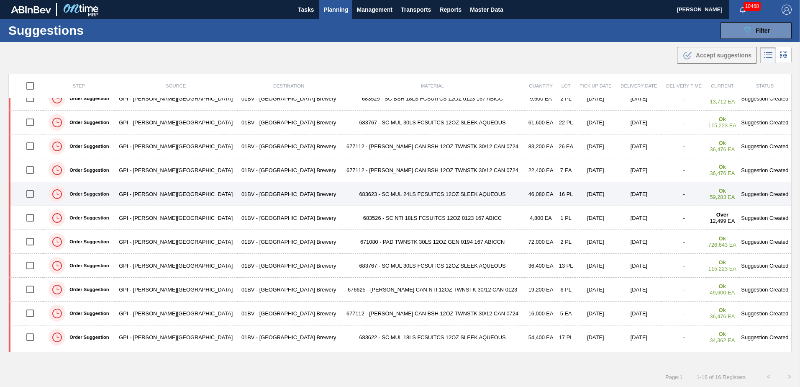
scroll to position [126, 0]
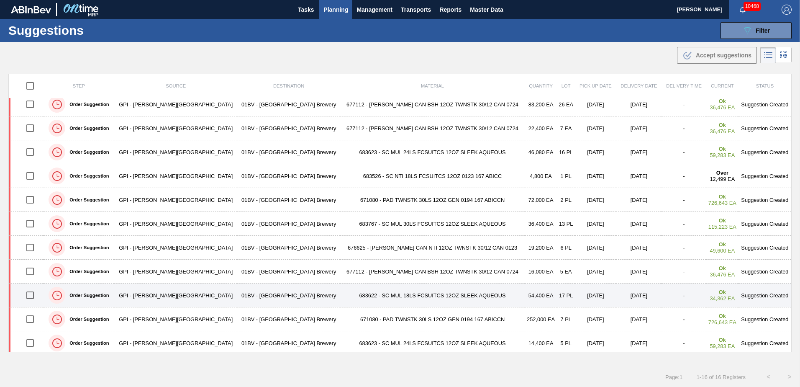
click at [34, 296] on input "checkbox" at bounding box center [30, 295] width 18 height 18
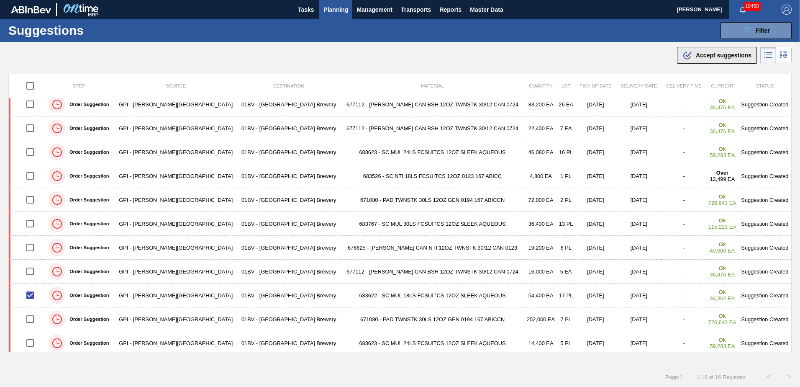
click at [690, 53] on icon ".b{fill:var(--color-action-default)}" at bounding box center [688, 55] width 10 height 10
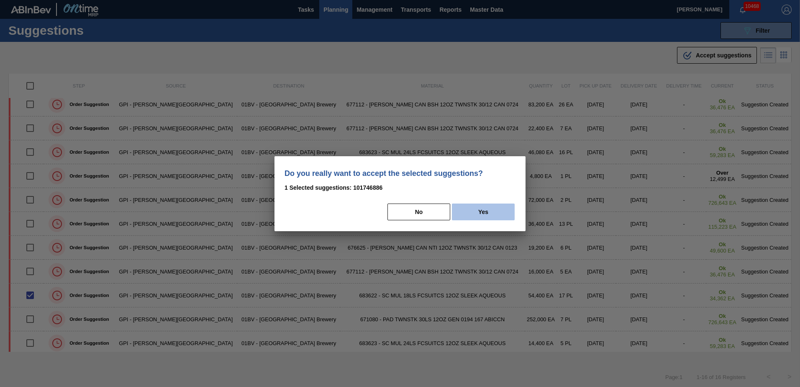
click at [479, 212] on button "Yes" at bounding box center [483, 211] width 63 height 17
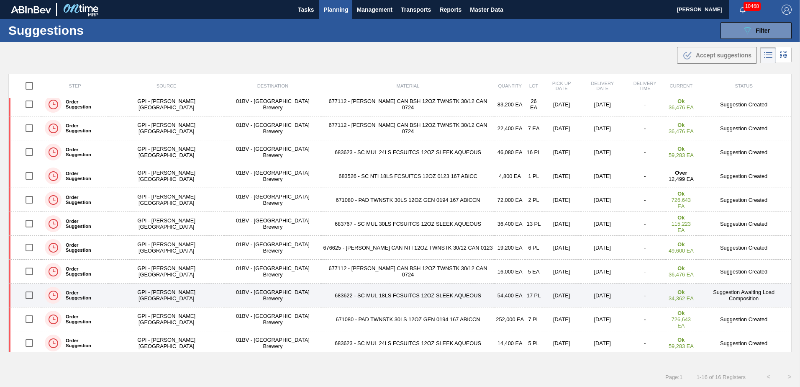
click at [349, 296] on td "683622 - SC MUL 18LS FCSUITCS 12OZ SLEEK AQUEOUS" at bounding box center [408, 295] width 174 height 24
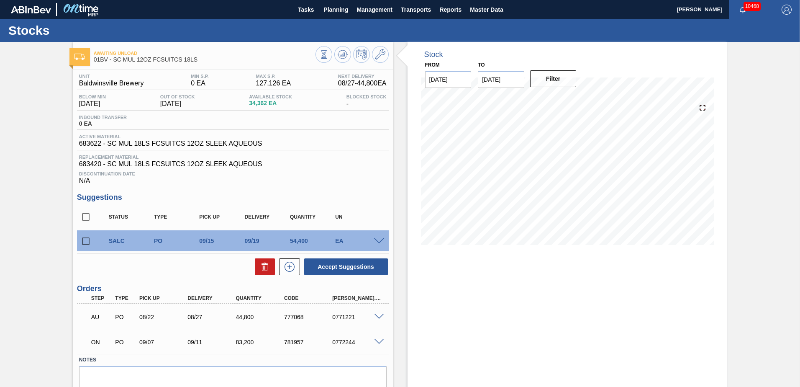
click at [377, 54] on icon at bounding box center [380, 54] width 10 height 10
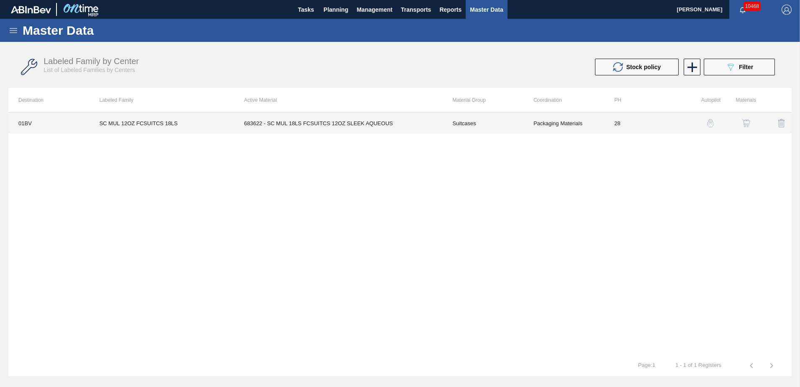
click at [347, 122] on td "683622 - SC MUL 18LS FCSUITCS 12OZ SLEEK AQUEOUS" at bounding box center [338, 123] width 208 height 21
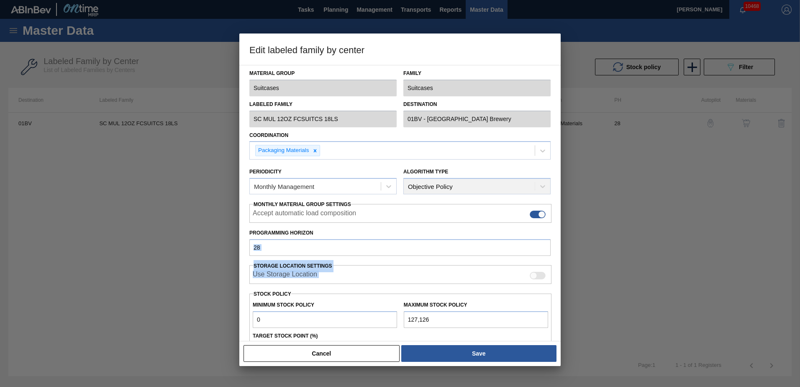
drag, startPoint x: 559, startPoint y: 247, endPoint x: 558, endPoint y: 280, distance: 32.7
click at [558, 280] on div "Material Group Suitcases Family Suitcases Labeled Family SC MUL 12OZ FCSUITCS 1…" at bounding box center [399, 203] width 321 height 276
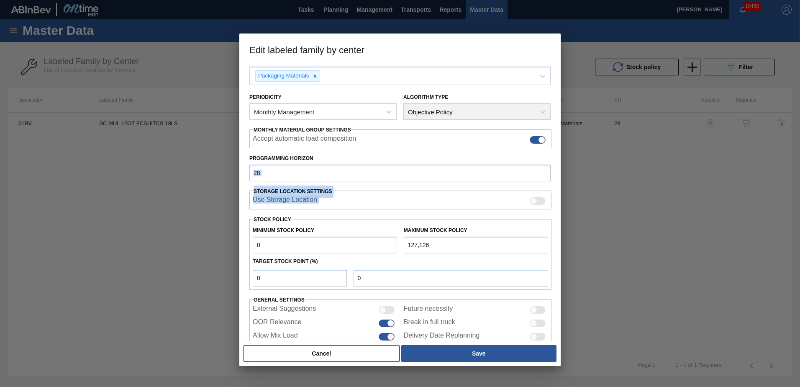
scroll to position [96, 0]
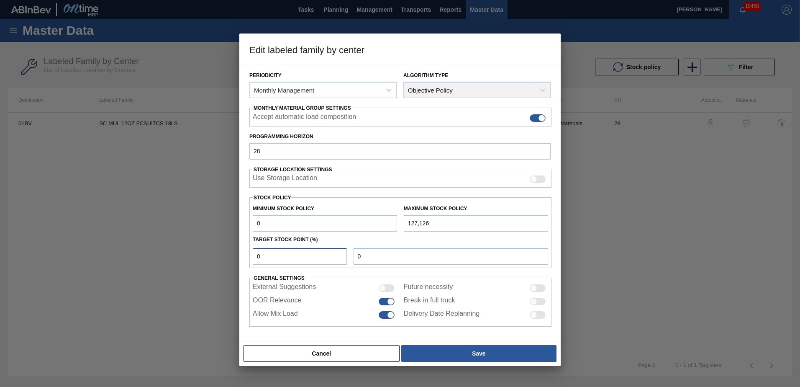
drag, startPoint x: 269, startPoint y: 256, endPoint x: 208, endPoint y: 253, distance: 61.2
click at [208, 253] on div "Edit labeled family by center Material Group Suitcases Family Suitcases Labeled…" at bounding box center [400, 193] width 800 height 387
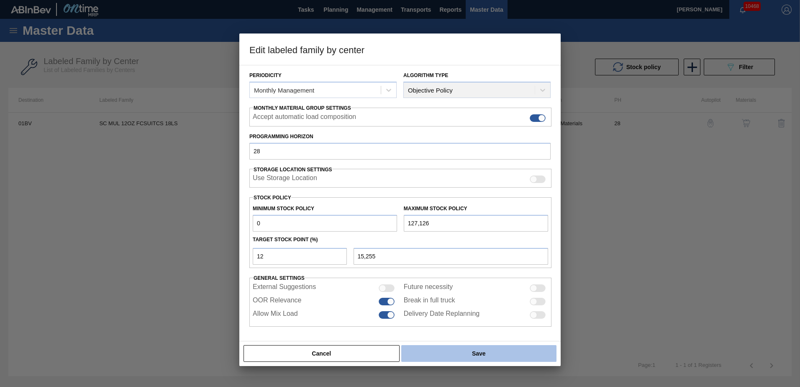
click at [472, 353] on button "Save" at bounding box center [478, 353] width 155 height 17
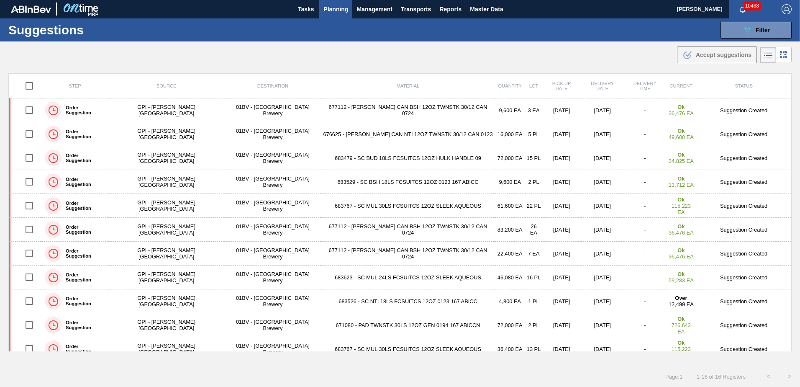
click at [369, 183] on td "683529 - SC BSH 18LS FCSUITCS 12OZ 0123 167 ABICC" at bounding box center [408, 182] width 174 height 24
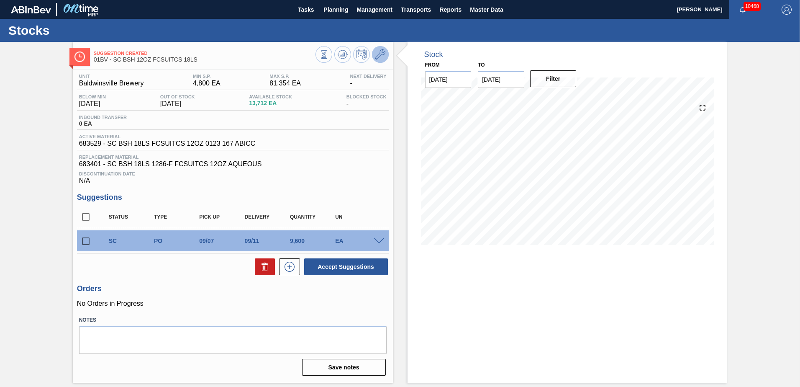
click at [378, 55] on icon at bounding box center [380, 54] width 10 height 10
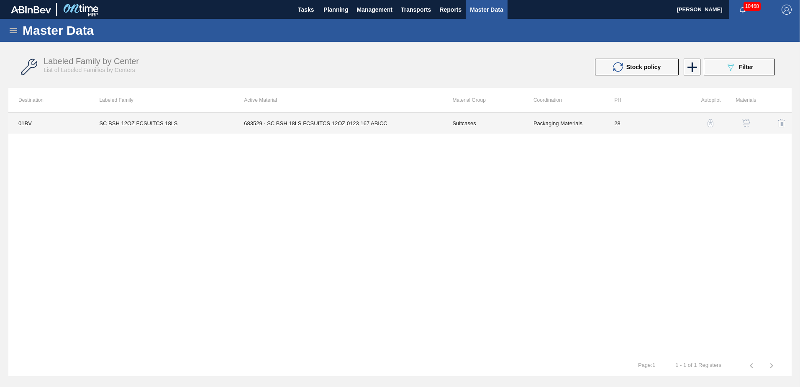
click at [342, 125] on td "683529 - SC BSH 18LS FCSUITCS 12OZ 0123 167 ABICC" at bounding box center [338, 123] width 208 height 21
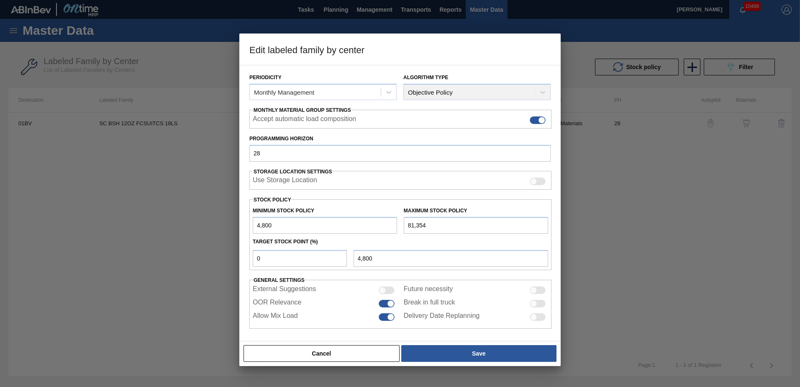
scroll to position [95, 0]
drag, startPoint x: 269, startPoint y: 257, endPoint x: 137, endPoint y: 253, distance: 131.9
click at [150, 253] on div "Edit labeled family by center Material Group Suitcases Family Suitcases Labeled…" at bounding box center [400, 193] width 800 height 387
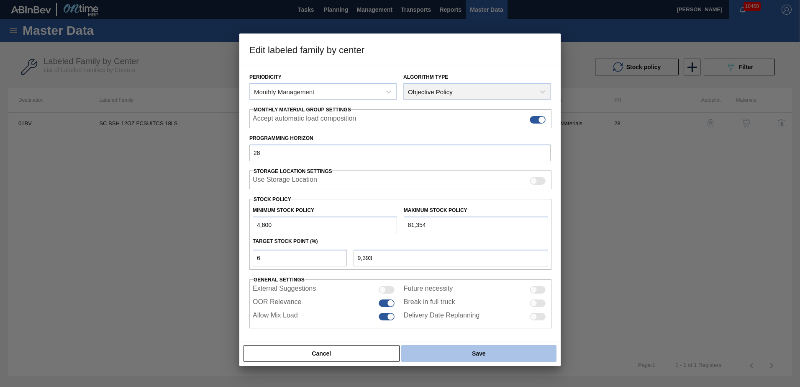
click at [456, 351] on button "Save" at bounding box center [478, 353] width 155 height 17
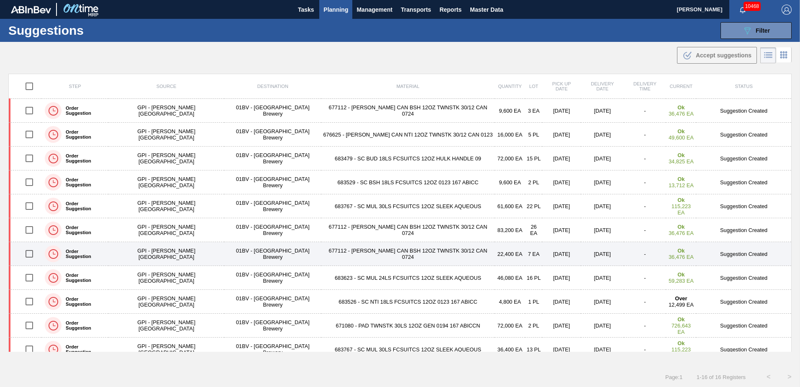
click at [789, 252] on td "Suggestion Created" at bounding box center [744, 254] width 95 height 24
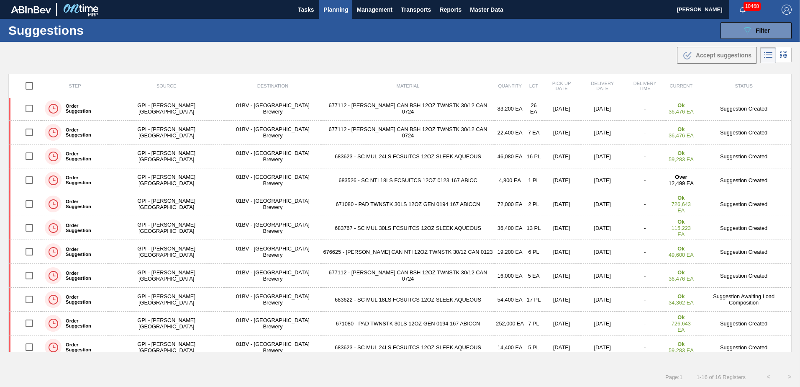
scroll to position [129, 0]
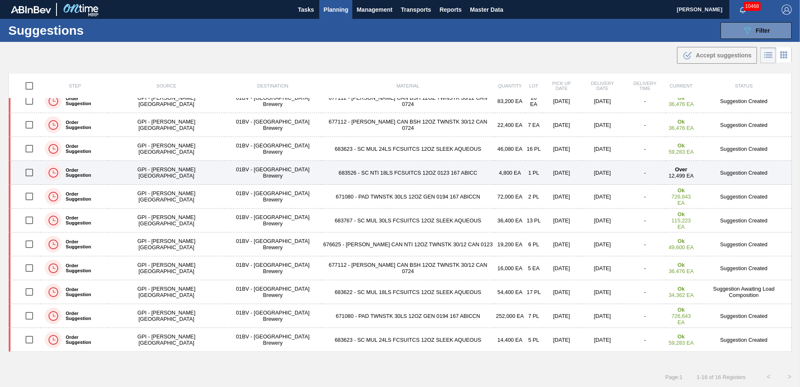
click at [339, 170] on td "683526 - SC NTI 18LS FCSUITCS 12OZ 0123 167 ABICC" at bounding box center [408, 173] width 174 height 24
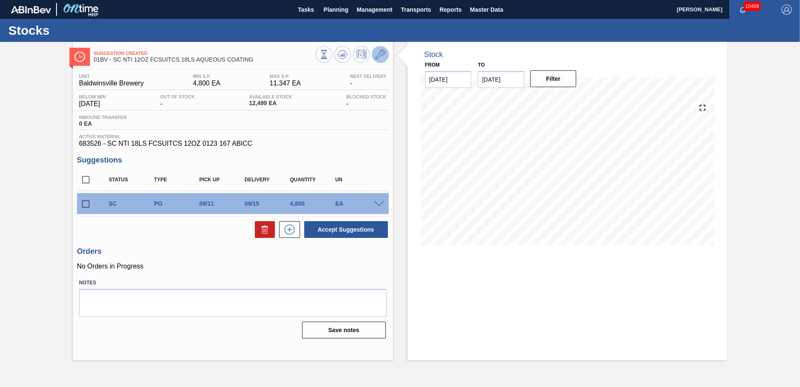
click at [380, 57] on icon at bounding box center [380, 54] width 10 height 10
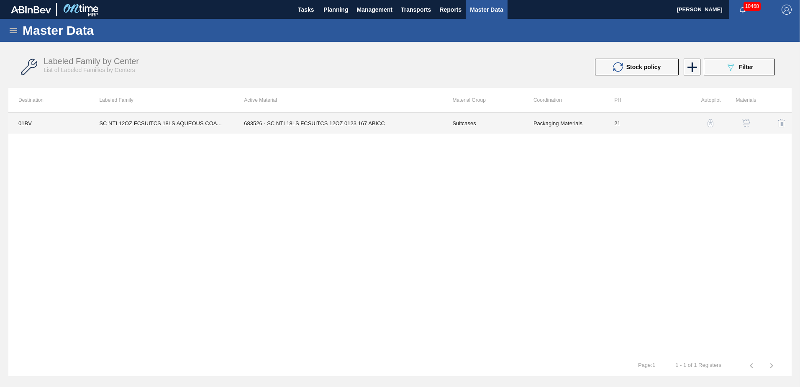
click at [319, 129] on td "683526 - SC NTI 18LS FCSUITCS 12OZ 0123 167 ABICC" at bounding box center [338, 123] width 208 height 21
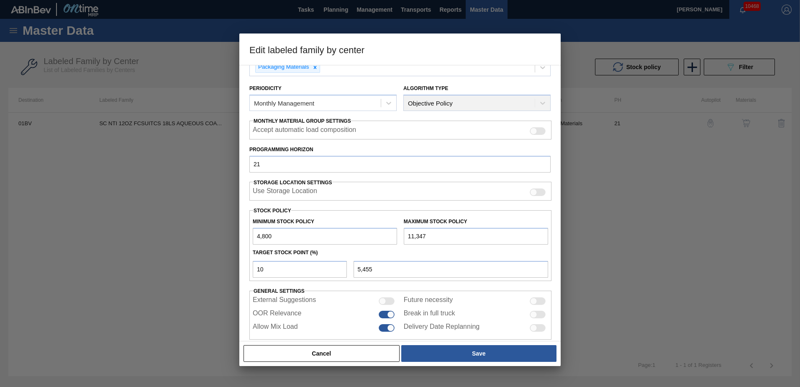
scroll to position [86, 0]
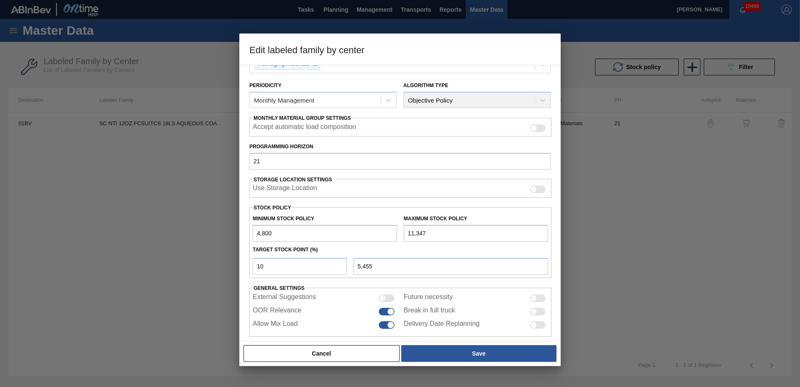
click at [432, 232] on input "11,347" at bounding box center [476, 233] width 144 height 17
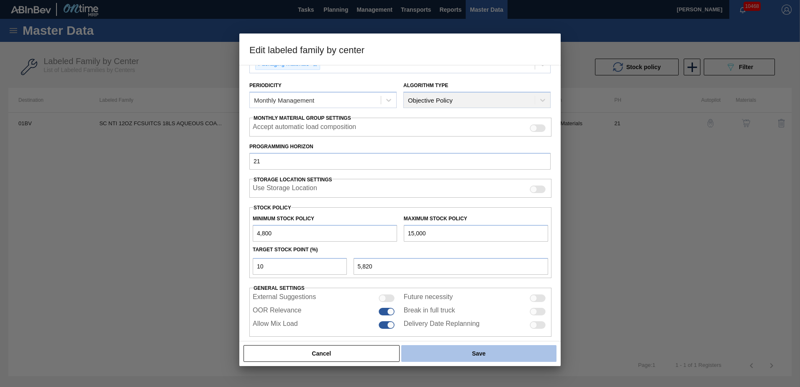
click at [467, 350] on button "Save" at bounding box center [478, 353] width 155 height 17
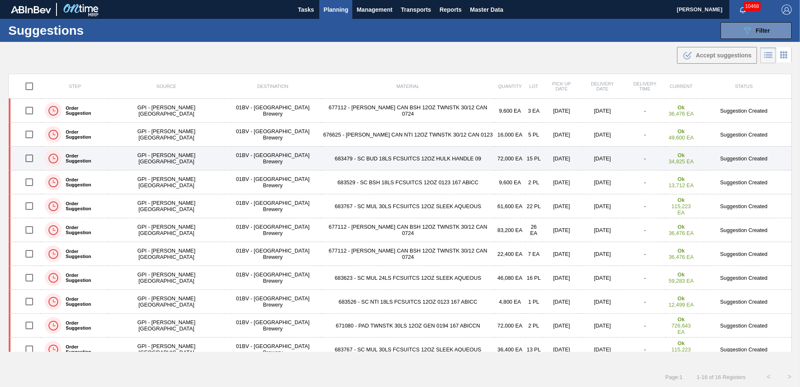
click at [339, 158] on td "683479 - SC BUD 18LS FCSUITCS 12OZ HULK HANDLE 09" at bounding box center [408, 159] width 174 height 24
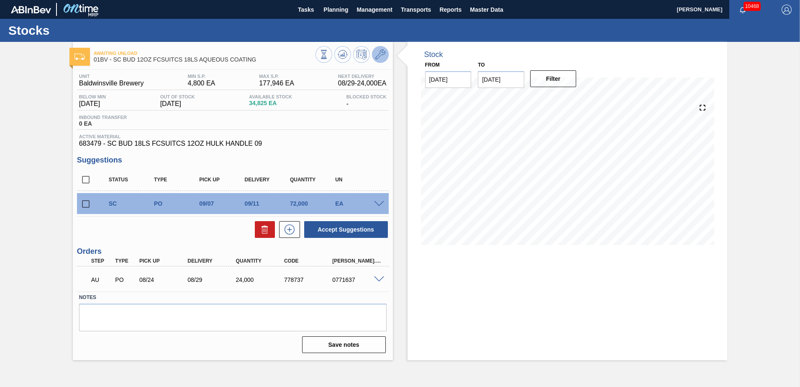
click at [381, 54] on icon at bounding box center [380, 54] width 10 height 10
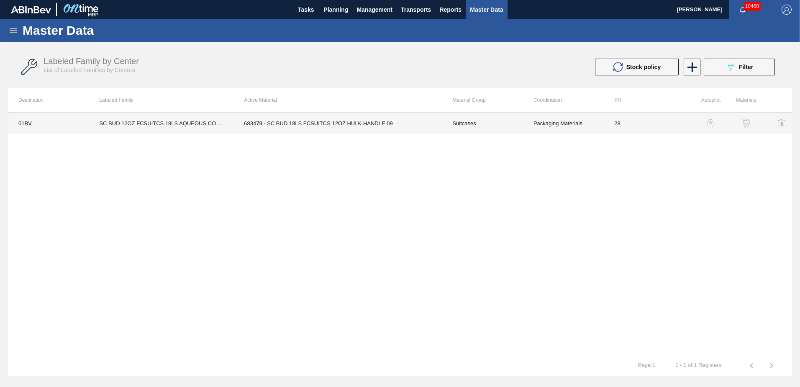
click at [315, 121] on td "683479 - SC BUD 18LS FCSUITCS 12OZ HULK HANDLE 09" at bounding box center [338, 123] width 208 height 21
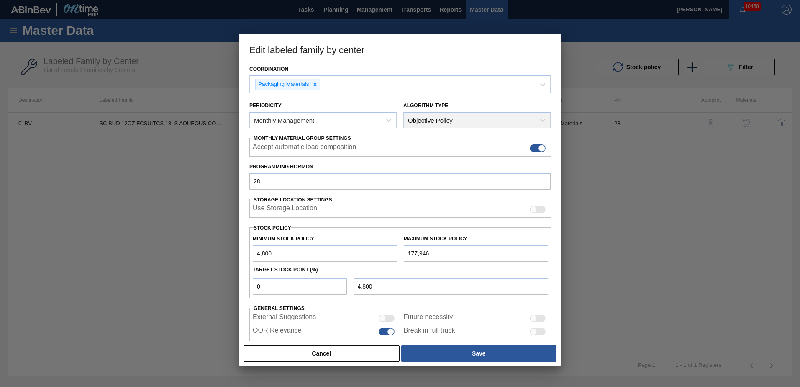
scroll to position [96, 0]
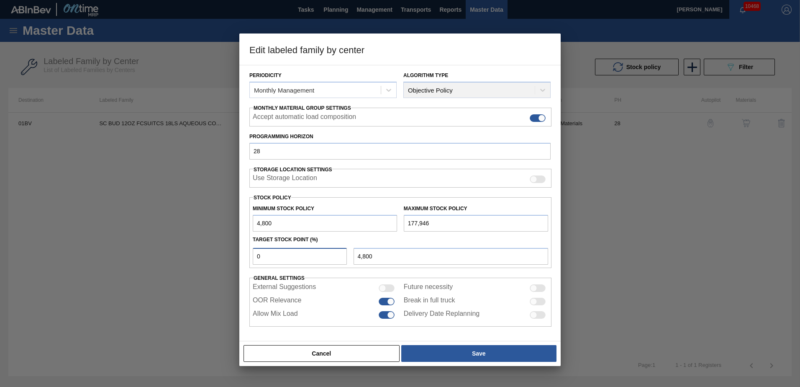
drag, startPoint x: 269, startPoint y: 257, endPoint x: 100, endPoint y: 257, distance: 168.3
click at [119, 257] on div "Edit labeled family by center Material Group Suitcases Family Suitcases Labeled…" at bounding box center [400, 193] width 800 height 387
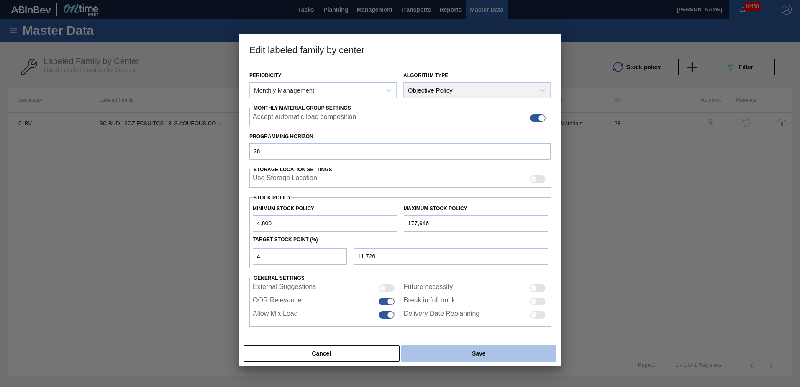
click at [473, 353] on button "Save" at bounding box center [478, 353] width 155 height 17
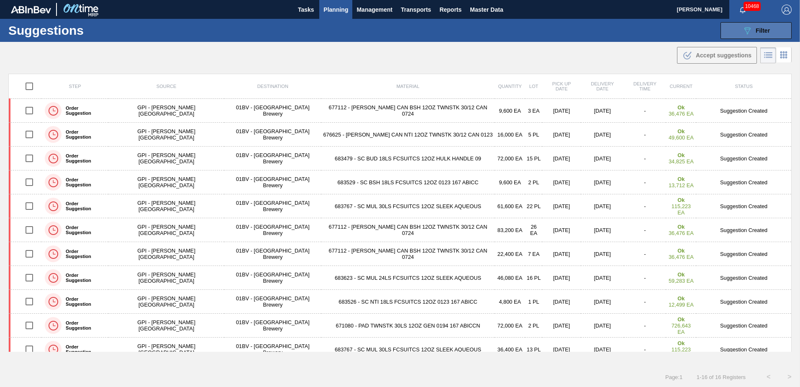
click at [758, 28] on span "Filter" at bounding box center [763, 30] width 14 height 7
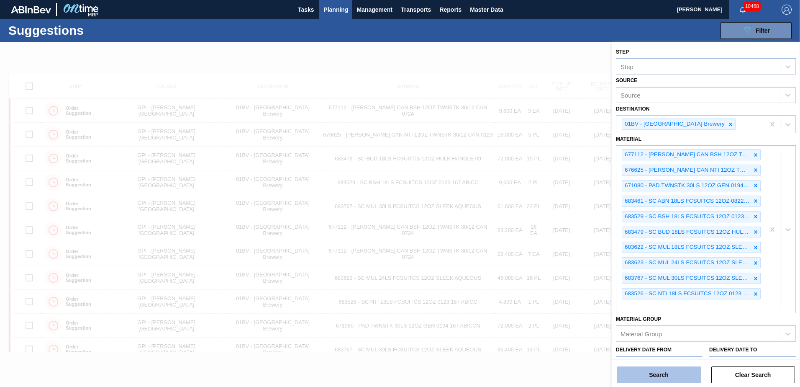
click at [653, 378] on button "Search" at bounding box center [659, 374] width 84 height 17
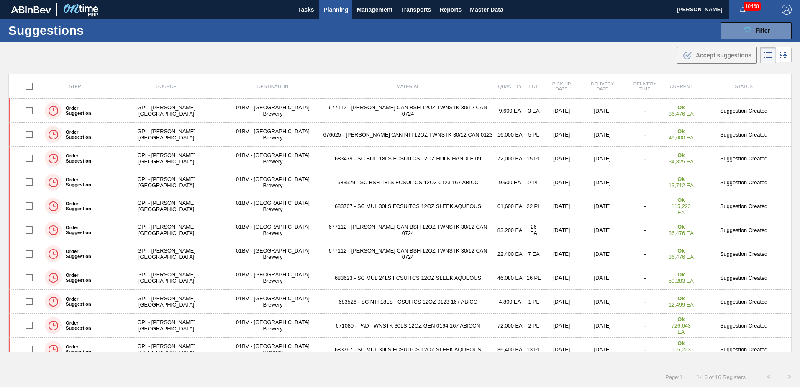
drag, startPoint x: 746, startPoint y: 28, endPoint x: 750, endPoint y: 46, distance: 18.4
click at [746, 28] on icon "089F7B8B-B2A5-4AFE-B5C0-19BA573D28AC" at bounding box center [748, 31] width 10 height 10
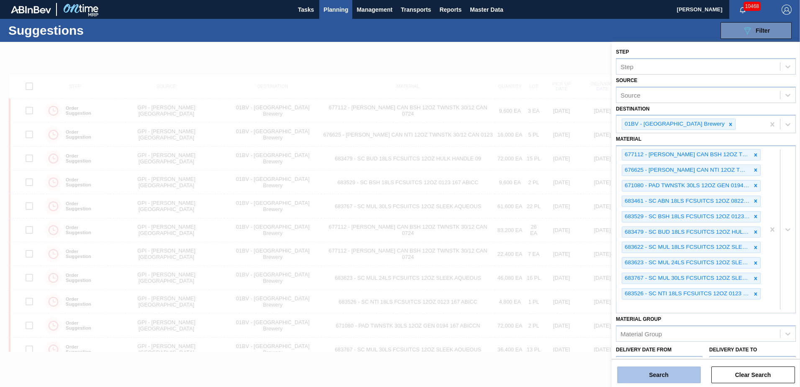
click at [645, 377] on button "Search" at bounding box center [659, 374] width 84 height 17
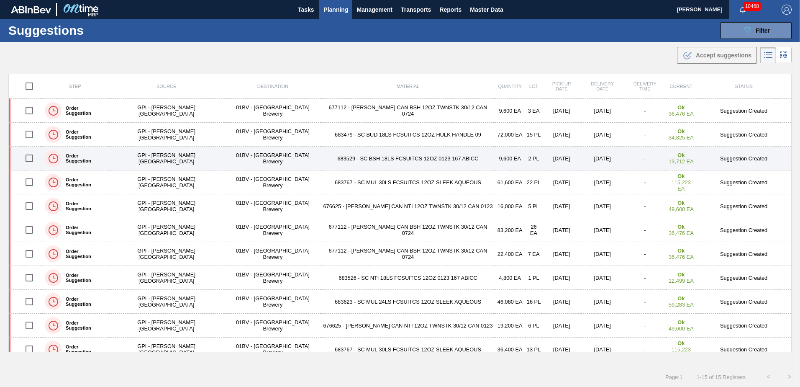
click at [28, 155] on input "checkbox" at bounding box center [30, 158] width 18 height 18
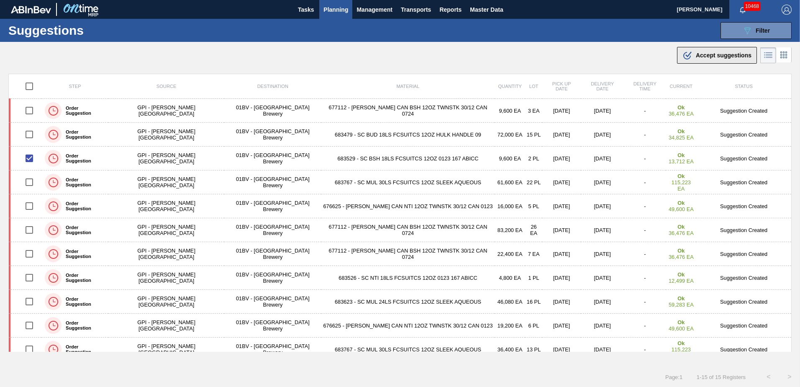
click at [705, 54] on span "Accept suggestions" at bounding box center [724, 55] width 56 height 7
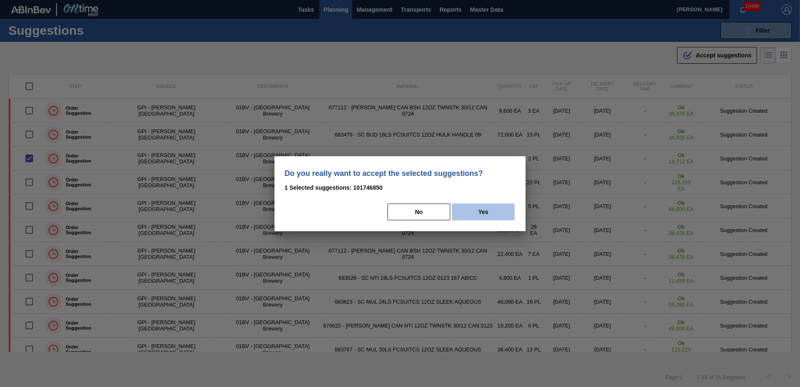
click at [498, 215] on button "Yes" at bounding box center [483, 211] width 63 height 17
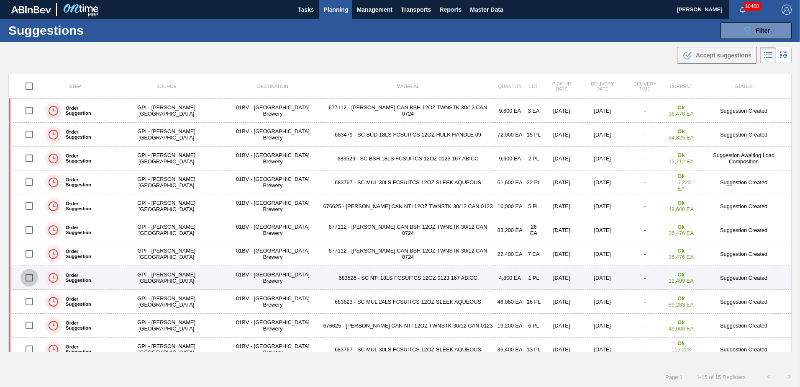
click at [34, 282] on input "checkbox" at bounding box center [30, 278] width 18 height 18
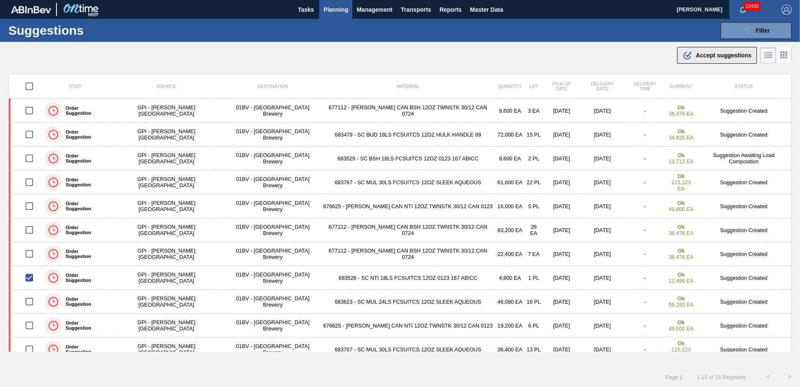
click at [700, 54] on span "Accept suggestions" at bounding box center [724, 55] width 56 height 7
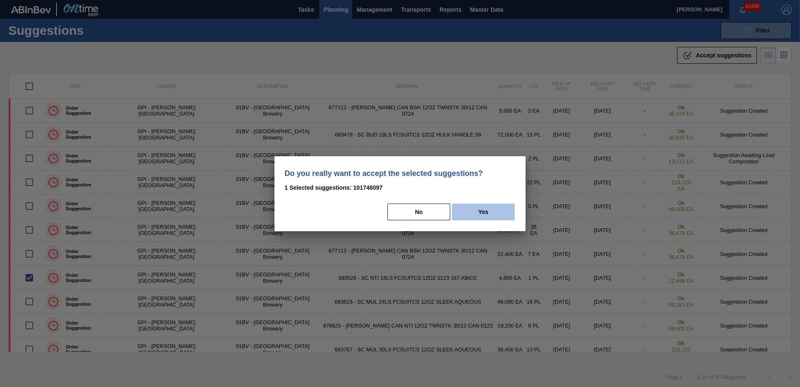
click at [500, 213] on button "Yes" at bounding box center [483, 211] width 63 height 17
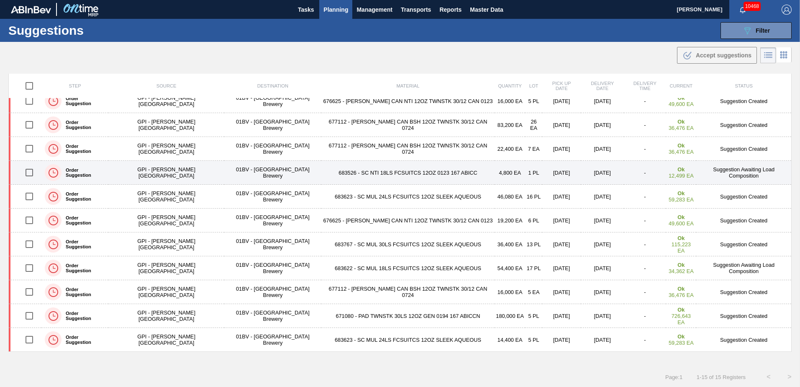
scroll to position [0, 0]
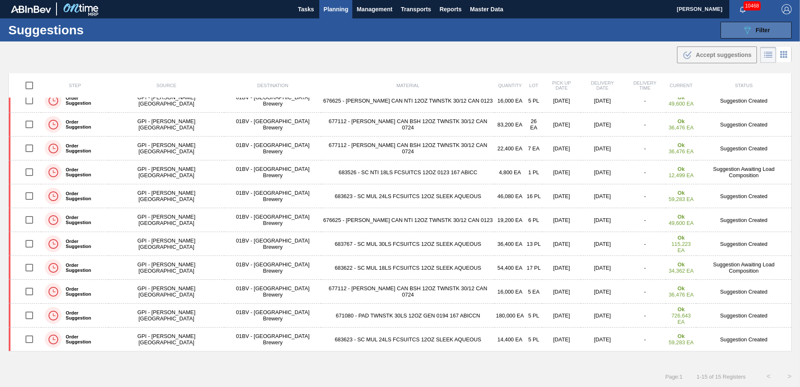
click at [740, 27] on button "089F7B8B-B2A5-4AFE-B5C0-19BA573D28AC Filter" at bounding box center [756, 30] width 71 height 17
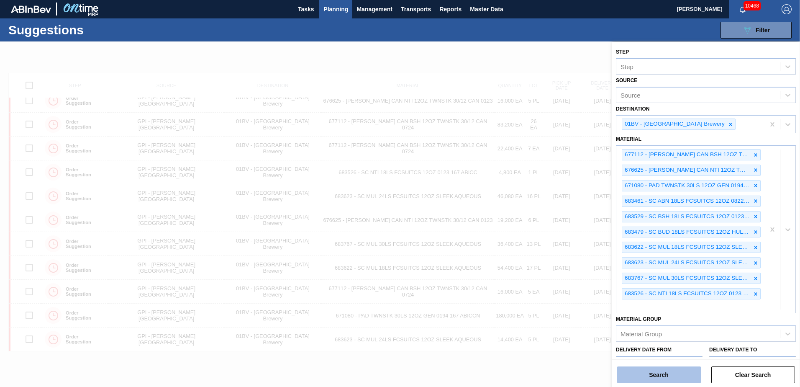
click at [640, 375] on button "Search" at bounding box center [659, 374] width 84 height 17
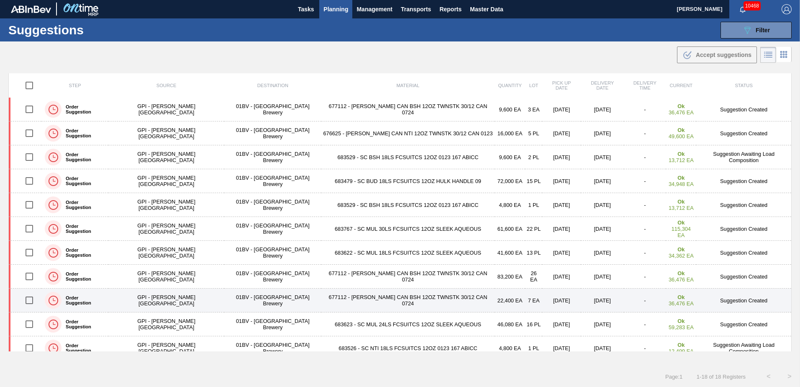
scroll to position [0, 0]
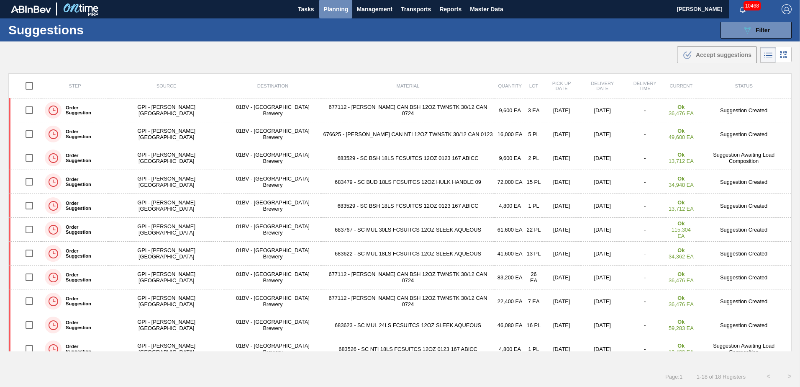
click at [335, 7] on span "Planning" at bounding box center [336, 9] width 25 height 10
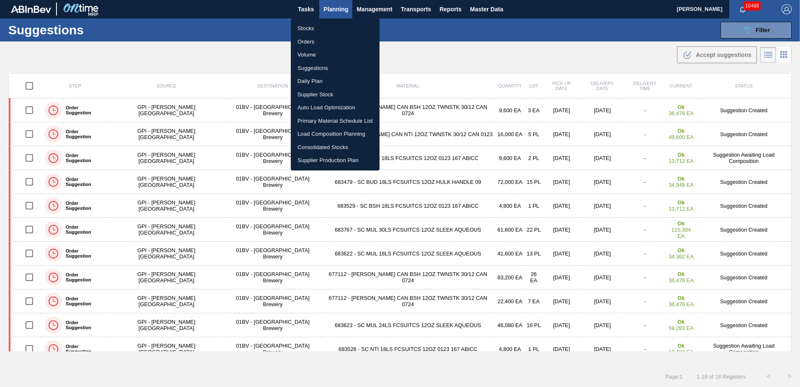
click at [306, 28] on li "Stocks" at bounding box center [335, 28] width 89 height 13
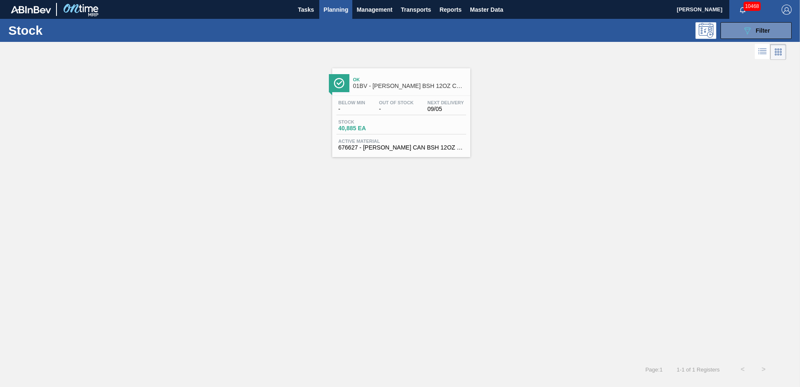
drag, startPoint x: 744, startPoint y: 30, endPoint x: 748, endPoint y: 42, distance: 12.6
click at [744, 30] on icon "089F7B8B-B2A5-4AFE-B5C0-19BA573D28AC" at bounding box center [748, 31] width 10 height 10
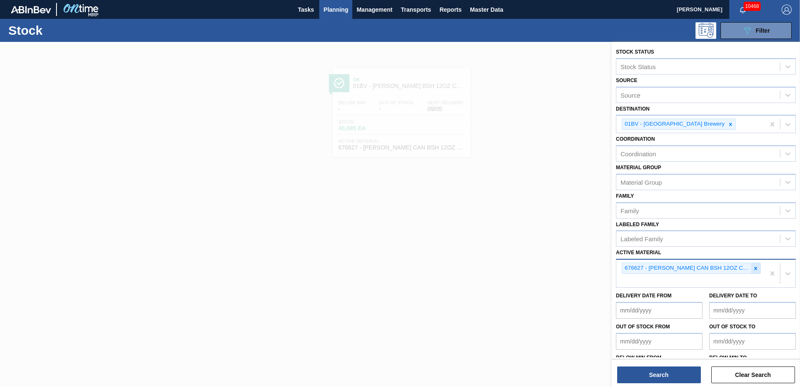
click at [753, 268] on icon at bounding box center [756, 268] width 6 height 6
click at [654, 371] on button "Search" at bounding box center [659, 374] width 84 height 17
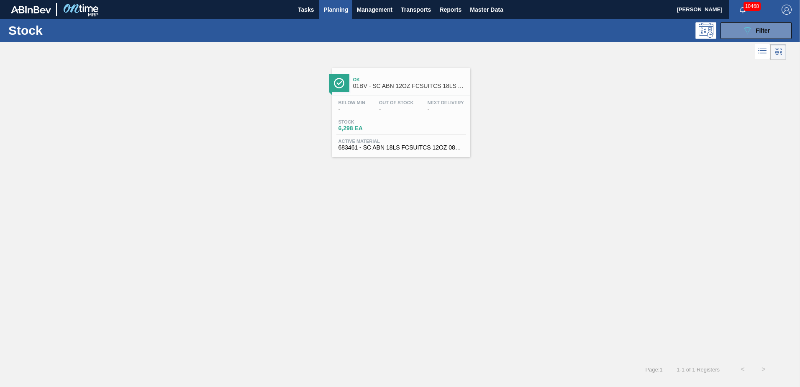
click at [402, 81] on span "Ok" at bounding box center [409, 79] width 113 height 5
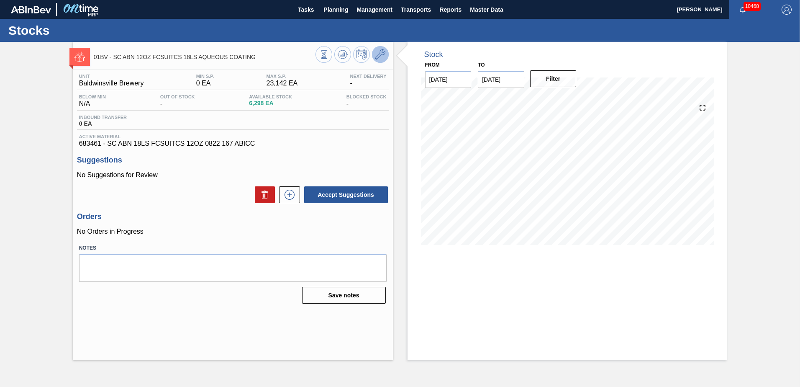
click at [383, 53] on icon at bounding box center [380, 54] width 10 height 10
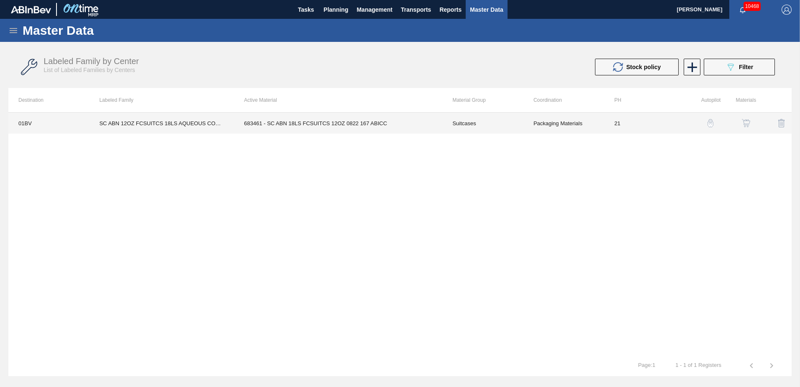
click at [313, 126] on td "683461 - SC ABN 18LS FCSUITCS 12OZ 0822 167 ABICC" at bounding box center [338, 123] width 208 height 21
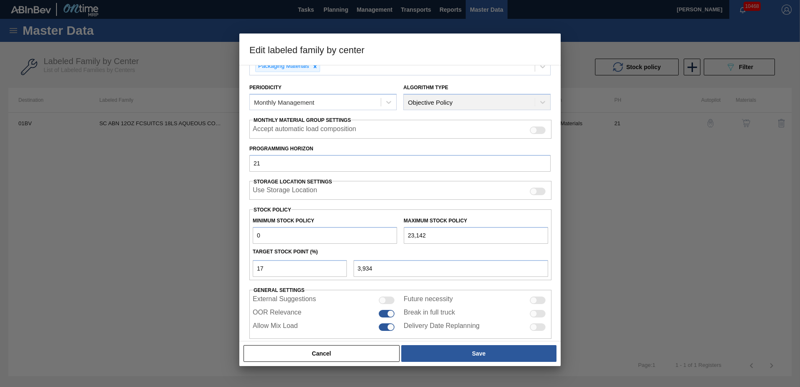
scroll to position [87, 0]
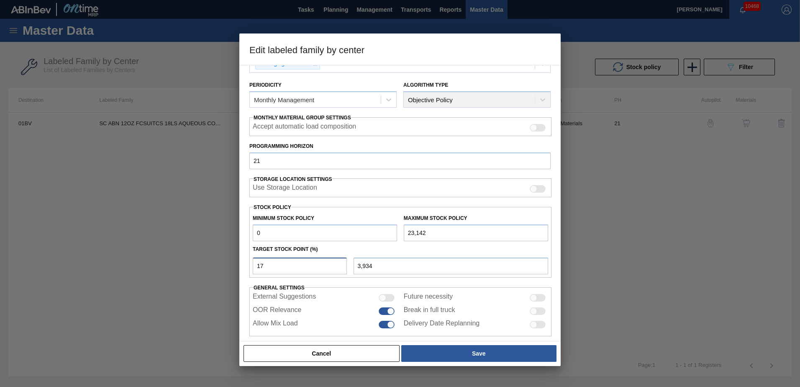
drag, startPoint x: 286, startPoint y: 266, endPoint x: 214, endPoint y: 274, distance: 72.5
click at [214, 274] on div "Edit labeled family by center Material Group Suitcases Family Suitcases Labeled…" at bounding box center [400, 193] width 800 height 387
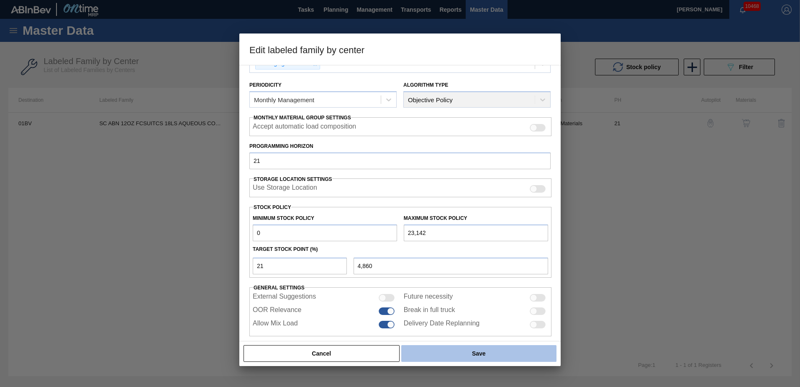
click at [460, 354] on button "Save" at bounding box center [478, 353] width 155 height 17
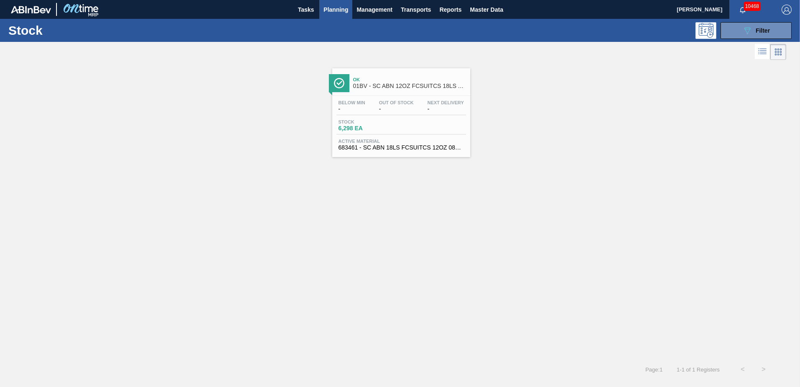
click at [336, 11] on span "Planning" at bounding box center [336, 10] width 25 height 10
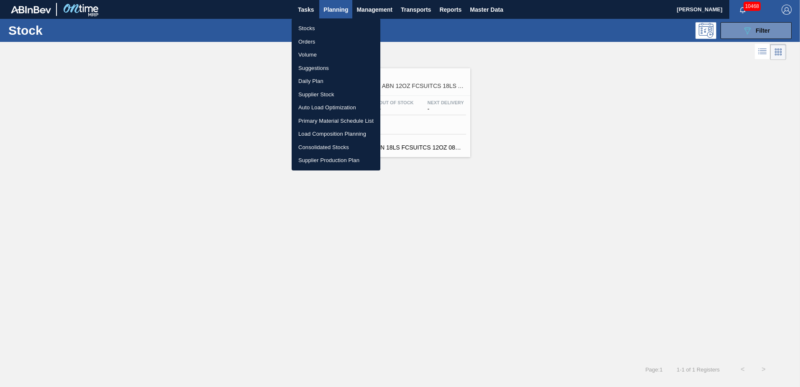
click at [317, 64] on li "Suggestions" at bounding box center [336, 68] width 89 height 13
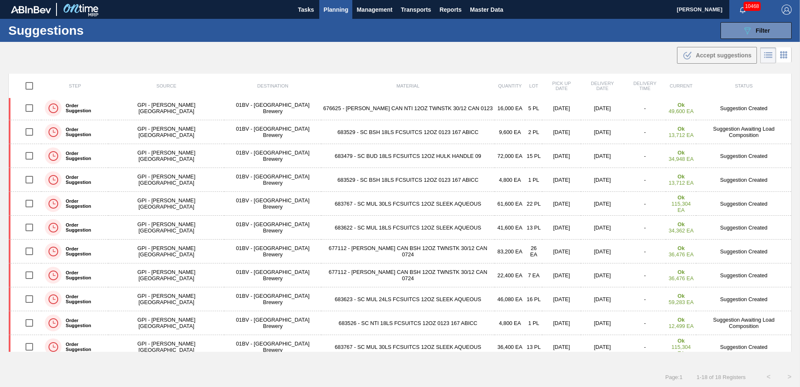
scroll to position [19, 0]
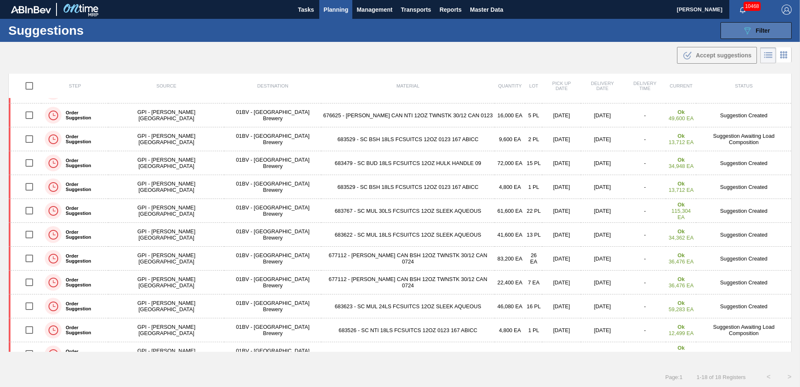
click at [753, 31] on div "089F7B8B-B2A5-4AFE-B5C0-19BA573D28AC Filter" at bounding box center [757, 31] width 28 height 10
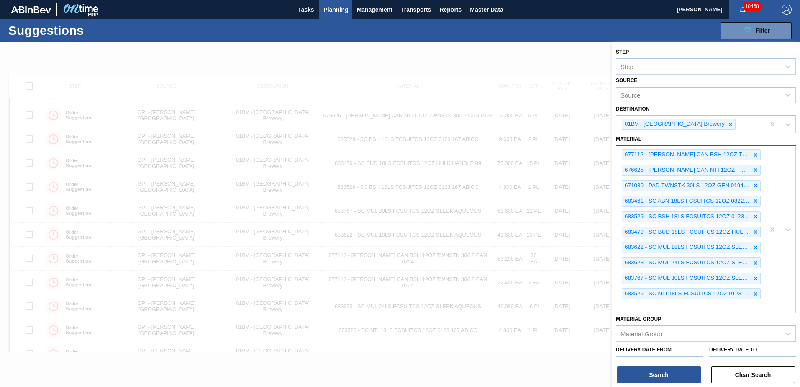
click at [629, 303] on div "677112 - [PERSON_NAME] CAN BSH 12OZ TWNSTK 30/12 CAN 0724 676625 - [PERSON_NAME…" at bounding box center [691, 229] width 149 height 167
click at [638, 324] on div "677112 - [PERSON_NAME] CAN BSH 12OZ TWNSTK 30/12 CAN 0724 676625 - [PERSON_NAME…" at bounding box center [691, 237] width 149 height 182
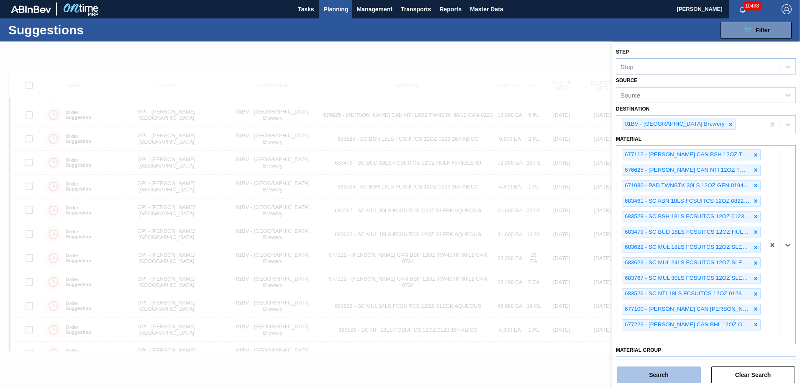
click at [654, 373] on button "Search" at bounding box center [659, 374] width 84 height 17
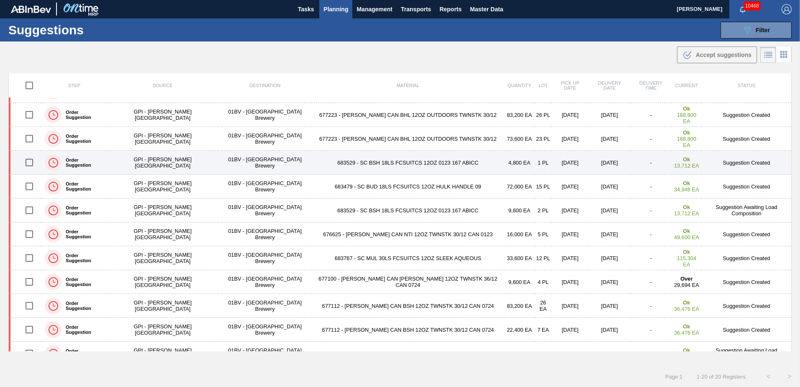
click at [33, 163] on input "checkbox" at bounding box center [30, 163] width 18 height 18
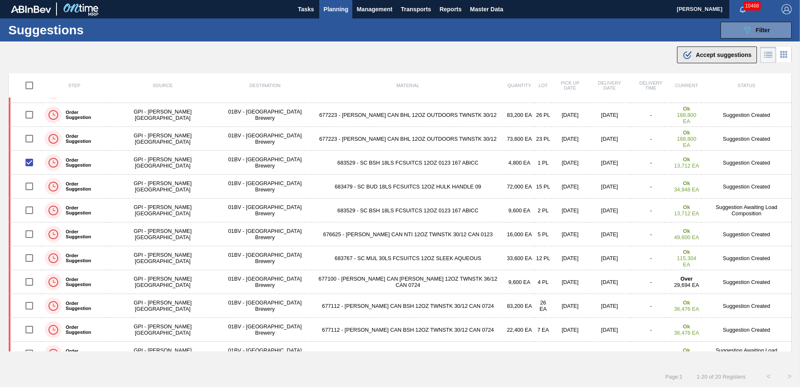
click at [704, 55] on span "Accept suggestions" at bounding box center [724, 54] width 56 height 7
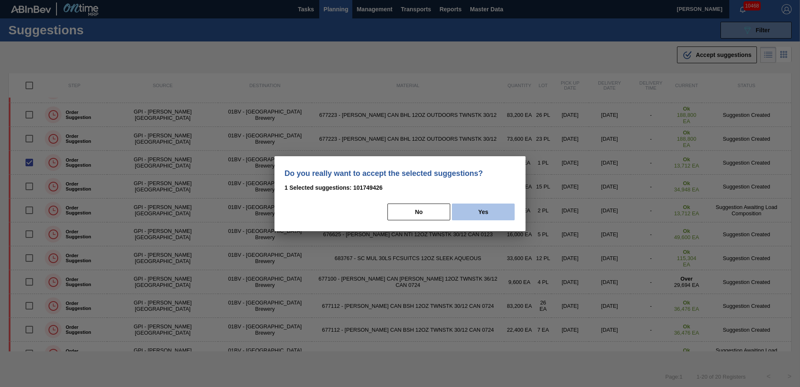
click at [489, 213] on button "Yes" at bounding box center [483, 211] width 63 height 17
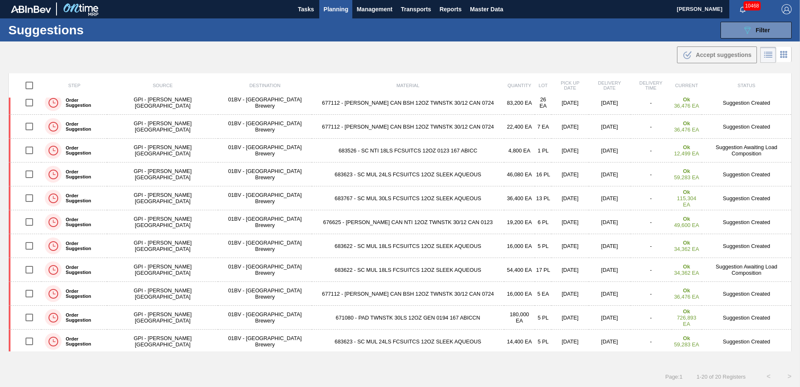
scroll to position [224, 0]
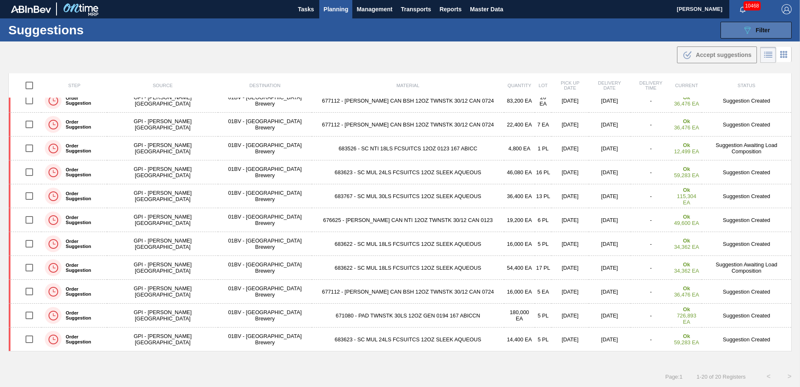
click at [752, 31] on div "089F7B8B-B2A5-4AFE-B5C0-19BA573D28AC Filter" at bounding box center [757, 30] width 28 height 10
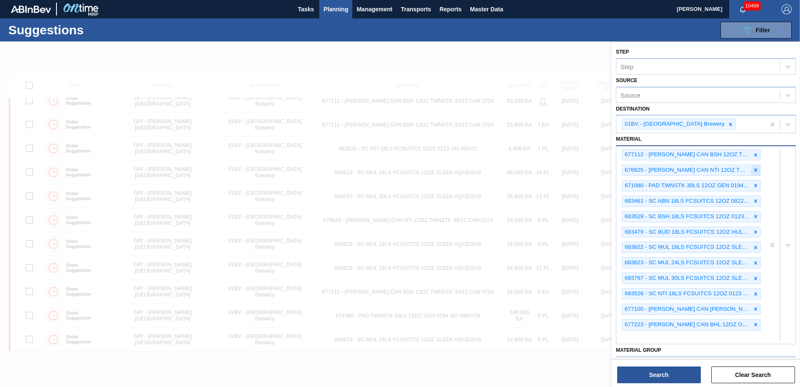
click at [753, 168] on icon at bounding box center [756, 170] width 6 height 6
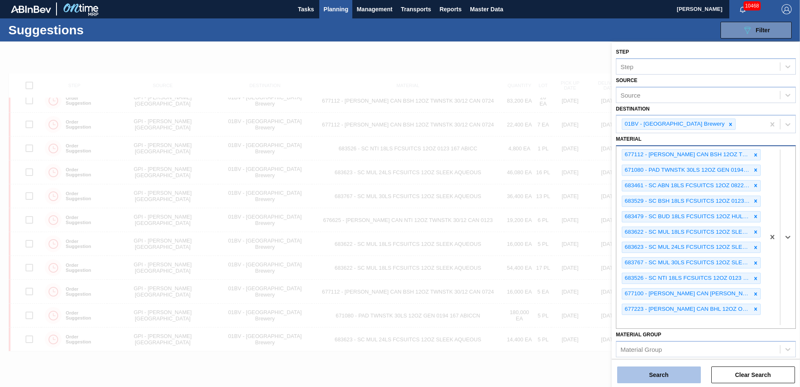
click at [656, 378] on button "Search" at bounding box center [659, 374] width 84 height 17
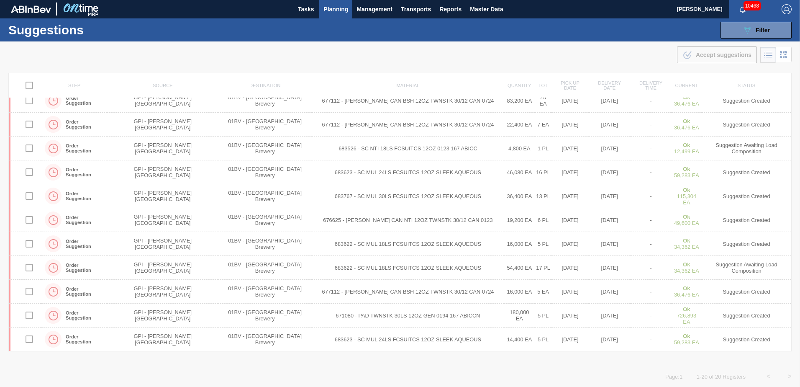
scroll to position [177, 0]
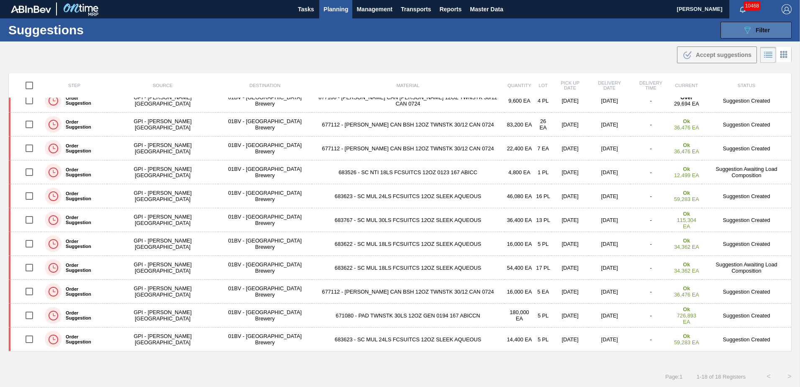
click at [746, 31] on icon "089F7B8B-B2A5-4AFE-B5C0-19BA573D28AC" at bounding box center [748, 30] width 10 height 10
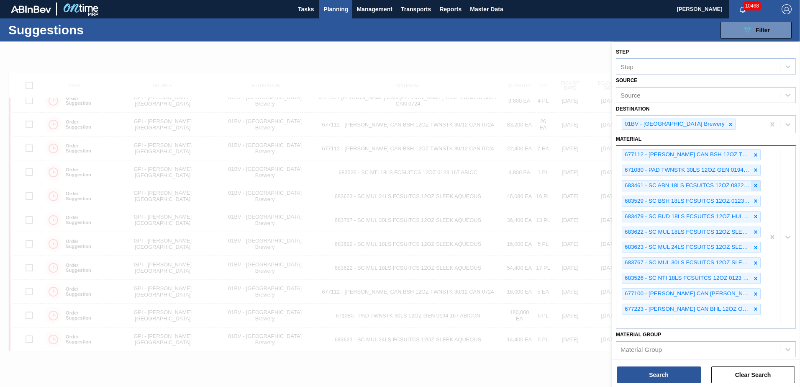
click at [755, 185] on icon at bounding box center [756, 185] width 3 height 3
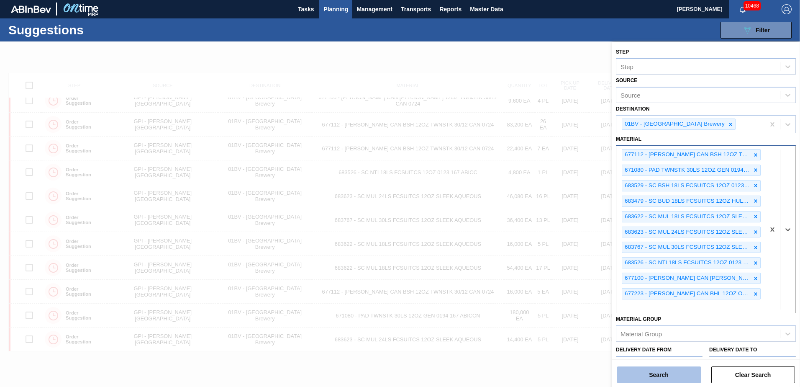
click at [645, 374] on button "Search" at bounding box center [659, 374] width 84 height 17
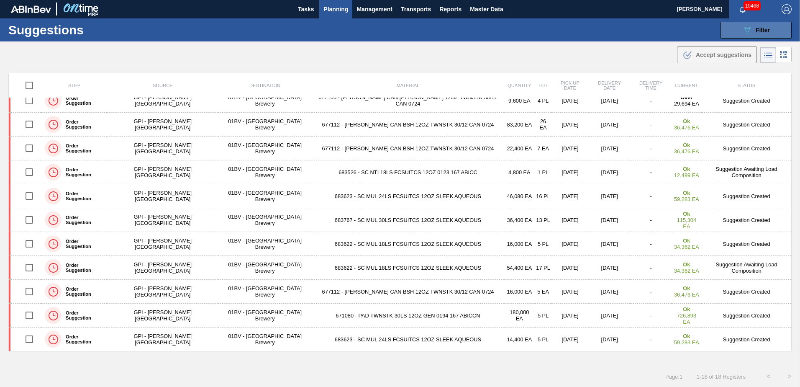
click at [735, 27] on button "089F7B8B-B2A5-4AFE-B5C0-19BA573D28AC Filter" at bounding box center [756, 30] width 71 height 17
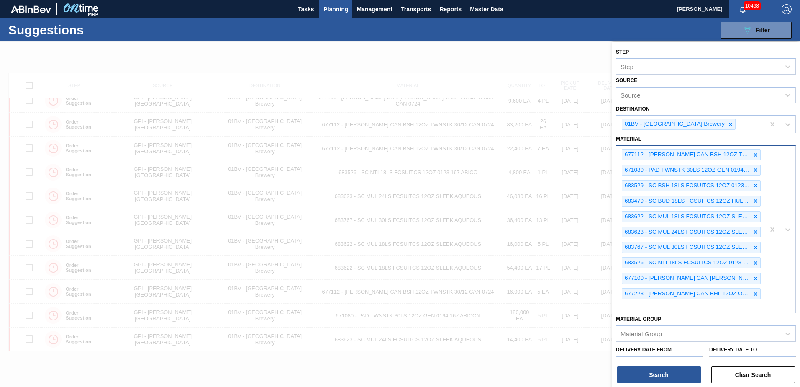
click at [639, 310] on div "677112 - [PERSON_NAME] CAN BSH 12OZ TWNSTK 30/12 CAN 0724 671080 - PAD TWNSTK 3…" at bounding box center [691, 229] width 149 height 167
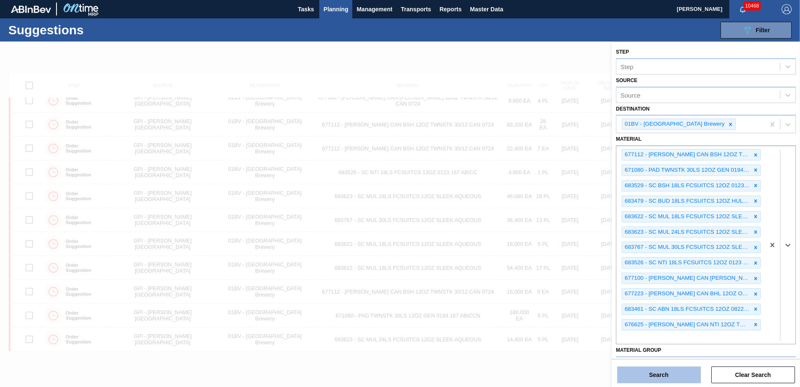
click at [645, 373] on button "Search" at bounding box center [659, 374] width 84 height 17
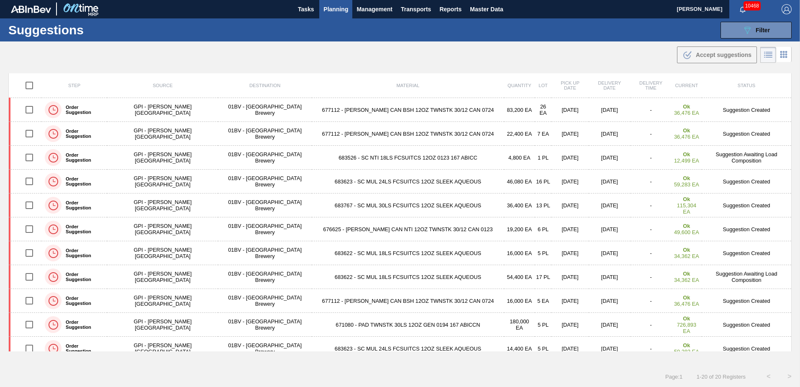
scroll to position [224, 0]
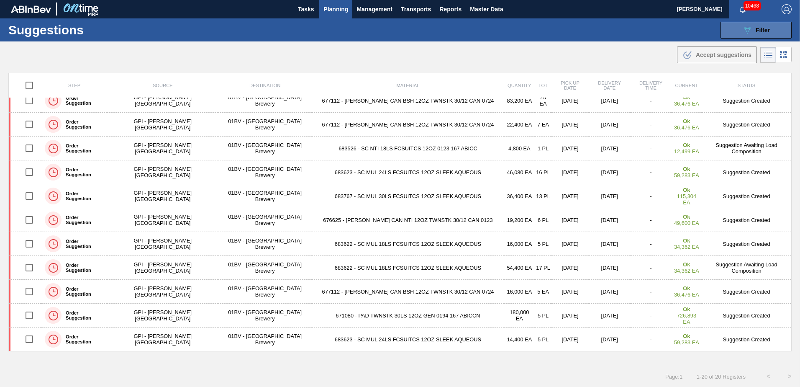
click at [760, 25] on div "089F7B8B-B2A5-4AFE-B5C0-19BA573D28AC Filter" at bounding box center [757, 30] width 28 height 10
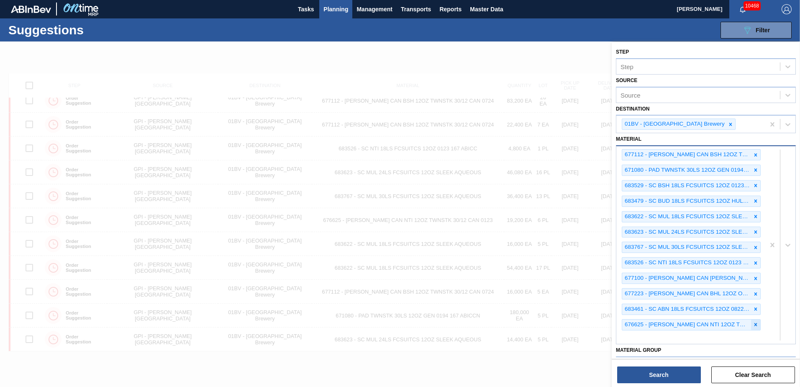
click at [755, 323] on icon at bounding box center [756, 324] width 6 height 6
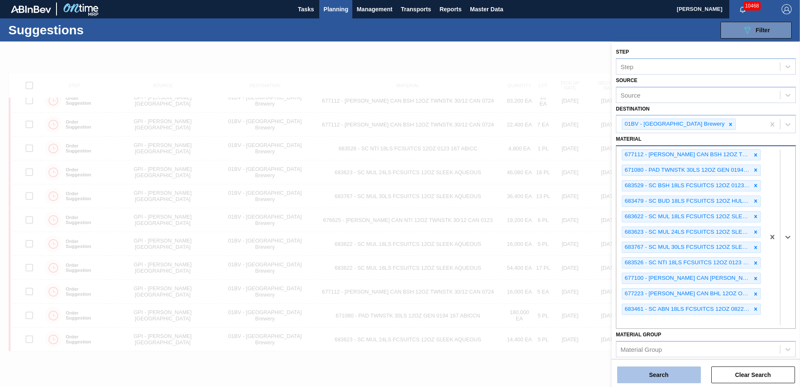
click at [663, 375] on button "Search" at bounding box center [659, 374] width 84 height 17
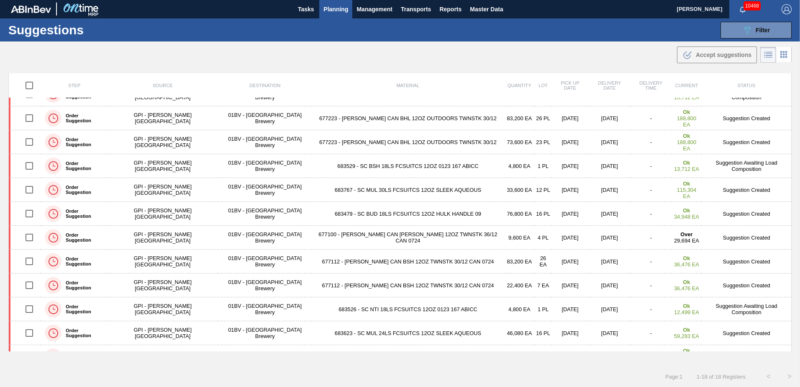
scroll to position [39, 0]
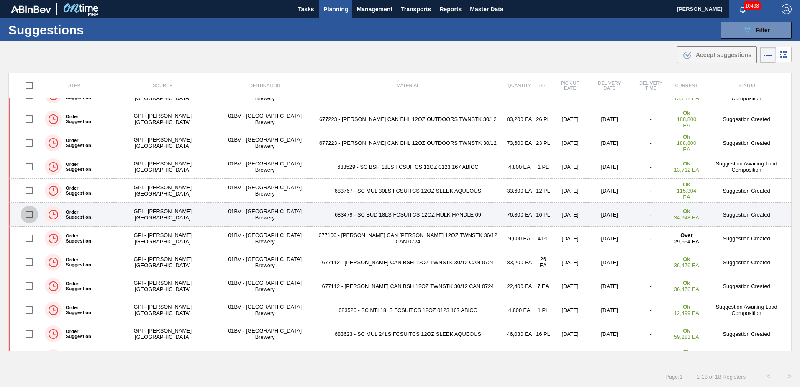
click at [31, 216] on input "checkbox" at bounding box center [30, 215] width 18 height 18
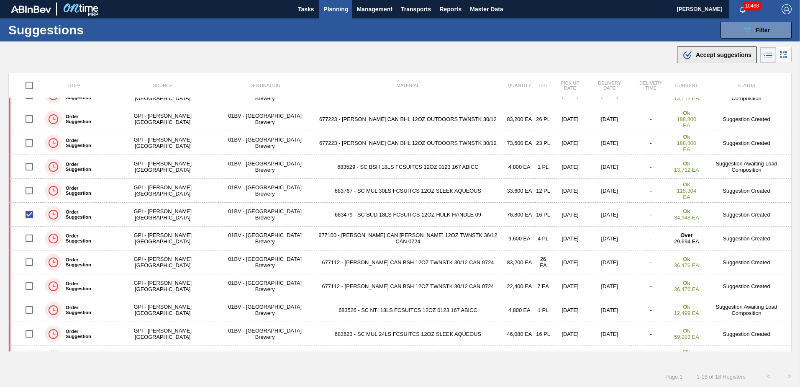
click at [701, 57] on span "Accept suggestions" at bounding box center [724, 54] width 56 height 7
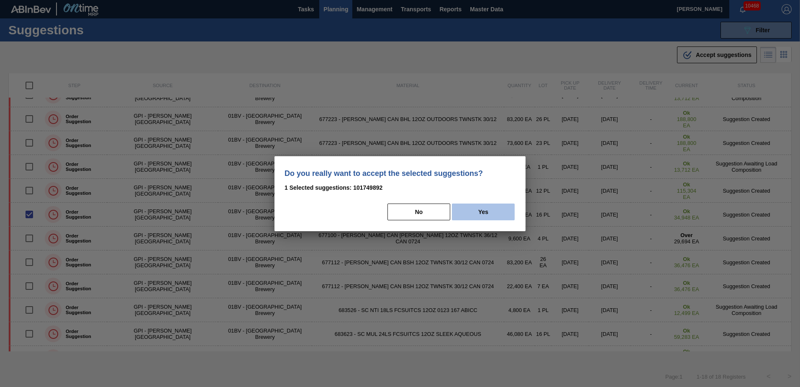
click at [486, 211] on button "Yes" at bounding box center [483, 211] width 63 height 17
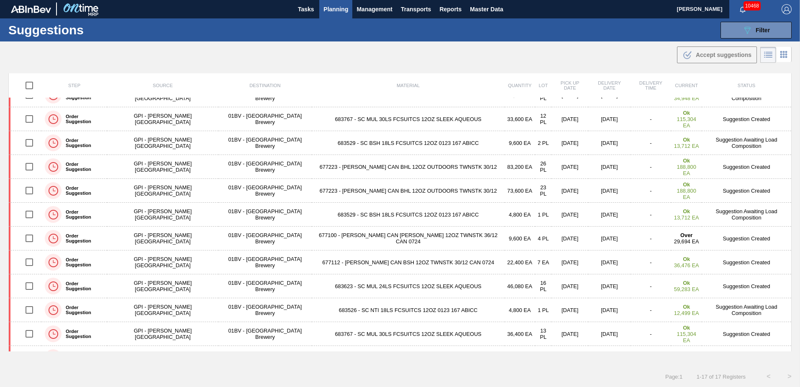
scroll to position [0, 0]
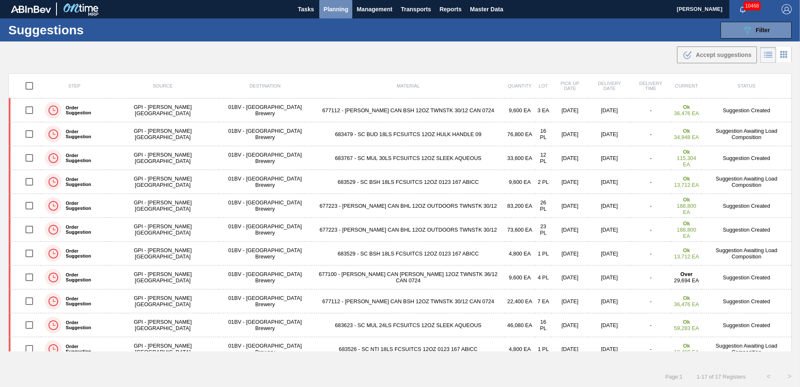
click at [329, 9] on span "Planning" at bounding box center [336, 9] width 25 height 10
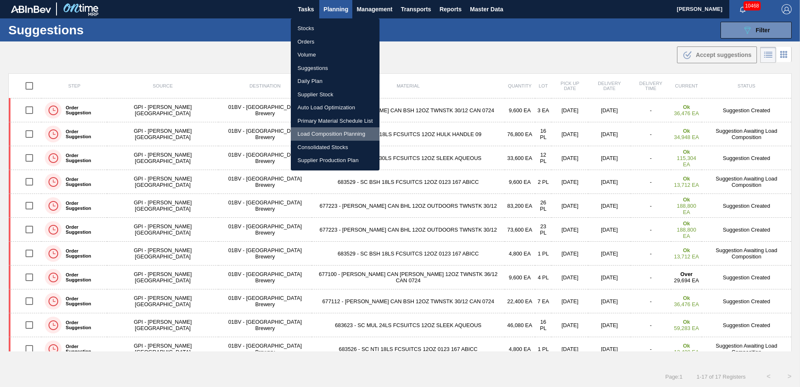
click at [330, 134] on li "Load Composition Planning" at bounding box center [335, 133] width 89 height 13
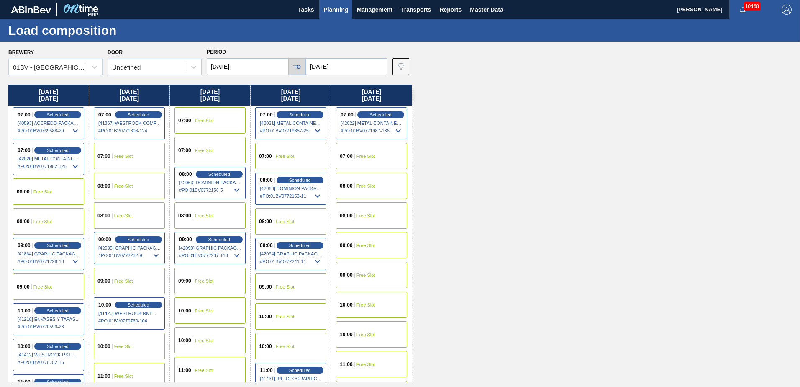
scroll to position [84, 0]
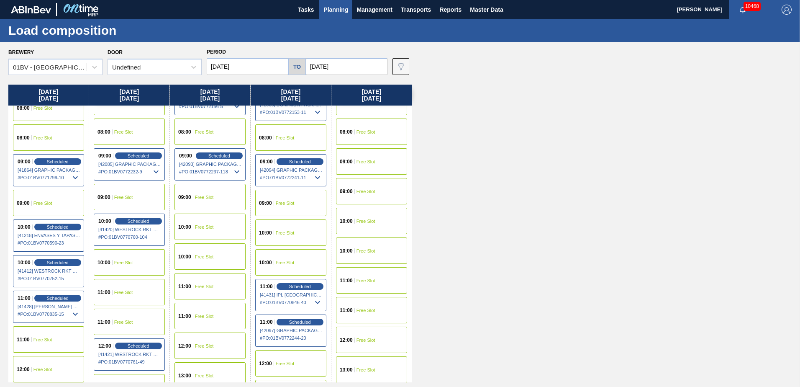
click at [195, 283] on div "11:00 Free Slot" at bounding box center [210, 286] width 71 height 26
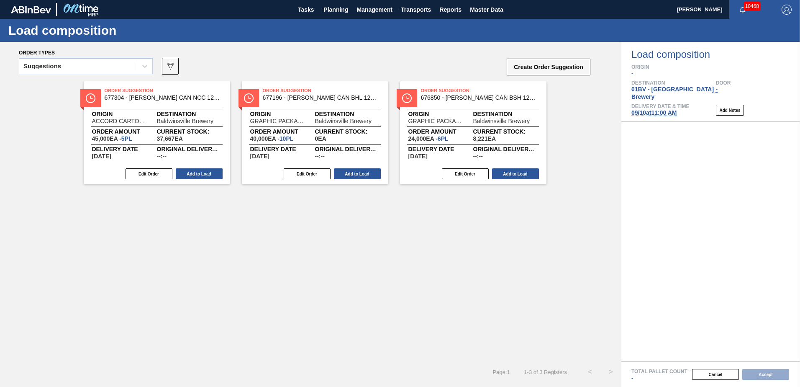
click at [146, 65] on icon at bounding box center [145, 66] width 8 height 8
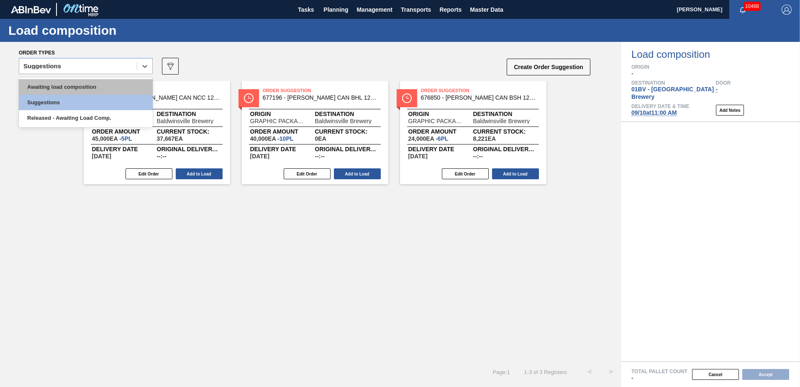
click at [94, 85] on div "Awaiting load composition" at bounding box center [86, 86] width 134 height 15
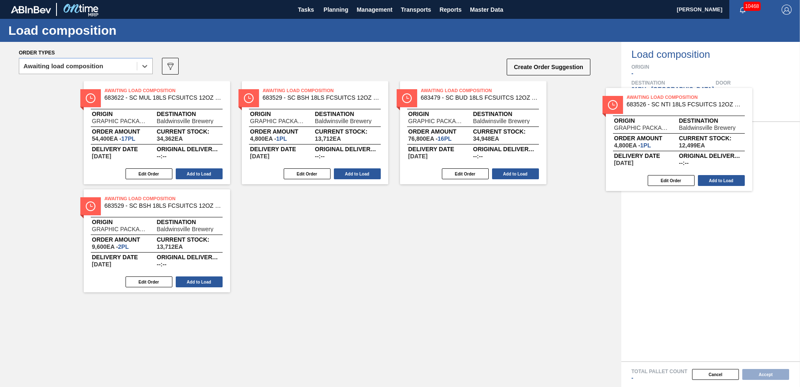
drag, startPoint x: 279, startPoint y: 95, endPoint x: 683, endPoint y: 108, distance: 404.1
click at [683, 108] on div "Order types option Awaiting load composition, selected. Select is focused ,type…" at bounding box center [400, 214] width 800 height 345
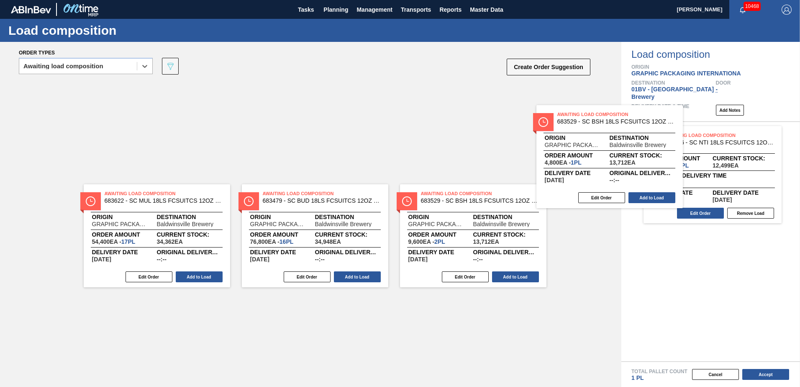
drag, startPoint x: 280, startPoint y: 104, endPoint x: 610, endPoint y: 131, distance: 331.8
click at [600, 129] on div "Awaiting Load Composition 683622 - SC MUL 18LS FCSUITCS 12OZ SLEEK AQUEOUS Orig…" at bounding box center [311, 132] width 622 height 103
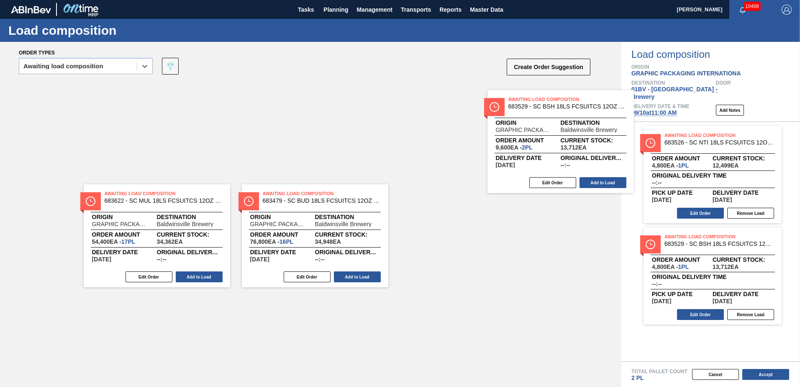
drag, startPoint x: 535, startPoint y: 113, endPoint x: 648, endPoint y: 122, distance: 113.8
click at [649, 121] on div "Order types option Awaiting load composition, selected. Select is focused ,type…" at bounding box center [400, 214] width 800 height 345
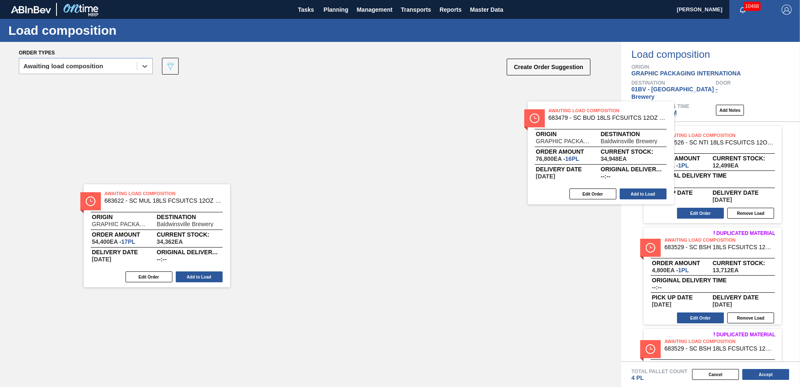
drag, startPoint x: 264, startPoint y: 100, endPoint x: 642, endPoint y: 127, distance: 378.5
click at [642, 127] on div "Order types option Awaiting load composition, selected. Select is focused ,type…" at bounding box center [400, 214] width 800 height 345
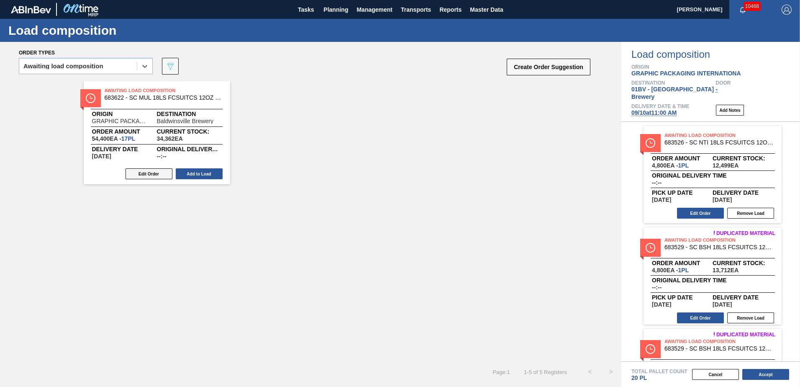
click at [143, 172] on button "Edit Order" at bounding box center [149, 173] width 47 height 11
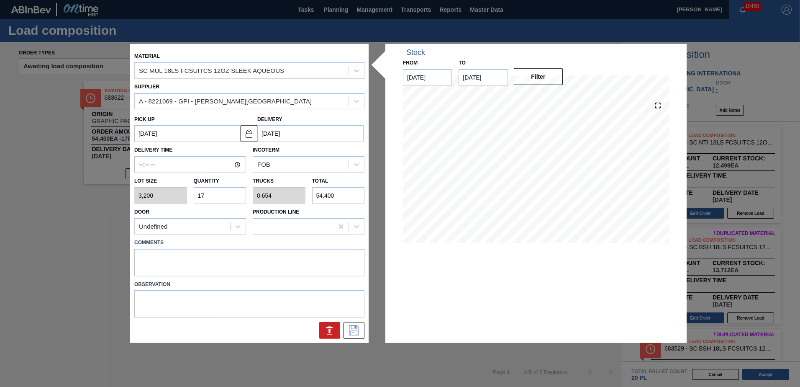
drag, startPoint x: 211, startPoint y: 196, endPoint x: 88, endPoint y: 212, distance: 124.1
click at [96, 197] on div "Material SC MUL 18LS FCSUITCS 12OZ SLEEK AQUEOUS Supplier A - 8221069 - GPI - […" at bounding box center [400, 193] width 800 height 387
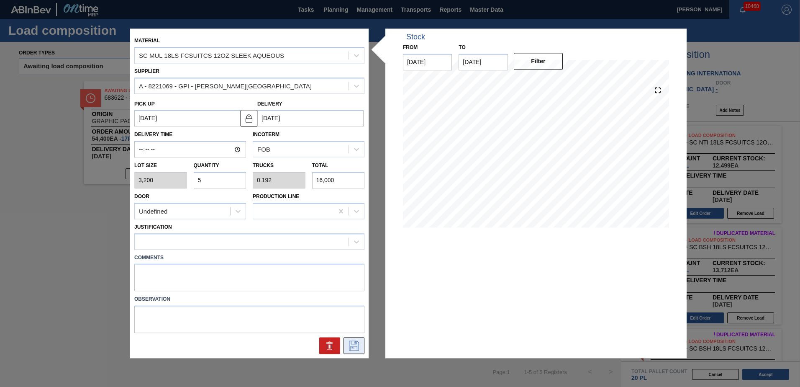
click at [352, 345] on icon at bounding box center [353, 346] width 13 height 10
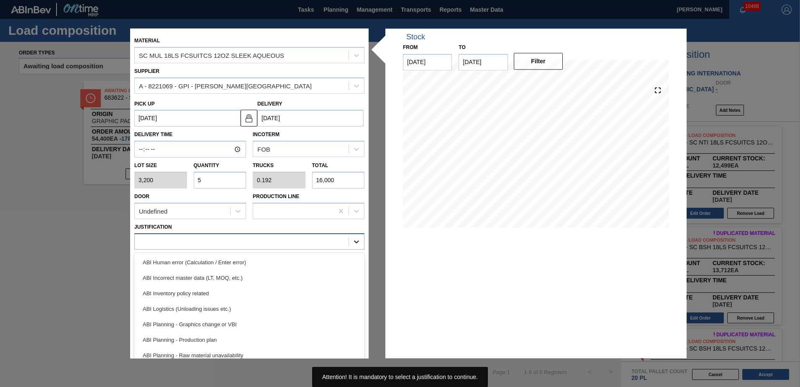
click at [356, 239] on icon at bounding box center [356, 241] width 8 height 8
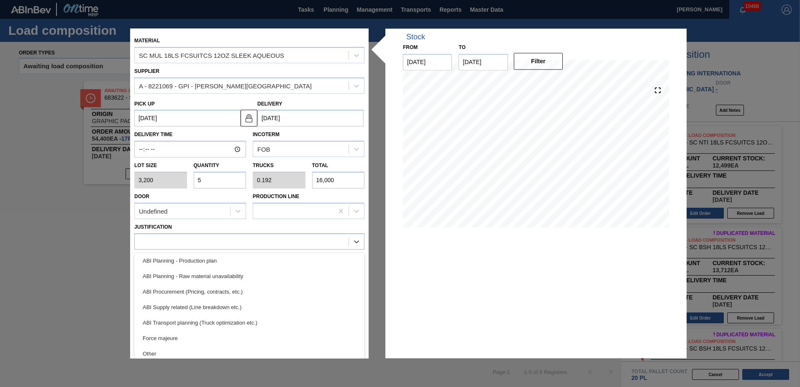
scroll to position [86, 0]
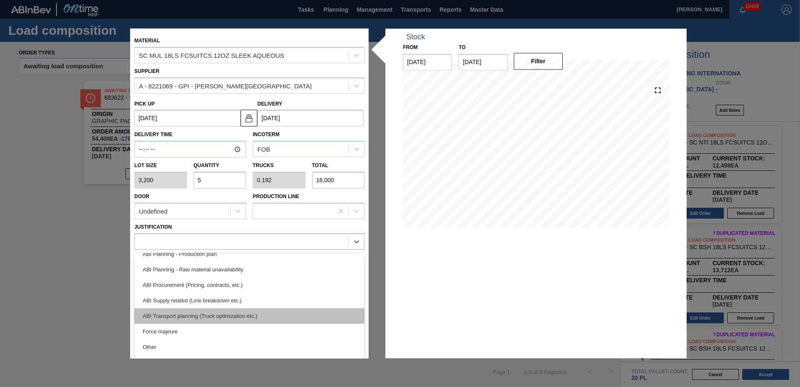
click at [193, 316] on div "ABI Transport planning (Truck optimization etc.)" at bounding box center [249, 315] width 230 height 15
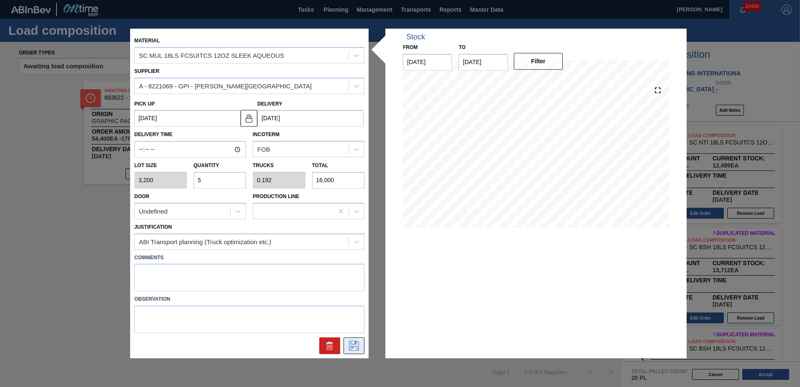
click at [352, 344] on icon at bounding box center [353, 346] width 13 height 10
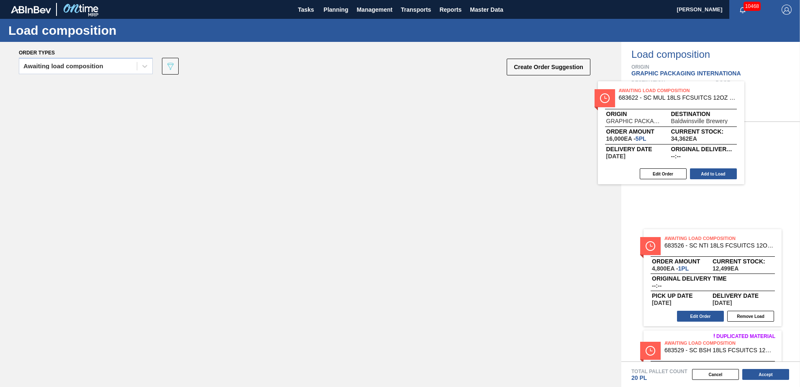
drag, startPoint x: 140, startPoint y: 95, endPoint x: 725, endPoint y: 105, distance: 584.4
click at [725, 105] on div "Order types Awaiting load composition 089F7B8B-B2A5-4AFE-B5C0-19BA573D28AC Crea…" at bounding box center [400, 214] width 800 height 345
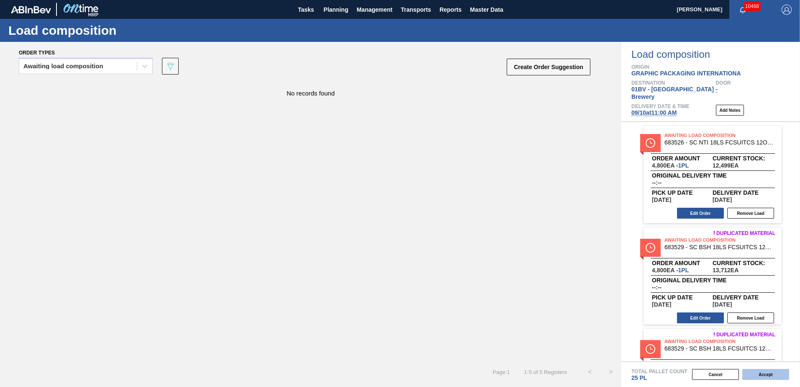
click at [761, 375] on button "Accept" at bounding box center [766, 374] width 47 height 11
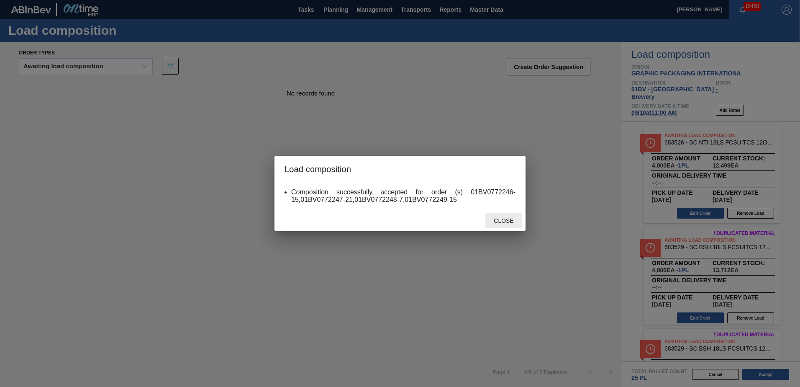
click at [513, 220] on span "Close" at bounding box center [503, 220] width 33 height 7
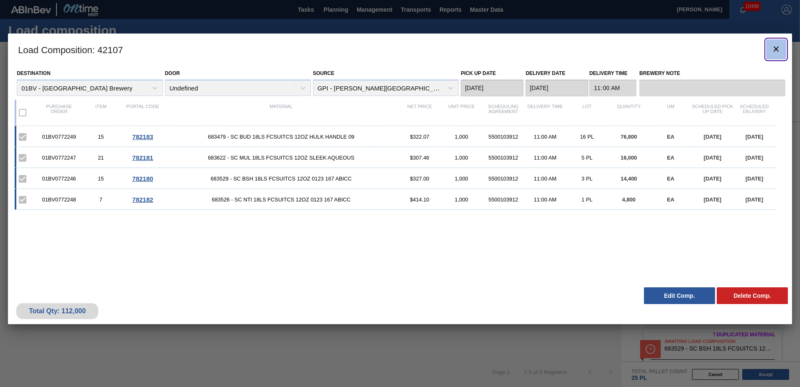
click at [775, 50] on icon "botão de ícone" at bounding box center [776, 48] width 5 height 5
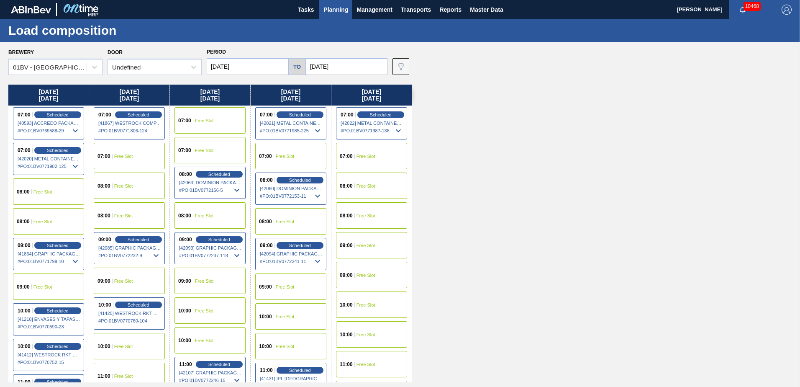
click at [337, 7] on span "Planning" at bounding box center [336, 10] width 25 height 10
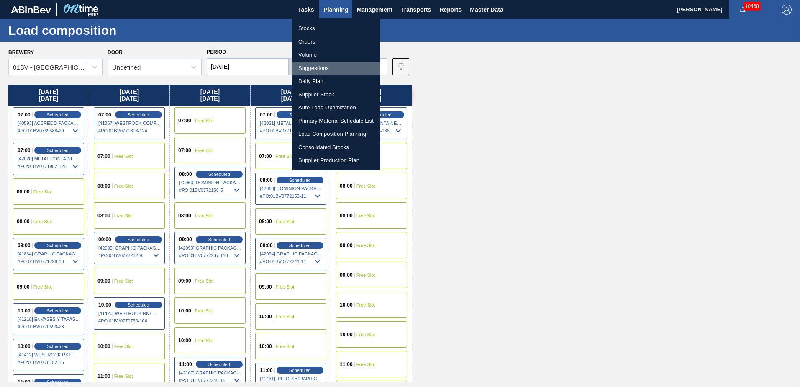
click at [311, 64] on li "Suggestions" at bounding box center [336, 68] width 89 height 13
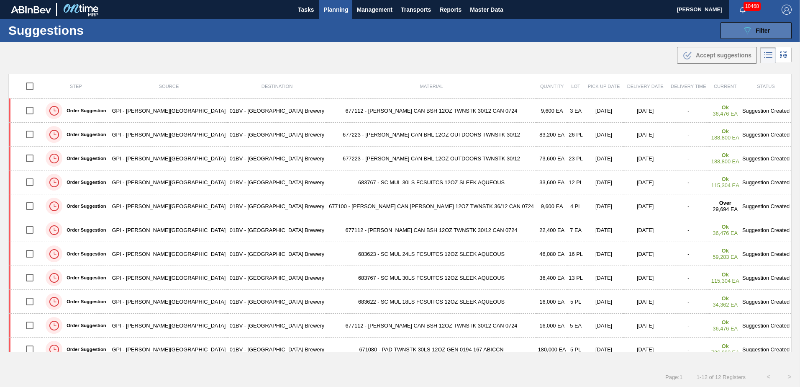
click at [753, 27] on div "089F7B8B-B2A5-4AFE-B5C0-19BA573D28AC Filter" at bounding box center [757, 31] width 28 height 10
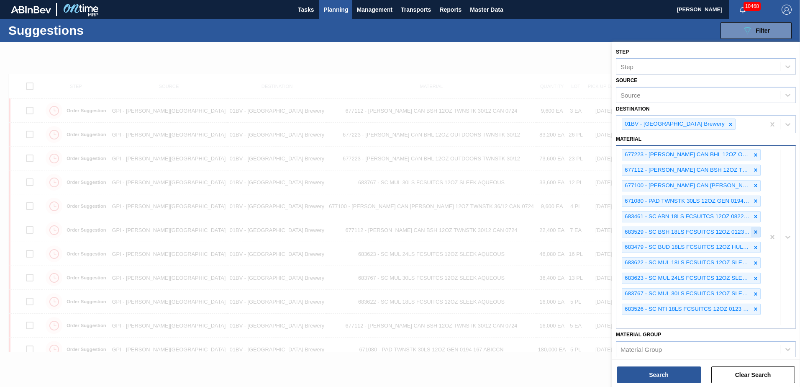
click at [753, 230] on icon at bounding box center [756, 232] width 6 height 6
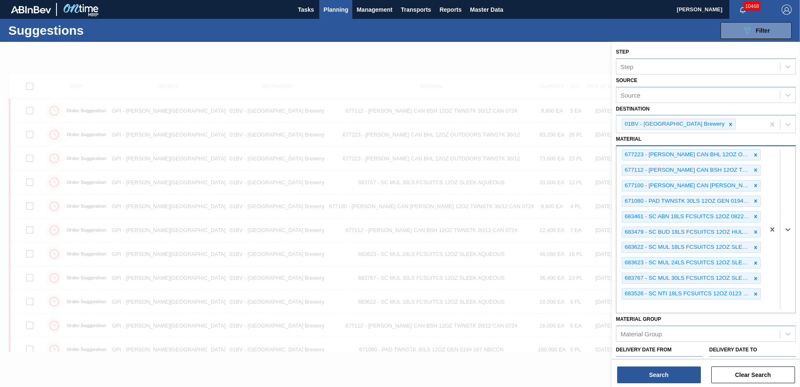
click at [753, 230] on icon at bounding box center [756, 232] width 6 height 6
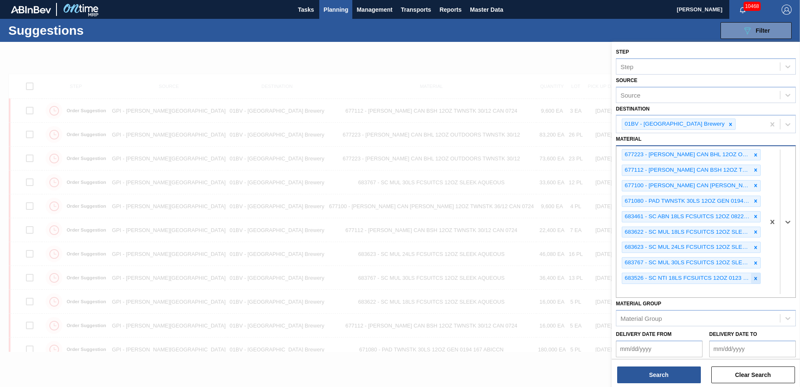
click at [755, 277] on icon at bounding box center [756, 278] width 3 height 3
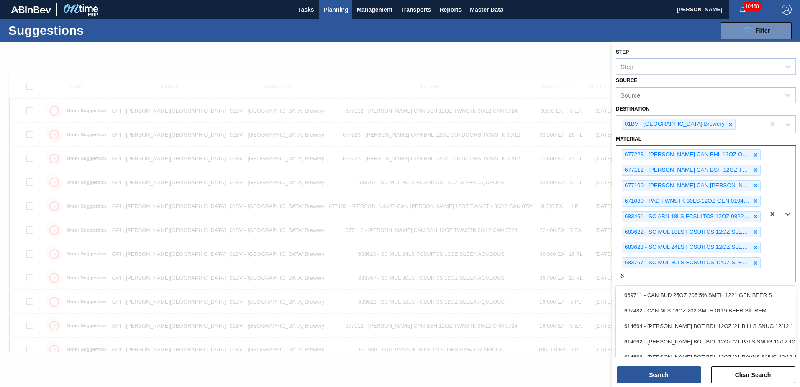
scroll to position [0, 0]
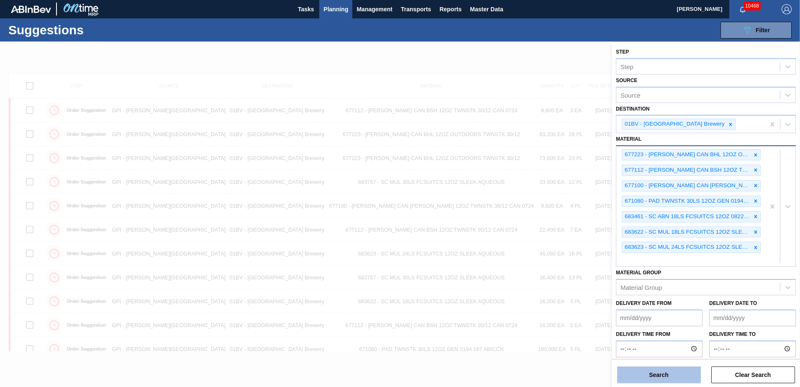
click at [662, 372] on button "Search" at bounding box center [659, 374] width 84 height 17
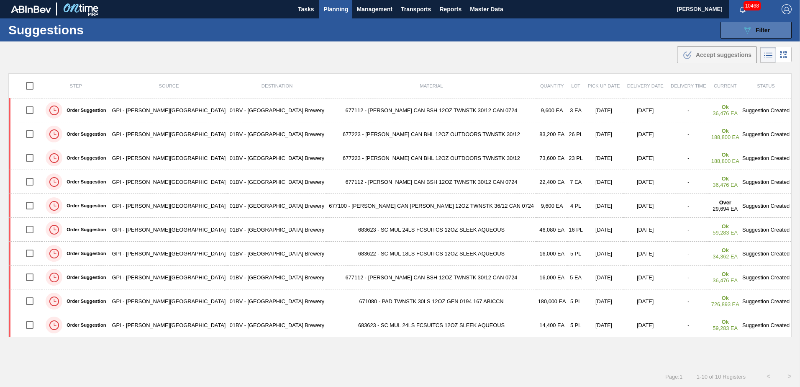
click at [755, 26] on div "089F7B8B-B2A5-4AFE-B5C0-19BA573D28AC Filter" at bounding box center [757, 30] width 28 height 10
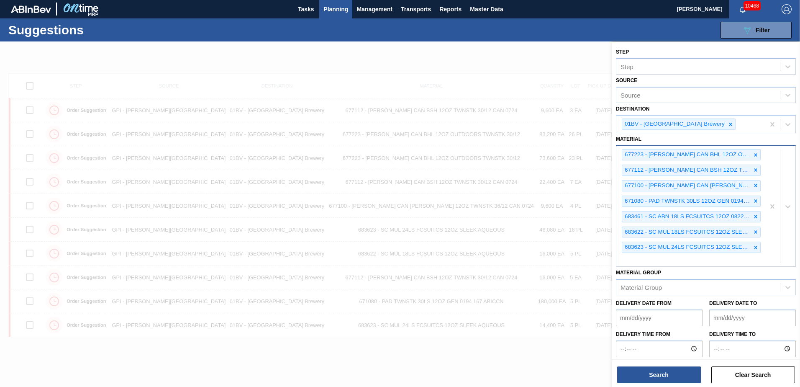
click at [640, 262] on div "677223 - [PERSON_NAME] CAN BHL 12OZ OUTDOORS TWNSTK 30/12 677112 - [PERSON_NAME…" at bounding box center [691, 206] width 149 height 120
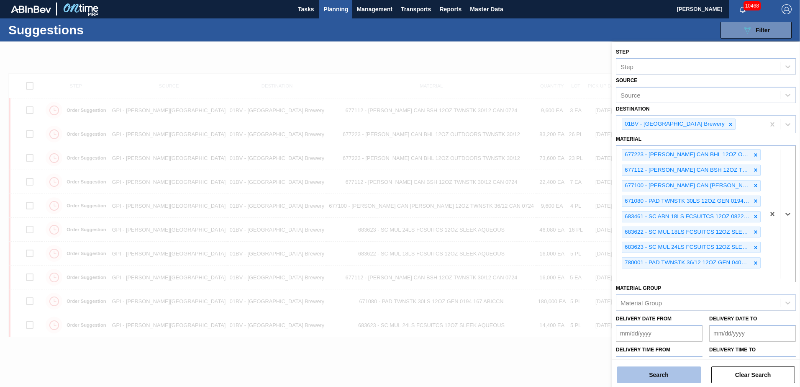
click at [649, 372] on button "Search" at bounding box center [659, 374] width 84 height 17
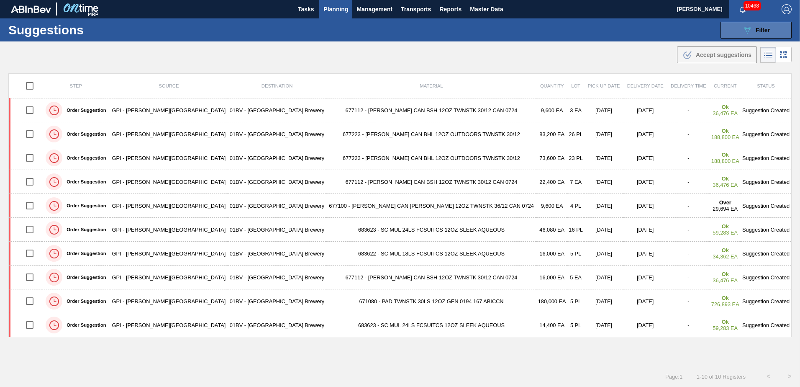
click at [758, 27] on span "Filter" at bounding box center [763, 30] width 14 height 7
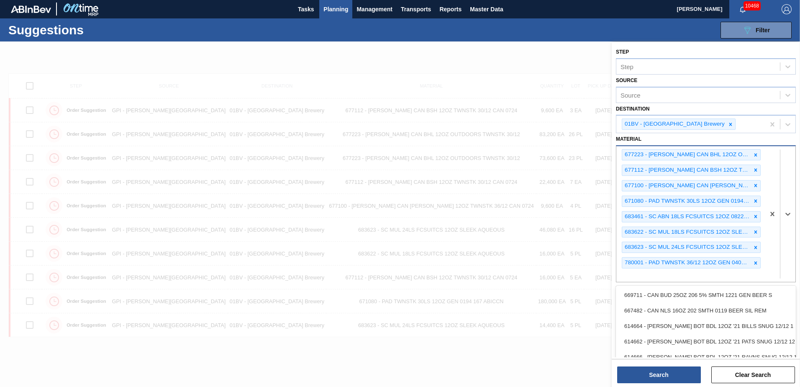
click at [648, 273] on div "677223 - [PERSON_NAME] CAN BHL 12OZ OUTDOORS TWNSTK 30/12 677112 - [PERSON_NAME…" at bounding box center [691, 214] width 149 height 136
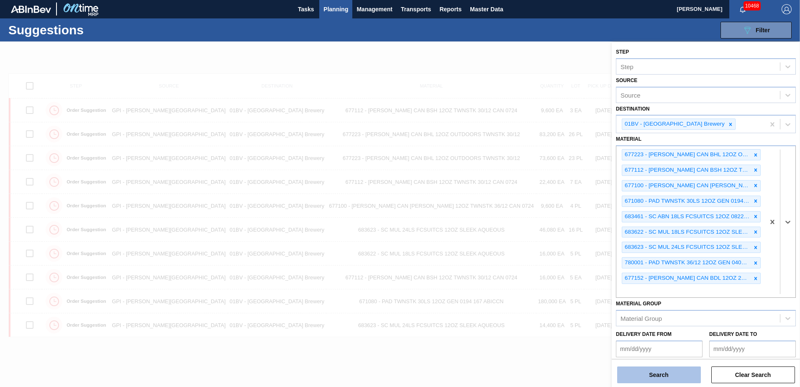
click at [652, 376] on button "Search" at bounding box center [659, 374] width 84 height 17
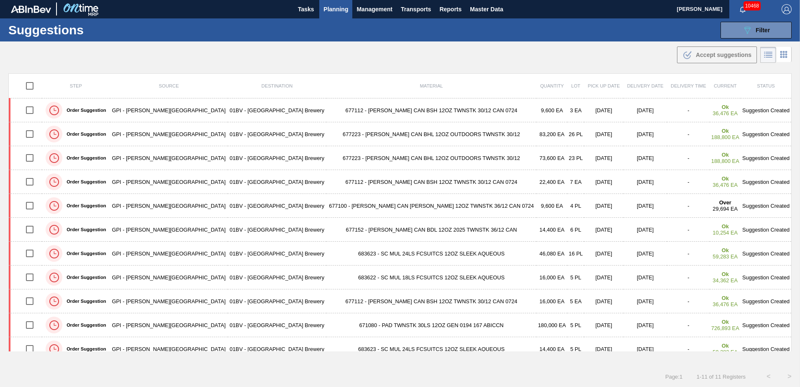
click at [332, 9] on span "Planning" at bounding box center [336, 9] width 25 height 10
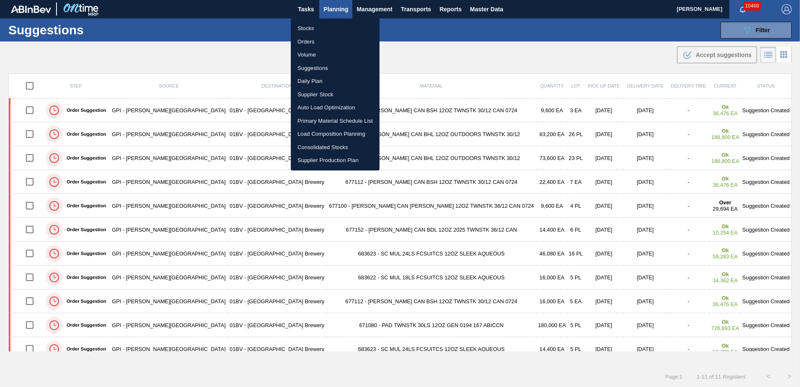
click at [432, 31] on div at bounding box center [400, 193] width 800 height 387
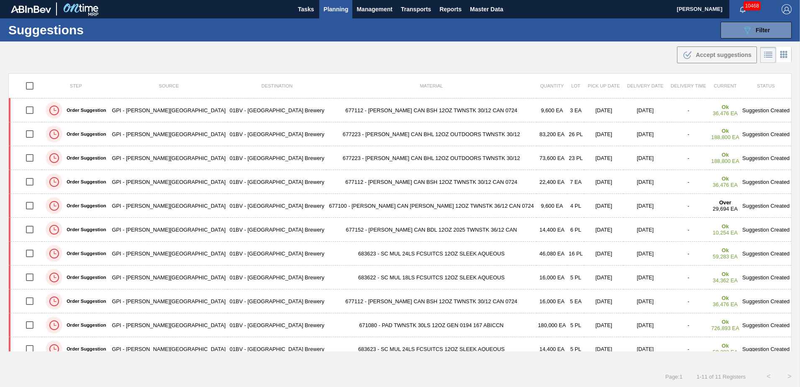
scroll to position [0, 0]
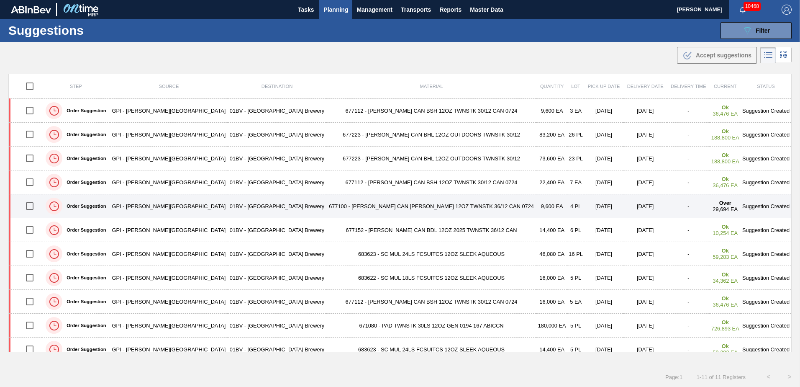
click at [346, 206] on td "677100 - [PERSON_NAME] CAN [PERSON_NAME] 12OZ TWNSTK 36/12 CAN 0724" at bounding box center [431, 206] width 210 height 24
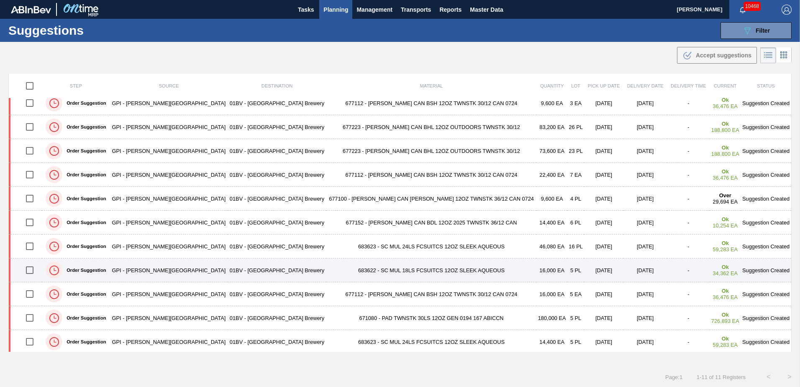
scroll to position [10, 0]
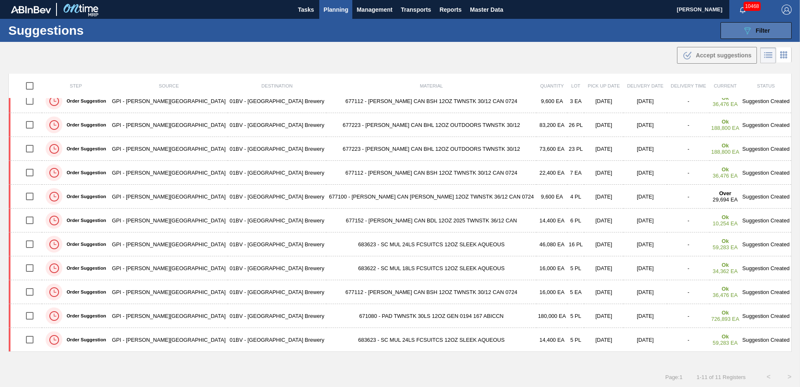
click at [743, 26] on icon "089F7B8B-B2A5-4AFE-B5C0-19BA573D28AC" at bounding box center [748, 31] width 10 height 10
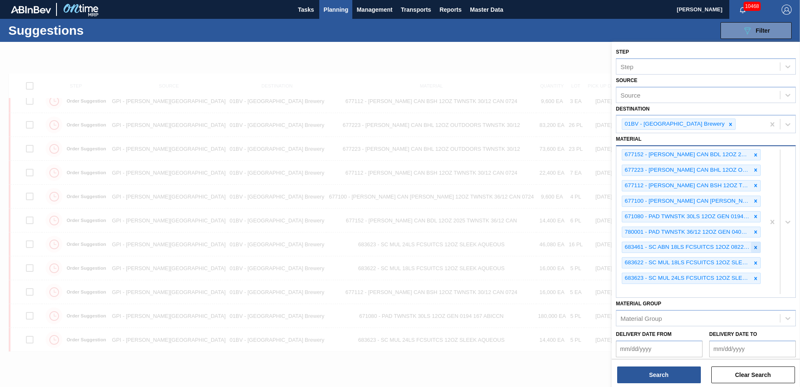
click at [757, 246] on icon at bounding box center [756, 247] width 6 height 6
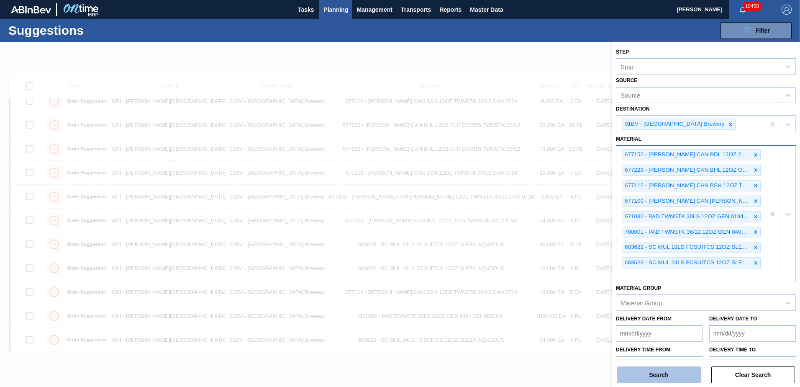
click at [654, 370] on button "Search" at bounding box center [659, 374] width 84 height 17
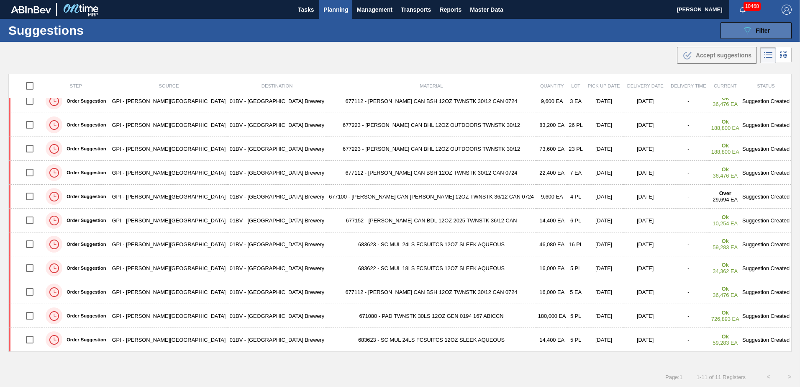
click at [749, 26] on icon "089F7B8B-B2A5-4AFE-B5C0-19BA573D28AC" at bounding box center [748, 31] width 10 height 10
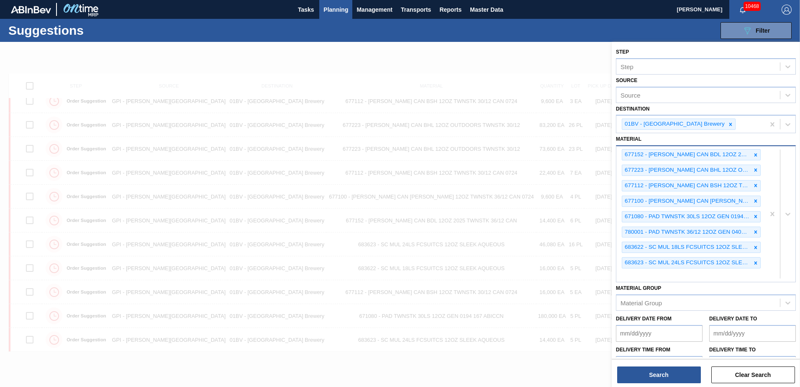
click at [635, 273] on div "677152 - [PERSON_NAME] CAN BDL 12OZ 2025 TWNSTK 36/12 CAN 677223 - [PERSON_NAME…" at bounding box center [691, 214] width 149 height 136
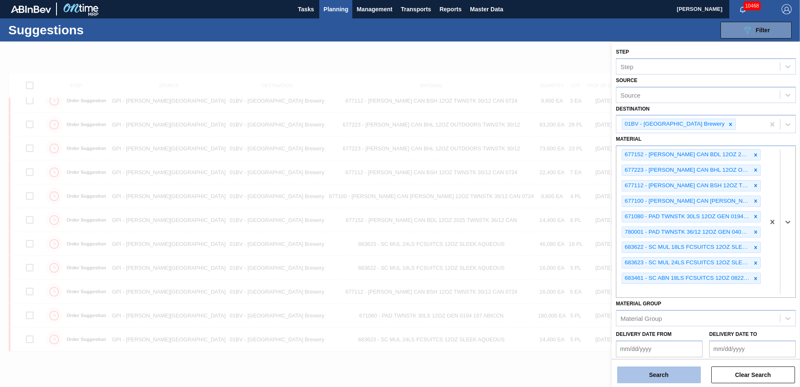
click at [657, 372] on button "Search" at bounding box center [659, 374] width 84 height 17
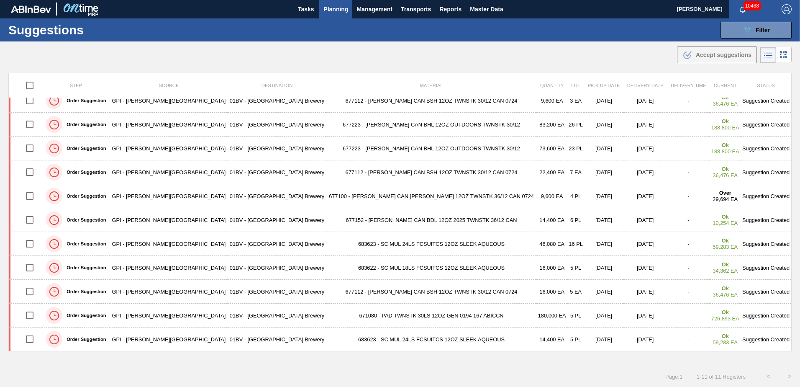
scroll to position [0, 0]
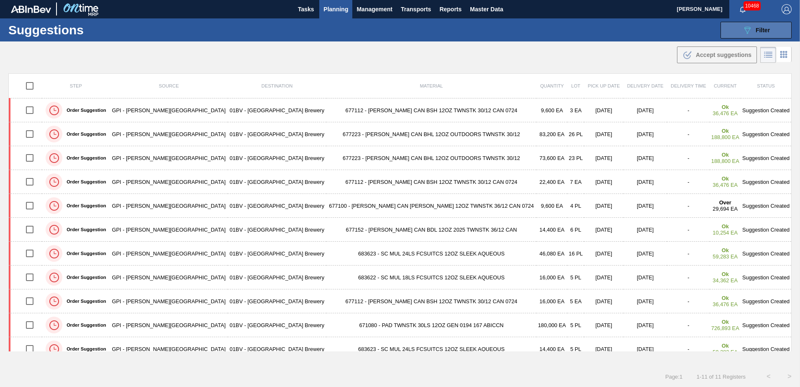
click at [756, 27] on span "Filter" at bounding box center [763, 30] width 14 height 7
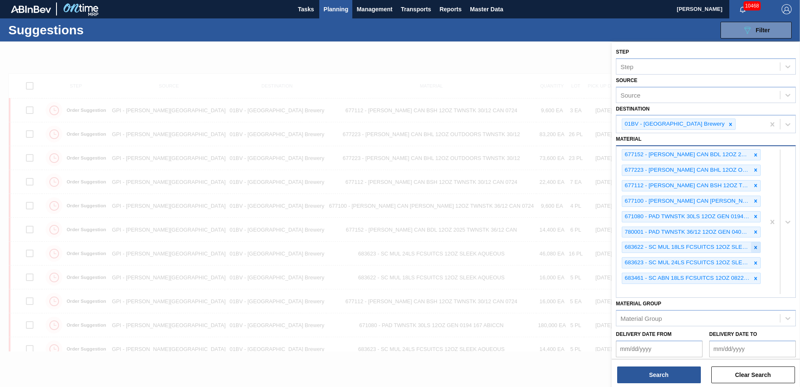
click at [755, 246] on icon at bounding box center [756, 247] width 3 height 3
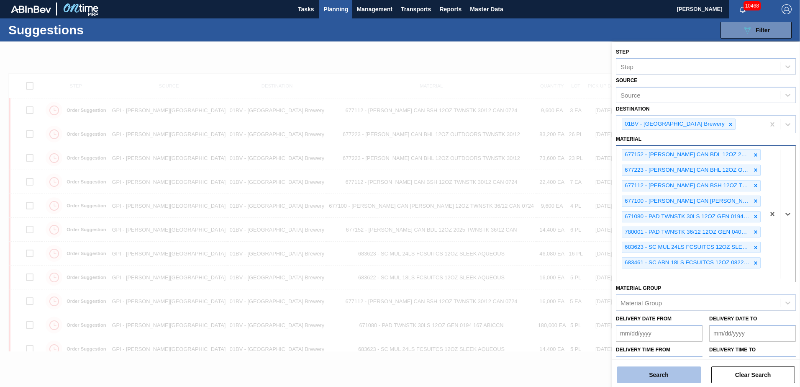
click at [669, 374] on button "Search" at bounding box center [659, 374] width 84 height 17
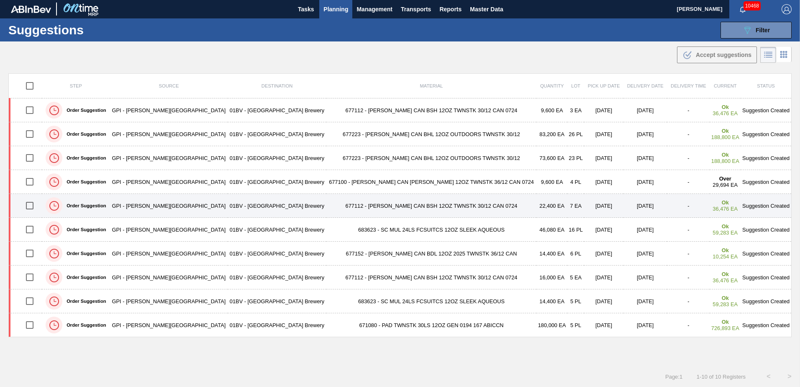
drag, startPoint x: 32, startPoint y: 207, endPoint x: 44, endPoint y: 208, distance: 11.3
click at [32, 207] on input "checkbox" at bounding box center [30, 206] width 18 height 18
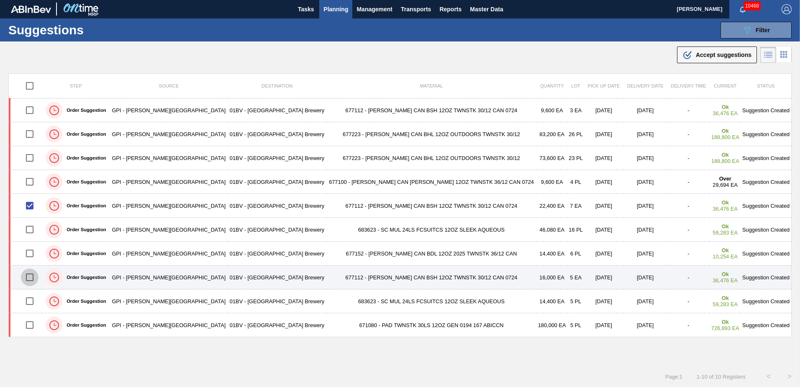
click at [33, 279] on input "checkbox" at bounding box center [30, 277] width 18 height 18
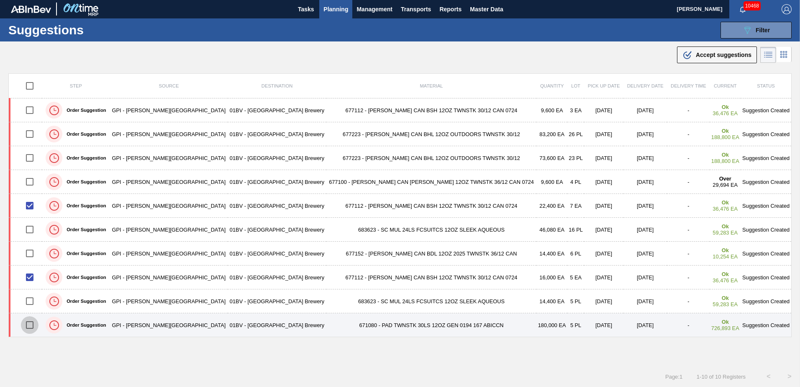
click at [36, 330] on input "checkbox" at bounding box center [30, 325] width 18 height 18
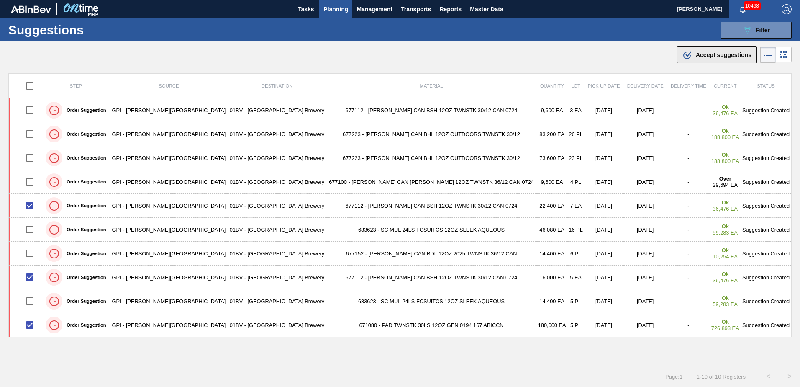
click at [705, 55] on span "Accept suggestions" at bounding box center [724, 54] width 56 height 7
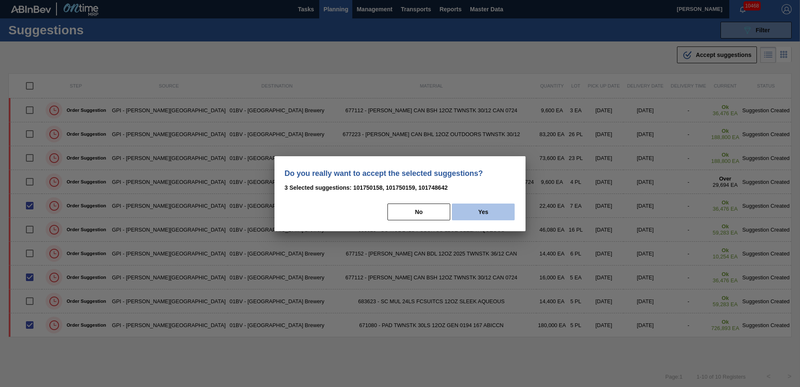
click at [495, 208] on button "Yes" at bounding box center [483, 211] width 63 height 17
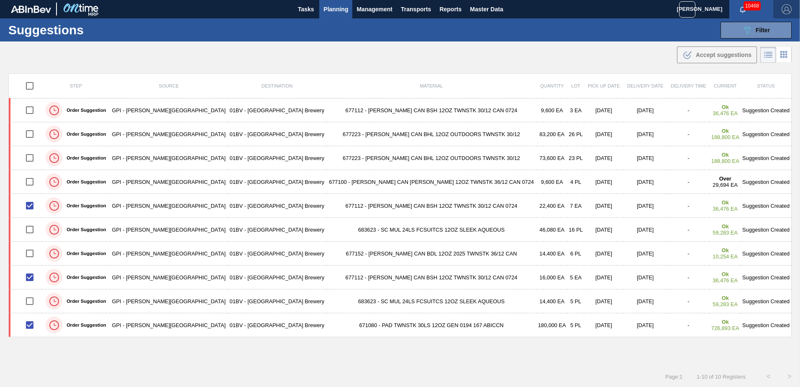
click at [784, 10] on img "button" at bounding box center [787, 9] width 10 height 10
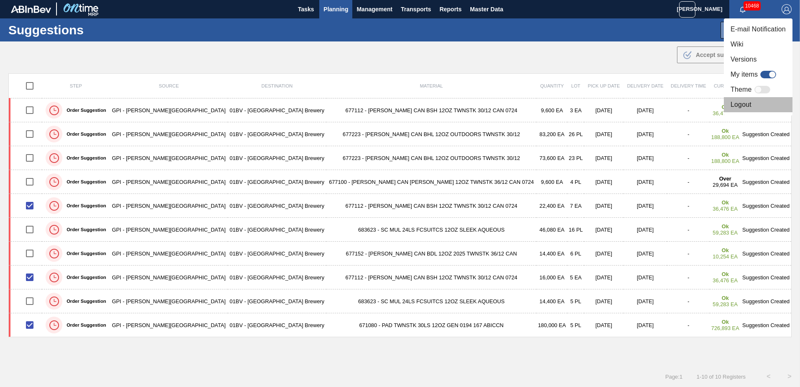
click at [736, 103] on li "Logout" at bounding box center [758, 104] width 69 height 15
